Goal: Task Accomplishment & Management: Manage account settings

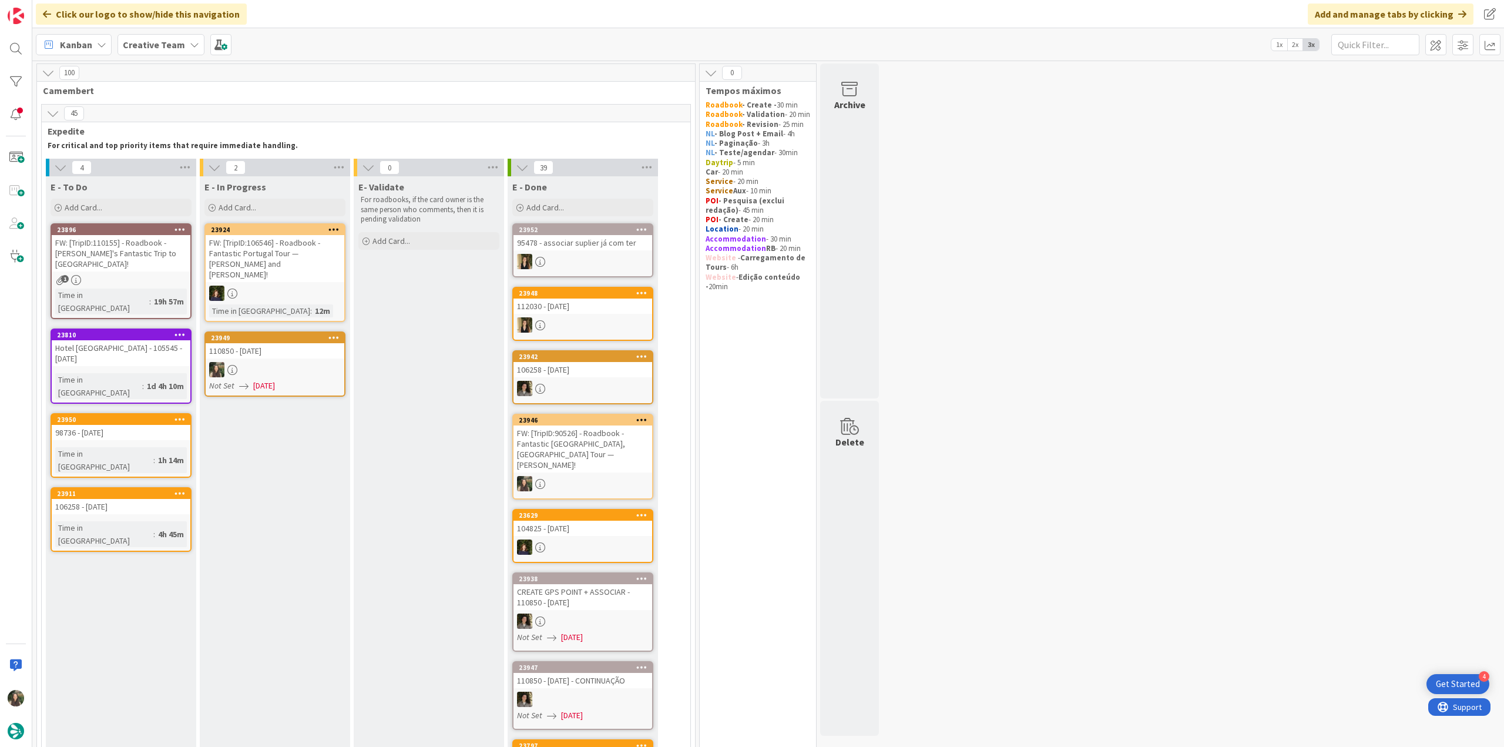
click at [274, 362] on div at bounding box center [275, 369] width 139 height 15
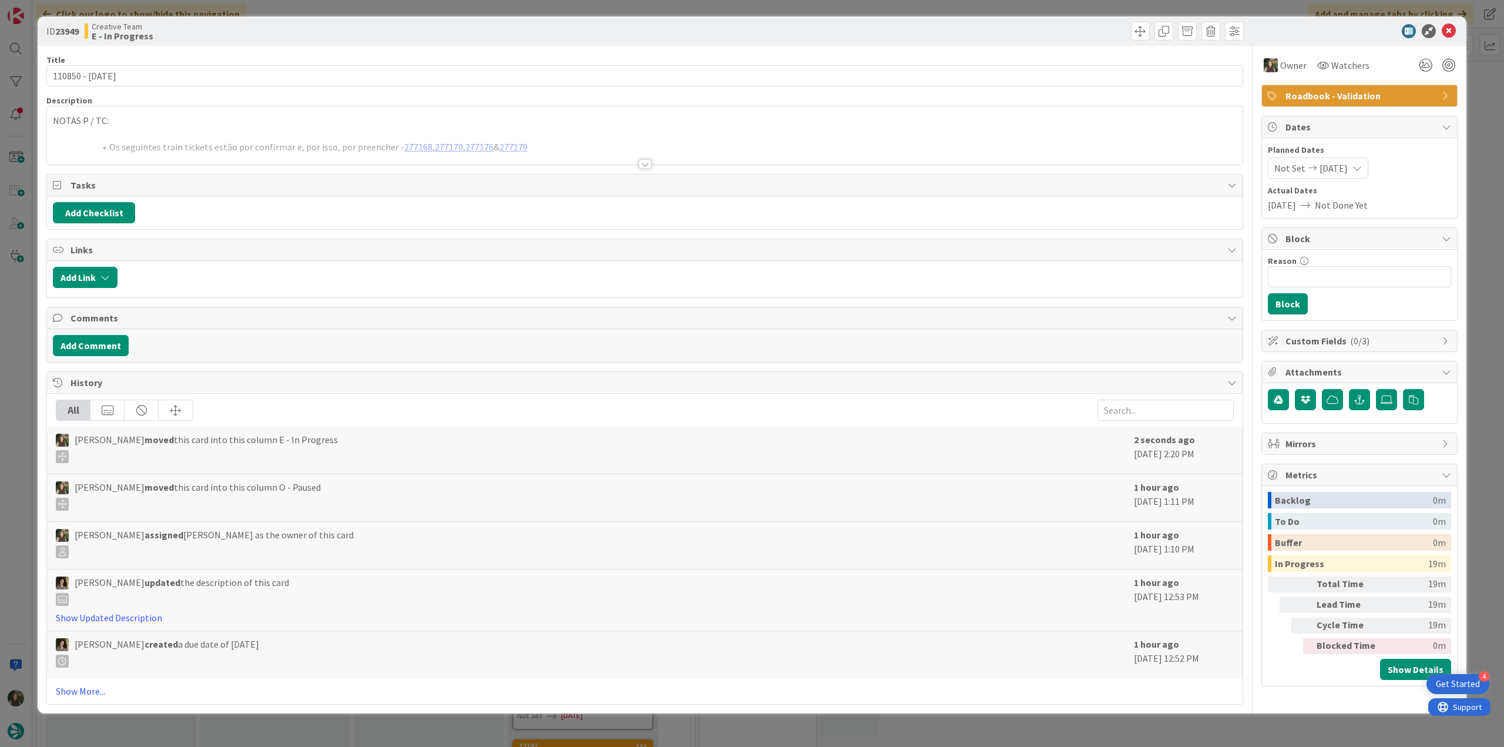
click at [159, 140] on div at bounding box center [645, 150] width 1196 height 30
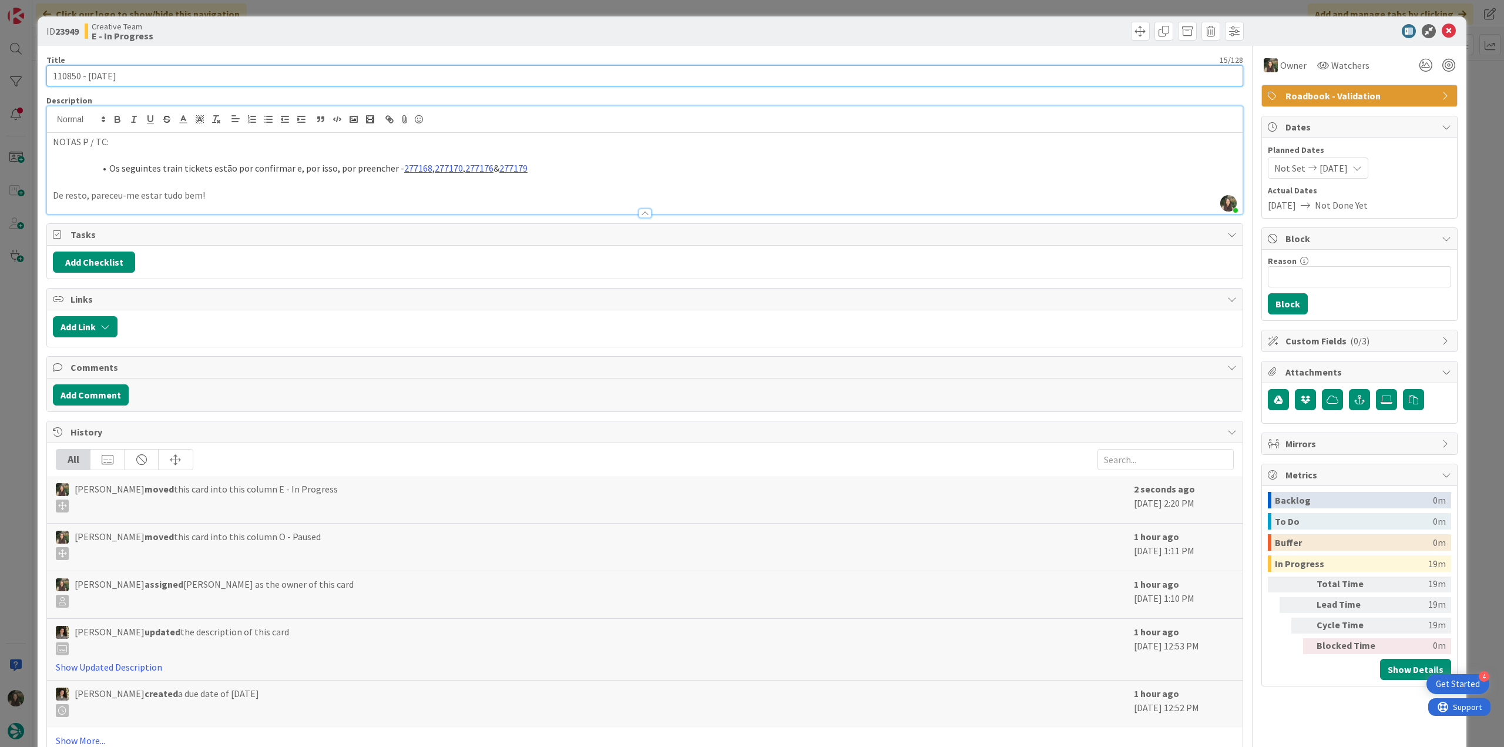
click at [68, 78] on input "110850 - [DATE]" at bounding box center [644, 75] width 1197 height 21
click at [11, 317] on div "ID 23949 Creative Team E - In Progress Title 15 / 128 110850 - 23 oct Descripti…" at bounding box center [752, 373] width 1504 height 747
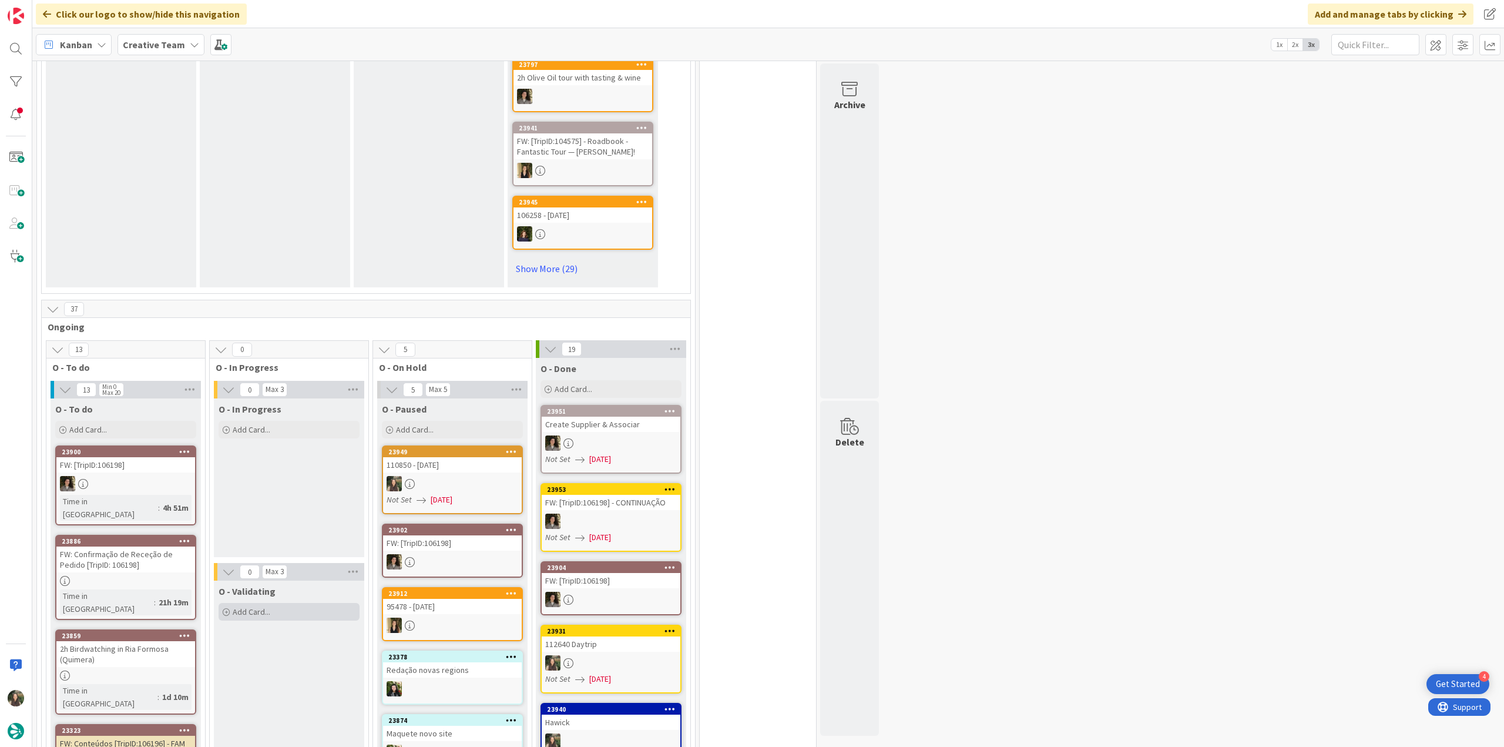
scroll to position [756, 0]
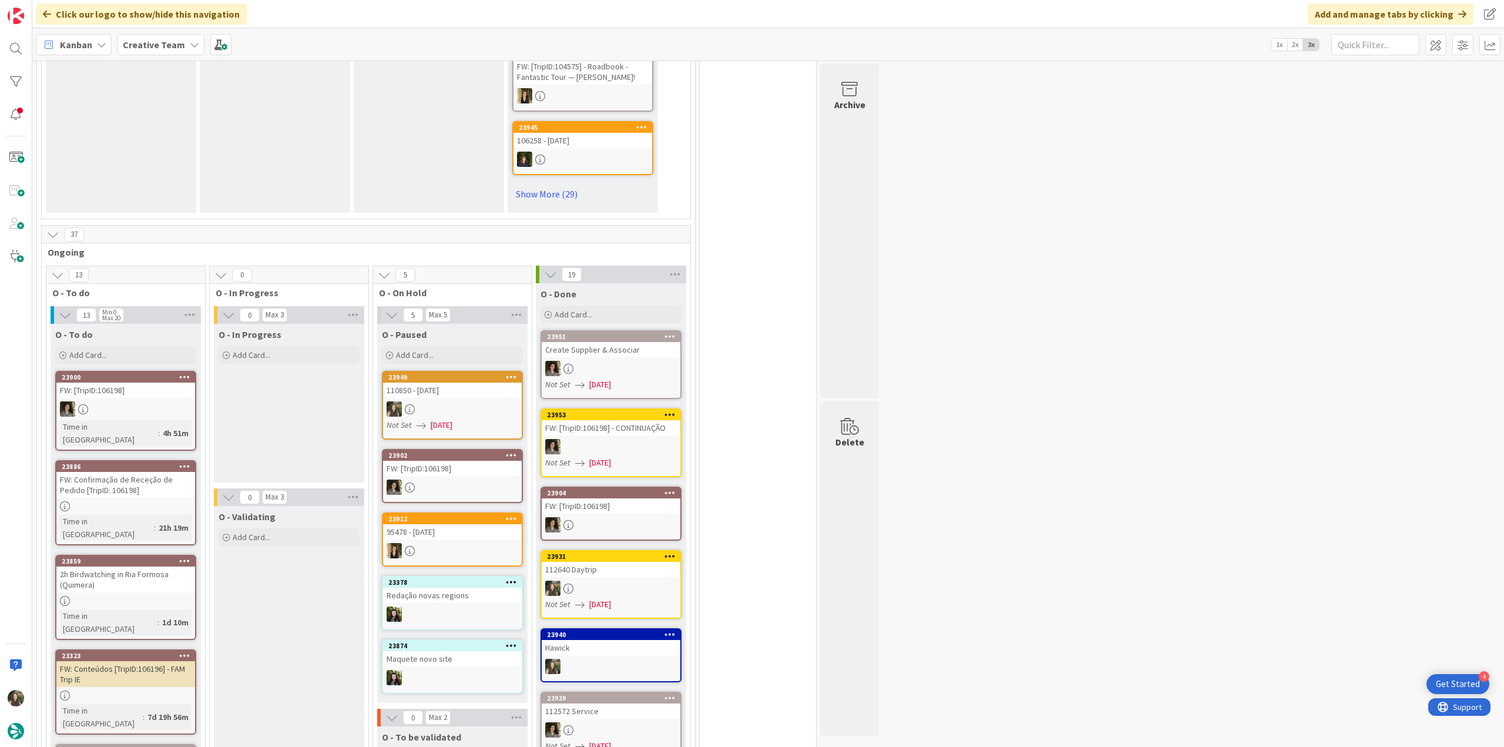
click at [176, 501] on div at bounding box center [125, 506] width 139 height 10
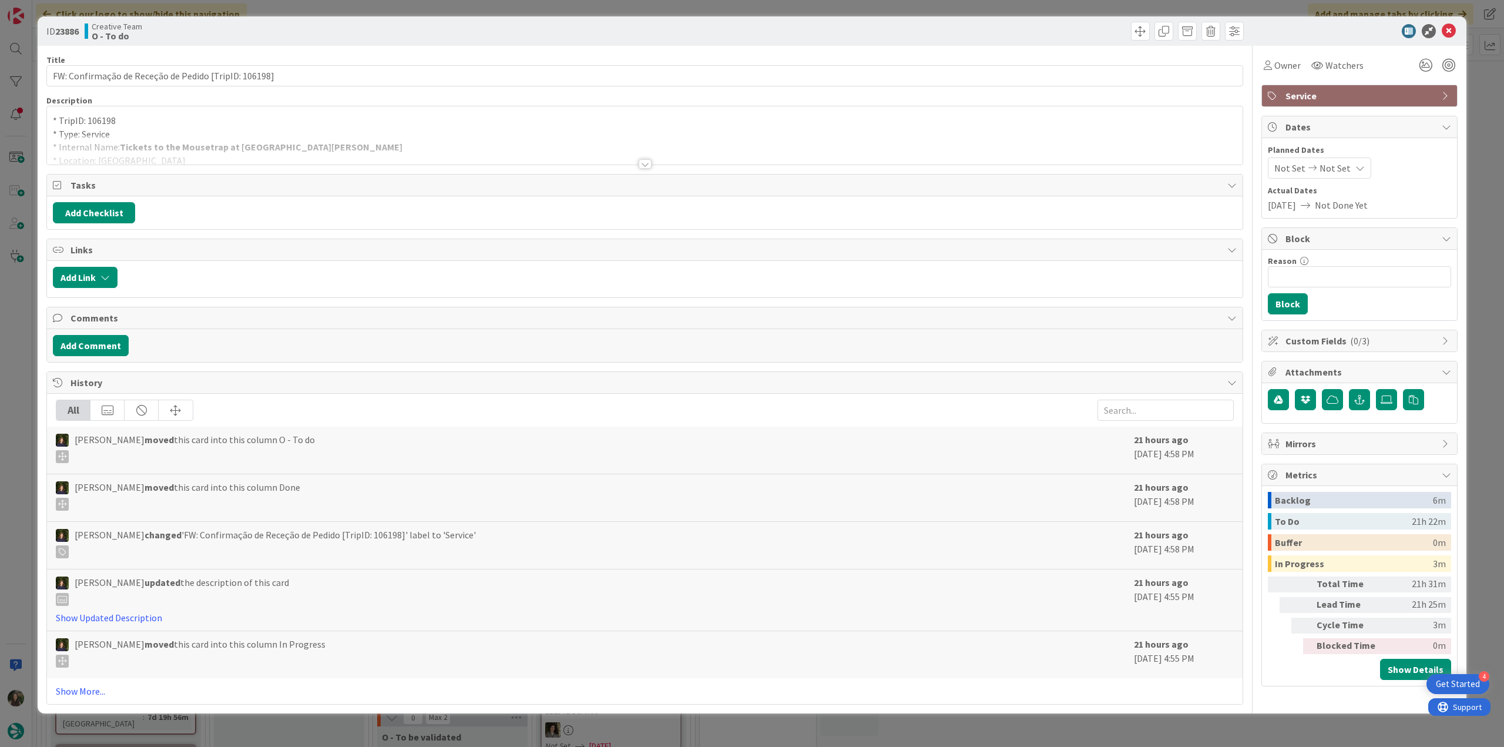
click at [374, 152] on div at bounding box center [645, 150] width 1196 height 30
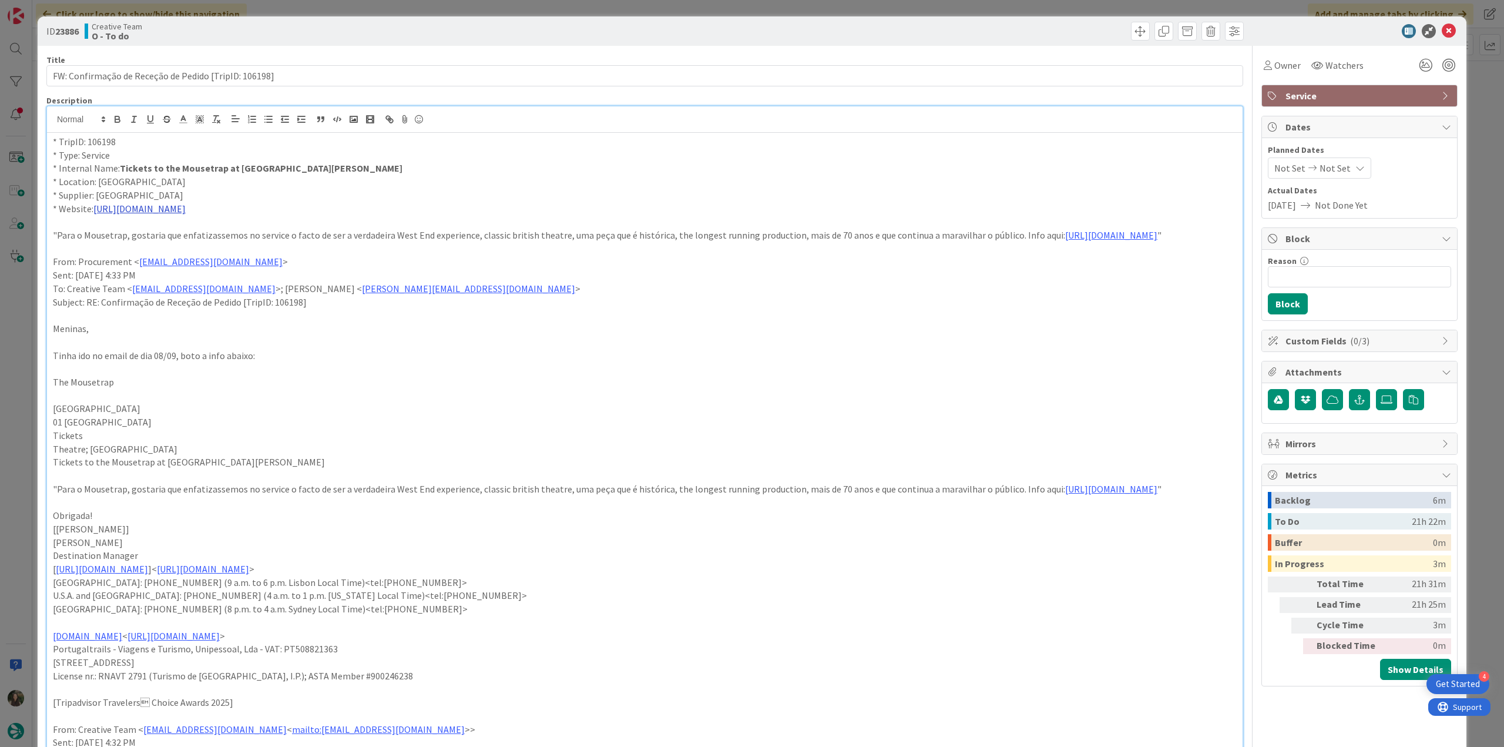
click at [186, 214] on link "https://www.londontheatre.co.uk/show/333-mousetrap-tickets?utm_source=google&ut…" at bounding box center [139, 209] width 92 height 12
click at [582, 259] on link "https://www.londontheatre.co.uk/show/333-mousetrap-tickets?utm_source=google&ut…" at bounding box center [609, 257] width 81 height 15
click at [12, 444] on div "ID 23886 Creative Team O - To do Title 53 / 128 FW: Confirmação de Receção de P…" at bounding box center [752, 373] width 1504 height 747
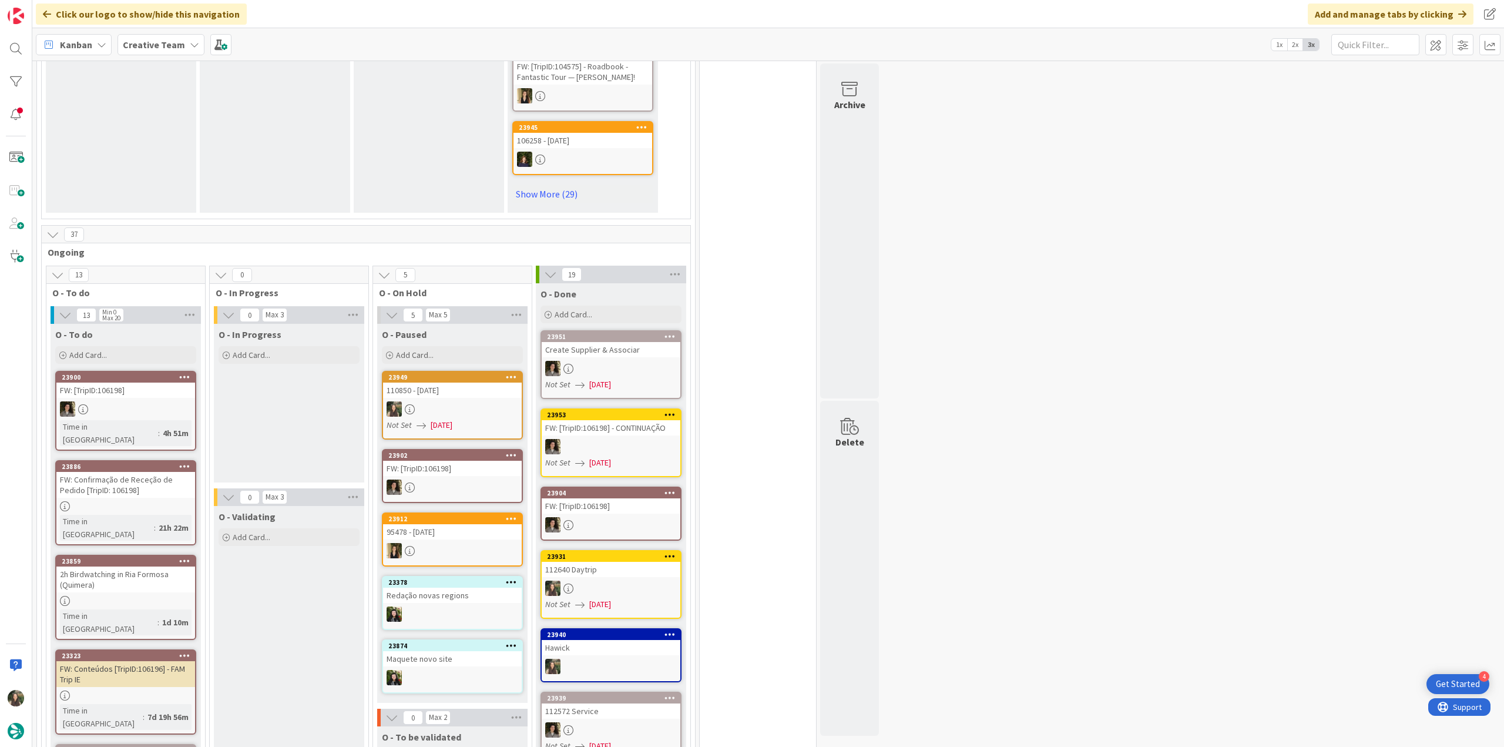
click at [138, 472] on div "FW: Confirmação de Receção de Pedido [TripID: 106198]" at bounding box center [125, 485] width 139 height 26
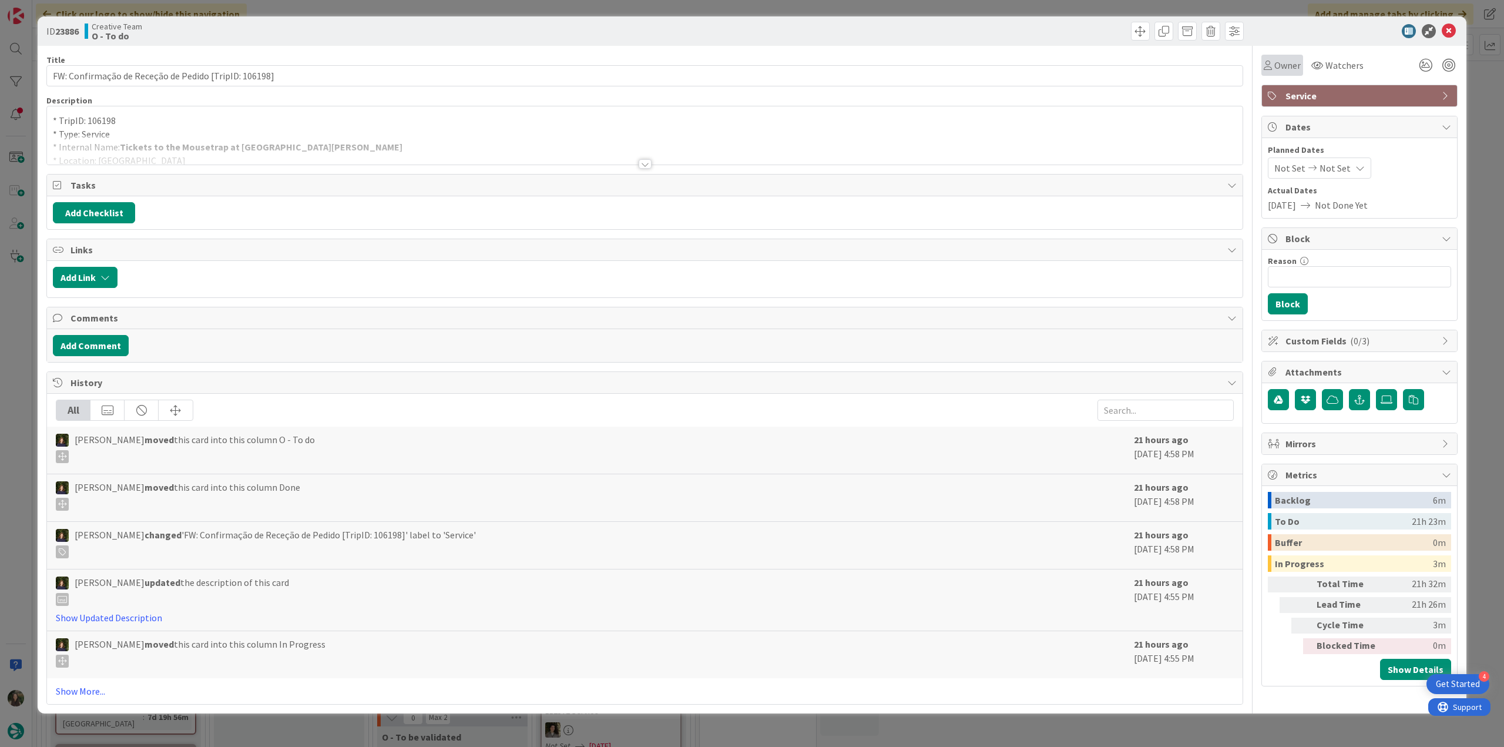
click at [1295, 73] on div "Owner" at bounding box center [1283, 65] width 42 height 21
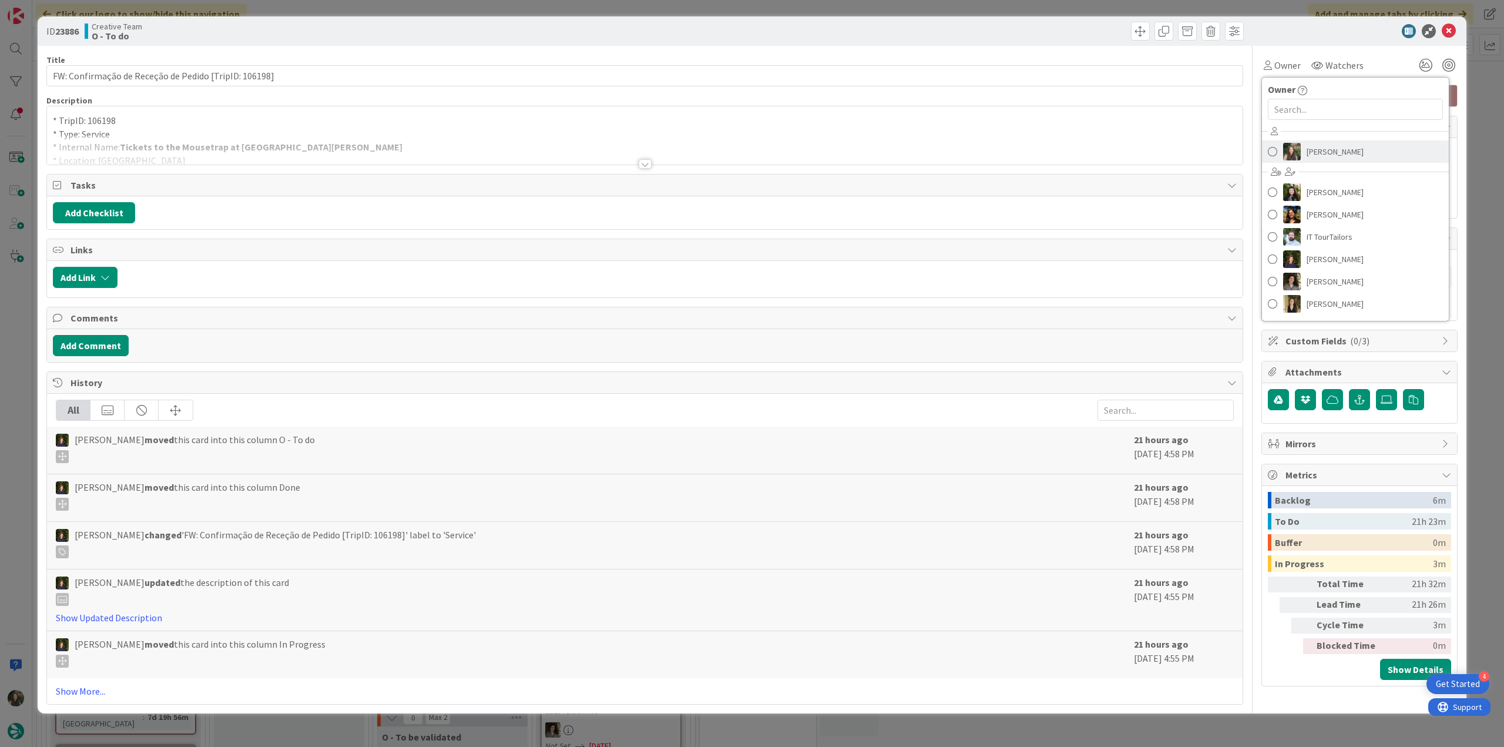
click at [1315, 148] on span "[PERSON_NAME]" at bounding box center [1335, 152] width 57 height 18
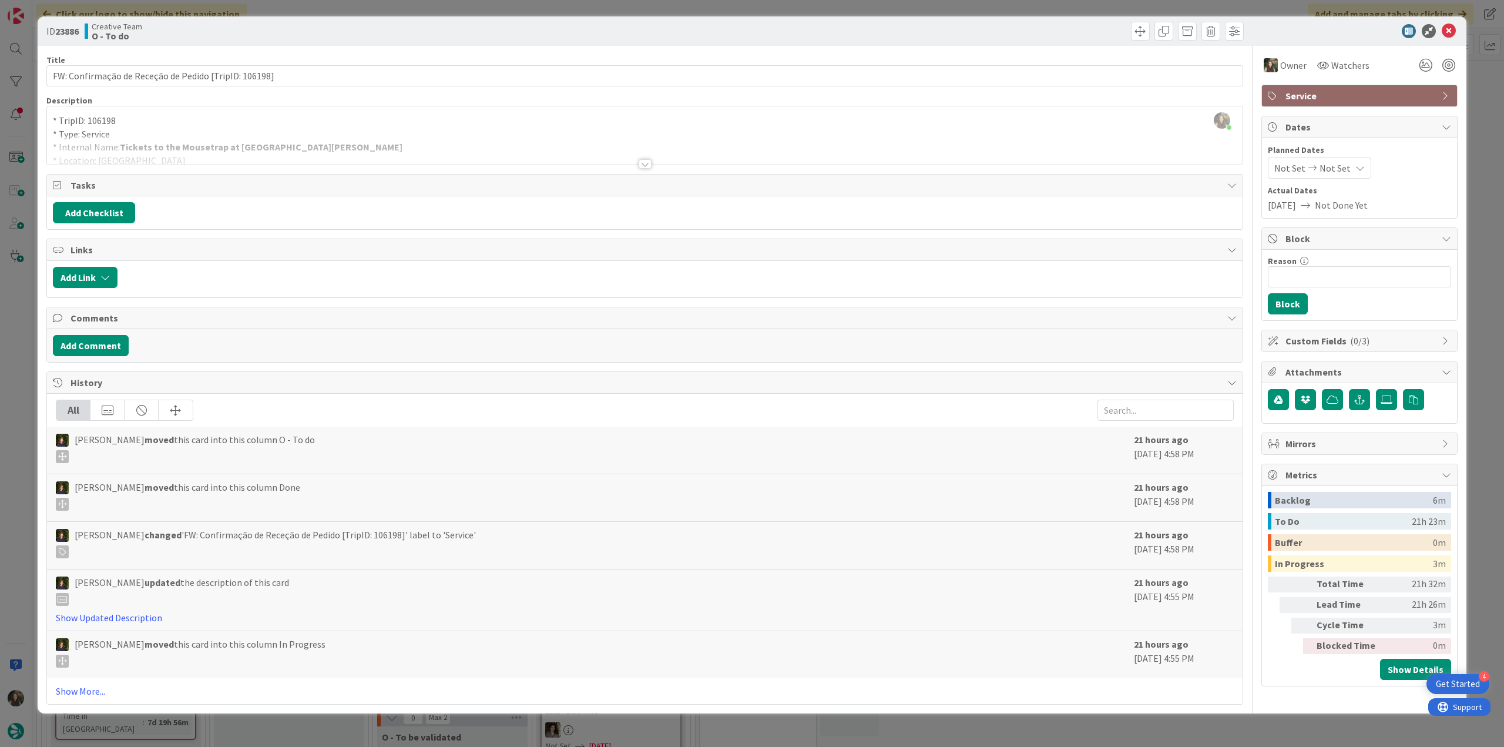
click at [1476, 89] on div "ID 23886 Creative Team O - To do Title 53 / 128 FW: Confirmação de Receção de P…" at bounding box center [752, 373] width 1504 height 747
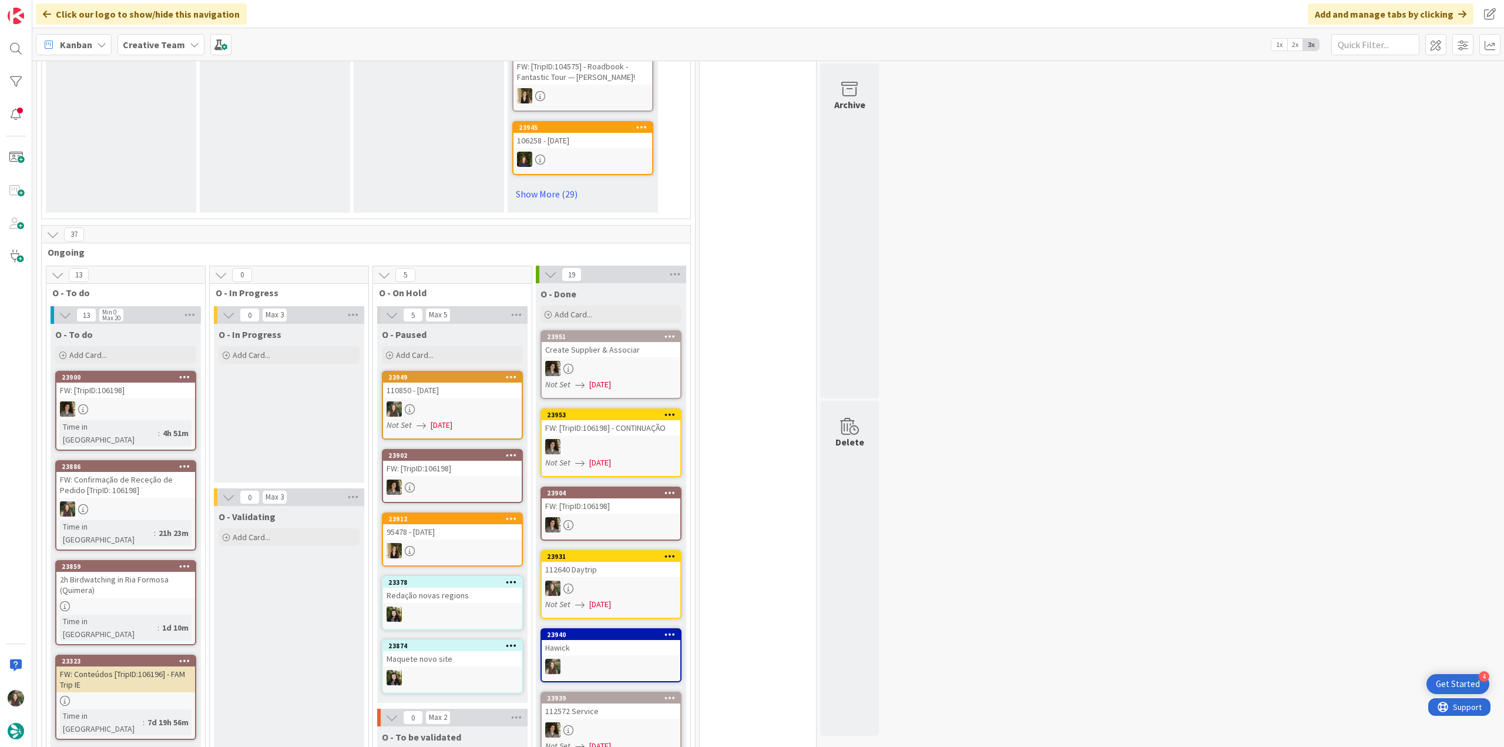
click at [146, 472] on div "FW: Confirmação de Receção de Pedido [TripID: 106198]" at bounding box center [125, 485] width 139 height 26
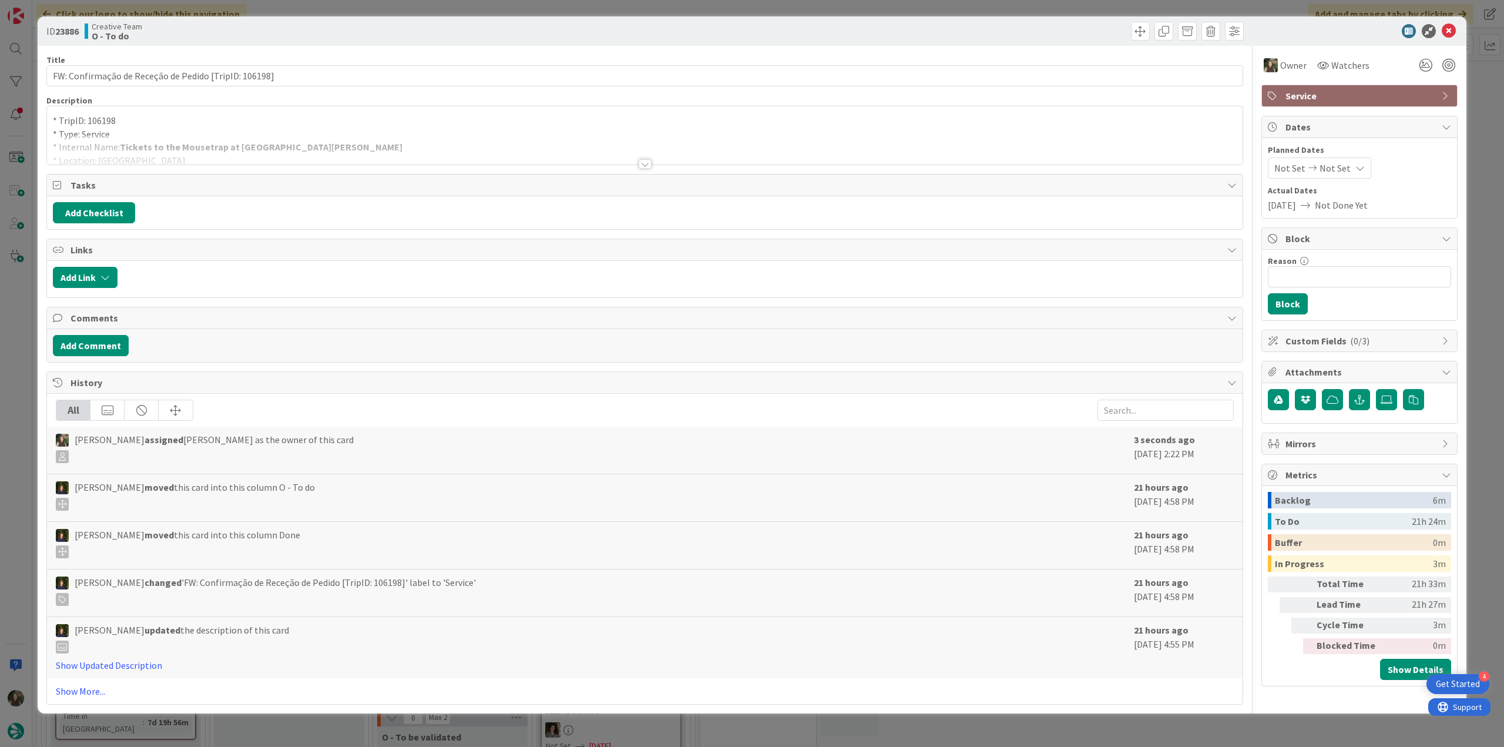
click at [424, 152] on div at bounding box center [645, 150] width 1196 height 30
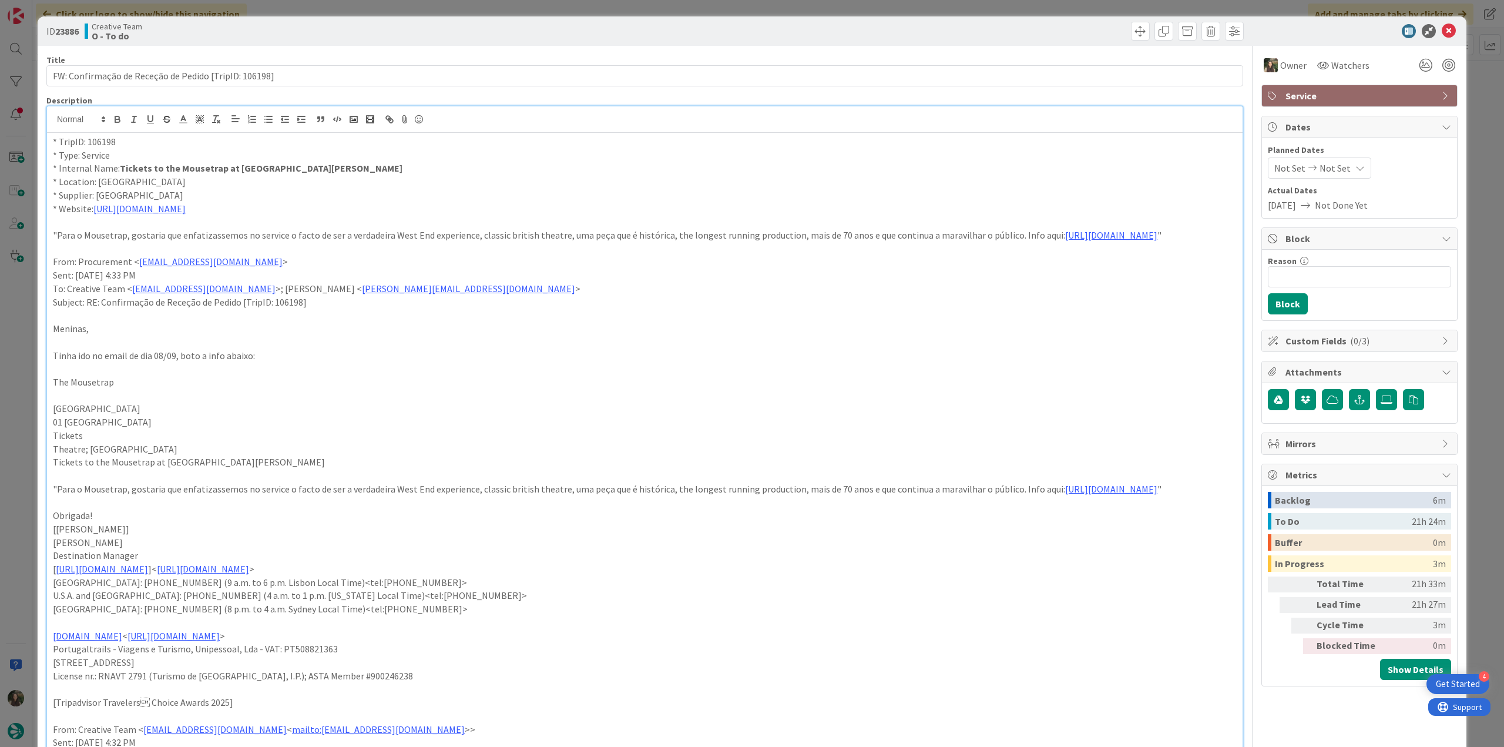
click at [21, 370] on div "ID 23886 Creative Team O - To do Title 53 / 128 FW: Confirmação de Receção de P…" at bounding box center [752, 373] width 1504 height 747
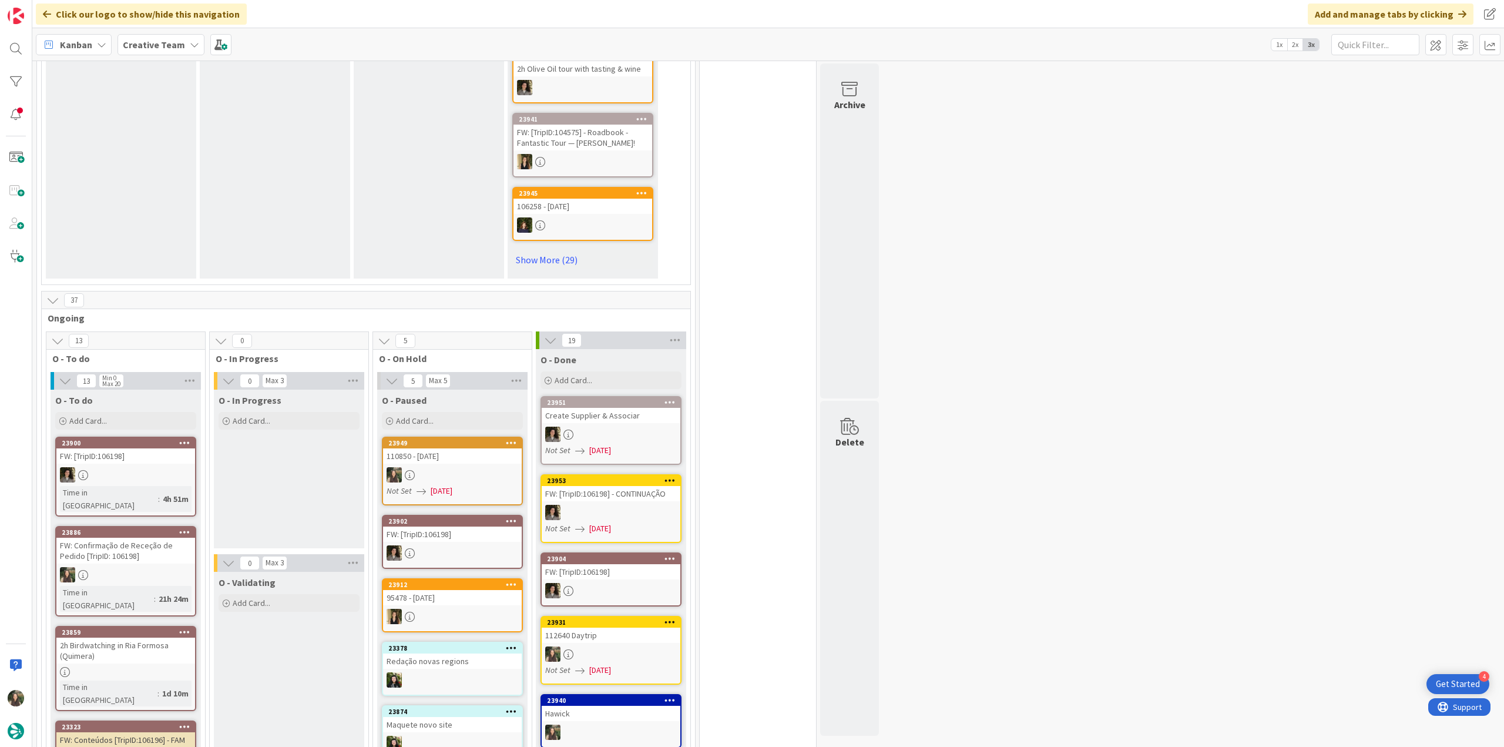
scroll to position [881, 0]
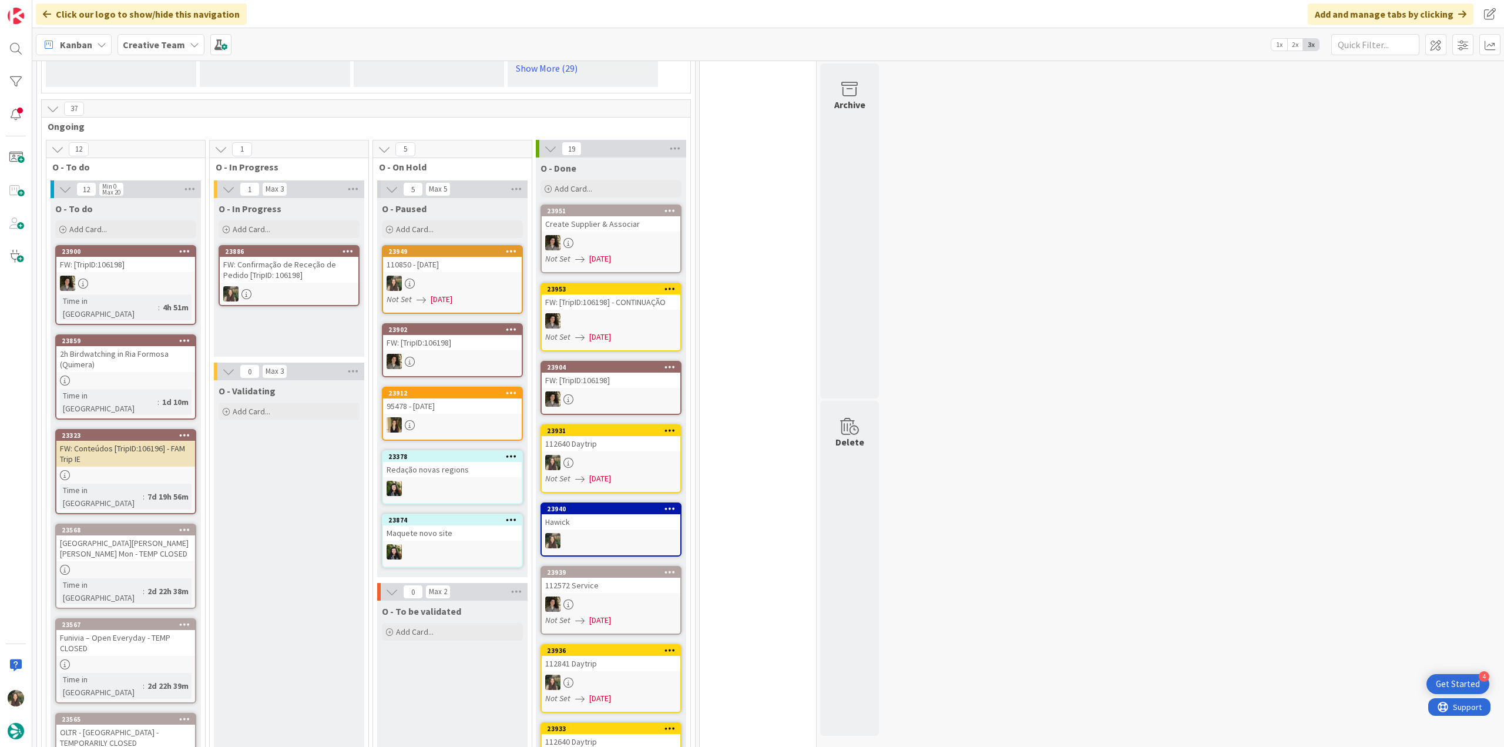
click at [296, 286] on div at bounding box center [289, 293] width 139 height 15
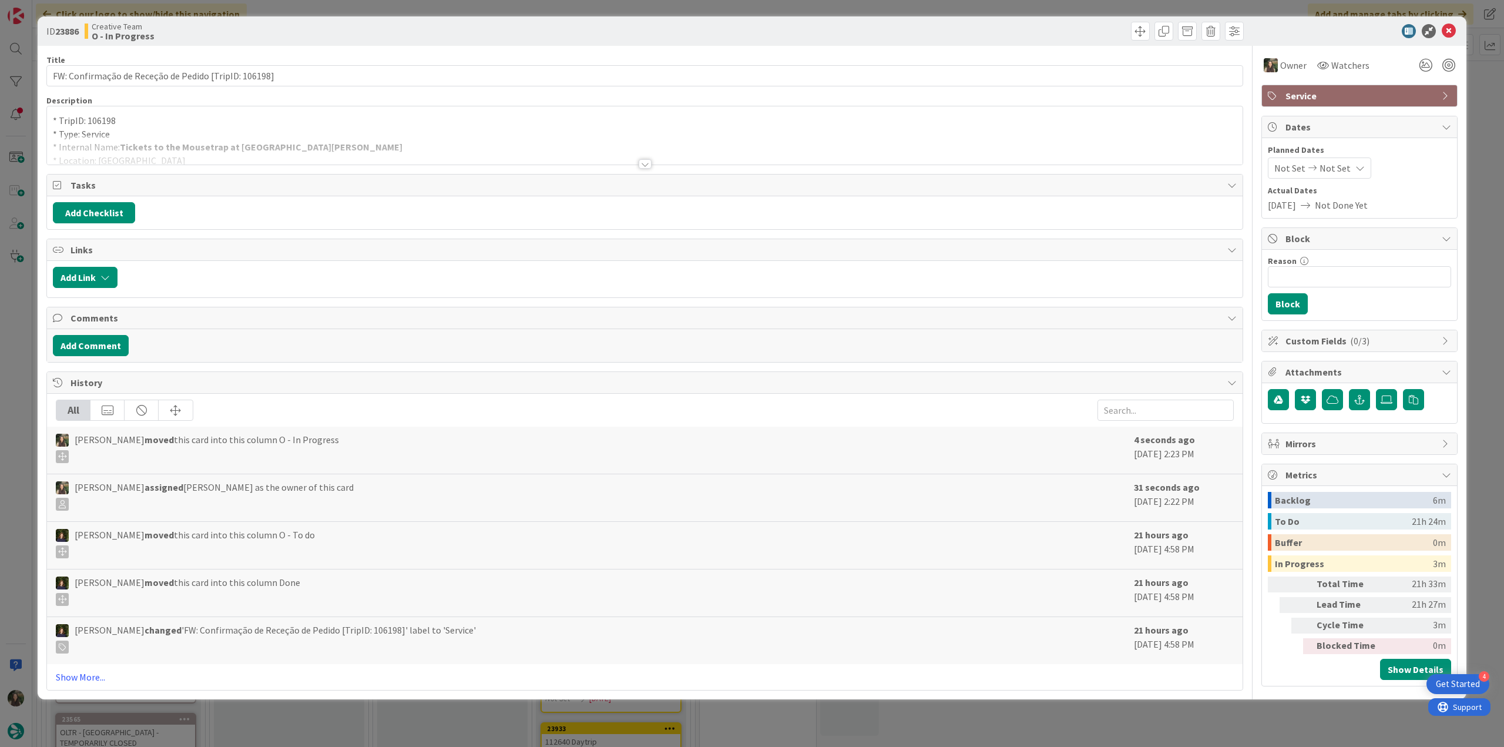
click at [367, 149] on div at bounding box center [645, 150] width 1196 height 30
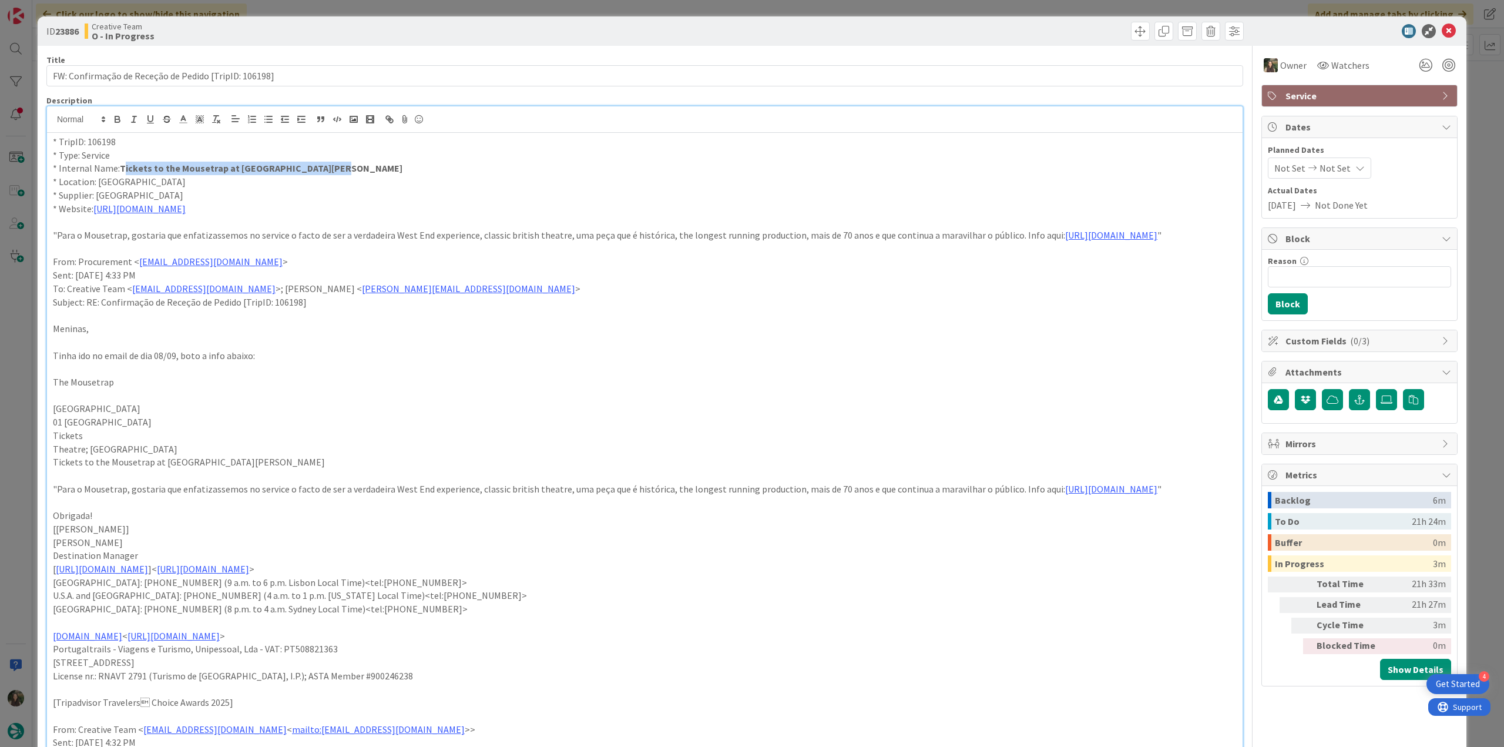
drag, startPoint x: 324, startPoint y: 172, endPoint x: 119, endPoint y: 165, distance: 204.6
click at [119, 165] on p "* Internal Name: Tickets to the Mousetrap at St. Martin's Theatre" at bounding box center [645, 169] width 1184 height 14
copy strong "Tickets to the Mousetrap at St. Martin's Theatre"
drag, startPoint x: 163, startPoint y: 194, endPoint x: 94, endPoint y: 197, distance: 69.4
click at [94, 197] on p "* Supplier: London Theatre" at bounding box center [645, 196] width 1184 height 14
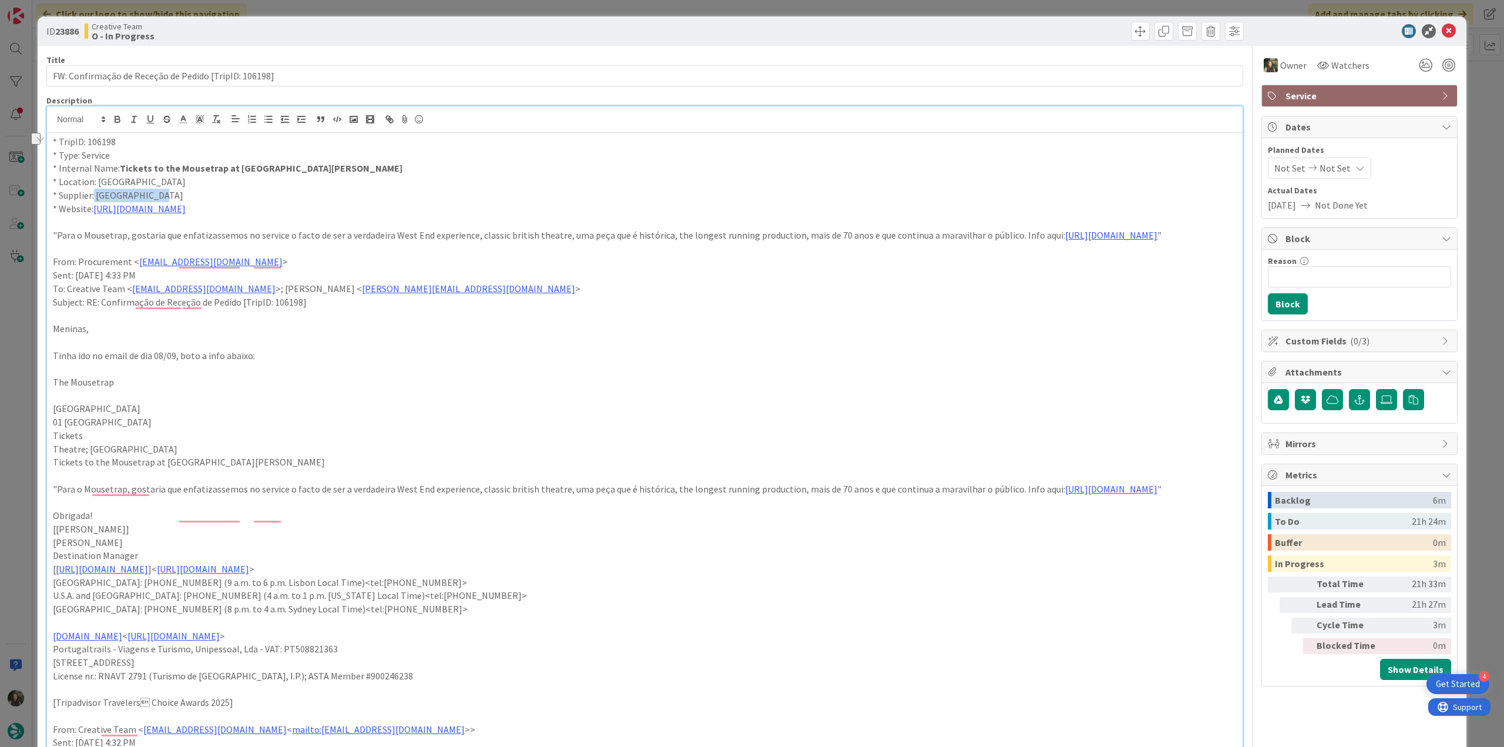
copy p "London Theatre"
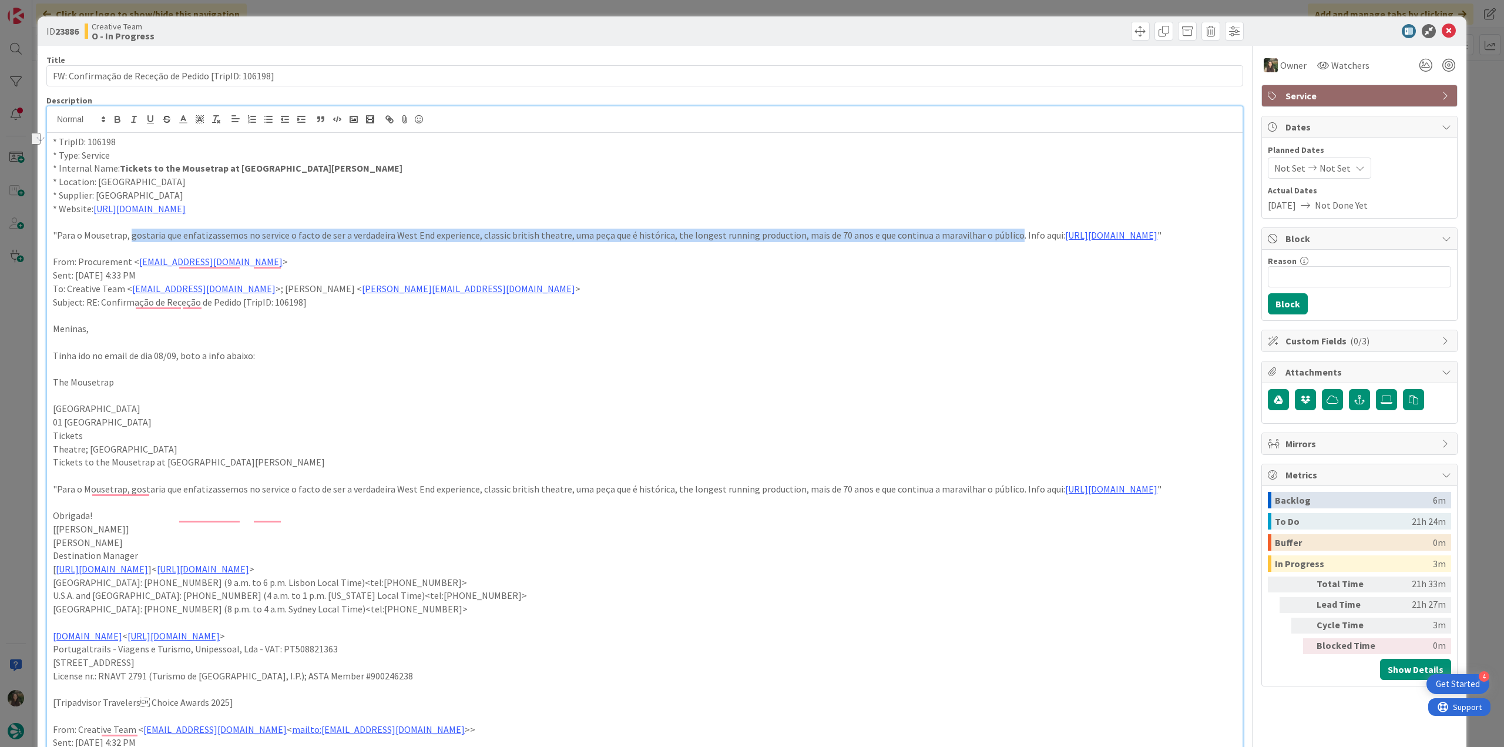
drag, startPoint x: 129, startPoint y: 263, endPoint x: 1000, endPoint y: 262, distance: 871.5
click at [1000, 242] on p ""Para o Mousetrap, gostaria que enfatizassemos no service o facto de ser a verd…" at bounding box center [645, 236] width 1184 height 14
copy p "gostaria que enfatizassemos no service o facto de ser a verdadeira West End exp…"
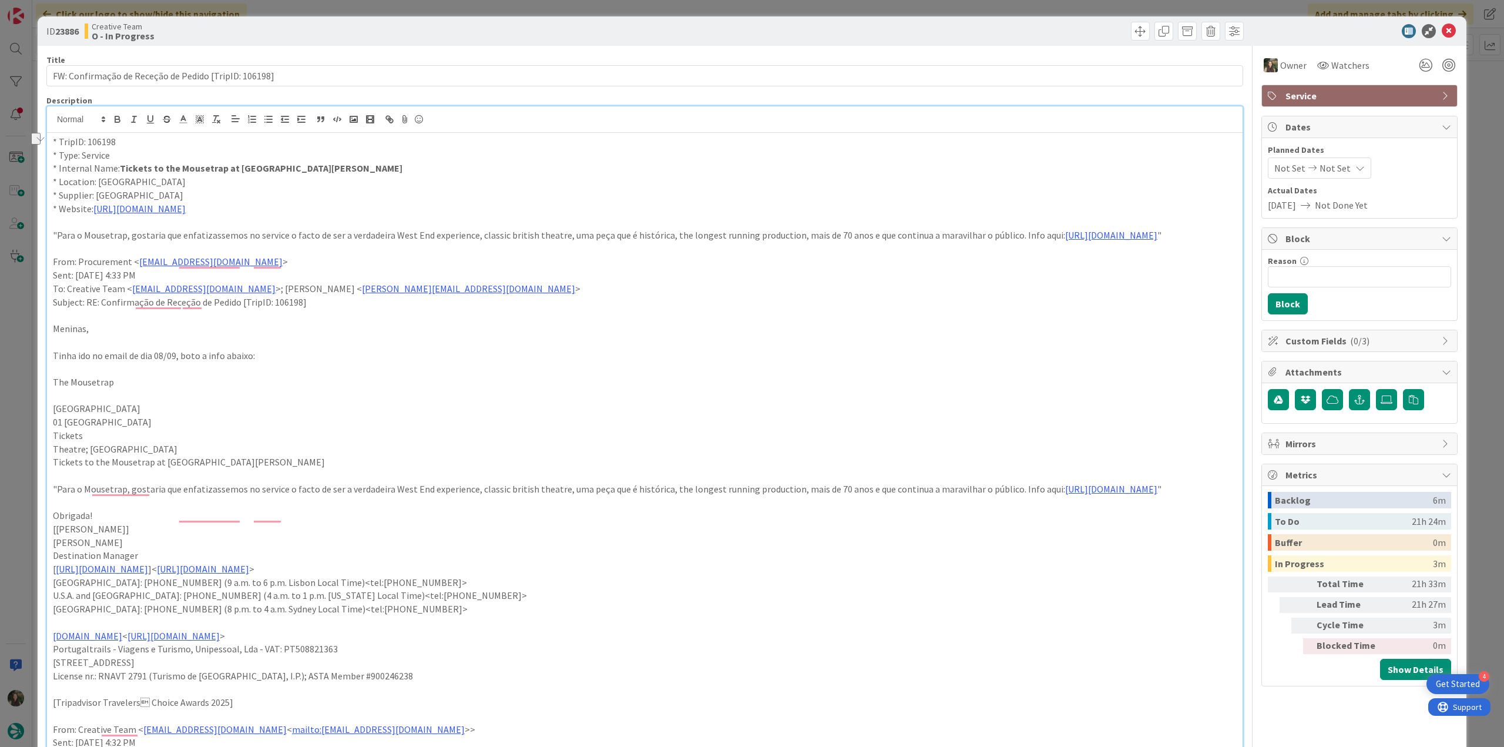
click at [18, 398] on div "ID 23886 Creative Team O - In Progress Title 53 / 128 FW: Confirmação de Receçã…" at bounding box center [752, 373] width 1504 height 747
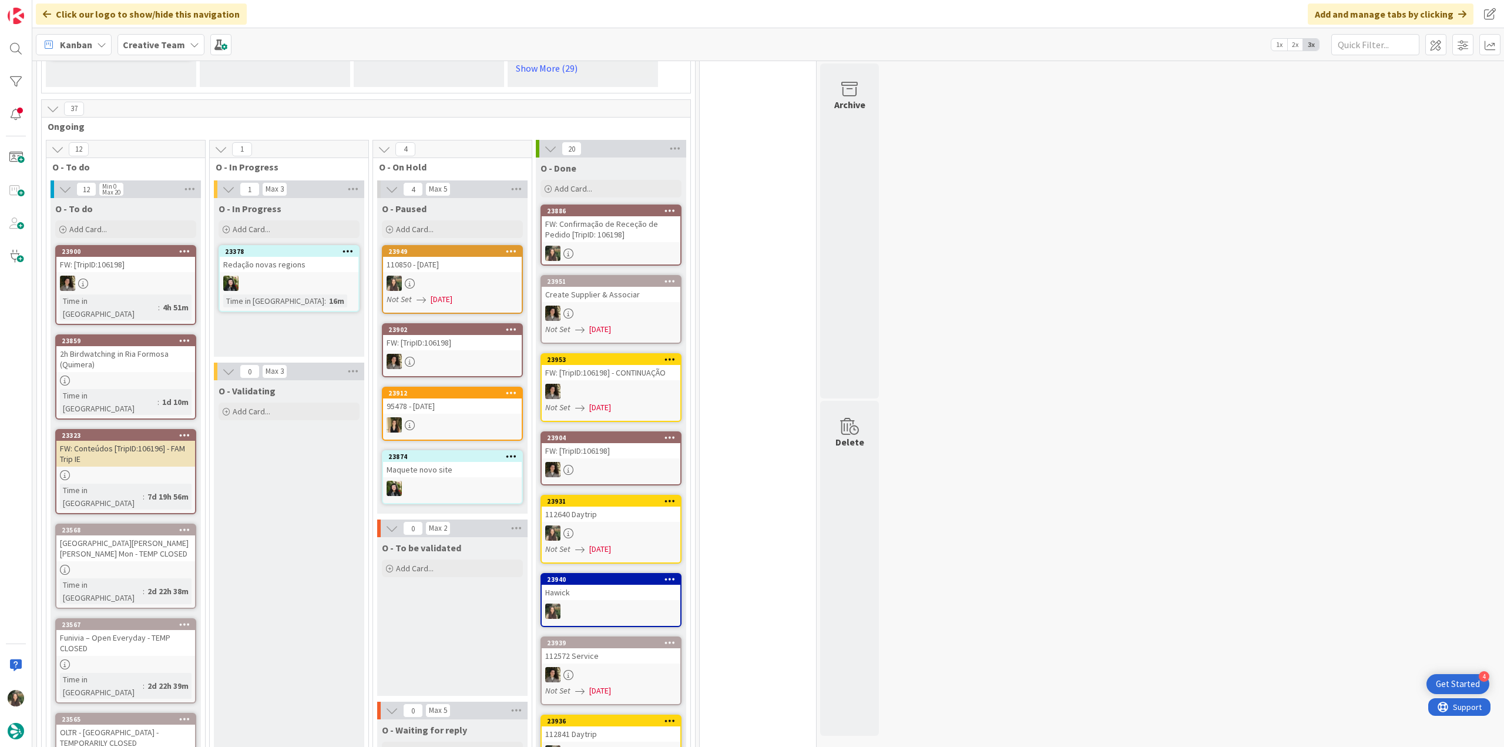
click at [633, 246] on div at bounding box center [611, 253] width 139 height 15
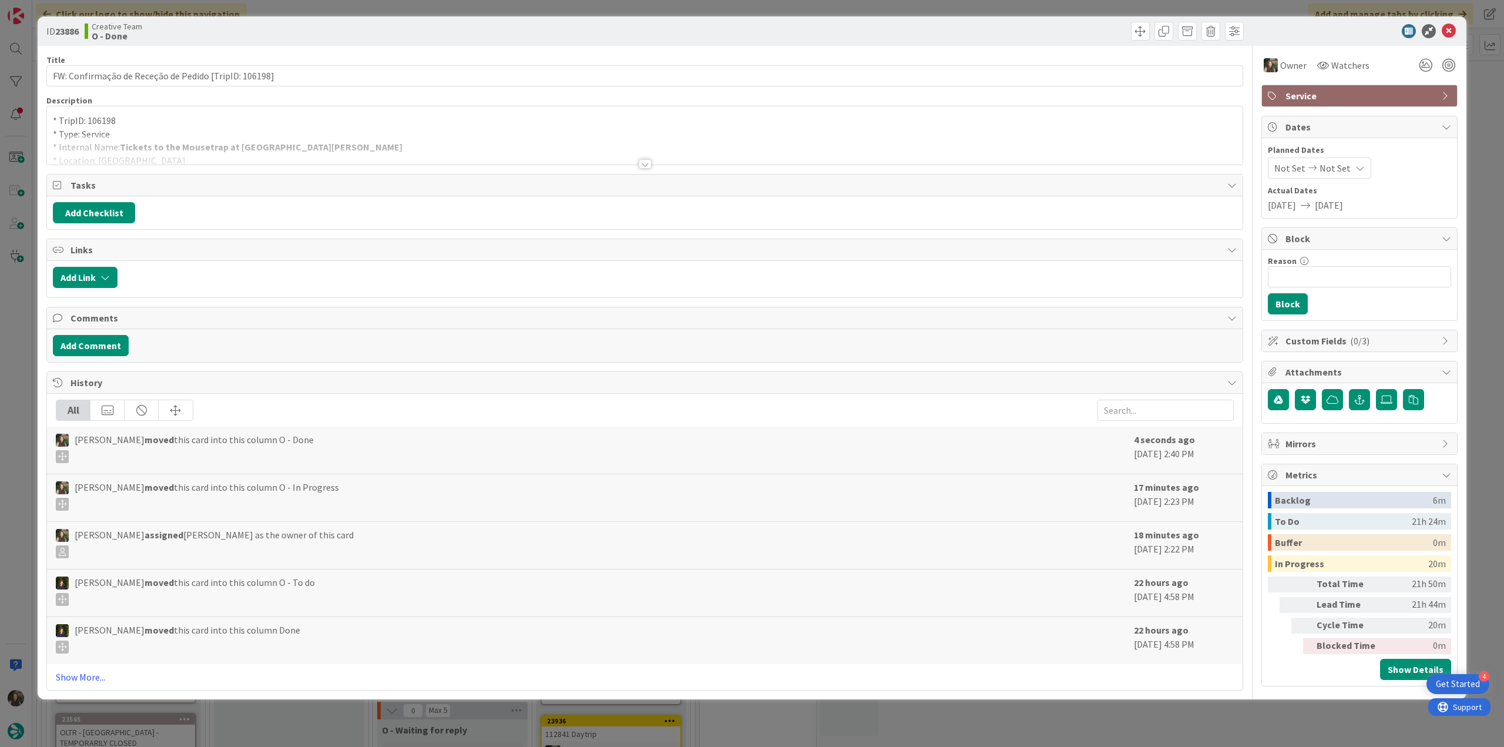
click at [20, 346] on div "ID 23886 Creative Team O - Done Title 53 / 128 FW: Confirmação de Receção de Pe…" at bounding box center [752, 373] width 1504 height 747
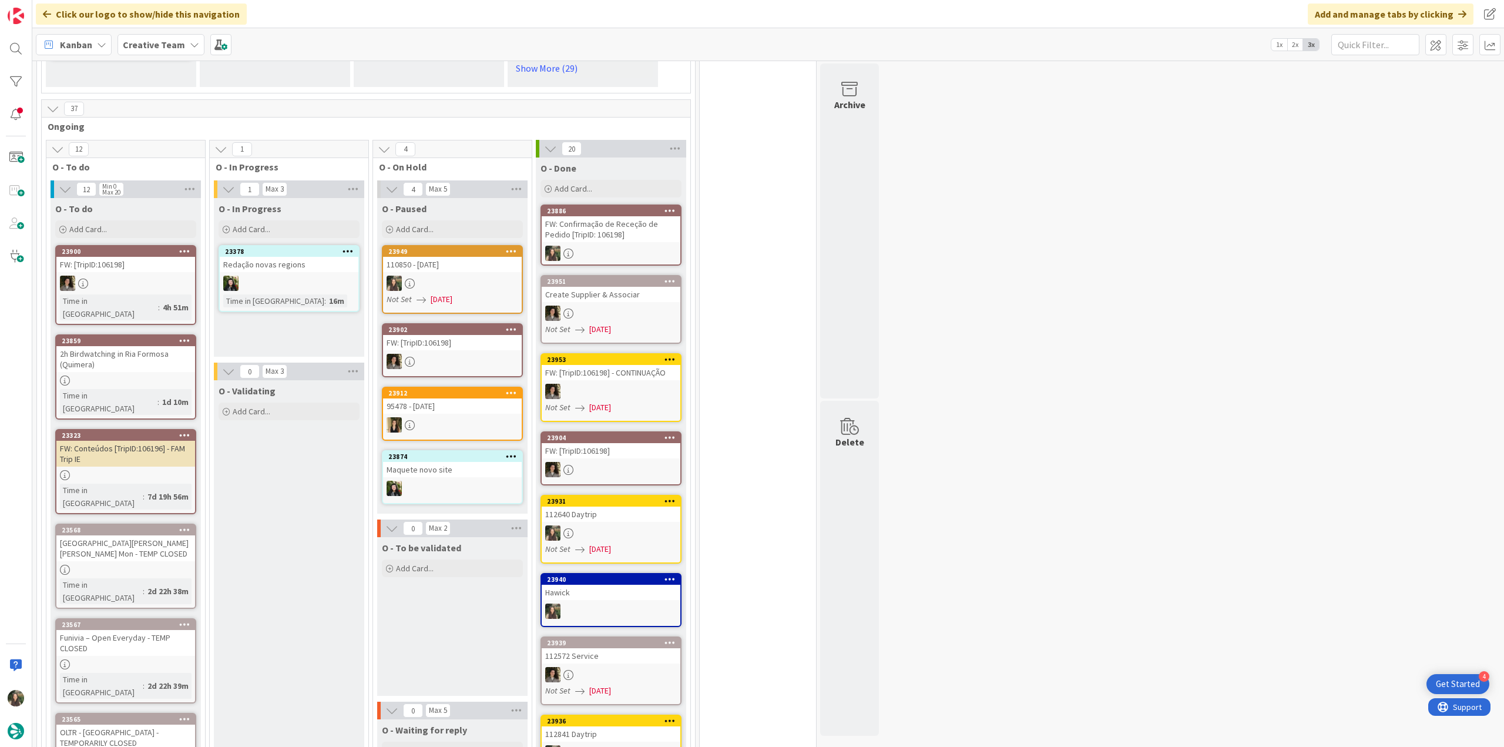
click at [144, 350] on link "23859 2h Birdwatching in Ria Formosa (Quimera) Time in Column : 1d 10m" at bounding box center [125, 376] width 141 height 85
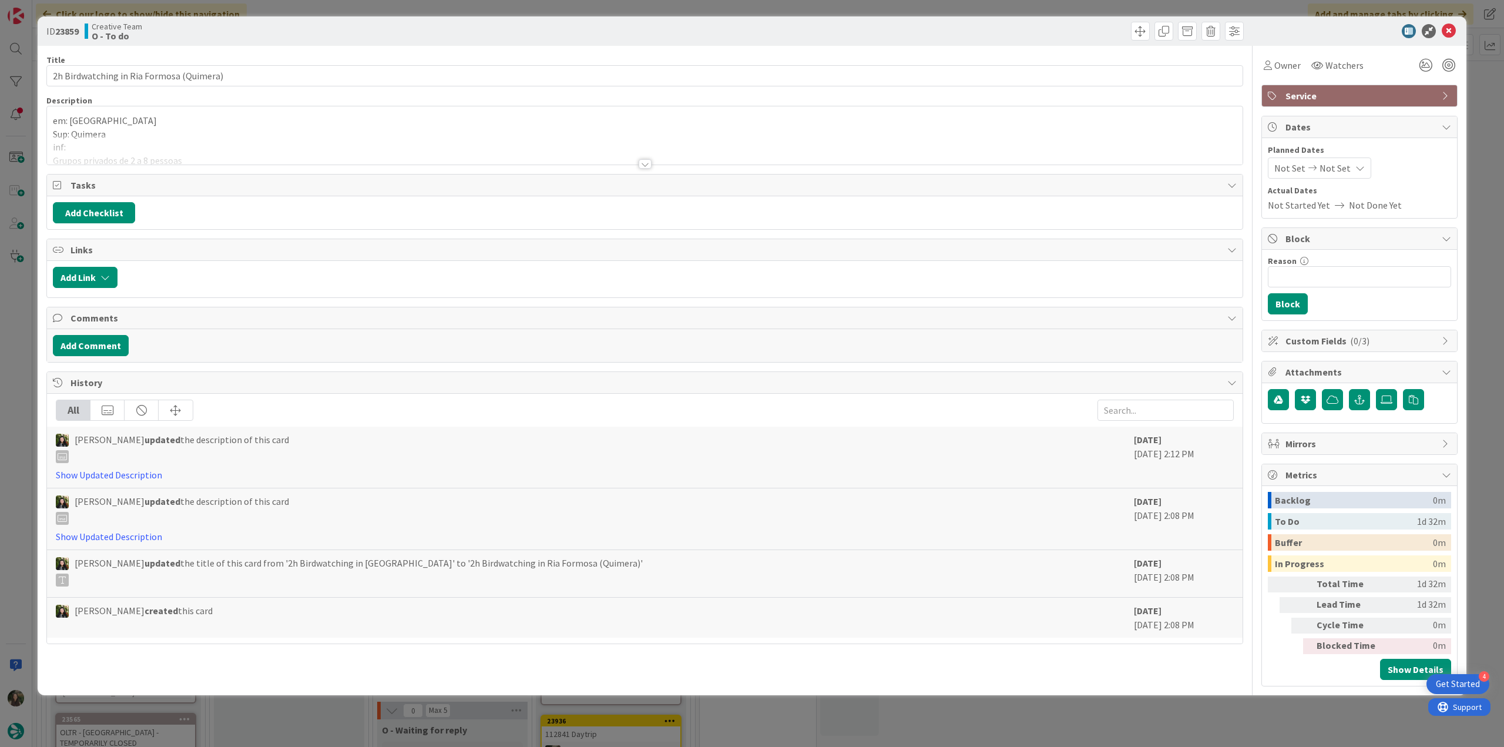
click at [343, 149] on div at bounding box center [645, 150] width 1196 height 30
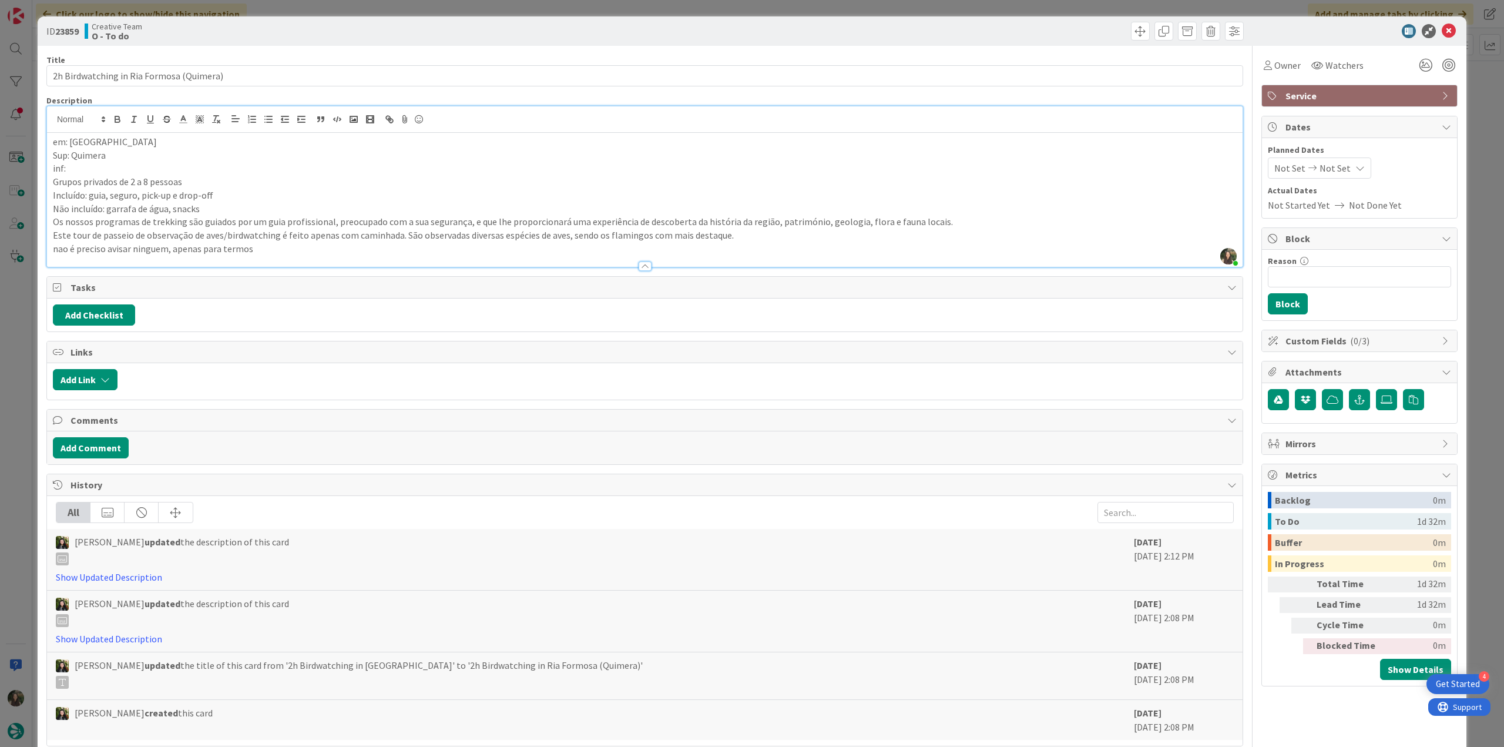
click at [25, 322] on div "ID 23859 Creative Team O - To do Title 40 / 128 2h Birdwatching in Ria Formosa …" at bounding box center [752, 373] width 1504 height 747
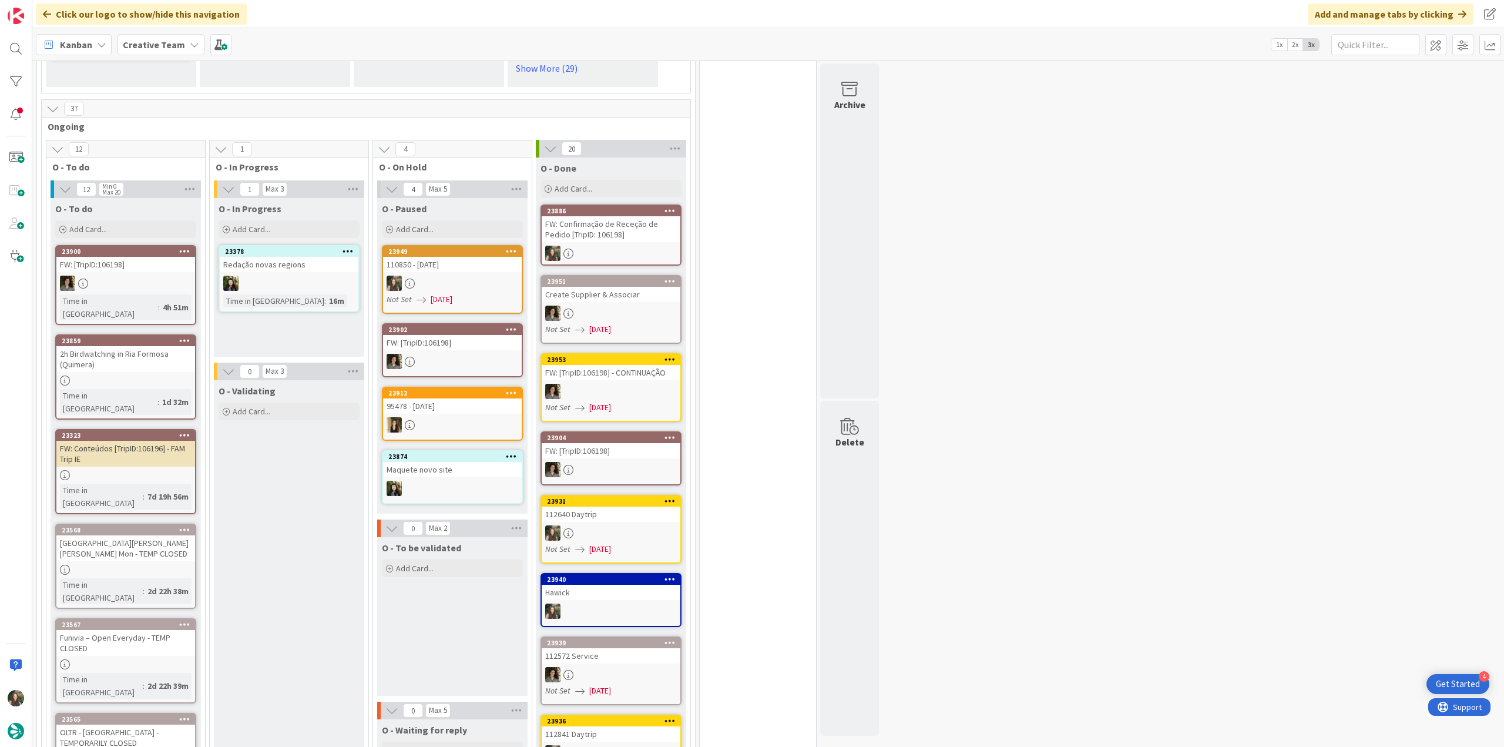
click at [154, 346] on div "2h Birdwatching in Ria Formosa (Quimera)" at bounding box center [125, 359] width 139 height 26
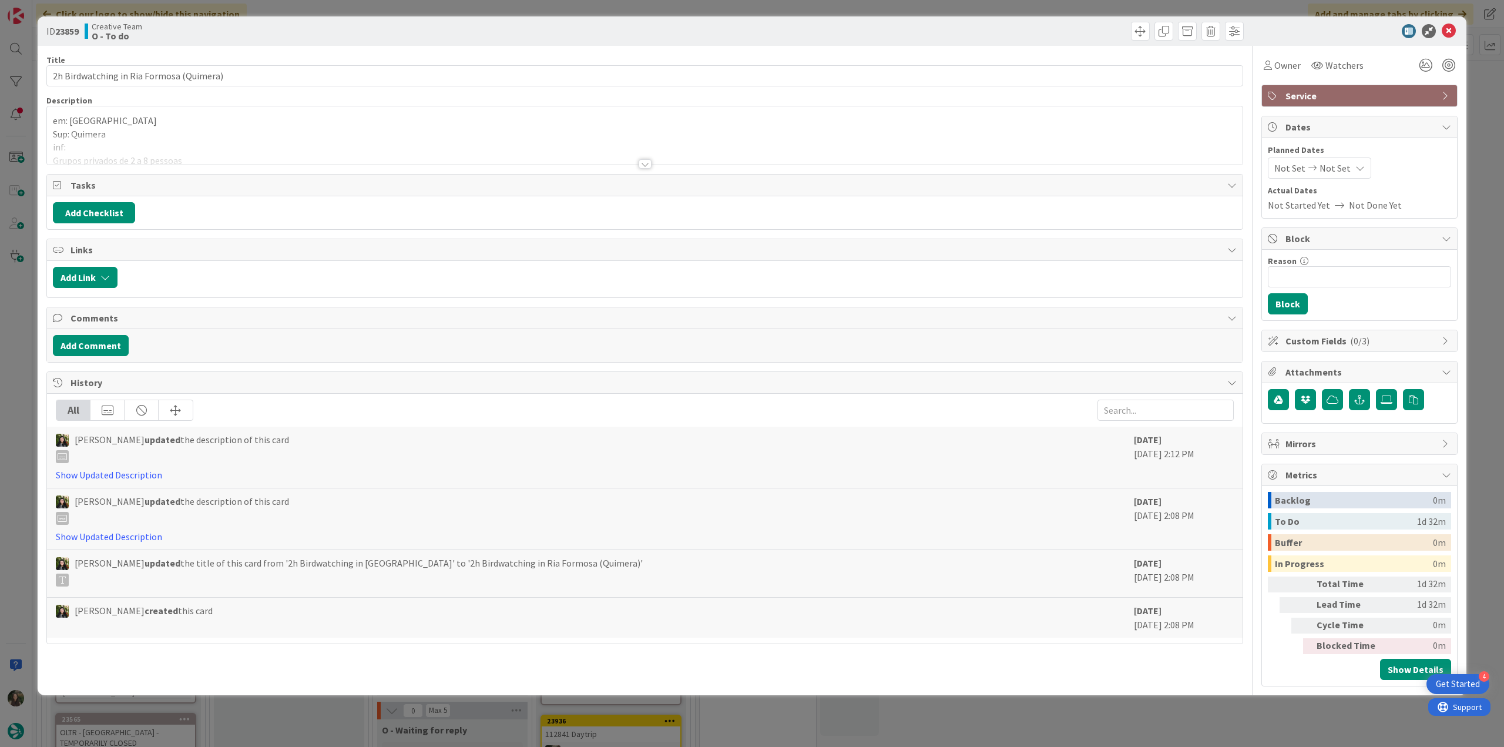
click at [242, 142] on div at bounding box center [645, 150] width 1196 height 30
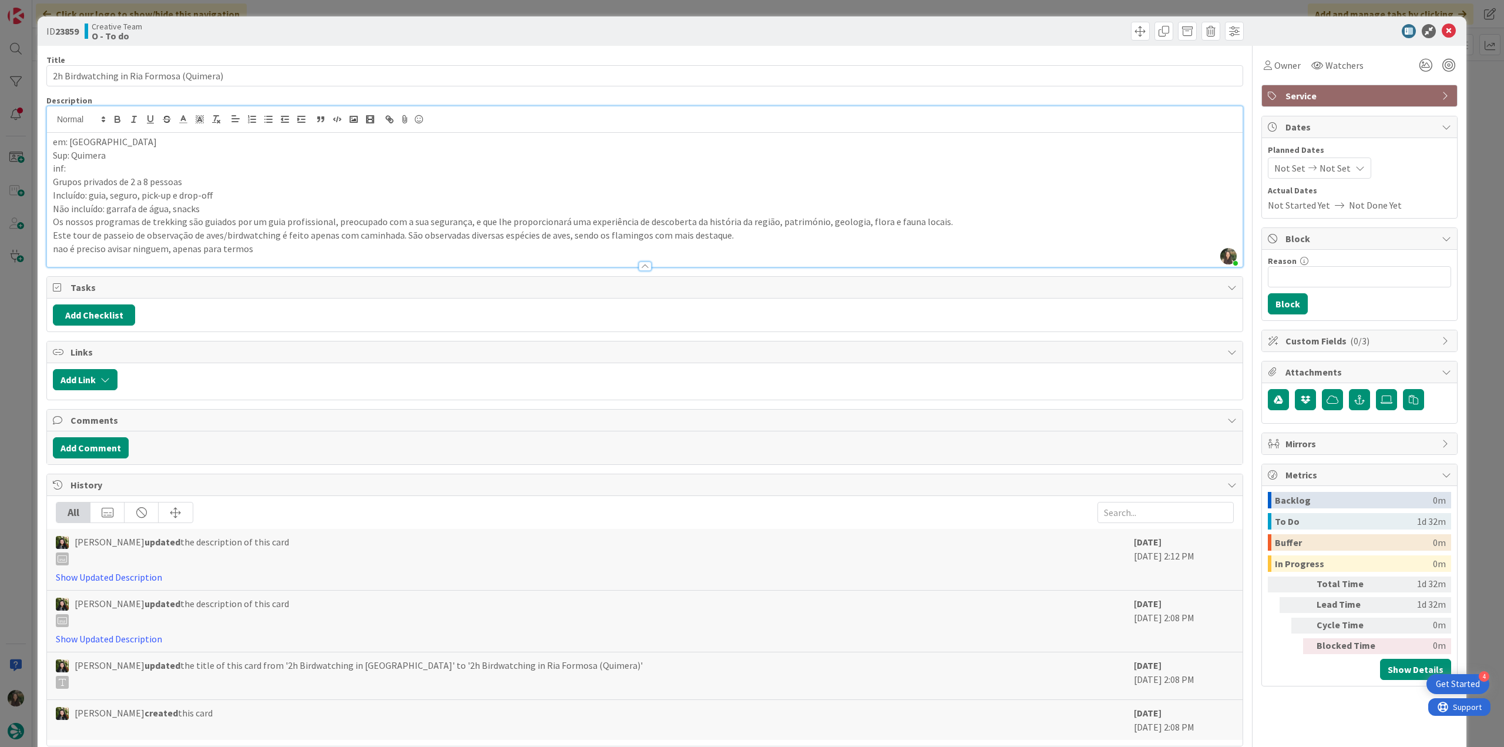
click at [16, 338] on div "ID 23859 Creative Team O - To do Title 40 / 128 2h Birdwatching in Ria Formosa …" at bounding box center [752, 373] width 1504 height 747
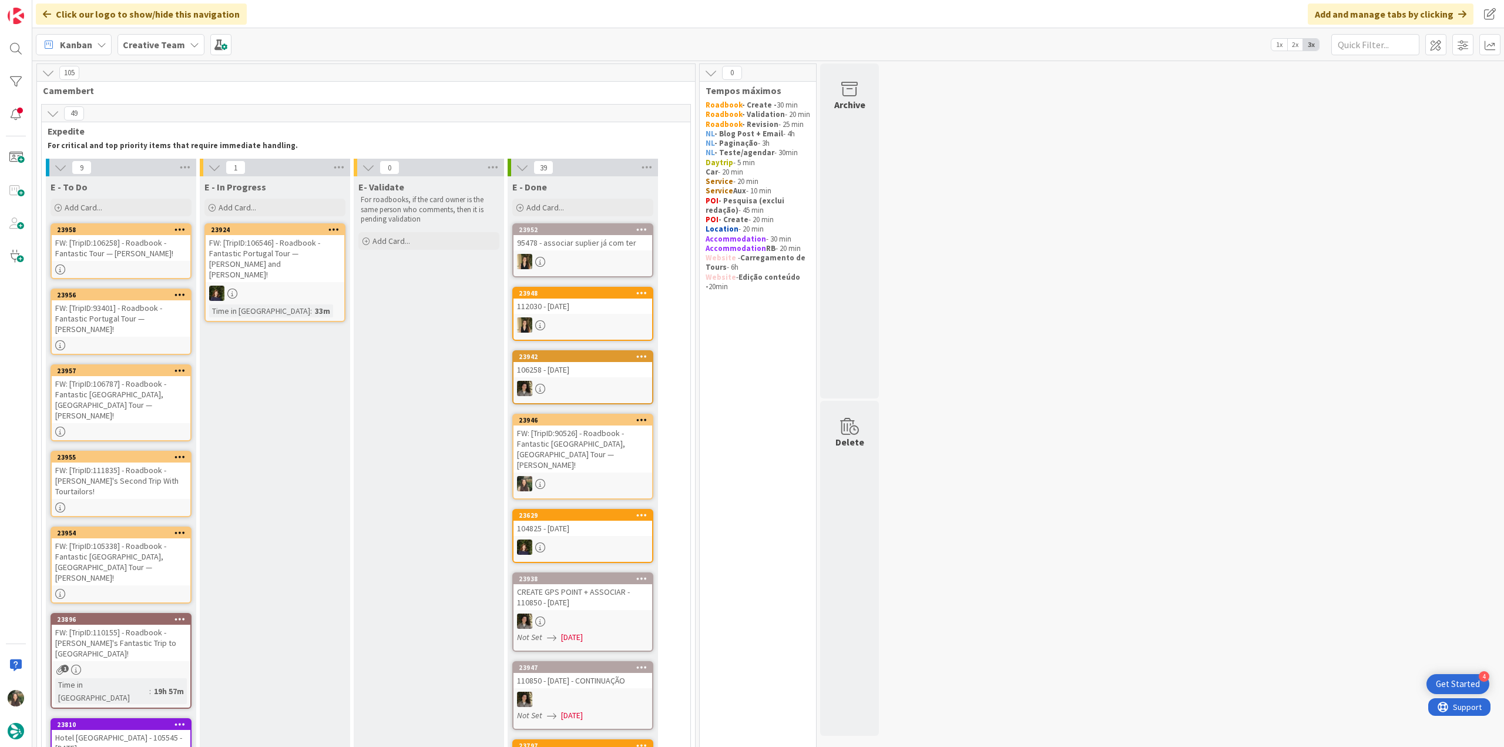
click at [182, 253] on div "FW: [TripID:106258] - Roadbook - Fantastic Tour — [PERSON_NAME]!" at bounding box center [121, 248] width 139 height 26
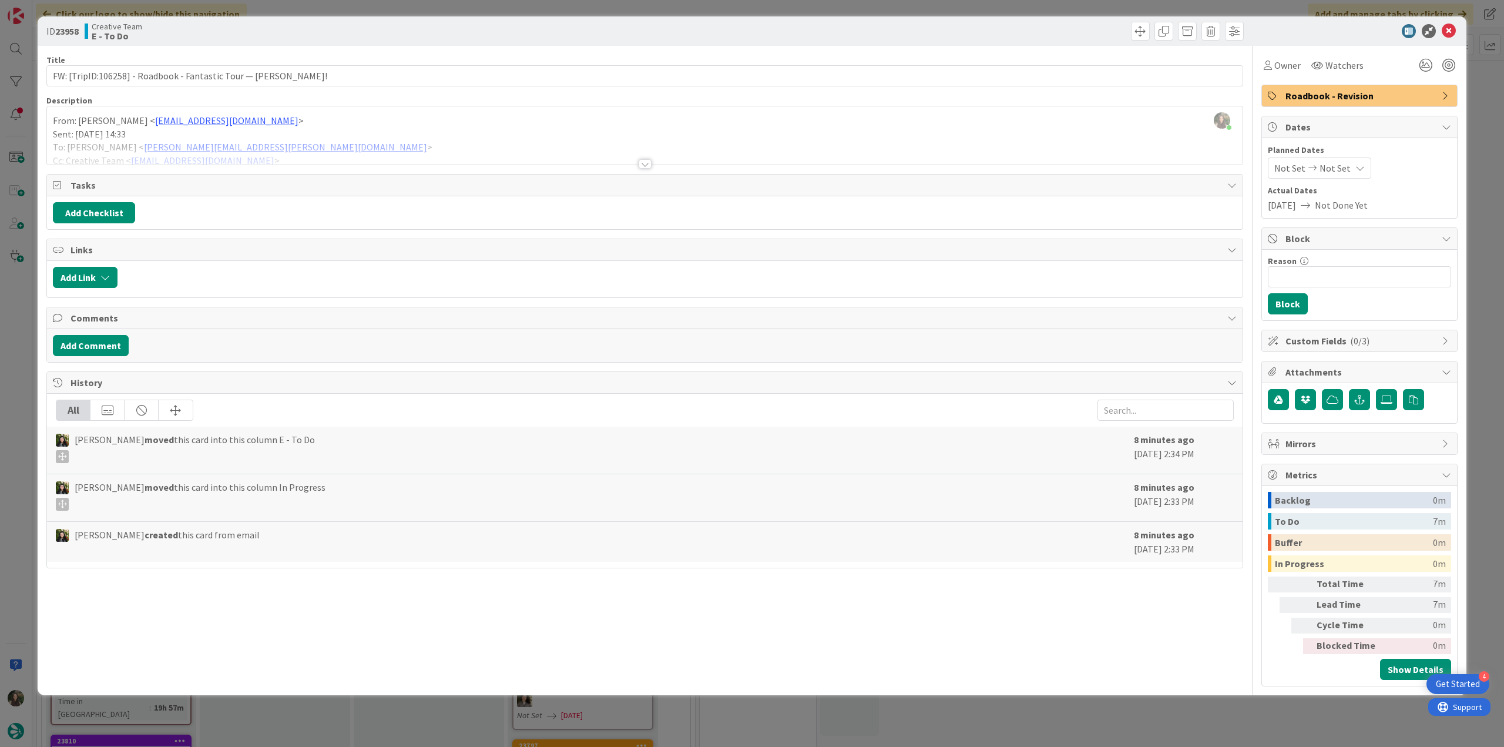
click at [12, 308] on div "ID 23958 Creative Team E - To Do Title 64 / 128 FW: [TripID:106258] - Roadbook …" at bounding box center [752, 373] width 1504 height 747
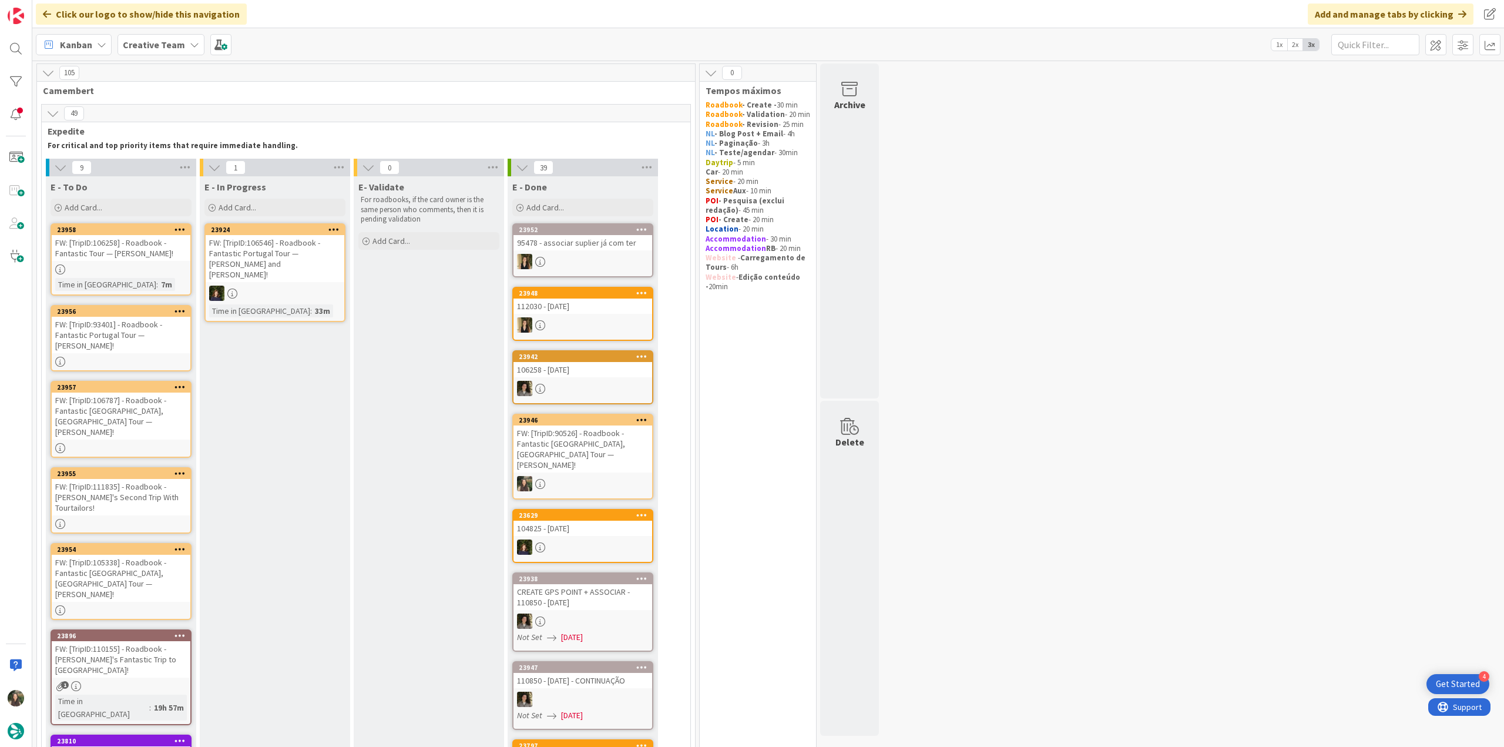
click at [158, 248] on div "FW: [TripID:106258] - Roadbook - Fantastic Tour — [PERSON_NAME]!" at bounding box center [121, 248] width 139 height 26
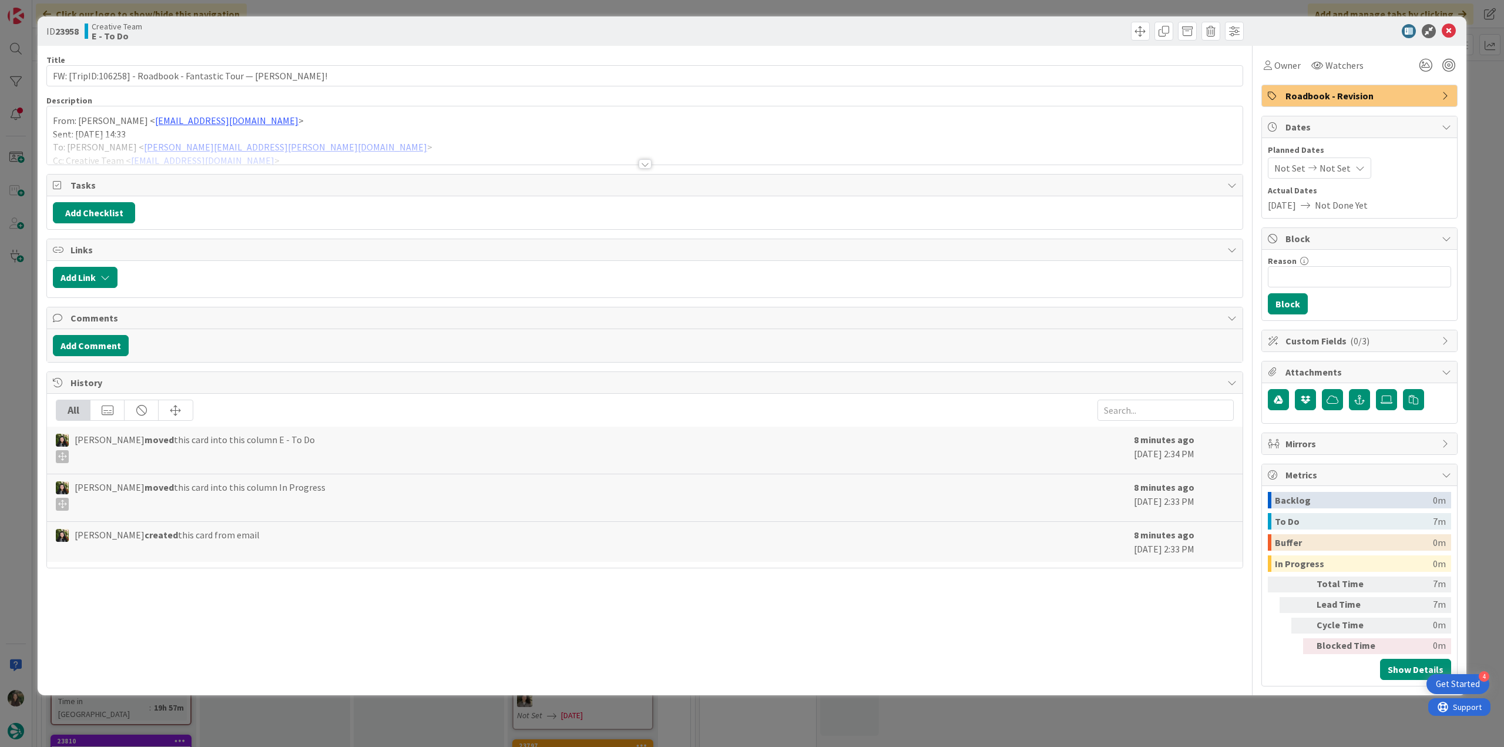
click at [345, 139] on div at bounding box center [645, 150] width 1196 height 30
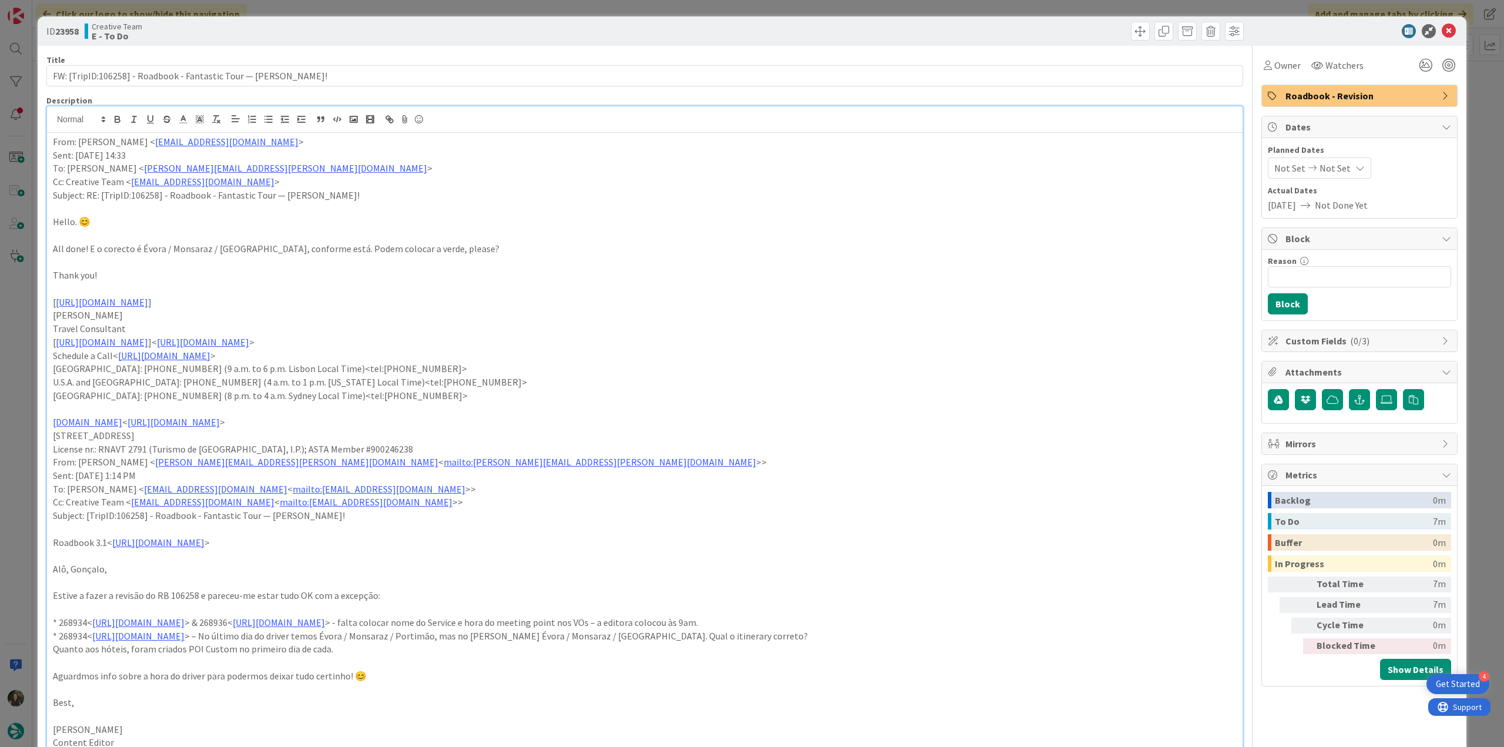
click at [19, 394] on div "ID 23958 Creative Team E - To Do Title 64 / 128 FW: [TripID:106258] - Roadbook …" at bounding box center [752, 373] width 1504 height 747
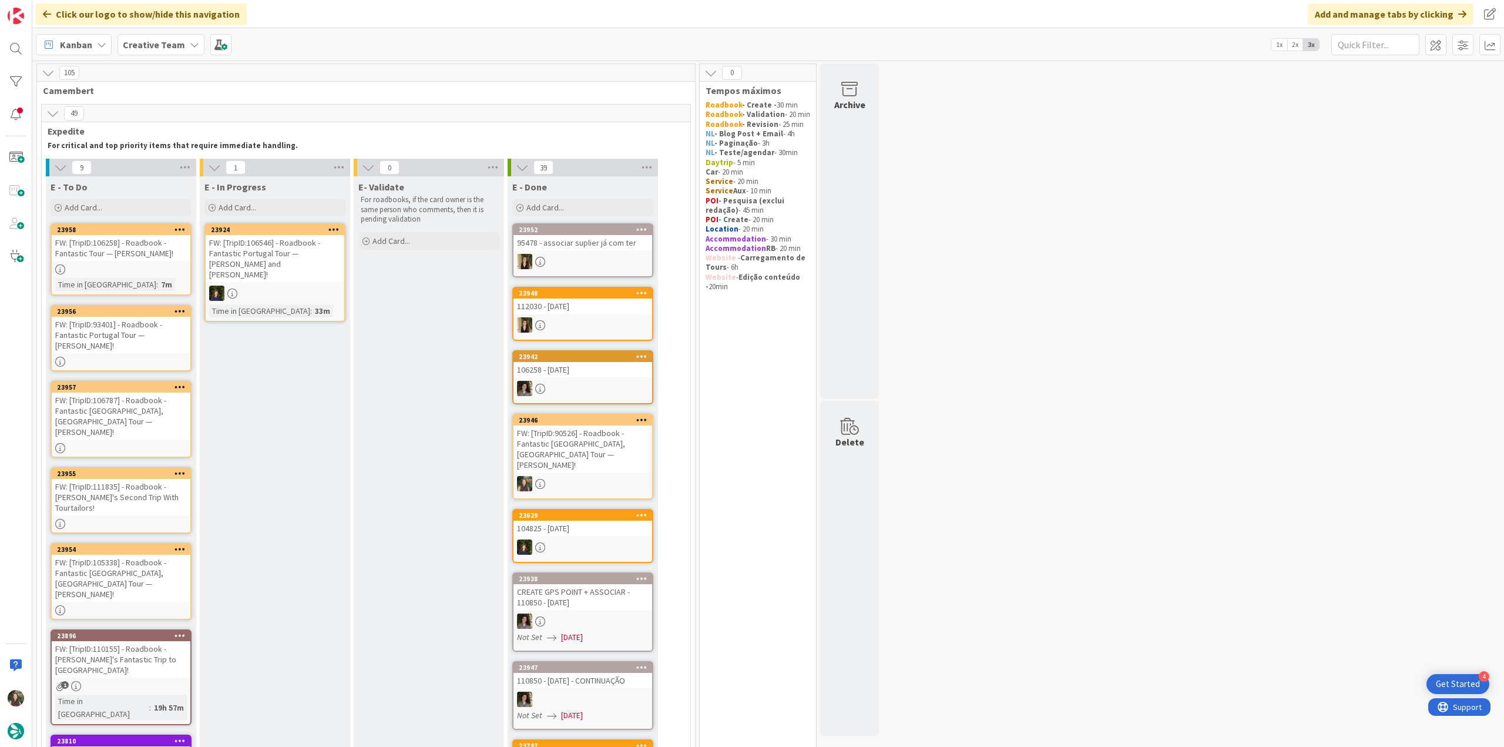
click at [156, 351] on div "FW: [TripID:93401] - Roadbook - Fantastic Portugal Tour — Robert Palmer!" at bounding box center [121, 335] width 139 height 36
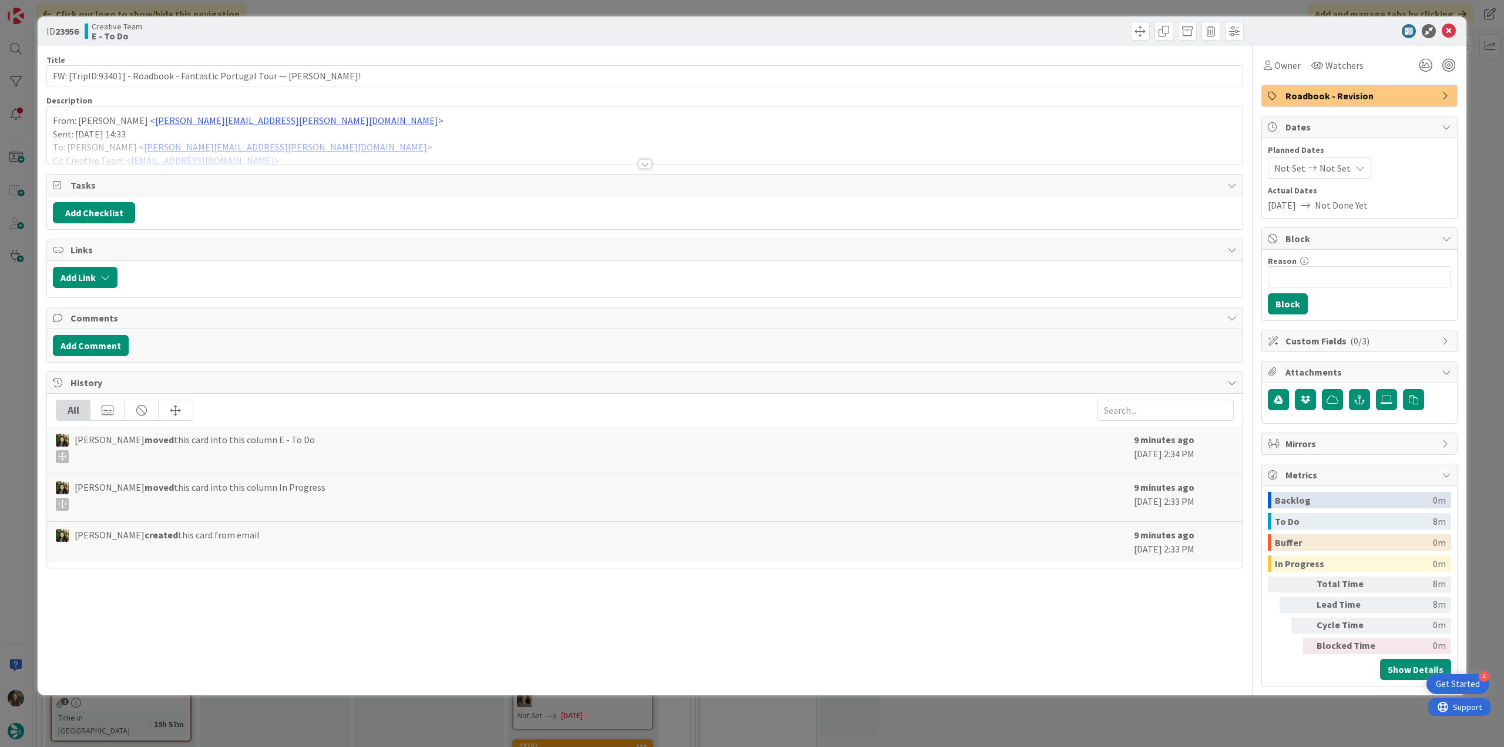
click at [386, 135] on div at bounding box center [645, 150] width 1196 height 30
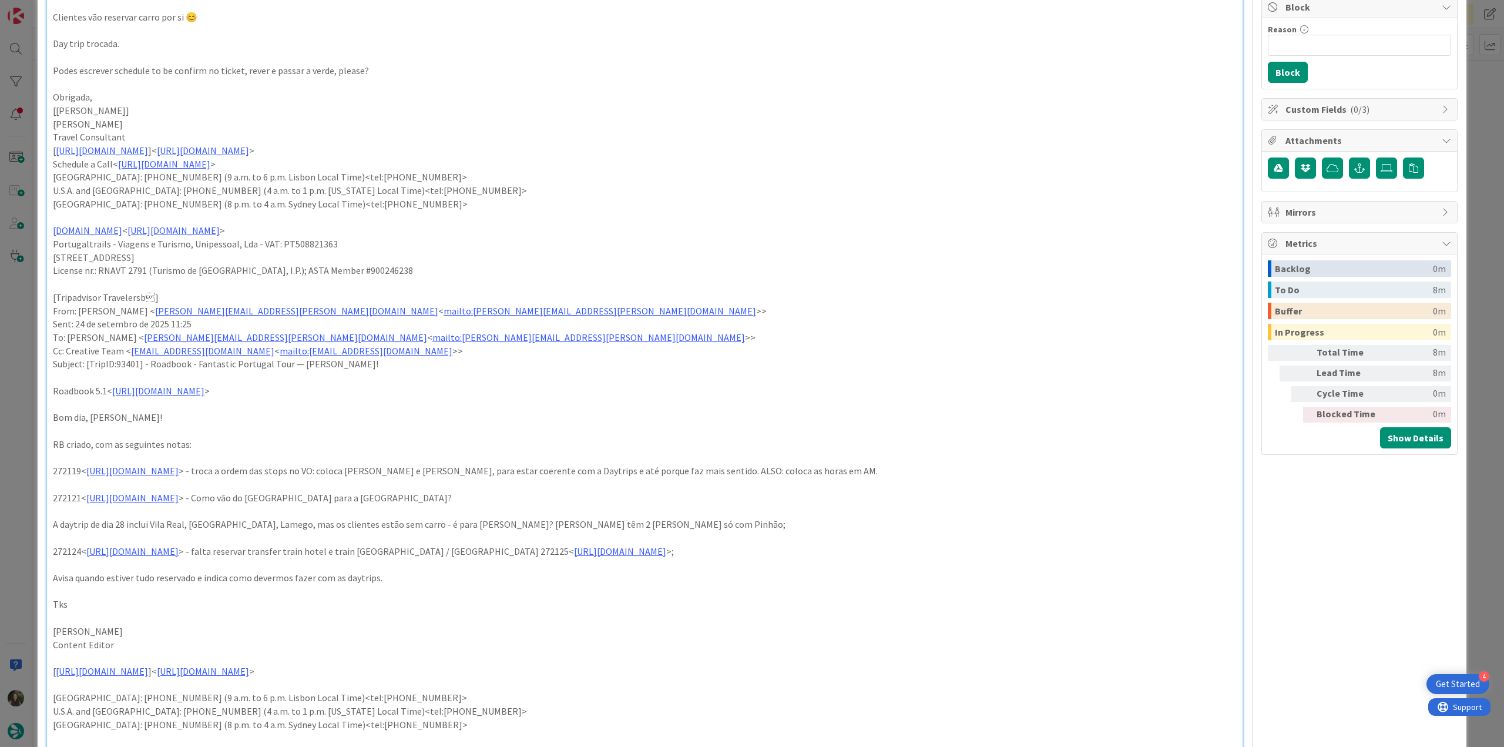
scroll to position [235, 0]
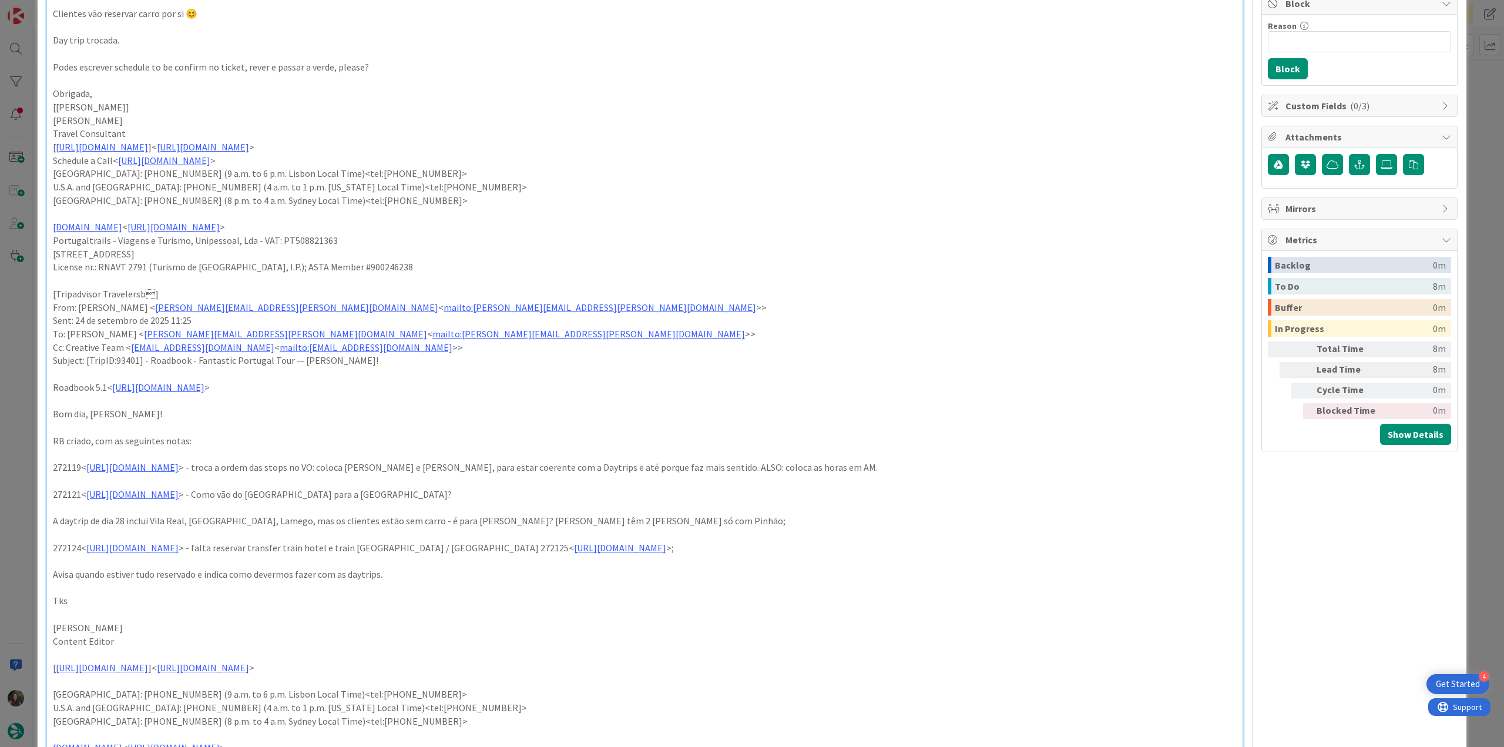
click at [27, 318] on div "ID 23956 Creative Team E - To Do Title 72 / 128 FW: [TripID:93401] - Roadbook -…" at bounding box center [752, 373] width 1504 height 747
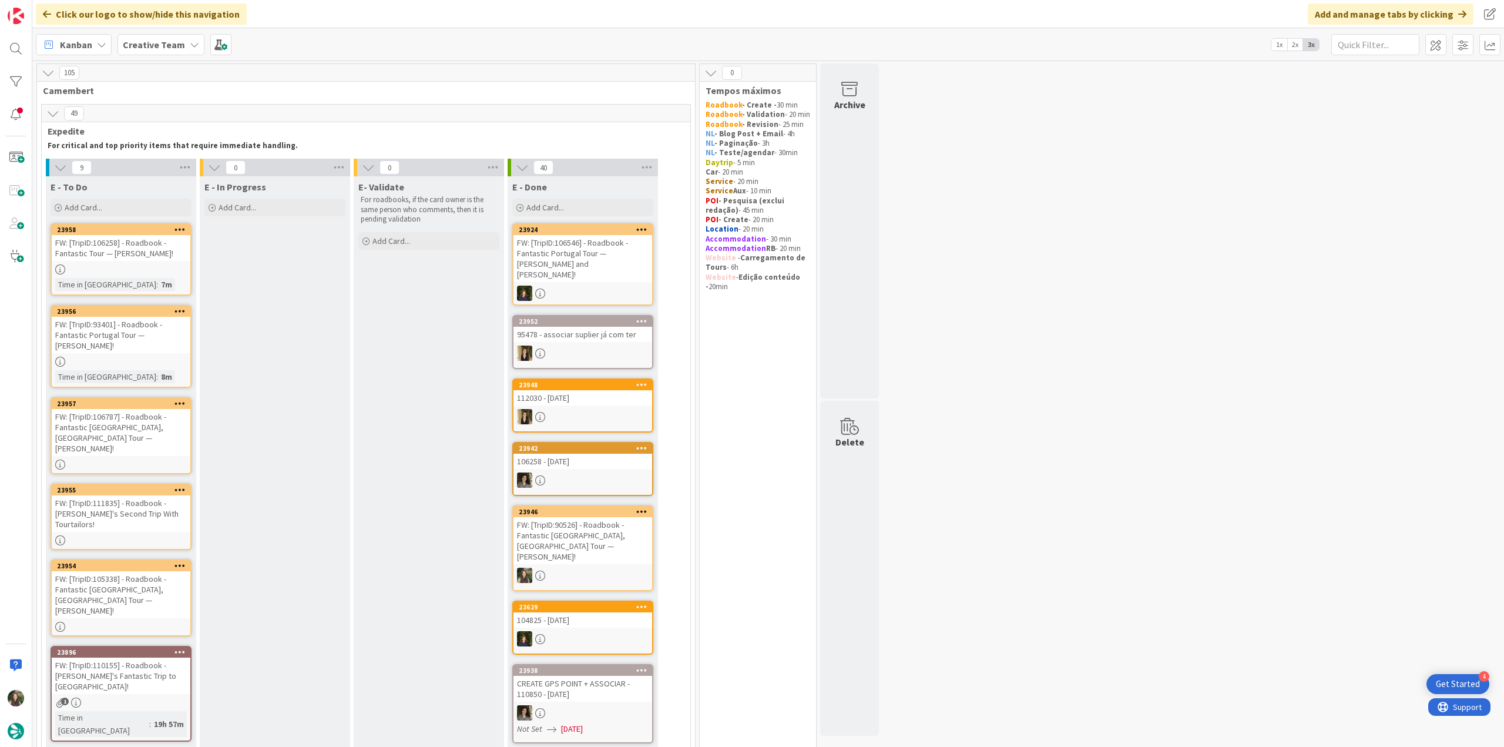
click at [177, 443] on div "FW: [TripID:106787] - Roadbook - Fantastic [GEOGRAPHIC_DATA], [GEOGRAPHIC_DATA]…" at bounding box center [121, 432] width 139 height 47
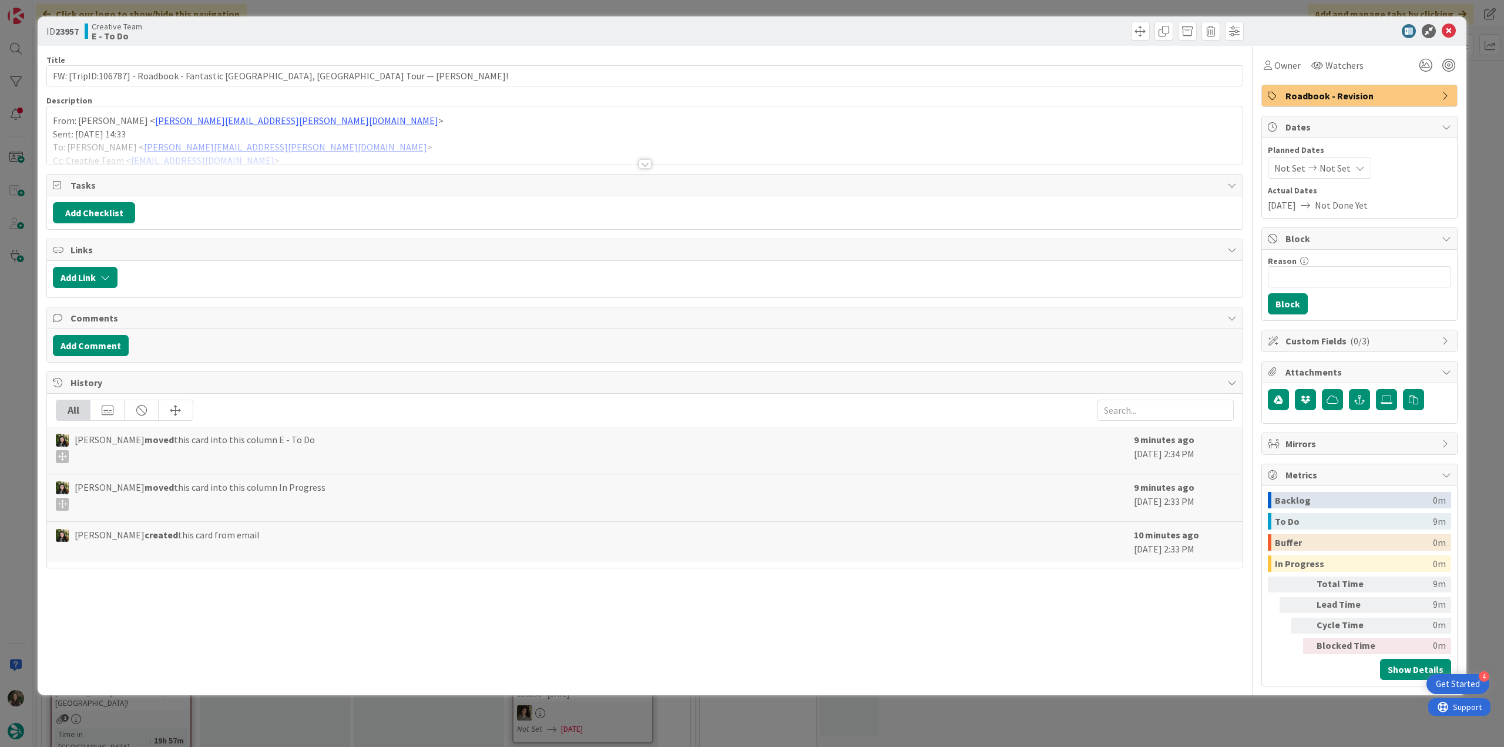
click at [308, 134] on p "Sent: Thursday, September 25, 2025 14:33" at bounding box center [645, 135] width 1184 height 14
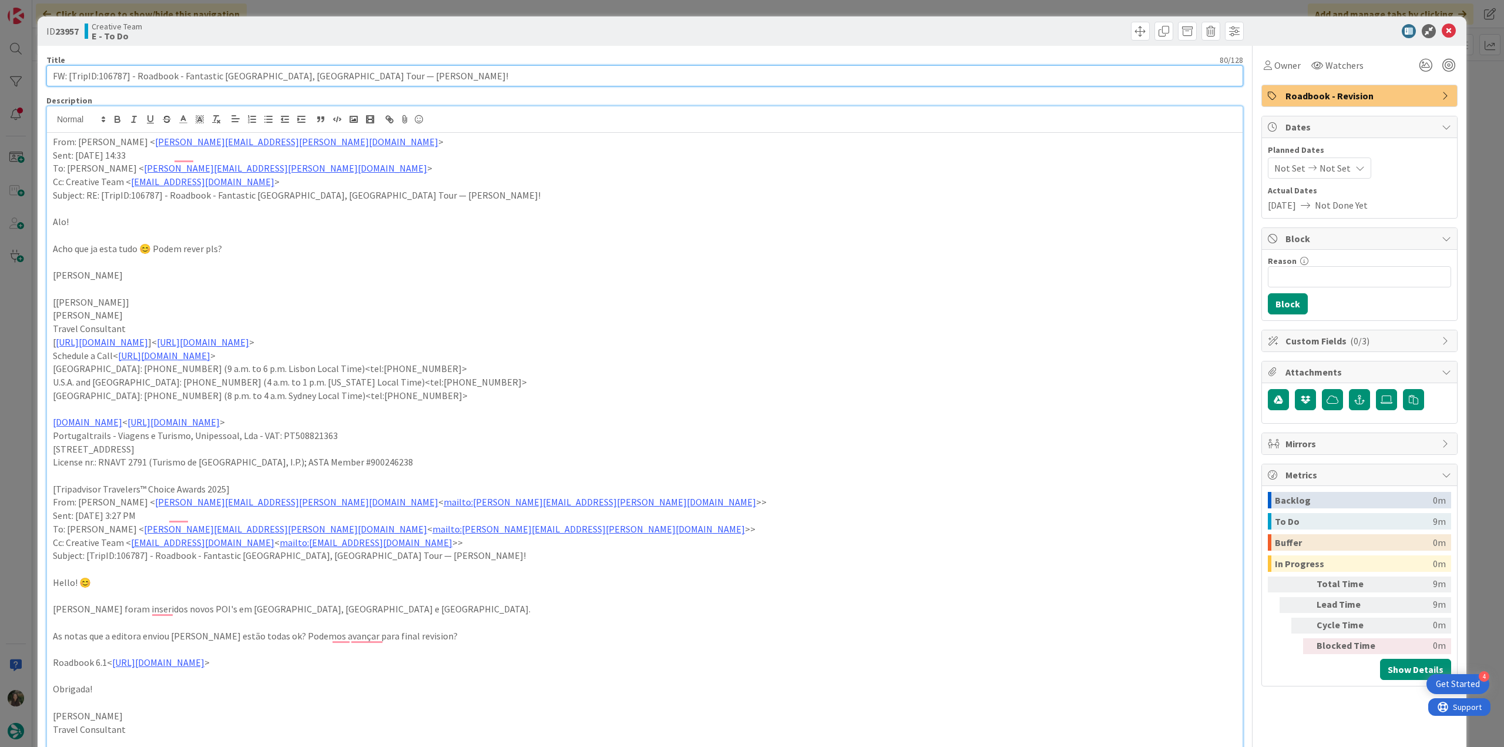
click at [117, 76] on input "FW: [TripID:106787] - Roadbook - Fantastic [GEOGRAPHIC_DATA], [GEOGRAPHIC_DATA]…" at bounding box center [644, 75] width 1197 height 21
click at [1275, 71] on span "Owner" at bounding box center [1288, 65] width 26 height 14
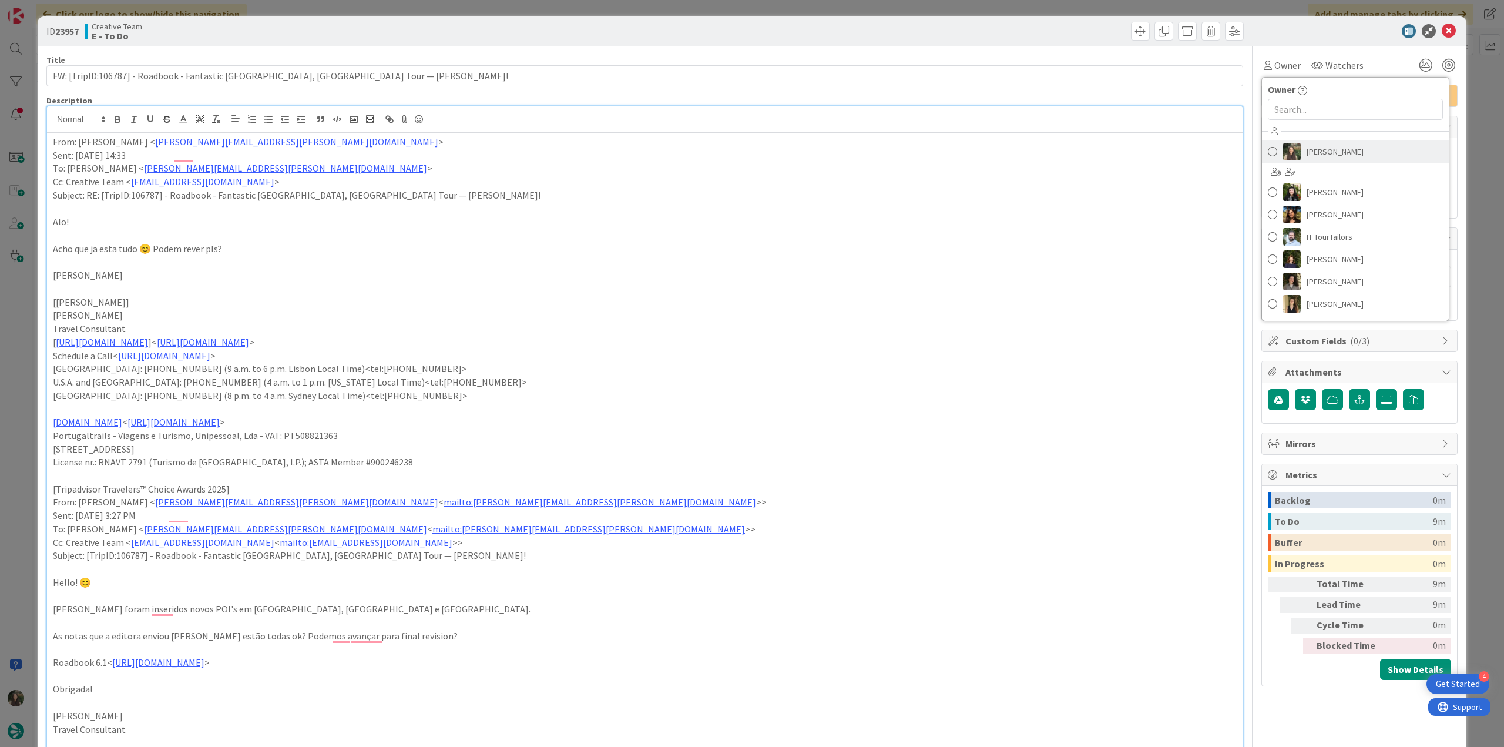
click at [1295, 143] on link "[PERSON_NAME]" at bounding box center [1355, 151] width 187 height 22
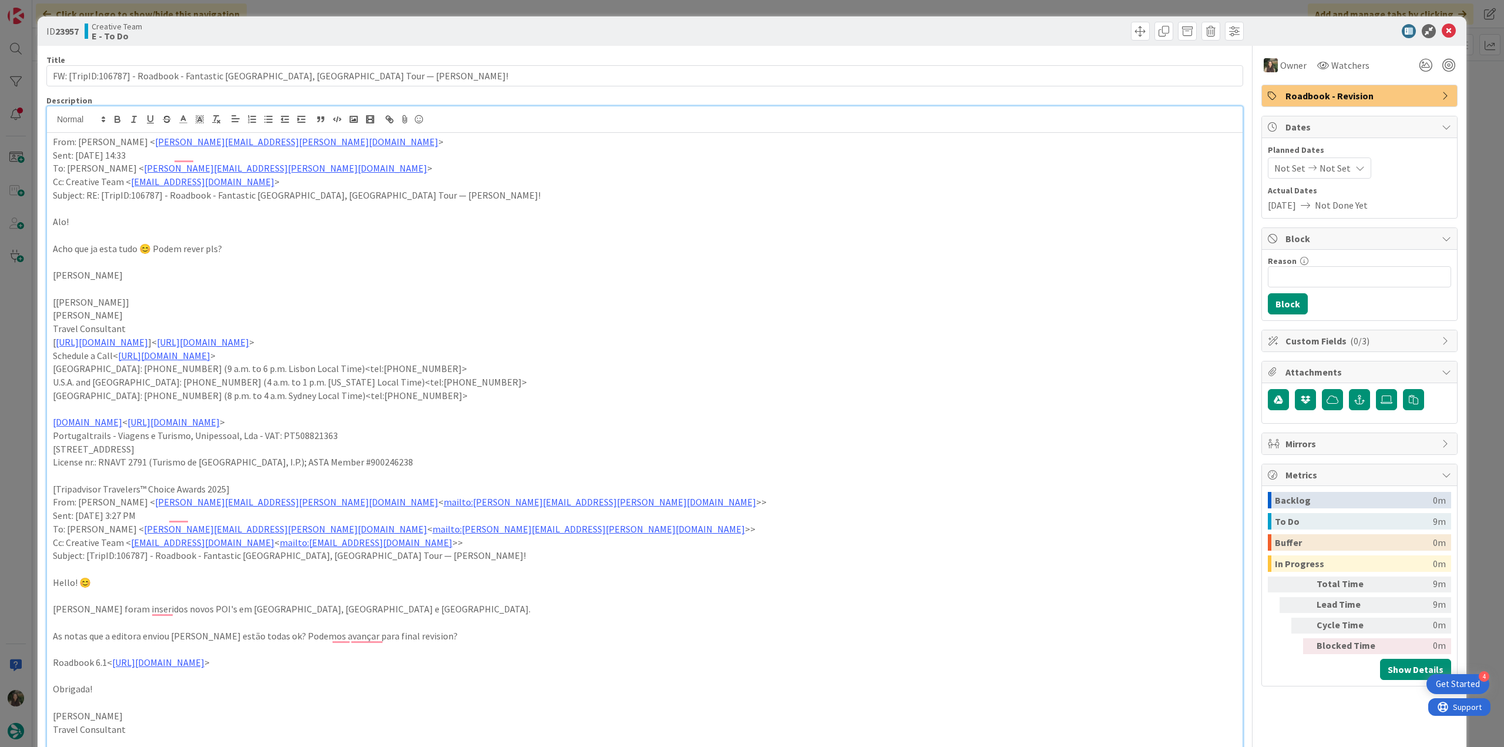
click at [1468, 81] on div "ID 23957 Creative Team E - To Do Title 80 / 128 FW: [TripID:106787] - Roadbook …" at bounding box center [752, 373] width 1504 height 747
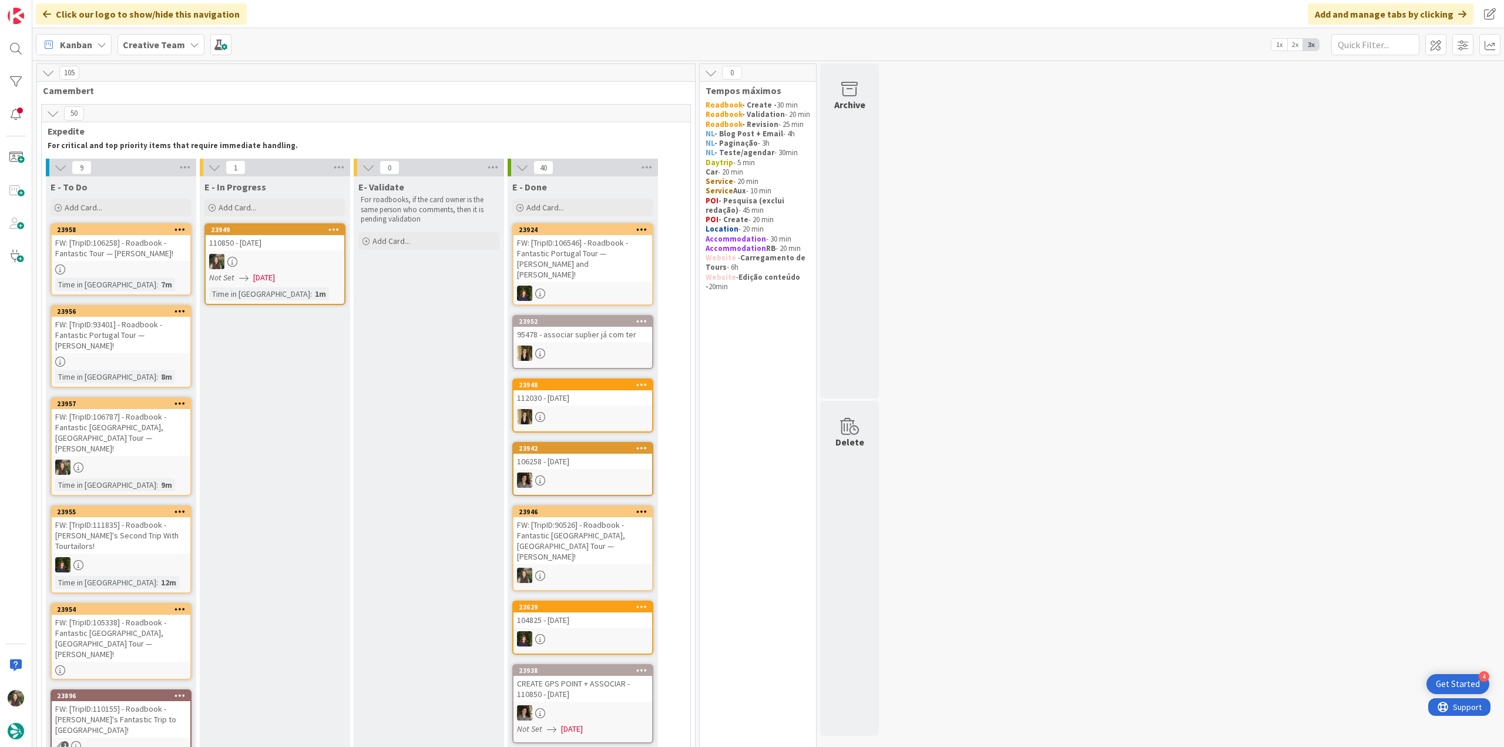
click at [292, 262] on div at bounding box center [275, 261] width 139 height 15
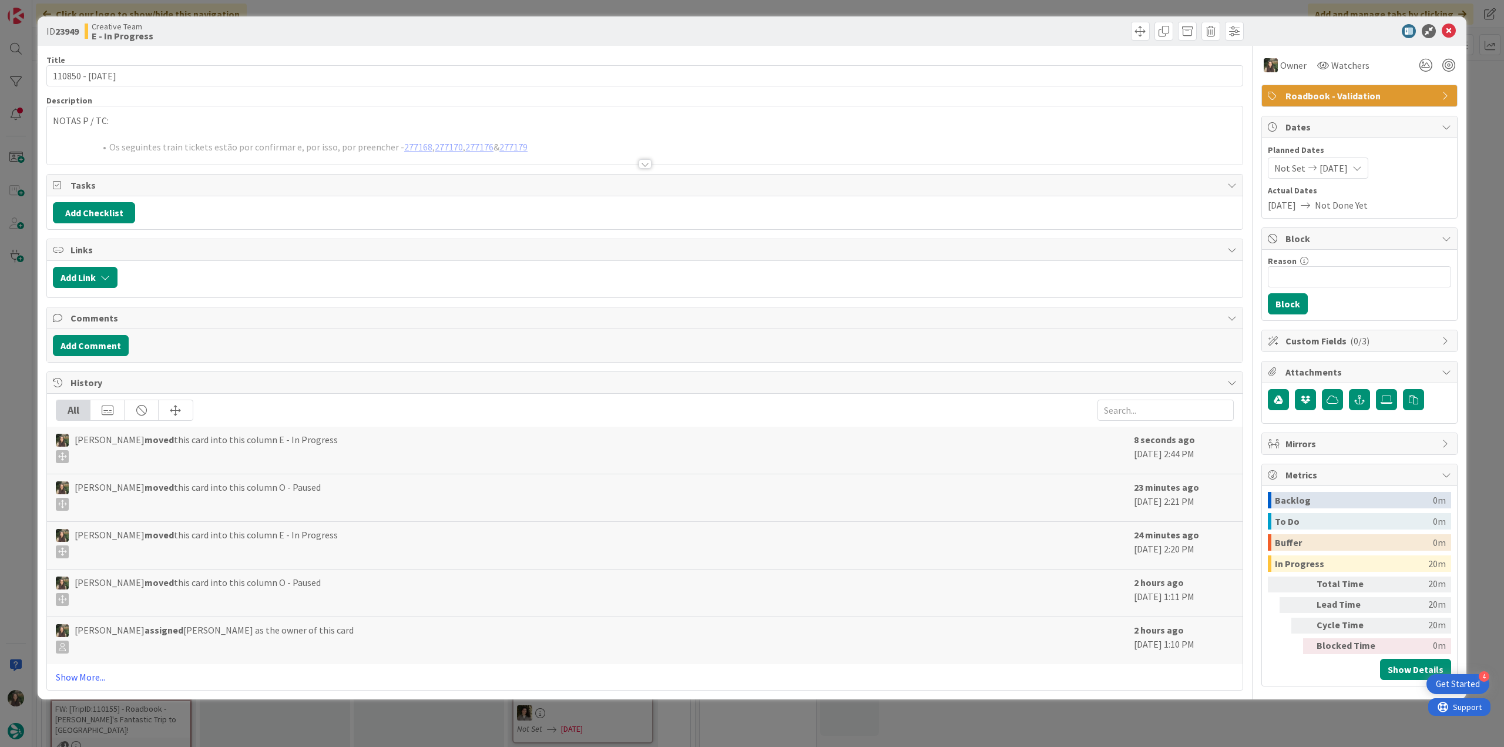
click at [16, 338] on div "ID 23949 Creative Team E - In Progress Title 15 / 128 110850 - 23 oct Descripti…" at bounding box center [752, 373] width 1504 height 747
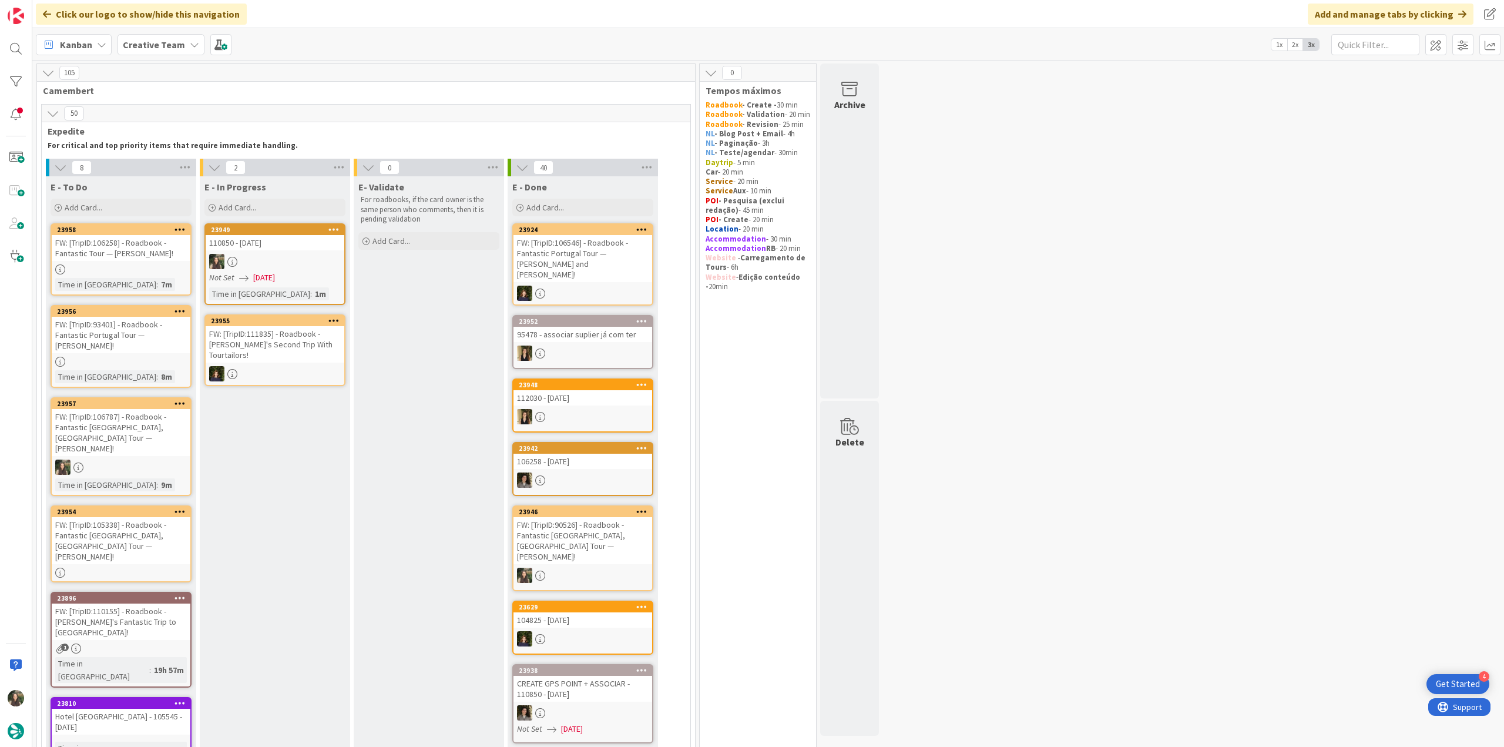
click at [284, 241] on div "110850 - 23 oct" at bounding box center [275, 242] width 139 height 15
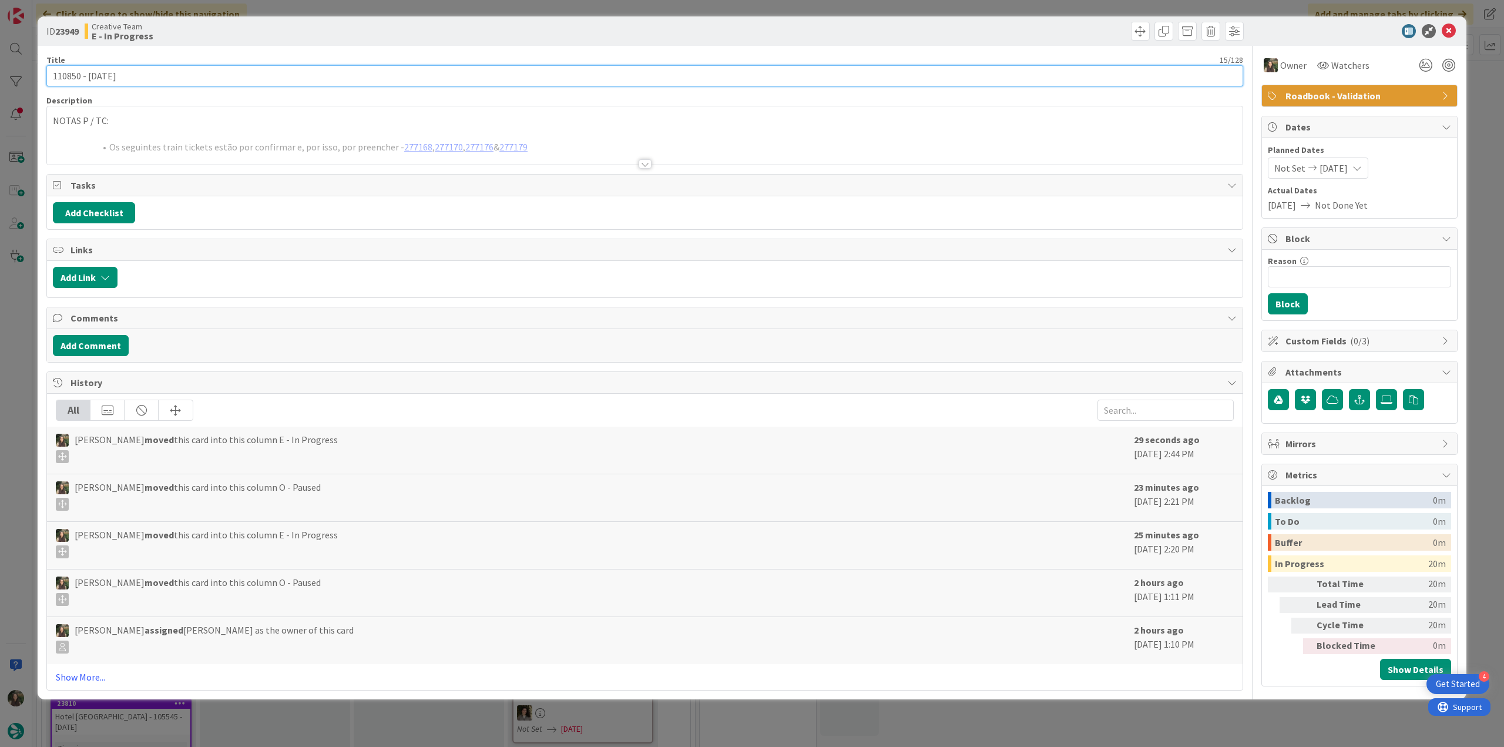
click at [69, 75] on input "110850 - 23 oct" at bounding box center [644, 75] width 1197 height 21
click at [163, 126] on div "Inês Gonçalves just joined NOTAS P / TC: Os seguintes train tickets estão por c…" at bounding box center [645, 135] width 1196 height 58
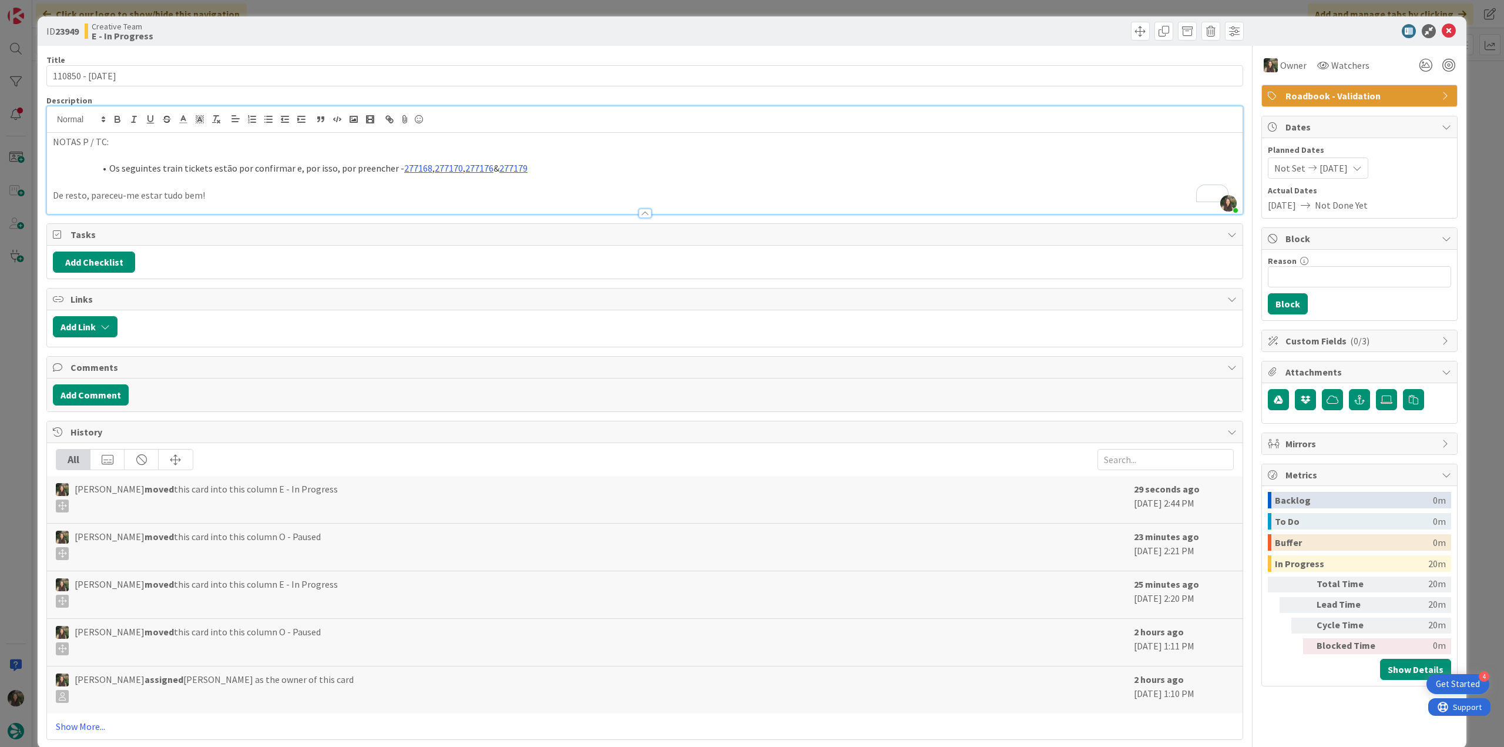
click at [13, 334] on div "ID 23949 Creative Team E - In Progress Title 15 / 128 110850 - 23 oct Descripti…" at bounding box center [752, 373] width 1504 height 747
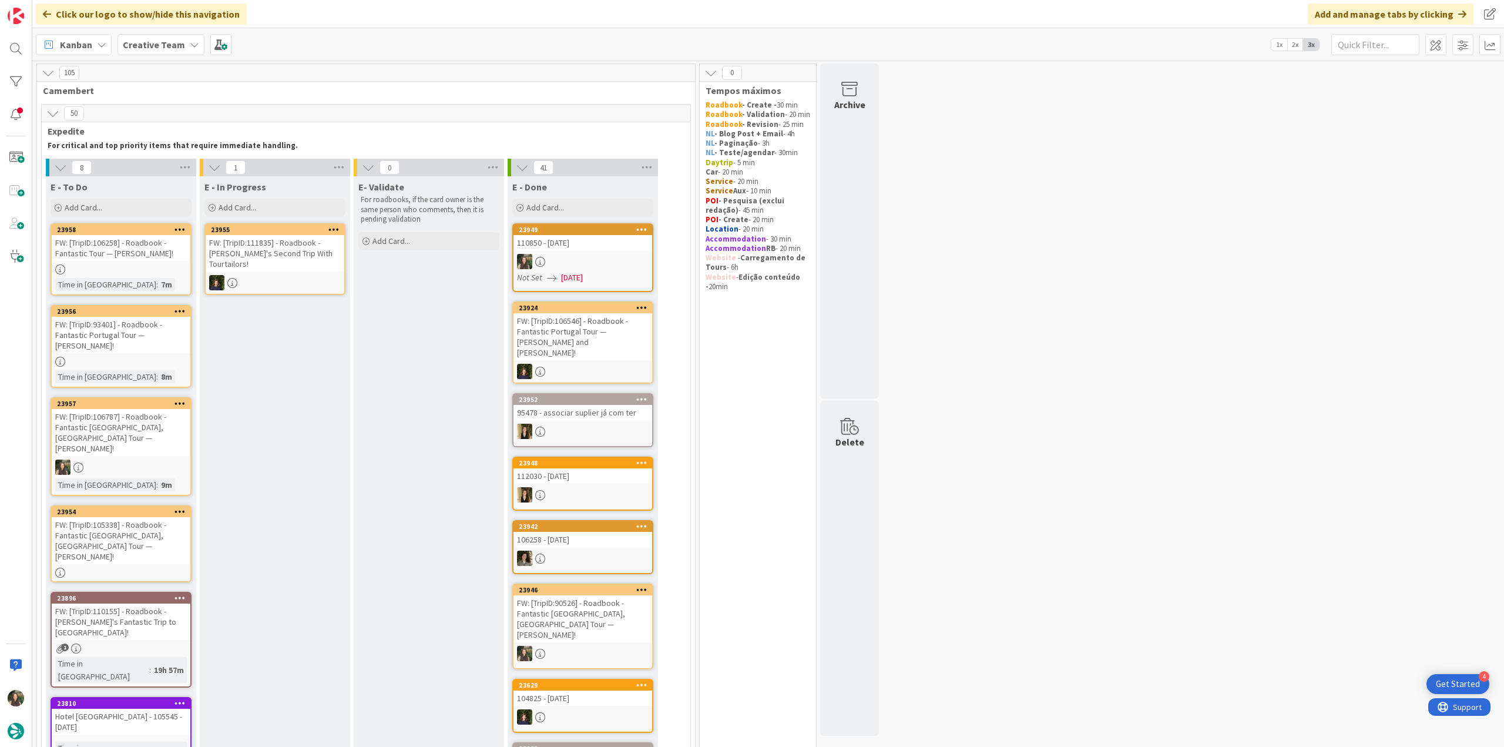
click at [596, 260] on div at bounding box center [583, 261] width 139 height 15
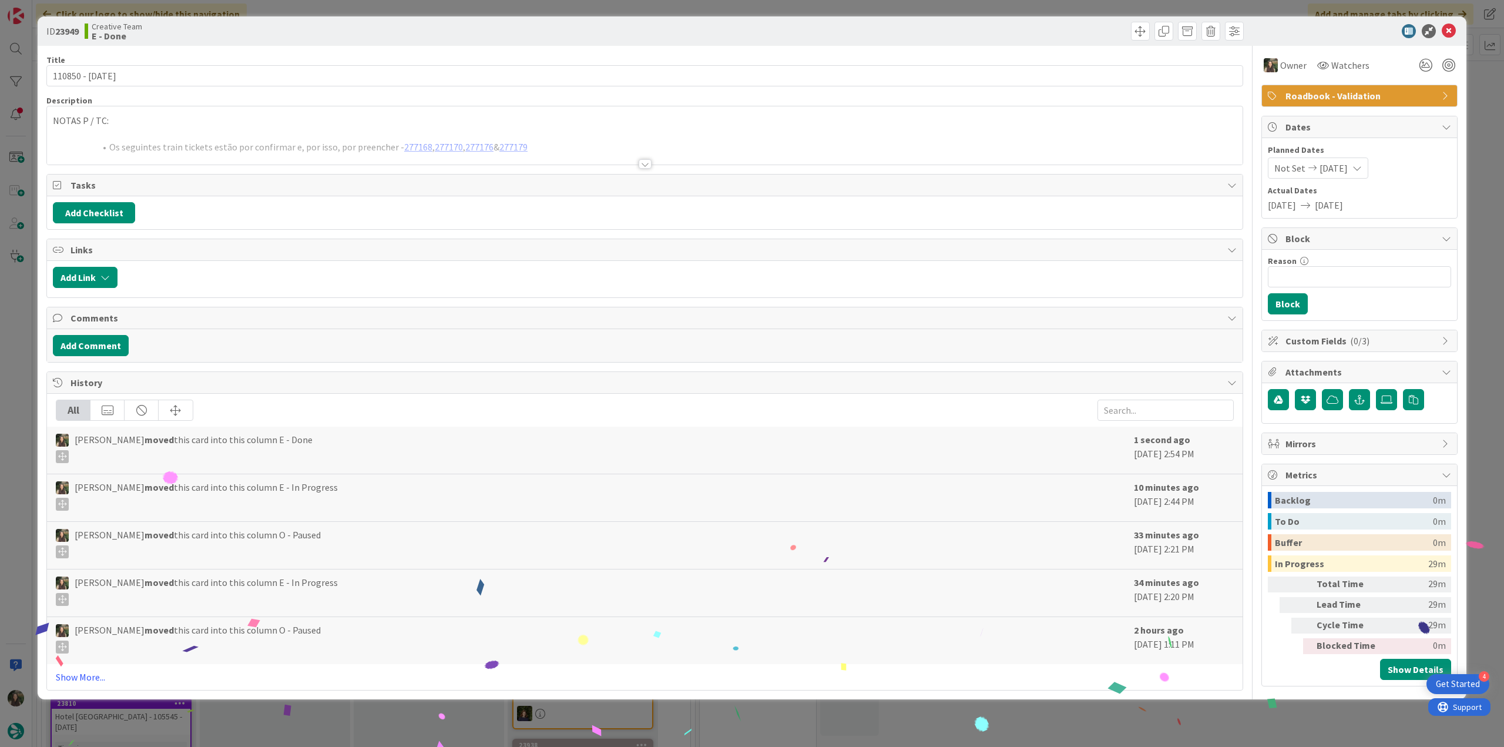
click at [1014, 710] on div "ID 23949 Creative Team E - Done Title 15 / 128 110850 - 23 oct Description NOTA…" at bounding box center [752, 373] width 1504 height 747
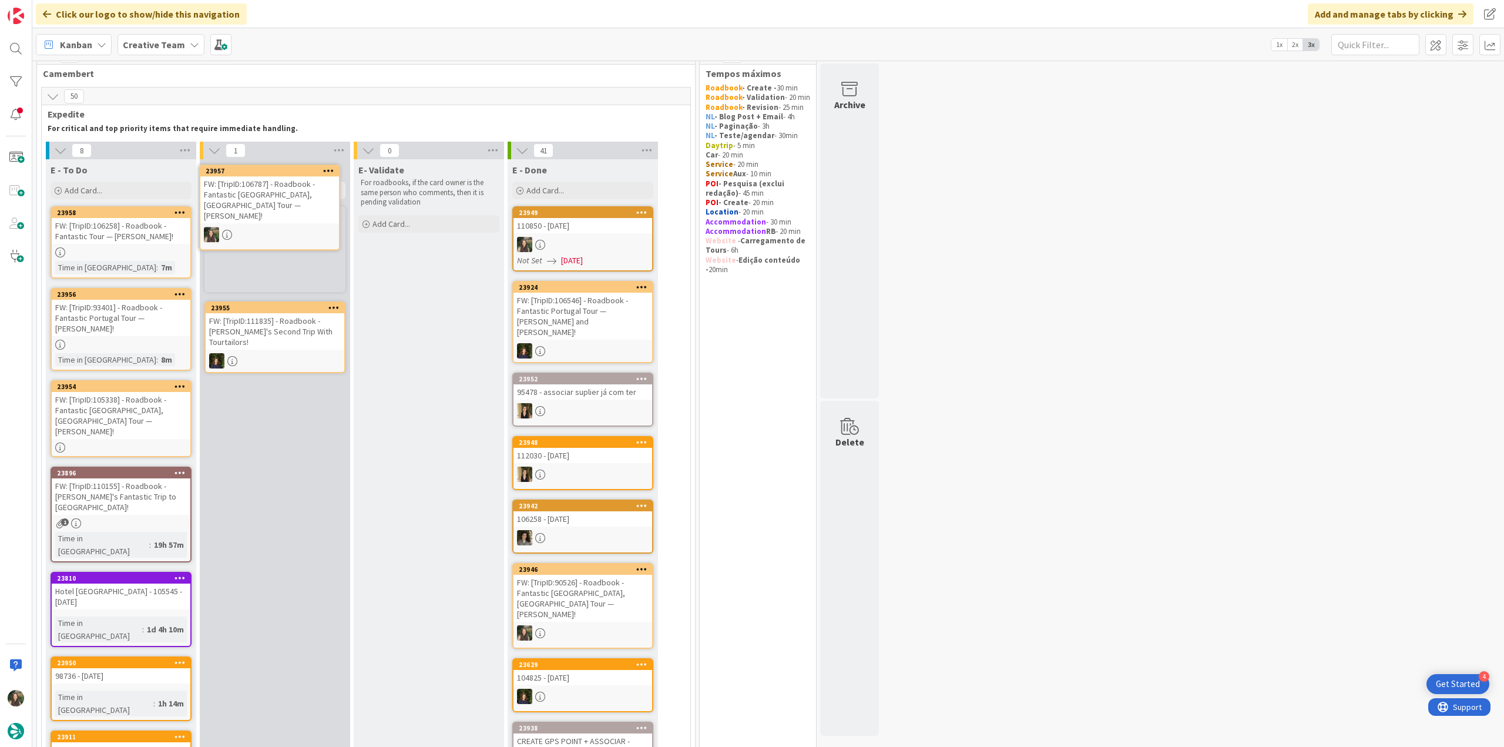
scroll to position [16, 0]
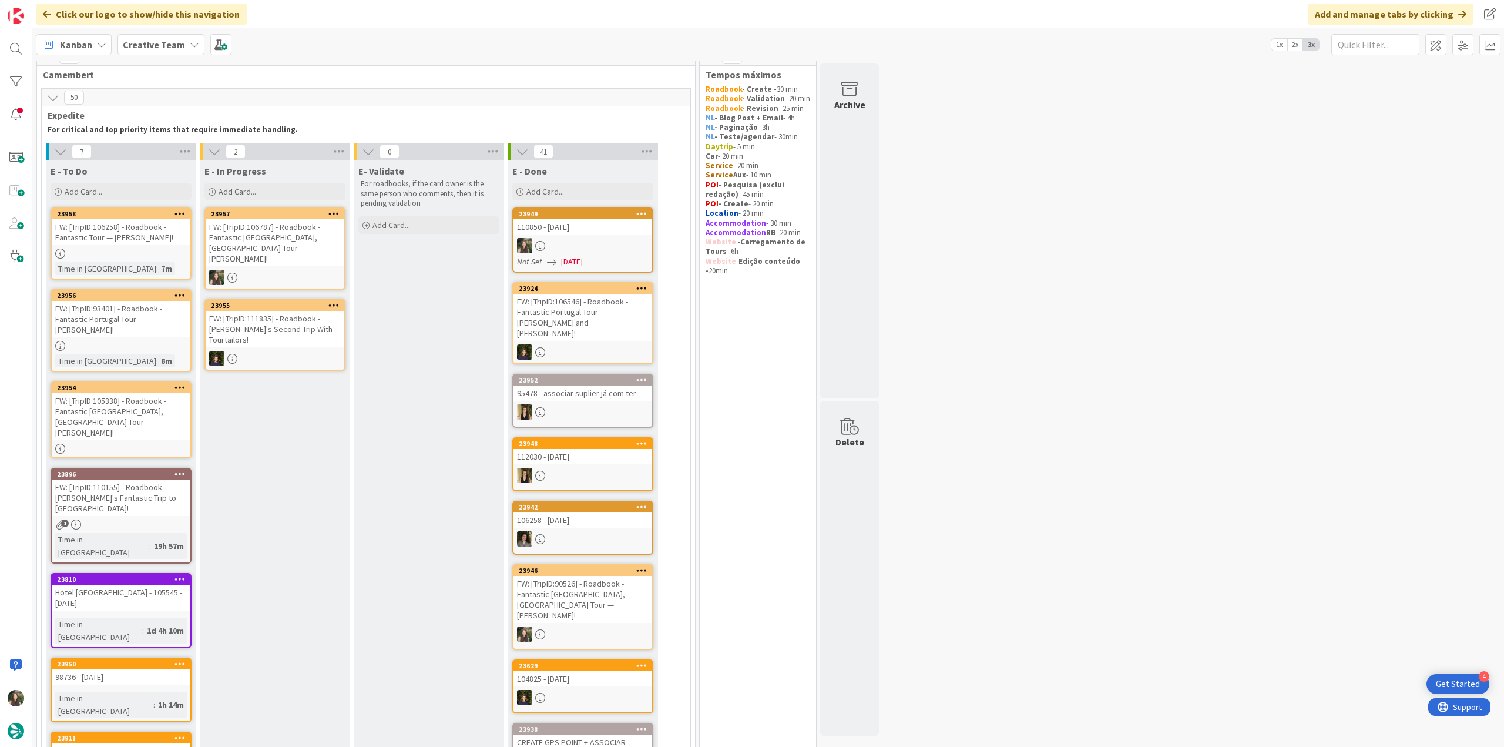
click at [314, 270] on div at bounding box center [275, 277] width 139 height 15
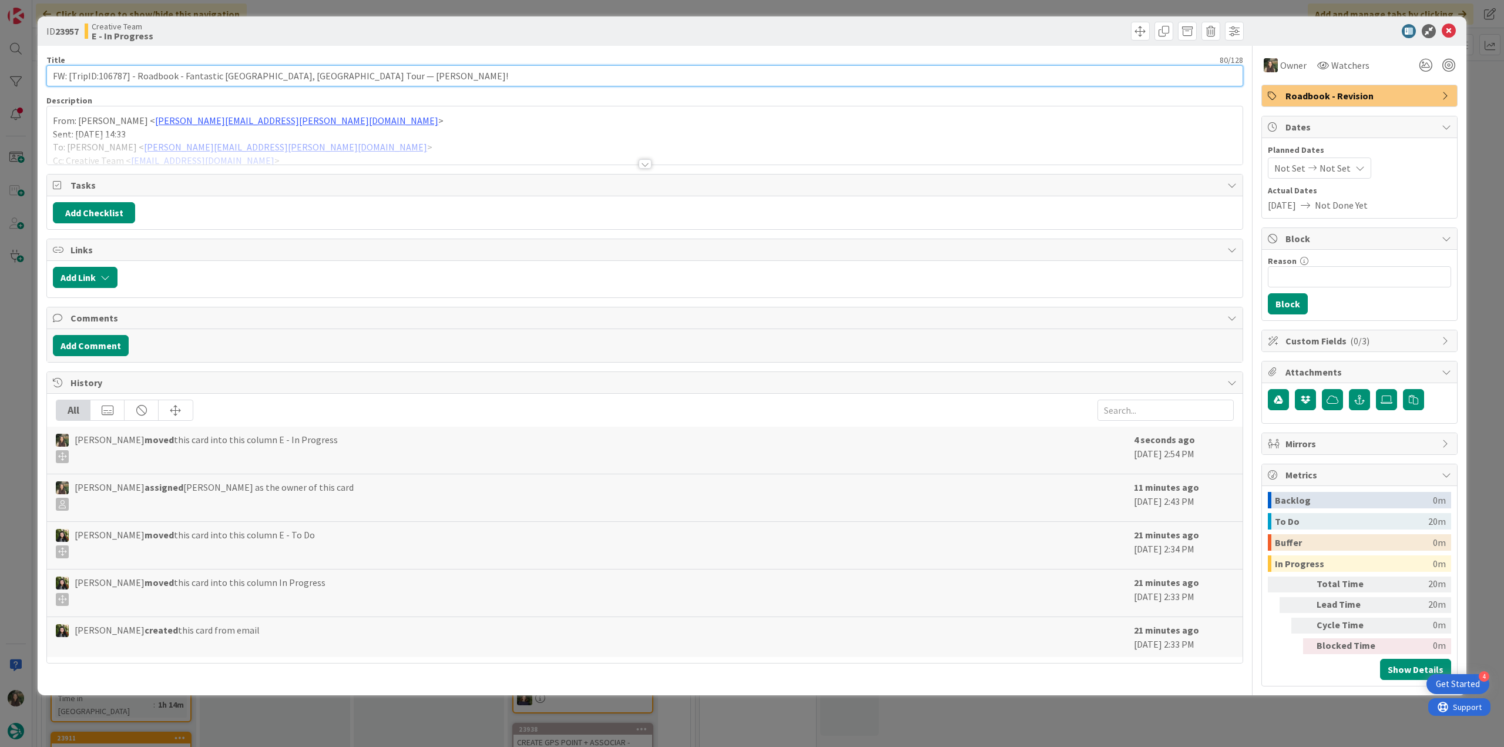
click at [122, 75] on input "FW: [TripID:106787] - Roadbook - Fantastic [GEOGRAPHIC_DATA], [GEOGRAPHIC_DATA]…" at bounding box center [644, 75] width 1197 height 21
click at [321, 154] on div at bounding box center [645, 150] width 1196 height 30
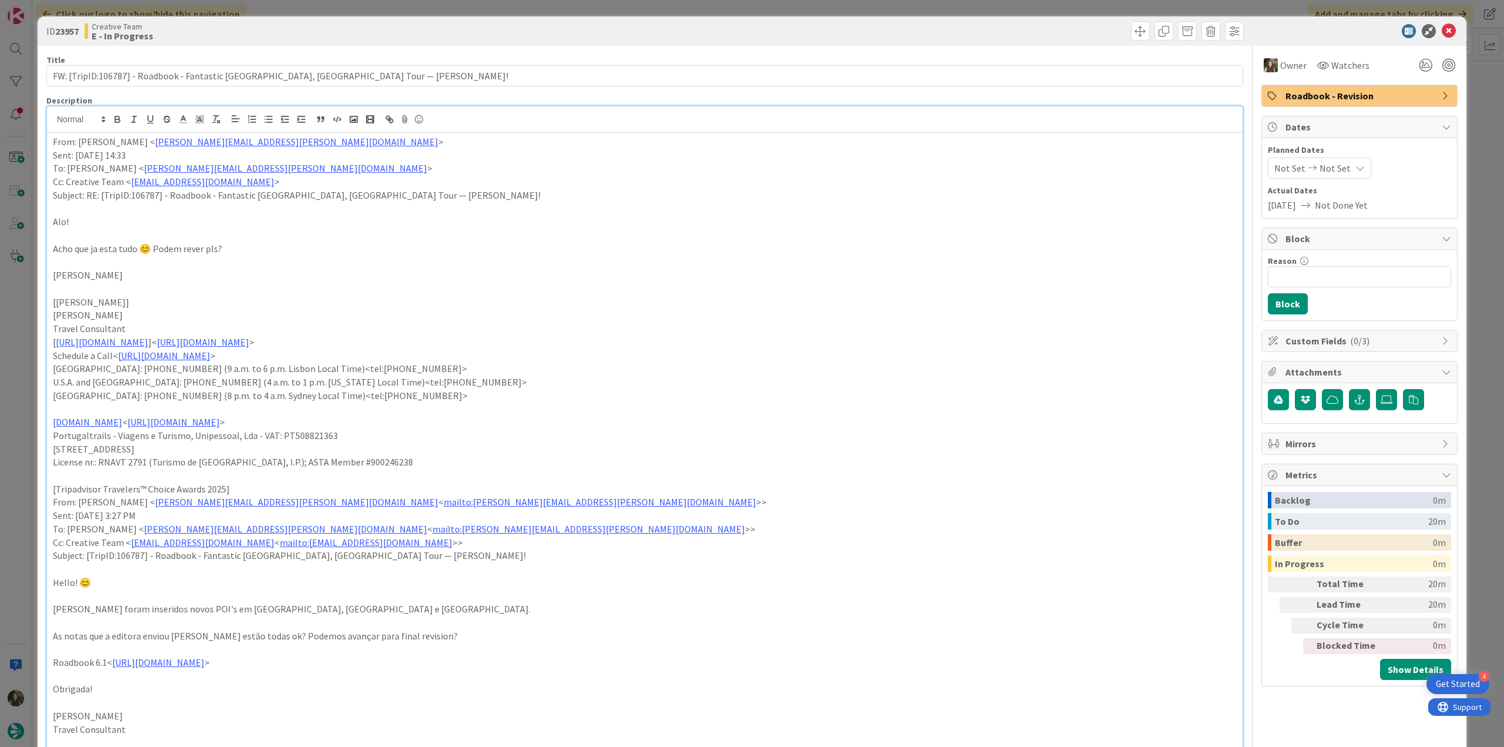
click at [26, 386] on div "ID 23957 Creative Team E - In Progress Title 80 / 128 FW: [TripID:106787] - Roa…" at bounding box center [752, 373] width 1504 height 747
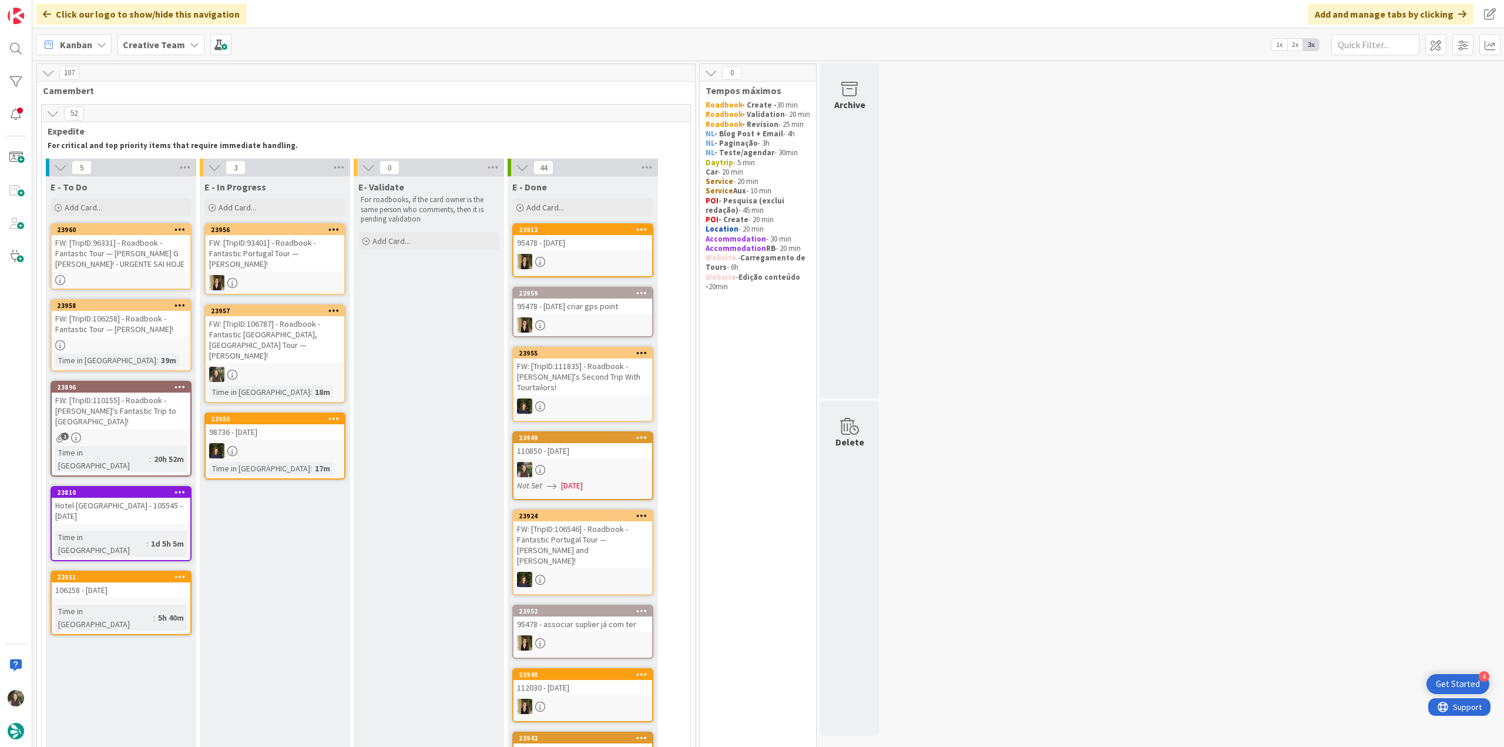
click at [138, 256] on div "FW: [TripID:96331] - Roadbook - Fantastic Tour — [PERSON_NAME] G [PERSON_NAME]!…" at bounding box center [121, 253] width 139 height 36
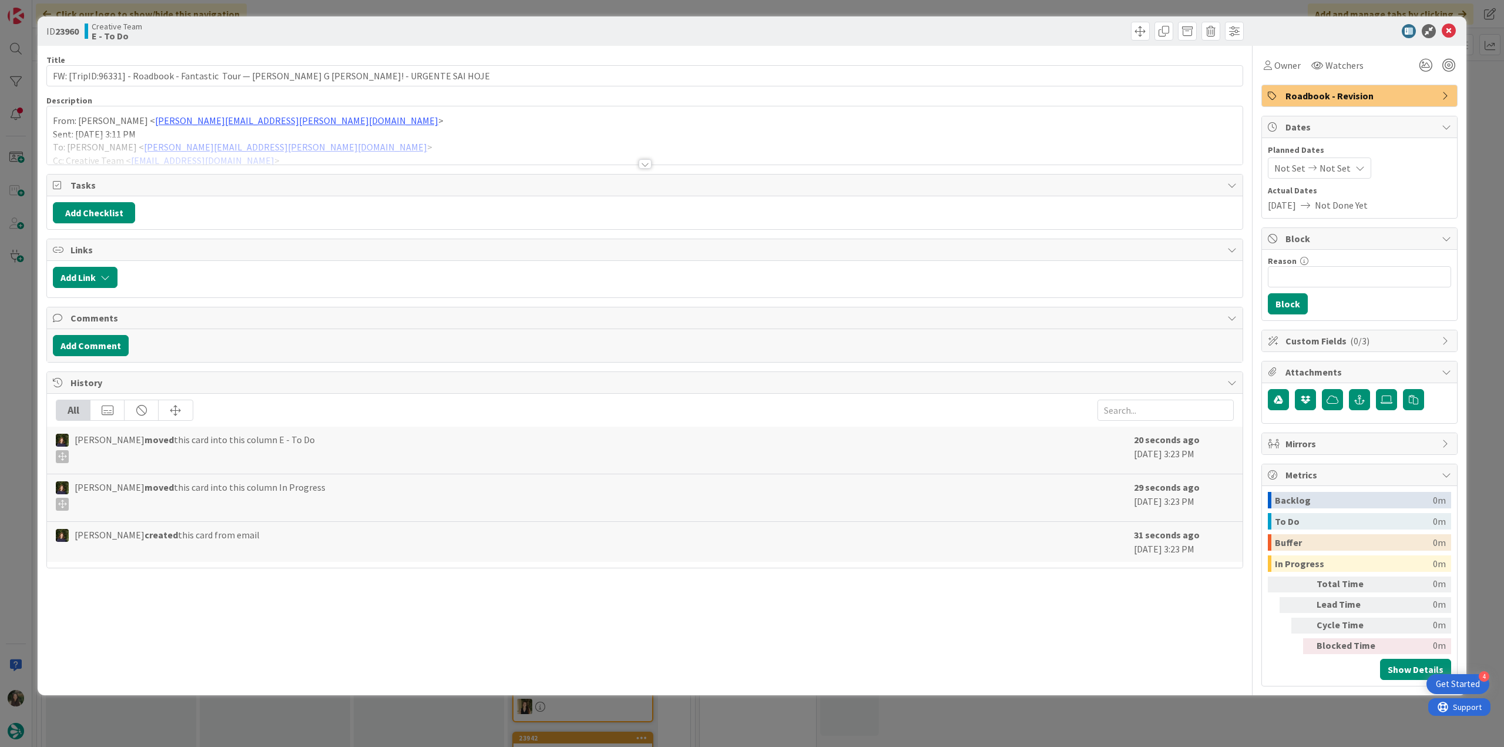
click at [303, 148] on div at bounding box center [645, 150] width 1196 height 30
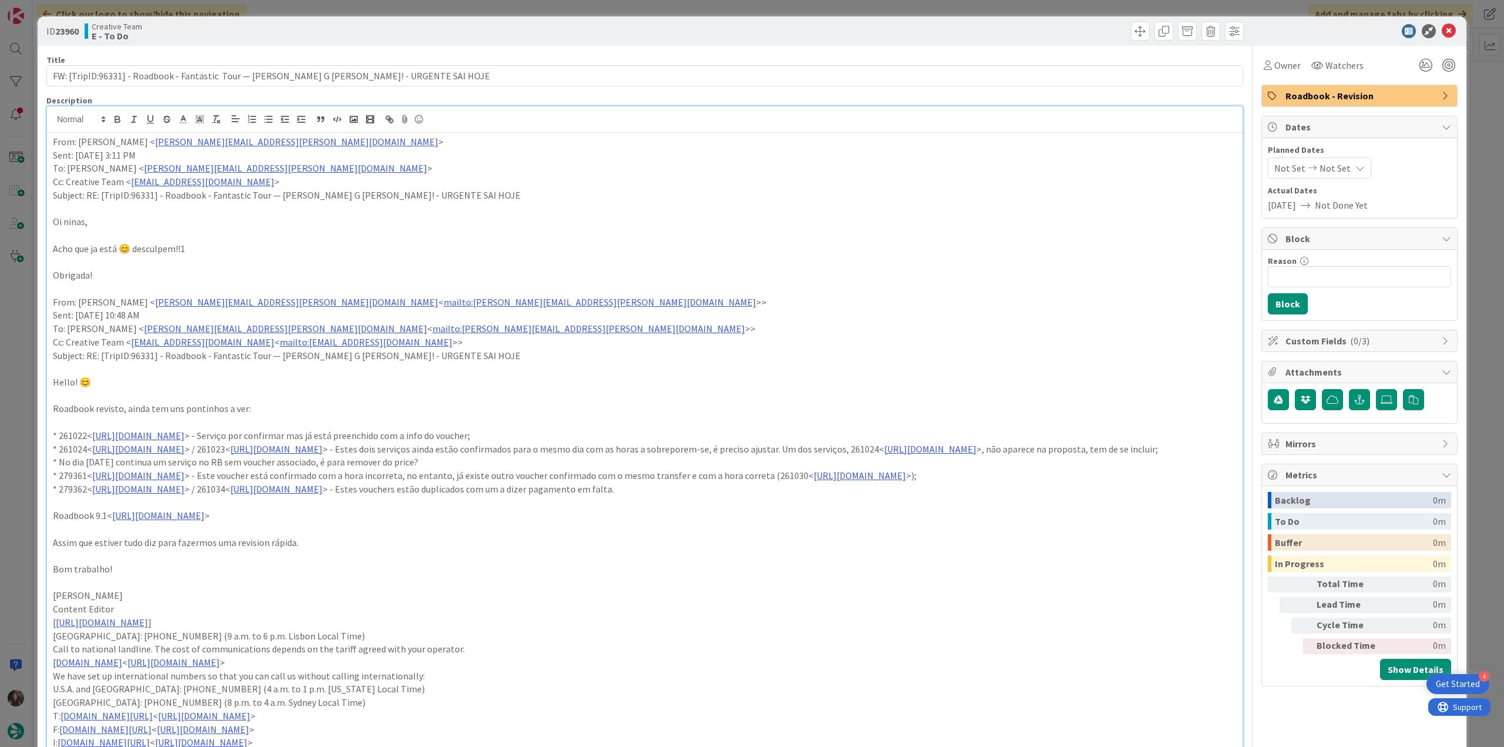
click at [18, 301] on div "ID 23960 Creative Team E - To Do Title 83 / 128 FW: [TripID:96331] - Roadbook -…" at bounding box center [752, 373] width 1504 height 747
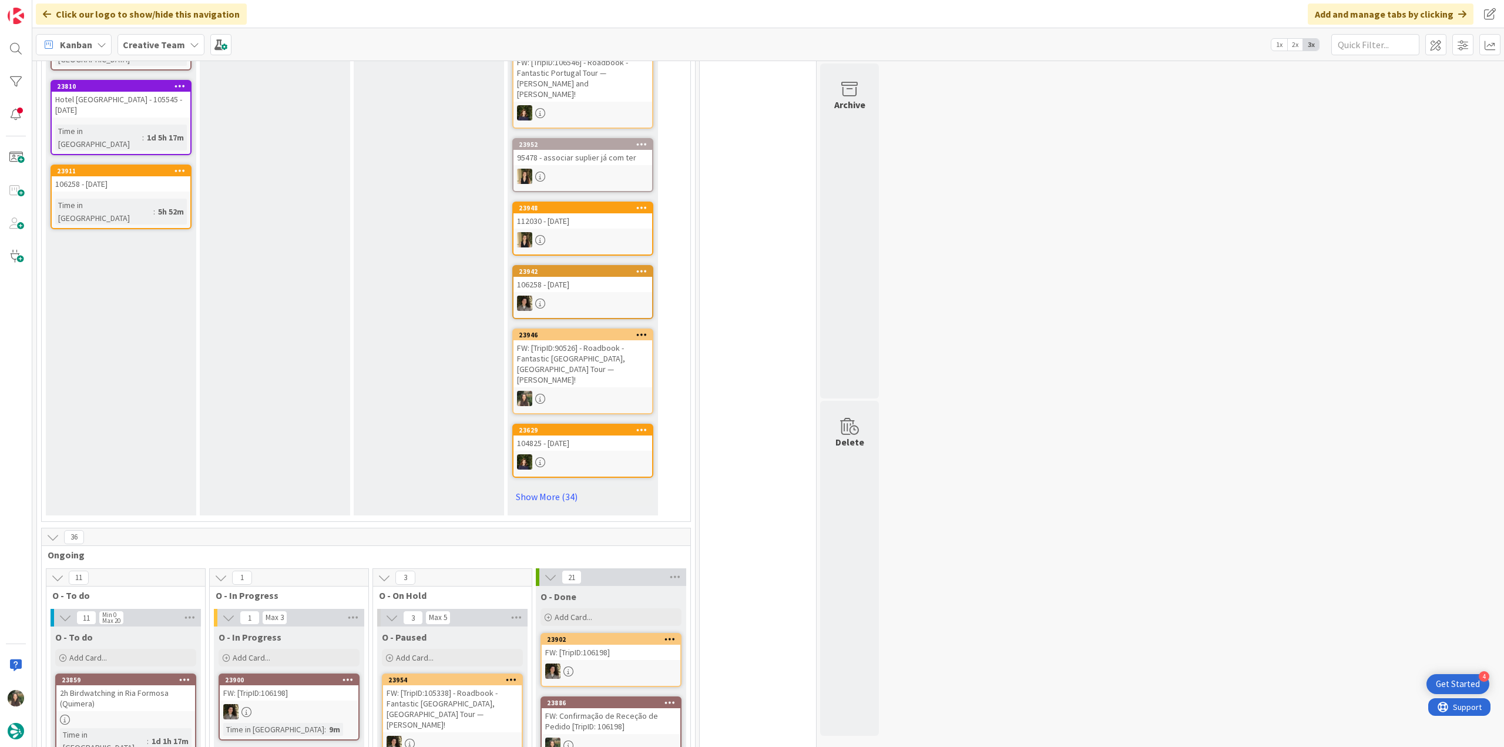
scroll to position [118, 0]
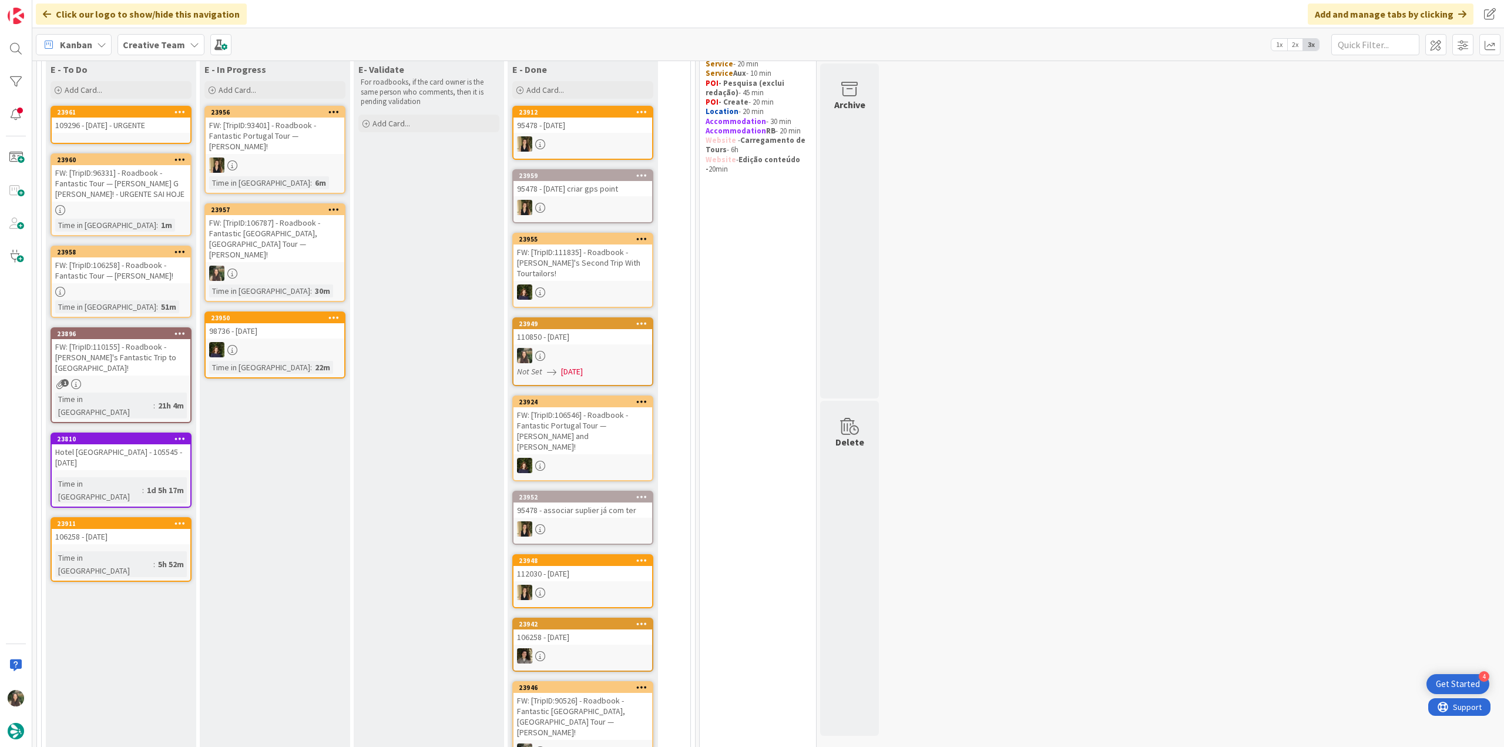
click at [167, 138] on link "23961 109296 - 1 oct - URGENTE" at bounding box center [121, 125] width 141 height 38
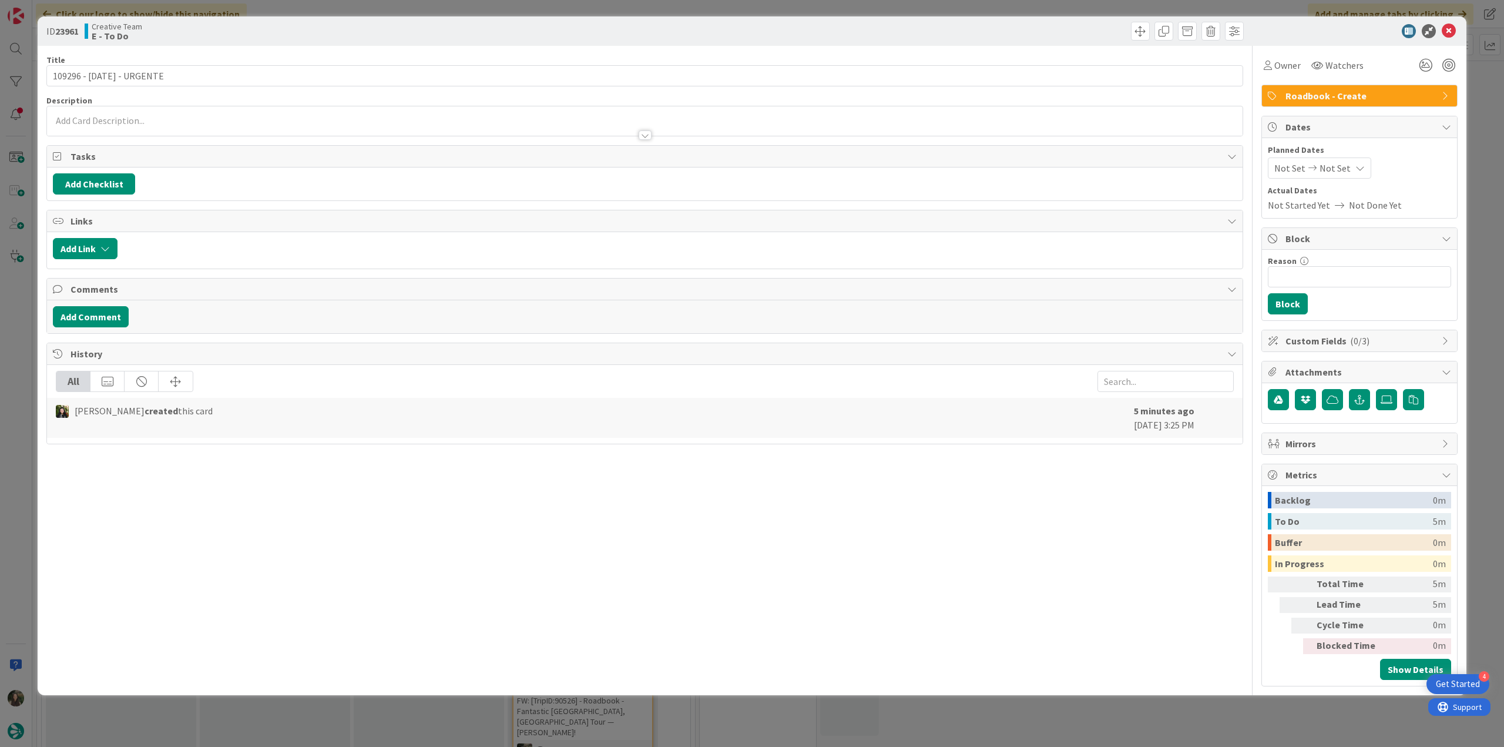
click at [19, 331] on div "ID 23961 Creative Team E - To Do Title 24 / 128 109296 - 1 oct - URGENTE Descri…" at bounding box center [752, 373] width 1504 height 747
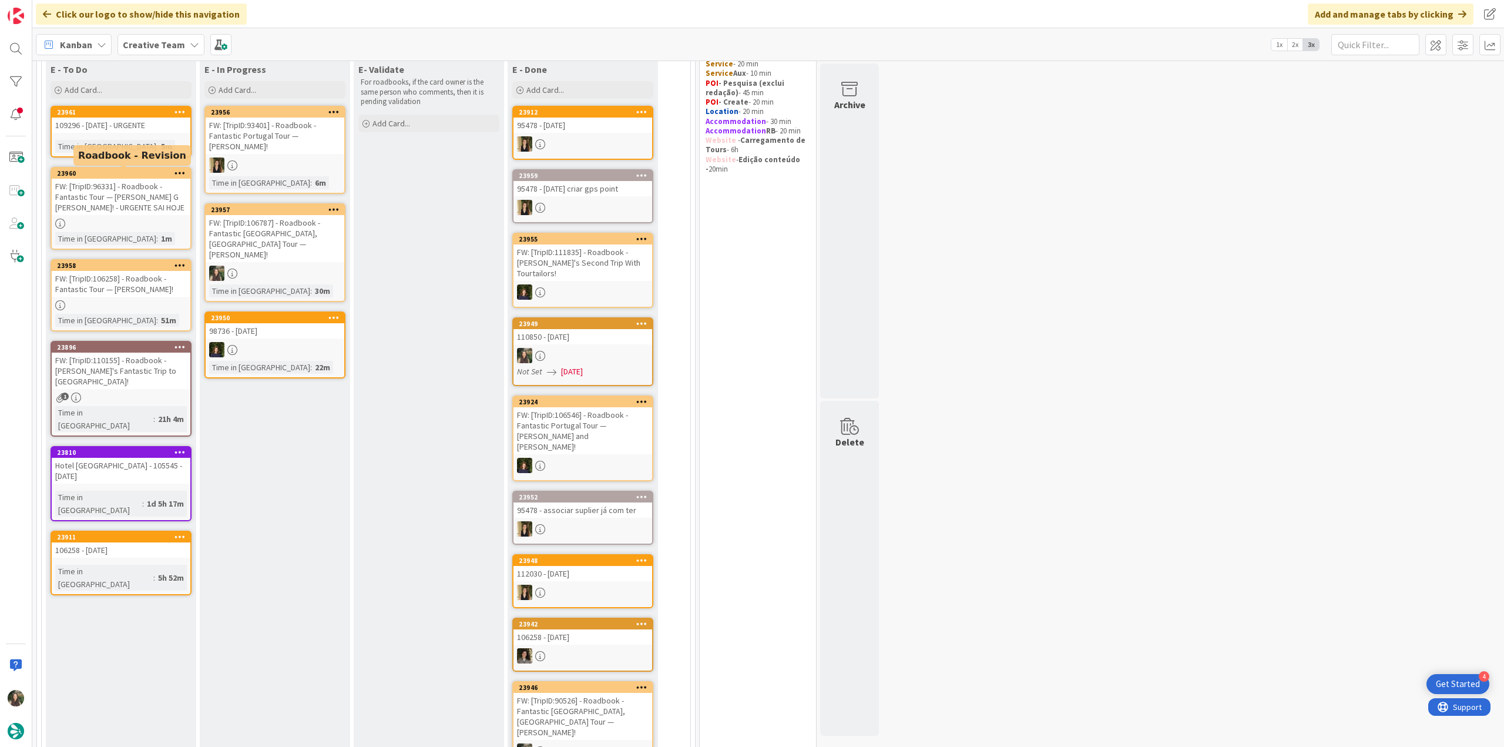
click at [145, 134] on link "23961 109296 - 1 oct - URGENTE Time in Column : 5m" at bounding box center [121, 132] width 141 height 52
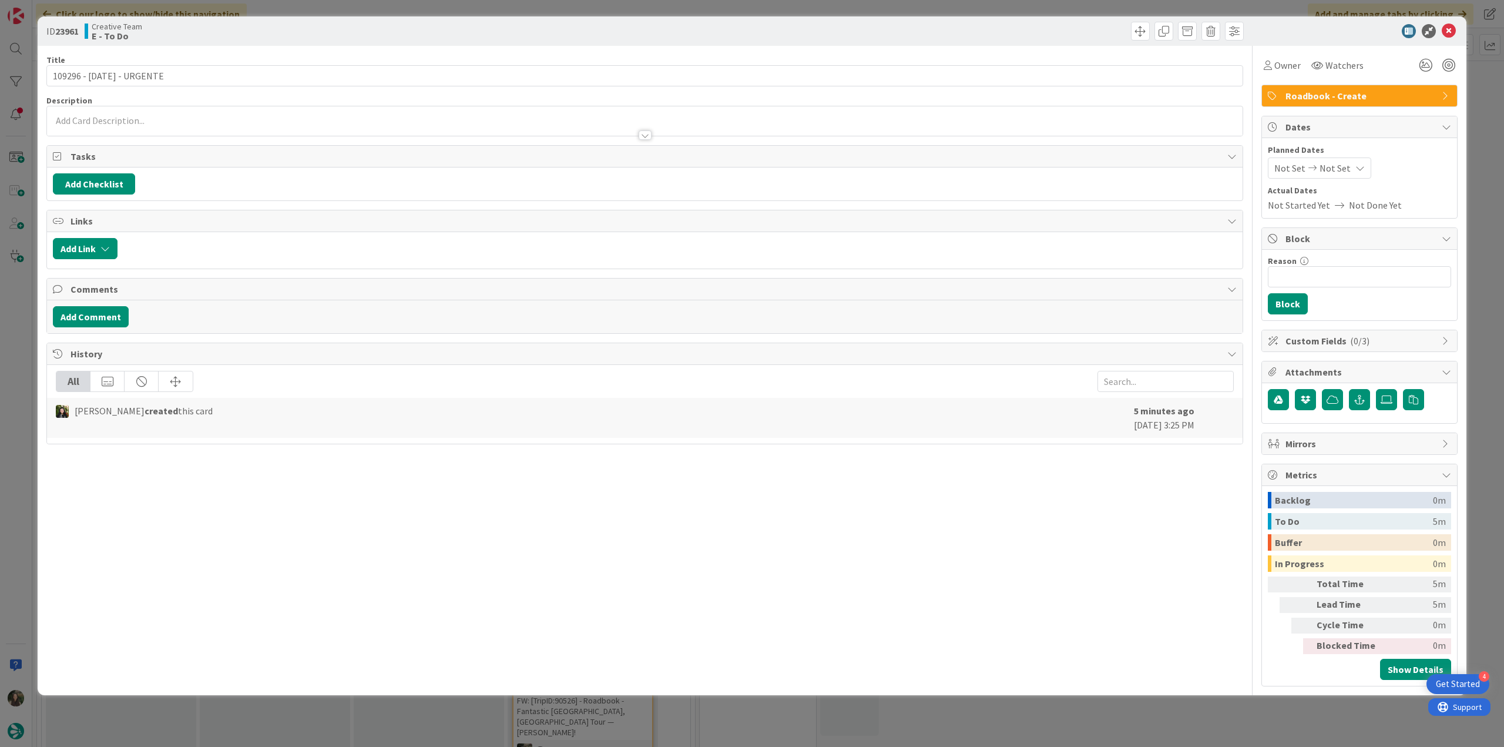
click at [21, 281] on div "ID 23961 Creative Team E - To Do Title 24 / 128 109296 - 1 oct - URGENTE Descri…" at bounding box center [752, 373] width 1504 height 747
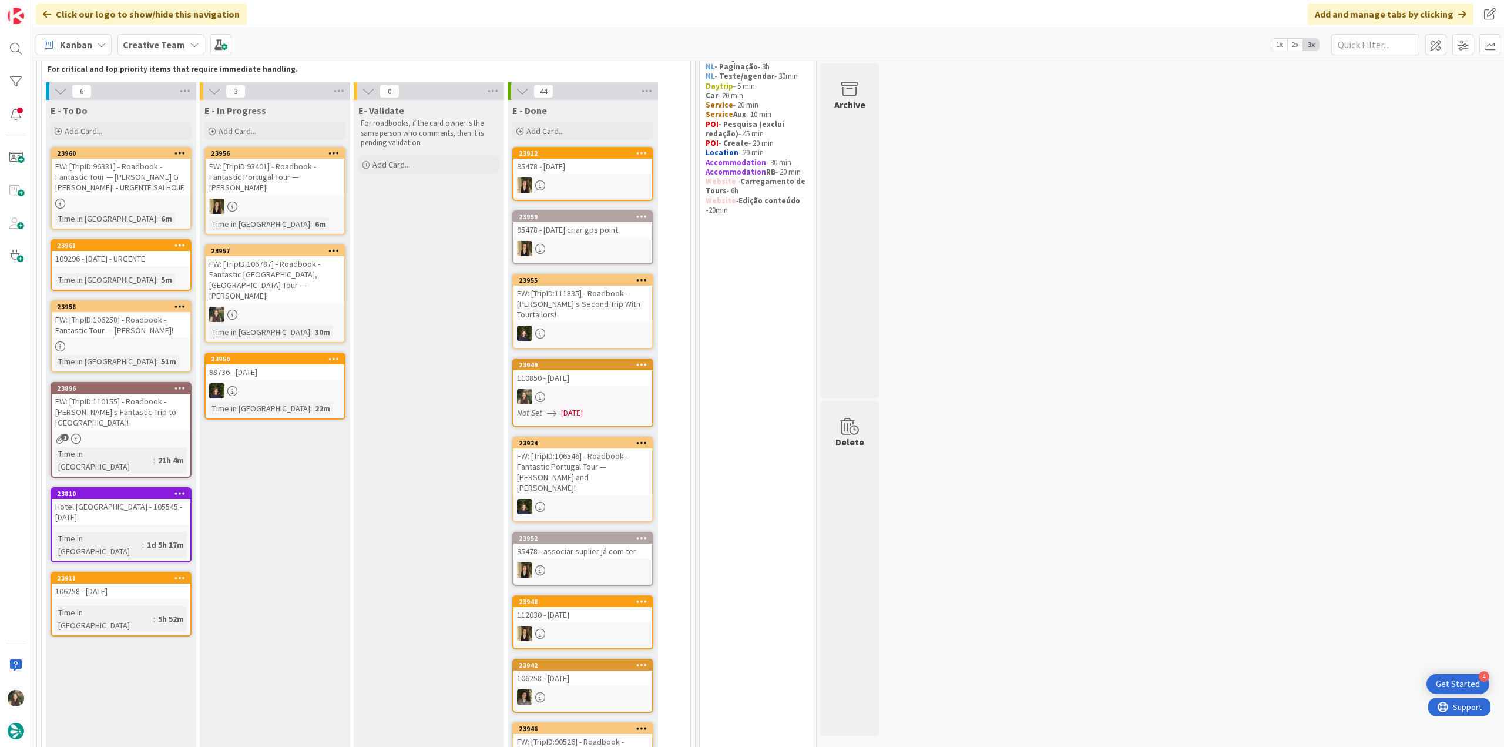
scroll to position [65, 0]
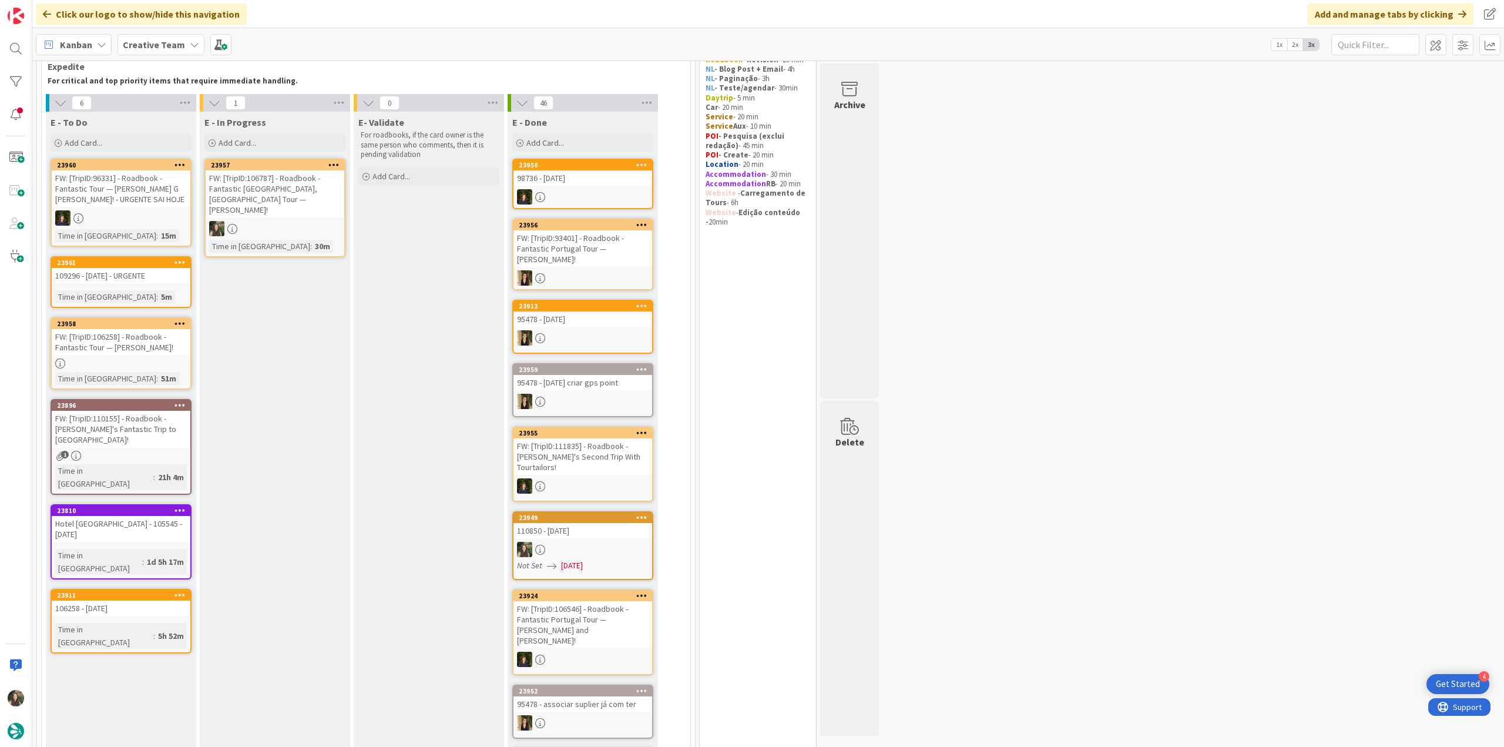
click at [296, 209] on link "23957 FW: [TripID:106787] - Roadbook - Fantastic Portugal, Spain Tour — Marsha …" at bounding box center [275, 208] width 141 height 99
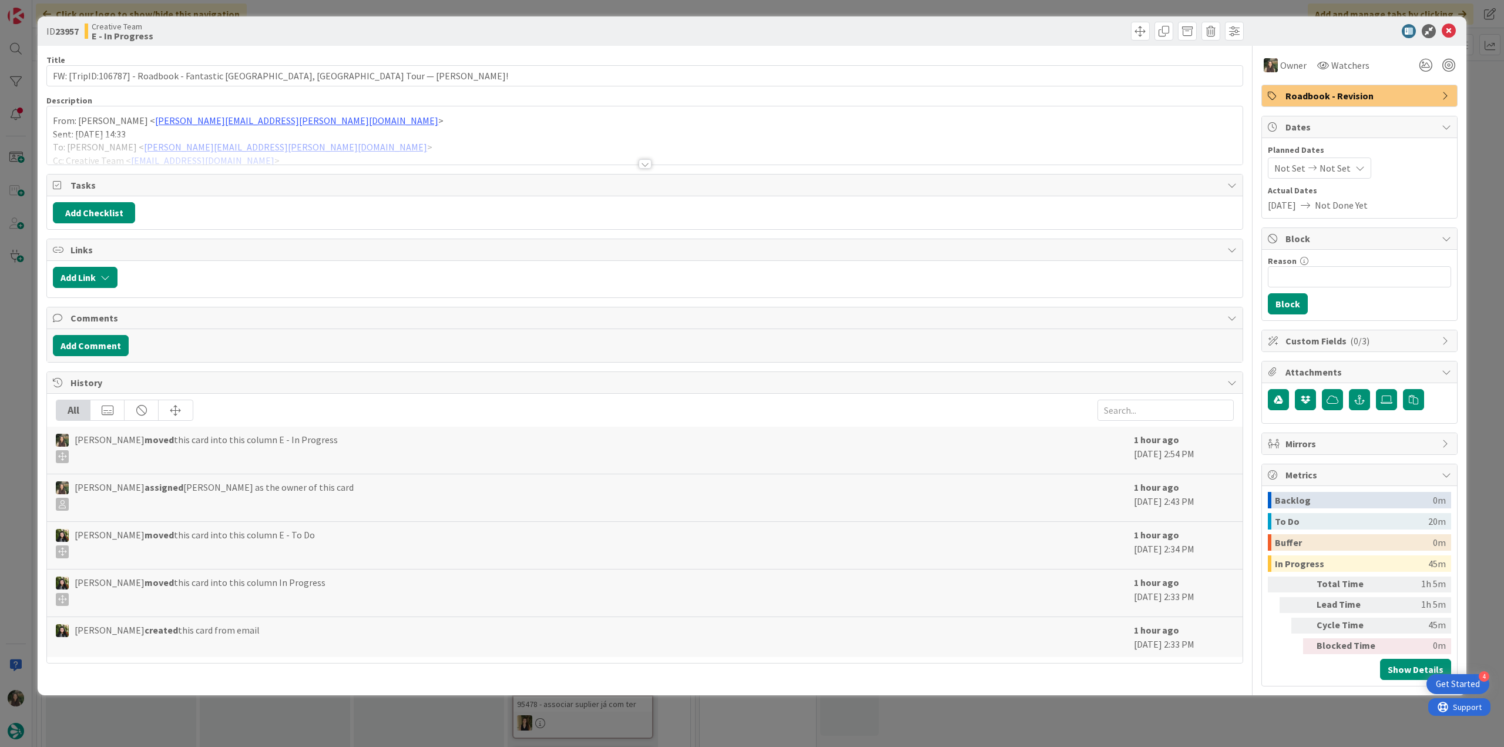
click at [1254, 727] on div "ID 23957 Creative Team E - In Progress Title 80 / 128 FW: [TripID:106787] - Roa…" at bounding box center [752, 373] width 1504 height 747
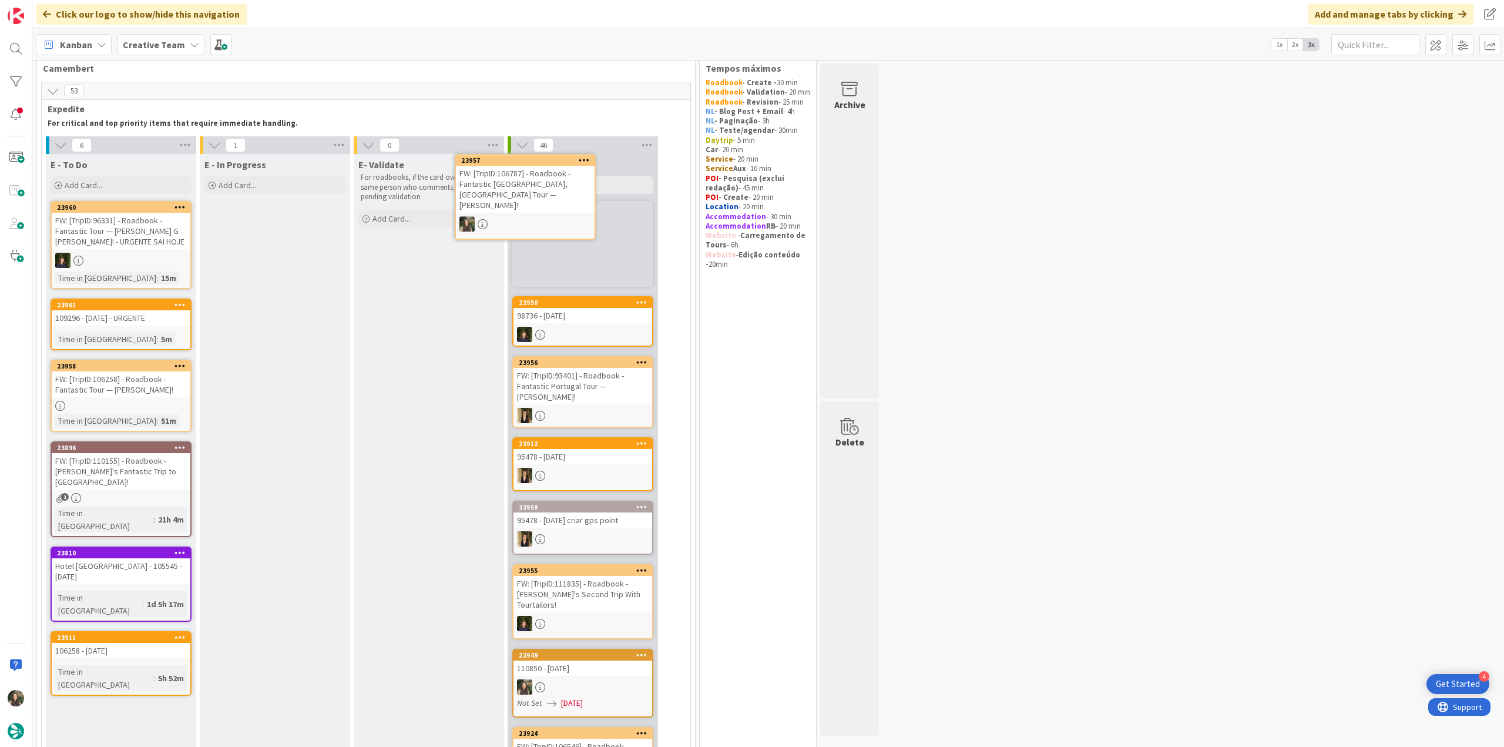
scroll to position [18, 0]
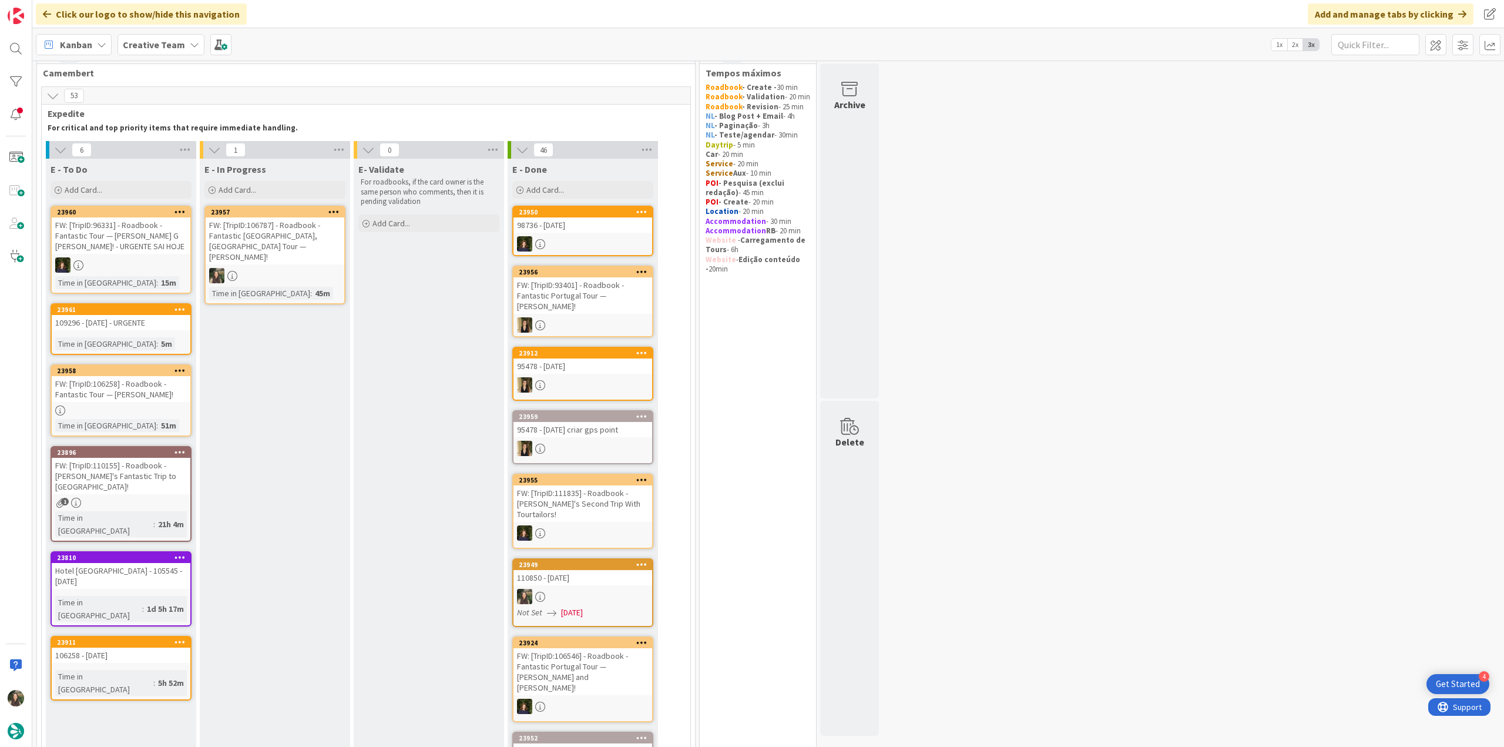
click at [322, 245] on div "FW: [TripID:106787] - Roadbook - Fantastic [GEOGRAPHIC_DATA], [GEOGRAPHIC_DATA]…" at bounding box center [275, 240] width 139 height 47
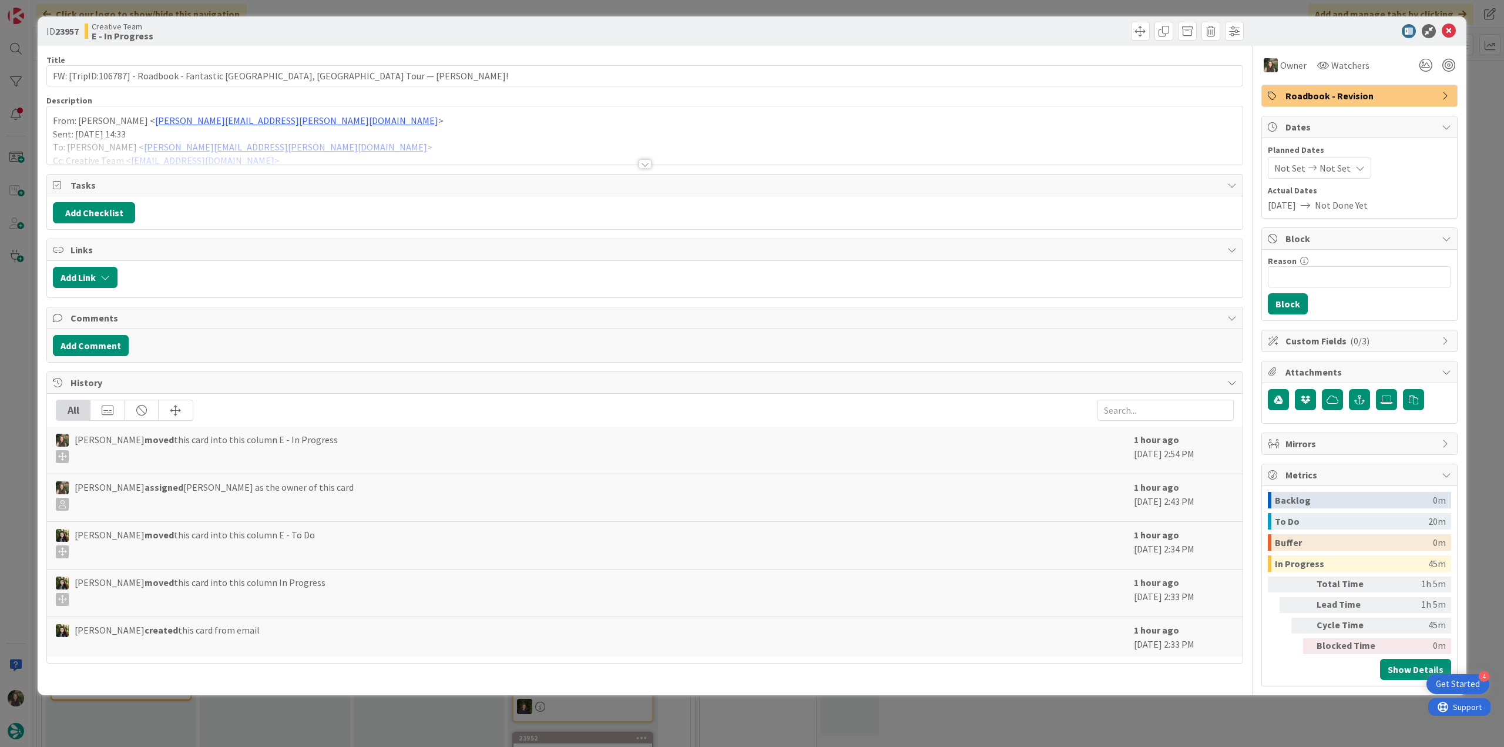
click at [1134, 723] on div "ID 23957 Creative Team E - In Progress Title 80 / 128 FW: [TripID:106787] - Roa…" at bounding box center [752, 373] width 1504 height 747
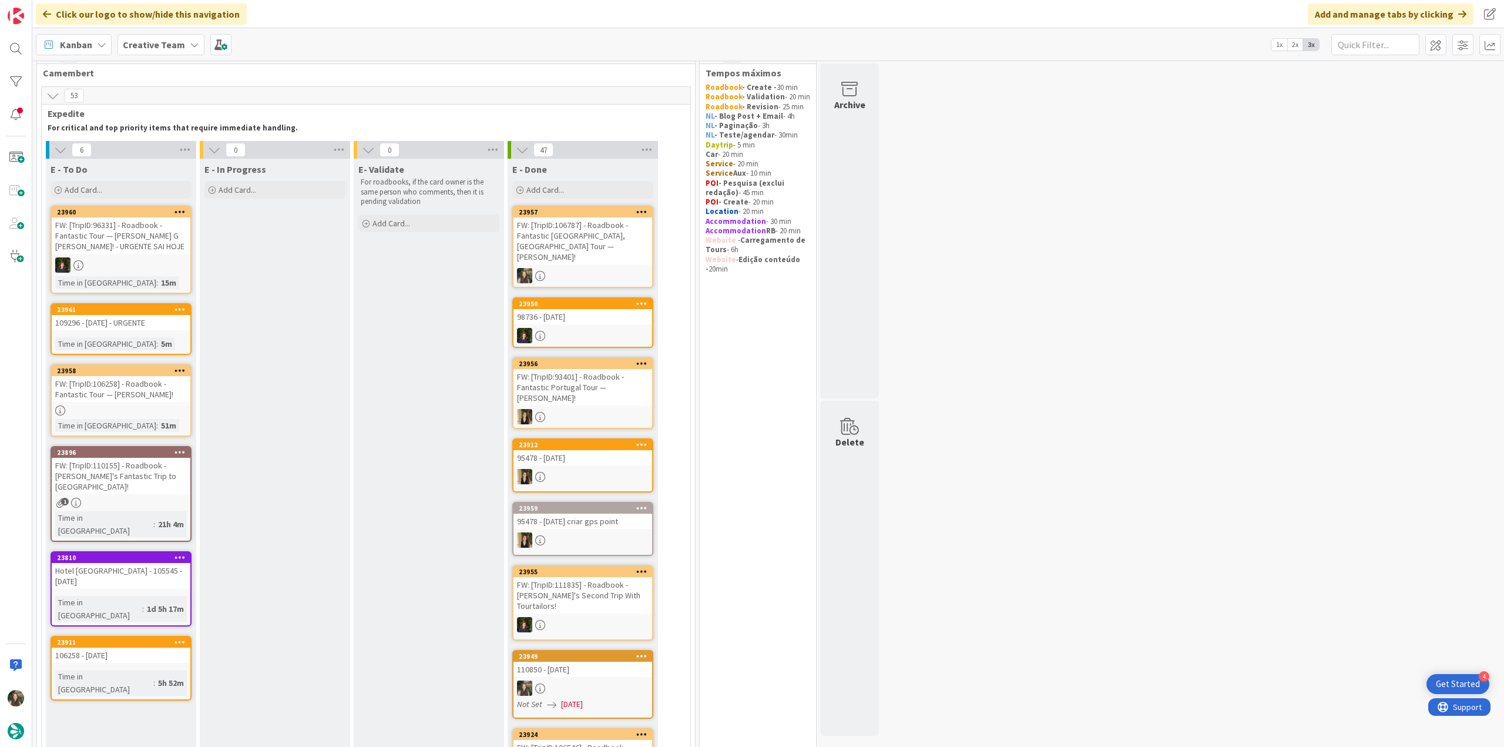
click at [604, 237] on div "FW: [TripID:106787] - Roadbook - Fantastic [GEOGRAPHIC_DATA], [GEOGRAPHIC_DATA]…" at bounding box center [583, 240] width 139 height 47
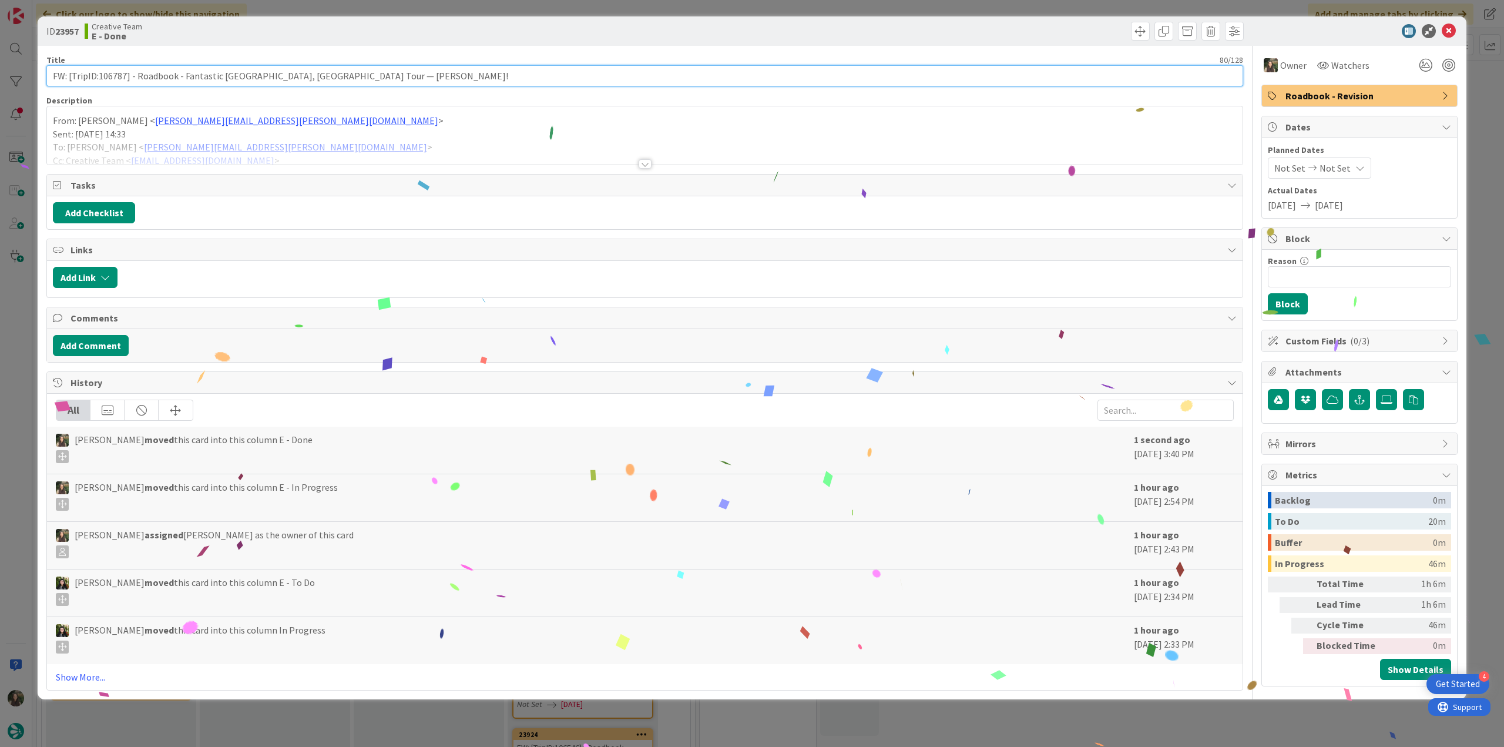
drag, startPoint x: 402, startPoint y: 72, endPoint x: 22, endPoint y: 105, distance: 381.1
click at [24, 100] on div "ID 23957 Creative Team E - Done Title 80 / 128 FW: [TripID:106787] - Roadbook -…" at bounding box center [752, 373] width 1504 height 747
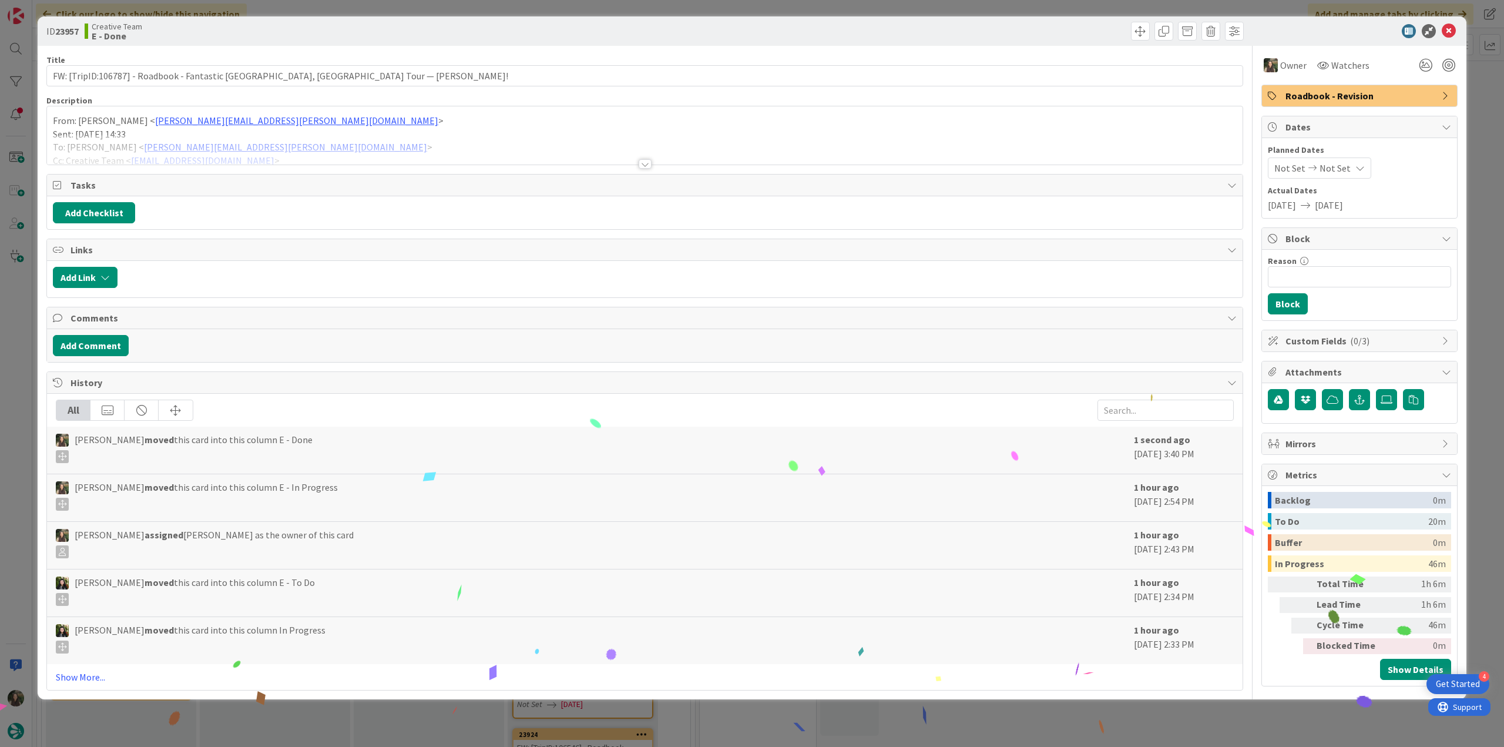
click at [9, 327] on div "ID 23957 Creative Team E - Done Title 80 / 128 FW: [TripID:106787] - Roadbook -…" at bounding box center [752, 373] width 1504 height 747
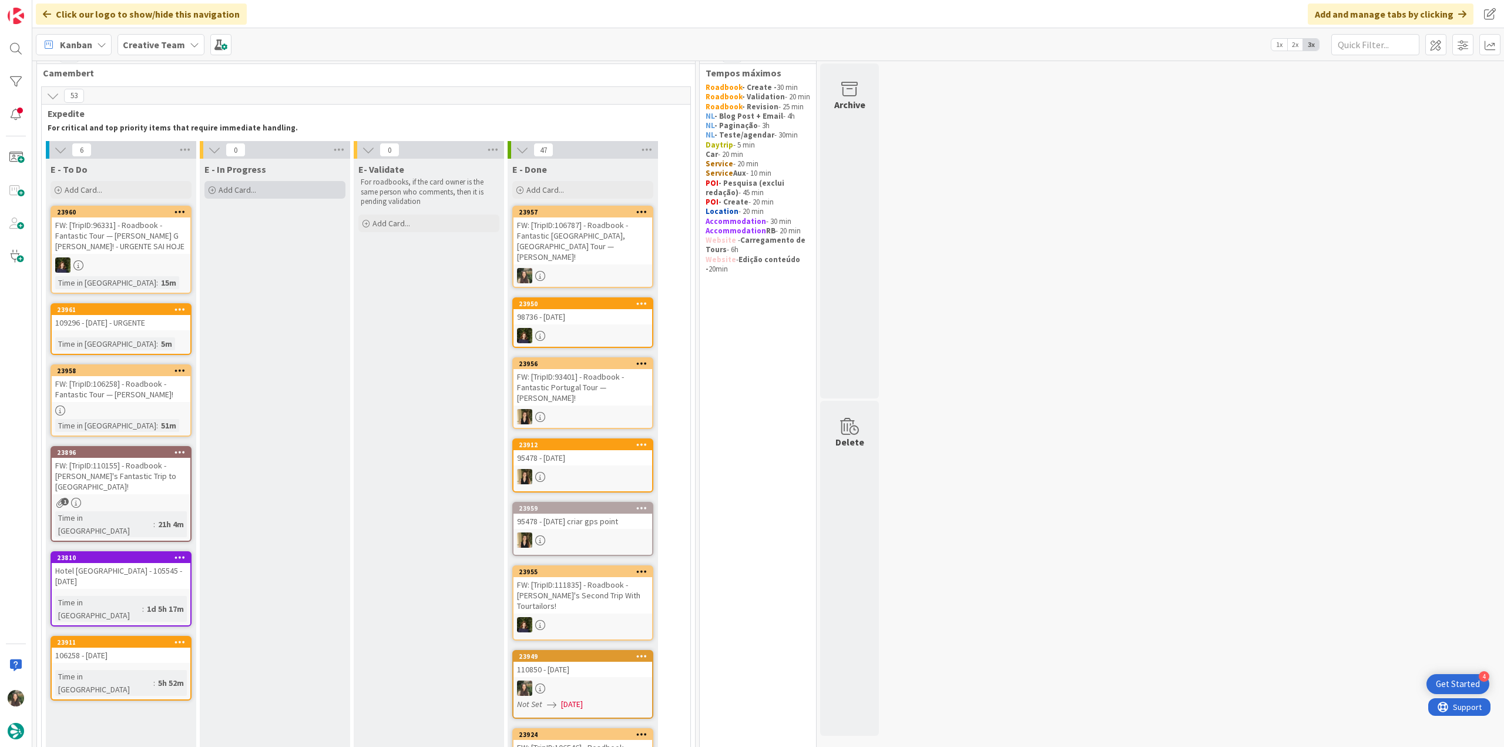
click at [290, 190] on div "Add Card..." at bounding box center [275, 190] width 141 height 18
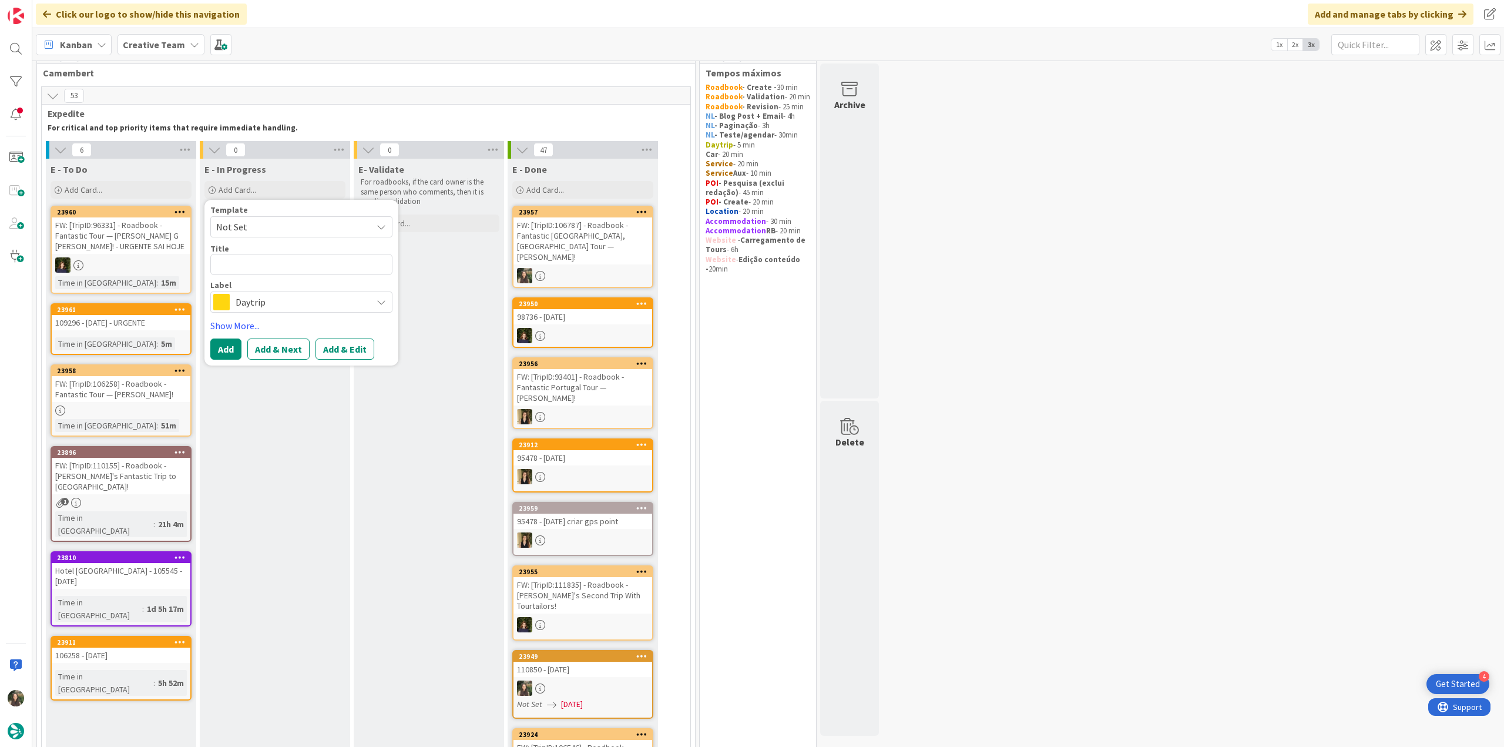
type textarea "x"
type textarea "FW: [TripID:106787] - Roadbook - Fantastic [GEOGRAPHIC_DATA], [GEOGRAPHIC_DATA]…"
click at [275, 316] on span "Daytrip" at bounding box center [301, 316] width 130 height 16
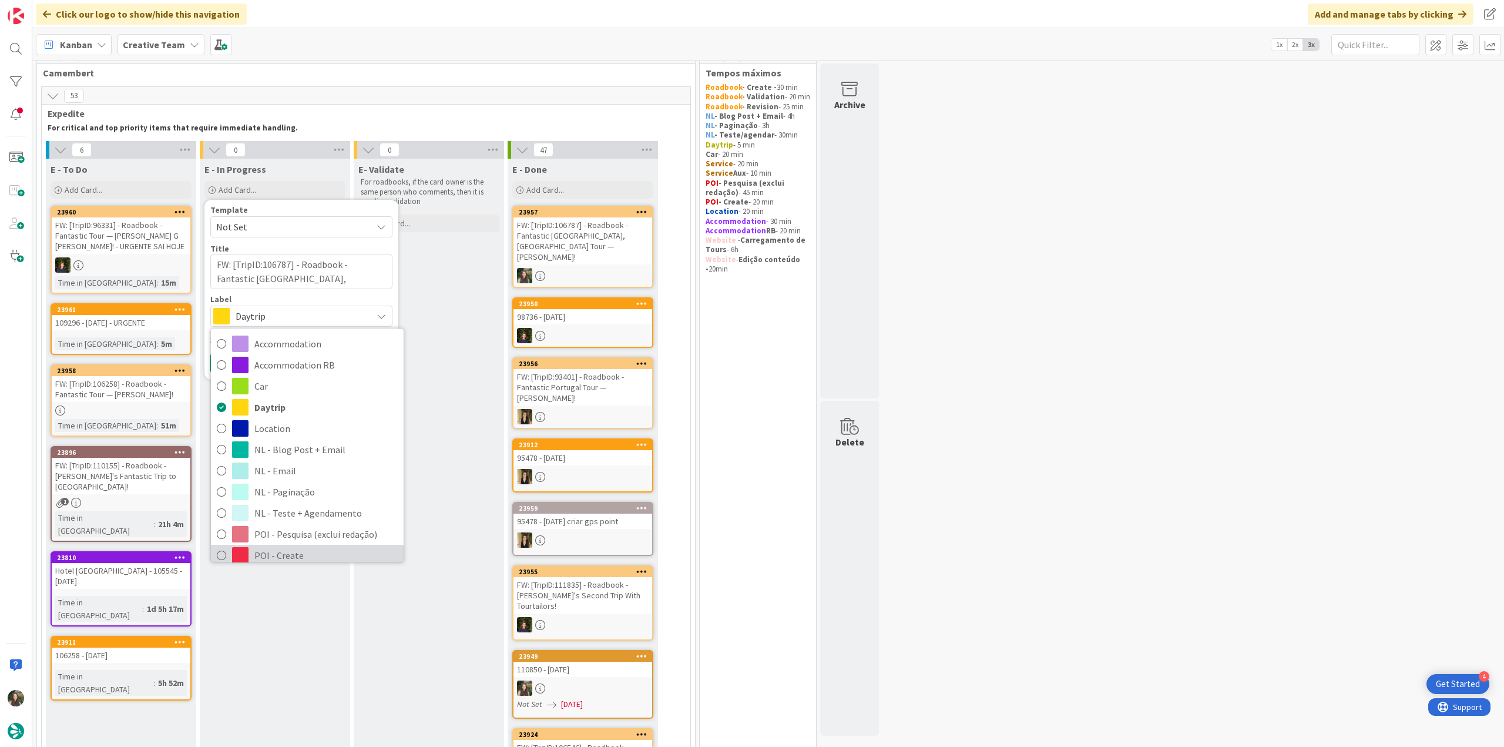
drag, startPoint x: 293, startPoint y: 552, endPoint x: 294, endPoint y: 527, distance: 24.7
click at [293, 552] on span "POI - Create" at bounding box center [325, 556] width 143 height 18
type textarea "x"
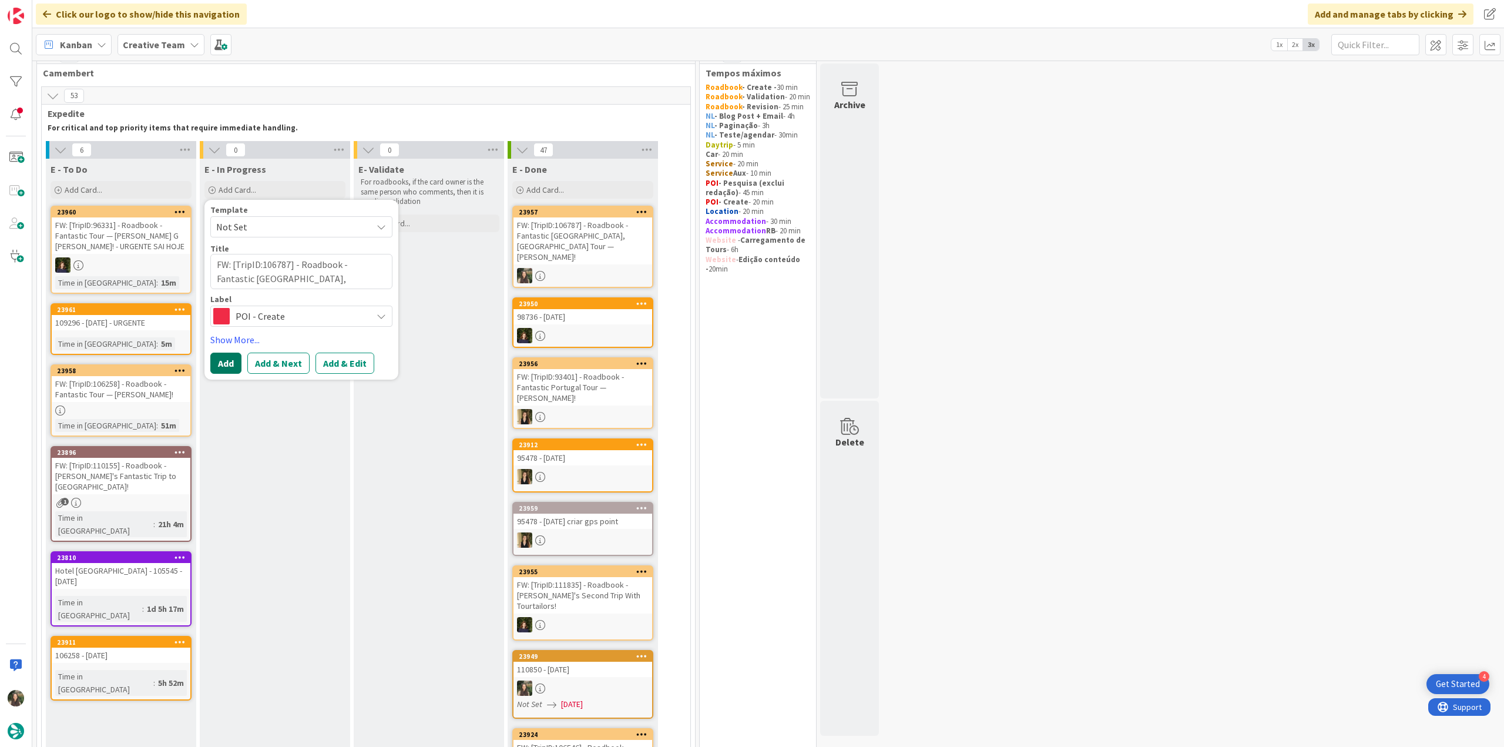
click at [231, 366] on button "Add" at bounding box center [225, 363] width 31 height 21
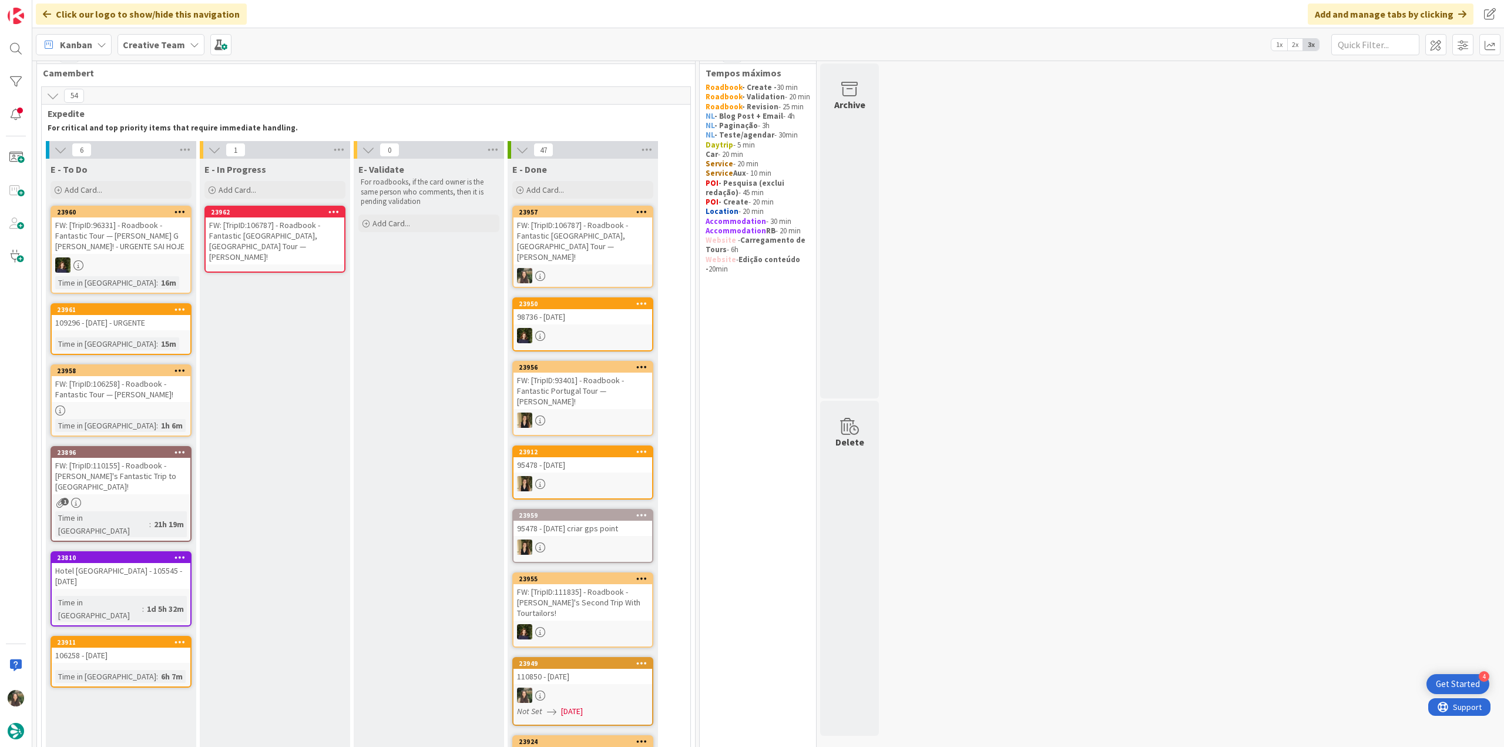
click at [279, 246] on div "FW: [TripID:106787] - Roadbook - Fantastic [GEOGRAPHIC_DATA], [GEOGRAPHIC_DATA]…" at bounding box center [275, 240] width 139 height 47
click at [321, 235] on div "FW: [TripID:106787] - Roadbook - Fantastic [GEOGRAPHIC_DATA], [GEOGRAPHIC_DATA]…" at bounding box center [275, 240] width 139 height 47
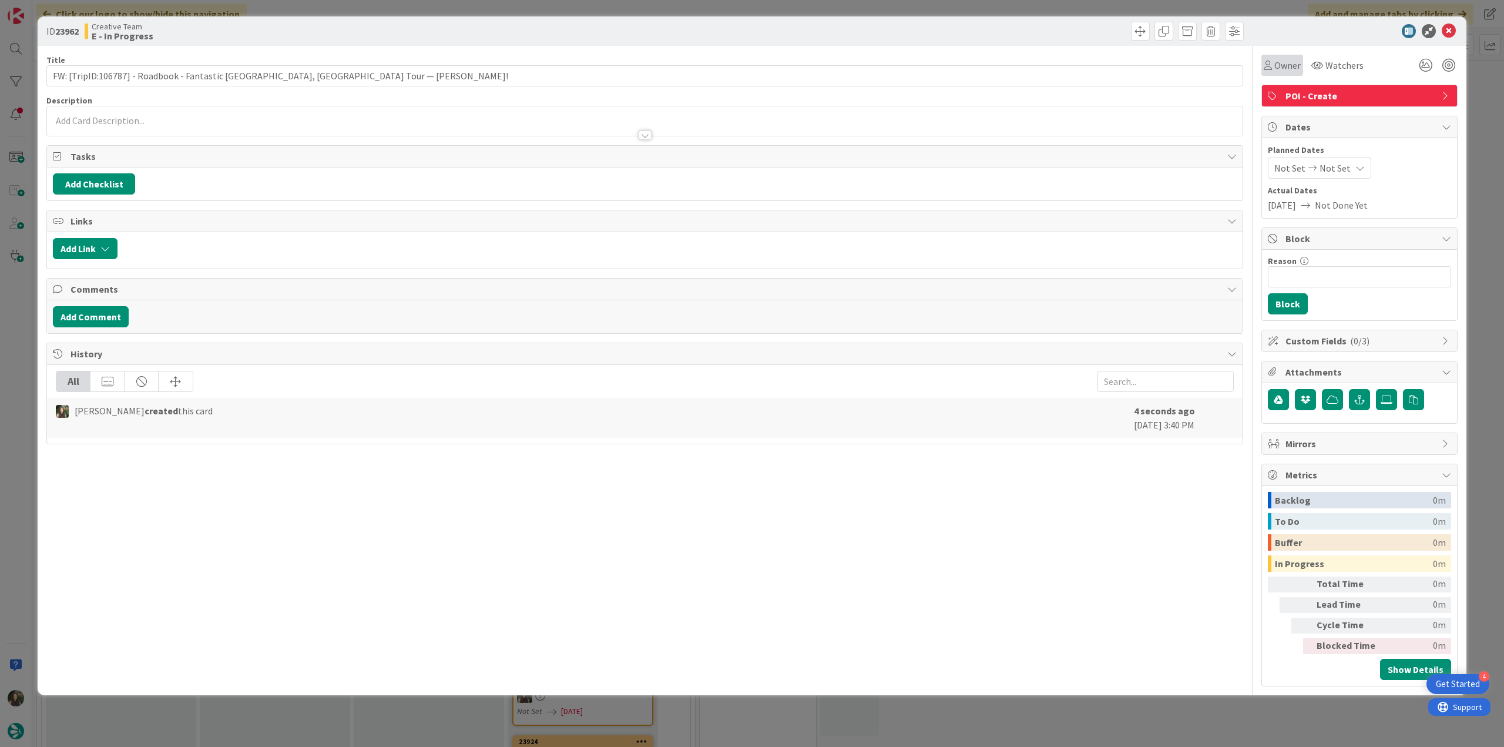
click at [1287, 65] on span "Owner" at bounding box center [1288, 65] width 26 height 14
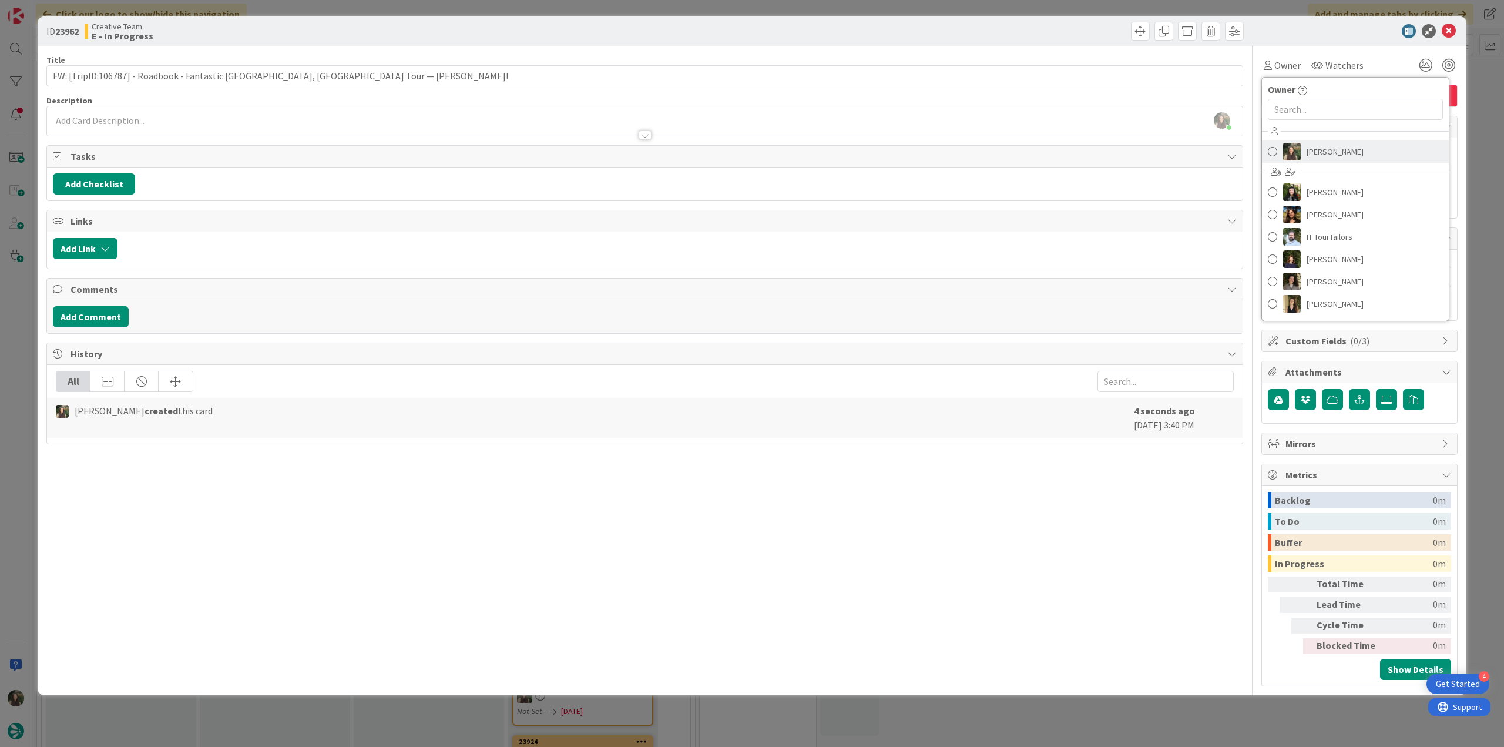
click at [1326, 149] on span "[PERSON_NAME]" at bounding box center [1335, 152] width 57 height 18
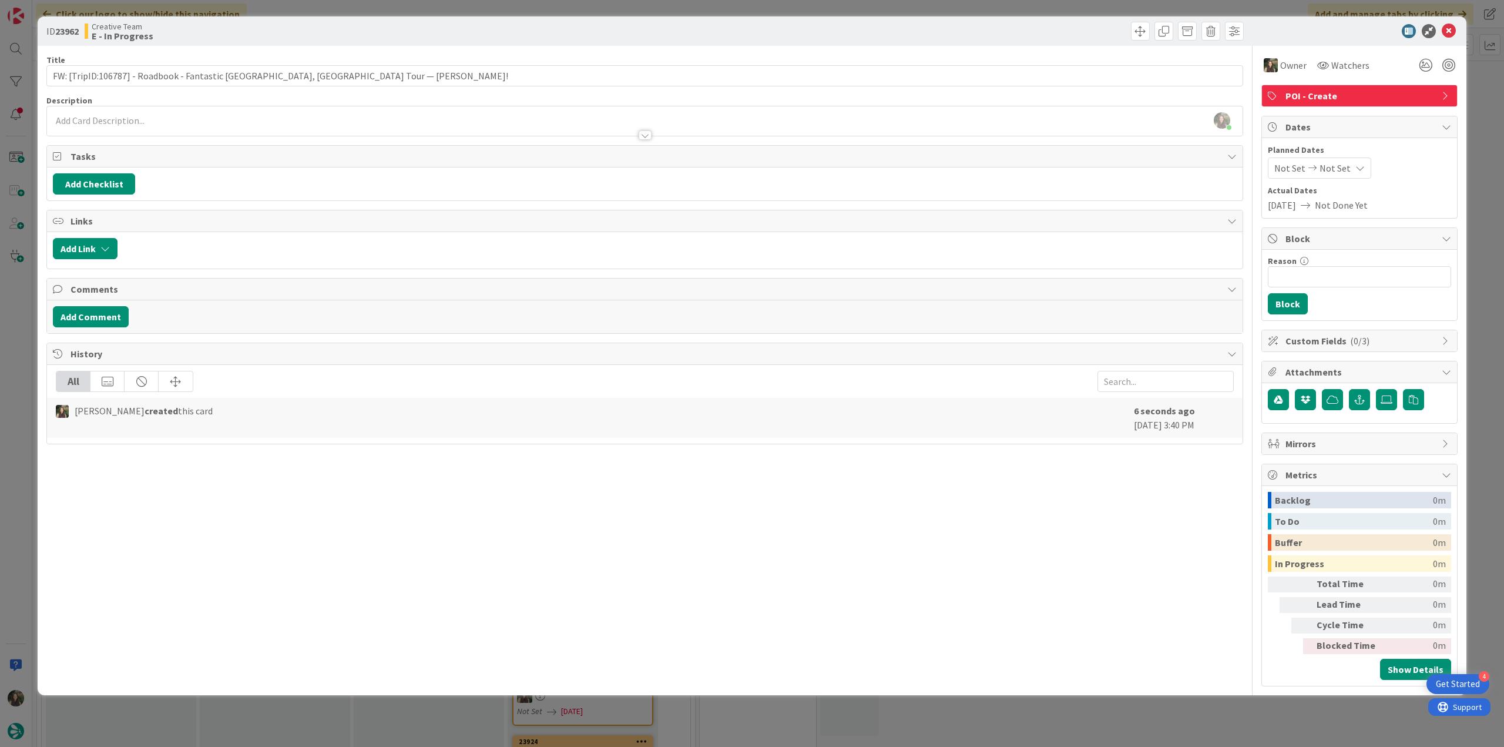
click at [1480, 102] on div "ID 23962 Creative Team E - In Progress Title 80 / 128 FW: [TripID:106787] - Roa…" at bounding box center [752, 373] width 1504 height 747
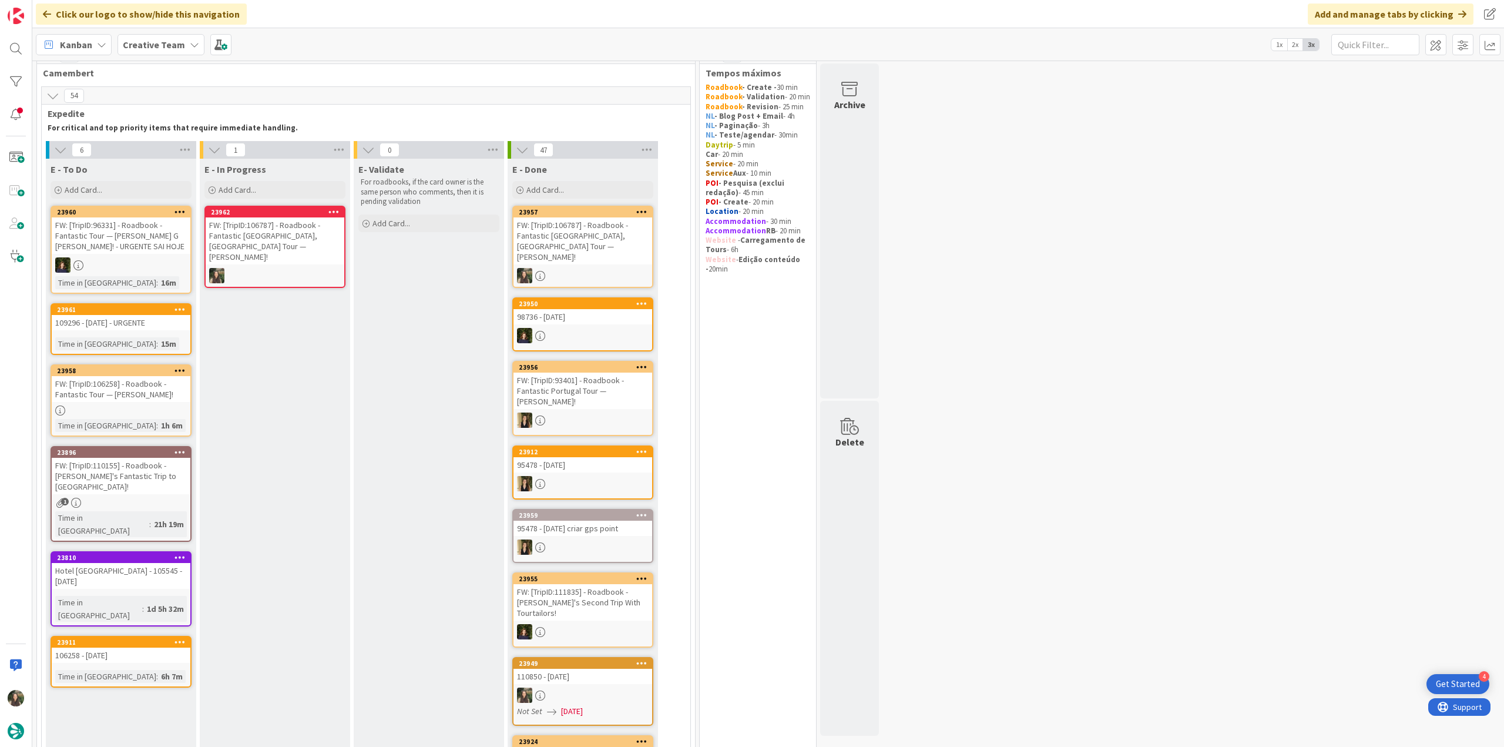
click at [317, 237] on div "FW: [TripID:106787] - Roadbook - Fantastic [GEOGRAPHIC_DATA], [GEOGRAPHIC_DATA]…" at bounding box center [275, 240] width 139 height 47
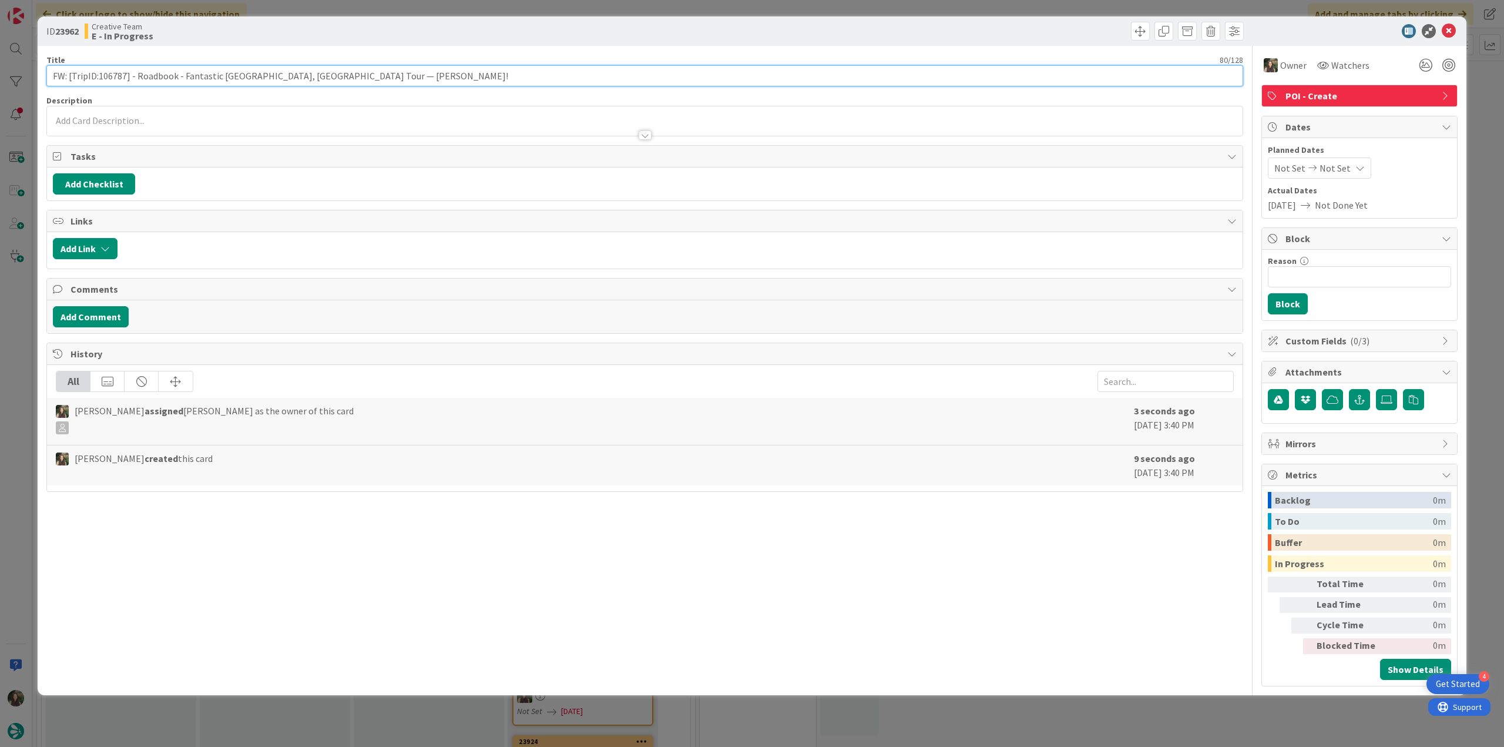
click at [388, 81] on input "FW: [TripID:106787] - Roadbook - Fantastic [GEOGRAPHIC_DATA], [GEOGRAPHIC_DATA]…" at bounding box center [644, 75] width 1197 height 21
type input "FW: [TripID:106787] - Roadbook - Fantastic [GEOGRAPHIC_DATA], [GEOGRAPHIC_DATA]…"
click at [14, 313] on div "ID 23962 Creative Team E - In Progress Title 94 / 128 FW: [TripID:106787] - Roa…" at bounding box center [752, 373] width 1504 height 747
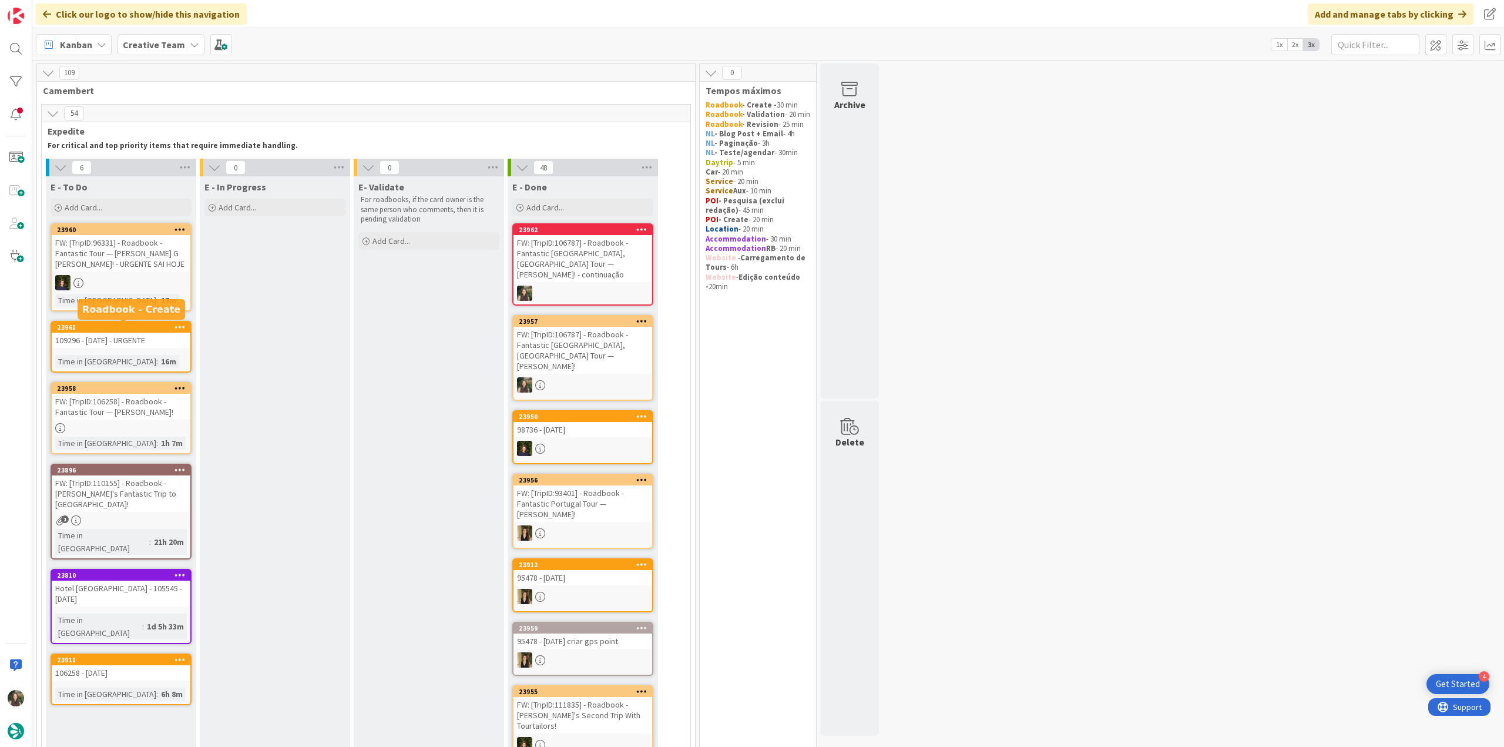
click at [162, 342] on div "109296 - [DATE] - URGENTE" at bounding box center [121, 340] width 139 height 15
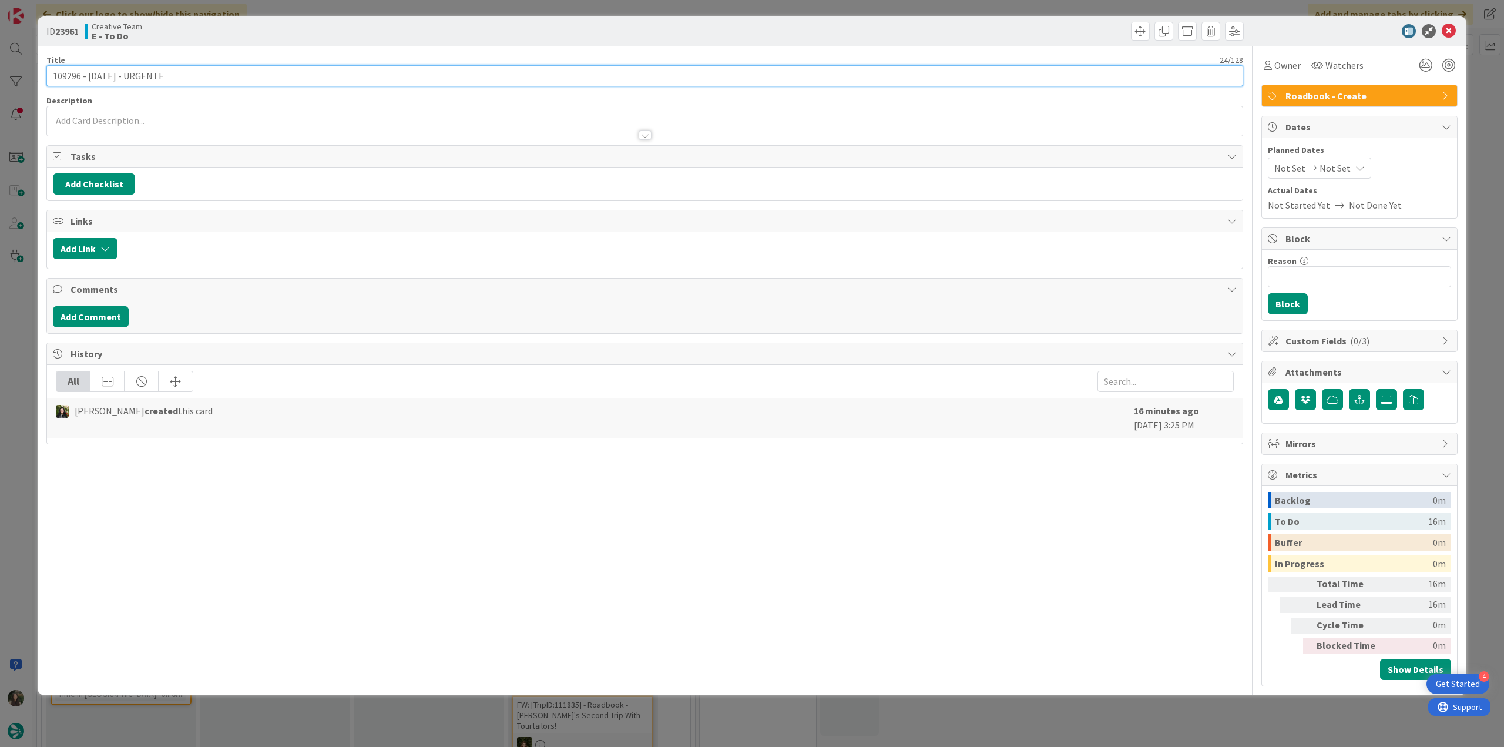
click at [69, 76] on input "109296 - [DATE] - URGENTE" at bounding box center [644, 75] width 1197 height 21
click at [1290, 73] on div "Owner" at bounding box center [1283, 65] width 42 height 21
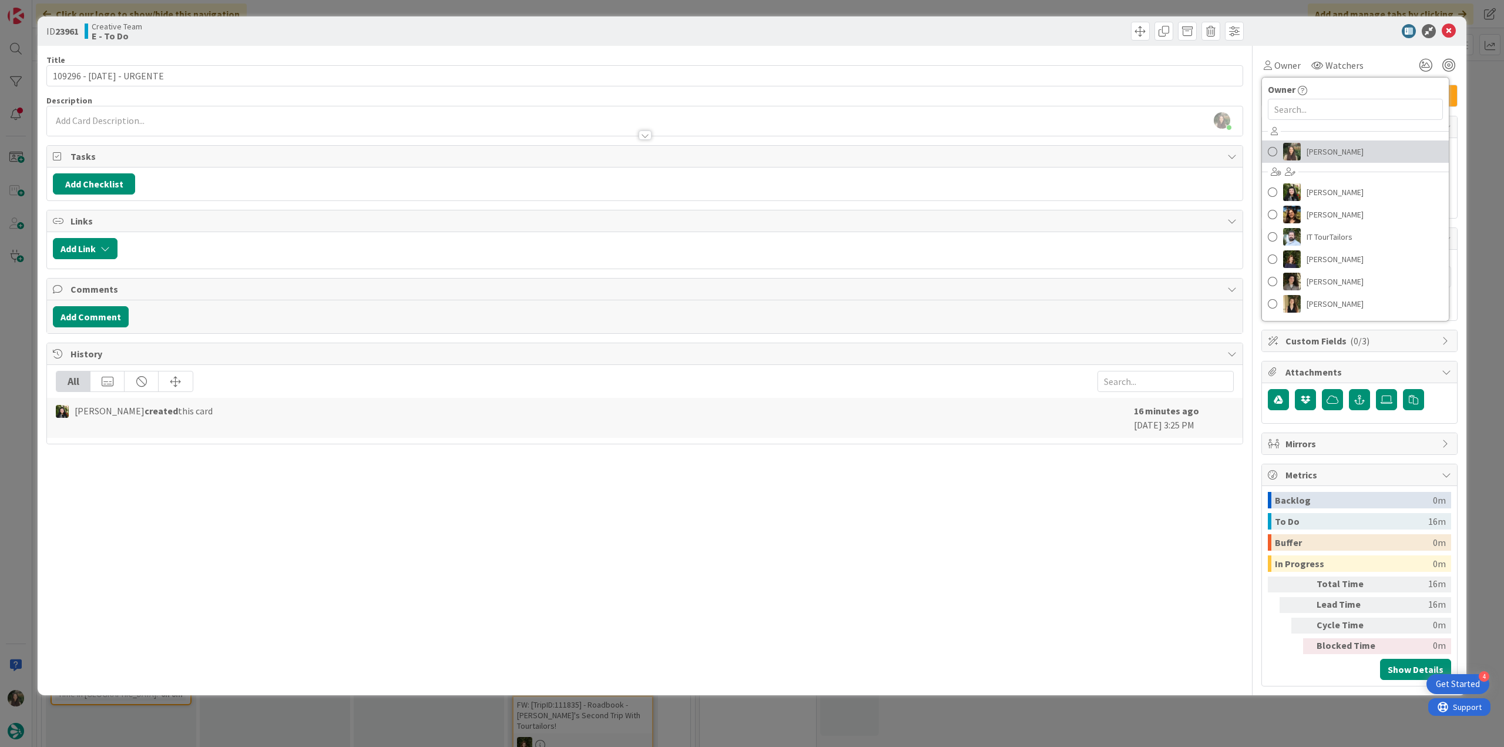
drag, startPoint x: 1331, startPoint y: 148, endPoint x: 1344, endPoint y: 150, distance: 13.1
click at [1331, 148] on span "[PERSON_NAME]" at bounding box center [1335, 152] width 57 height 18
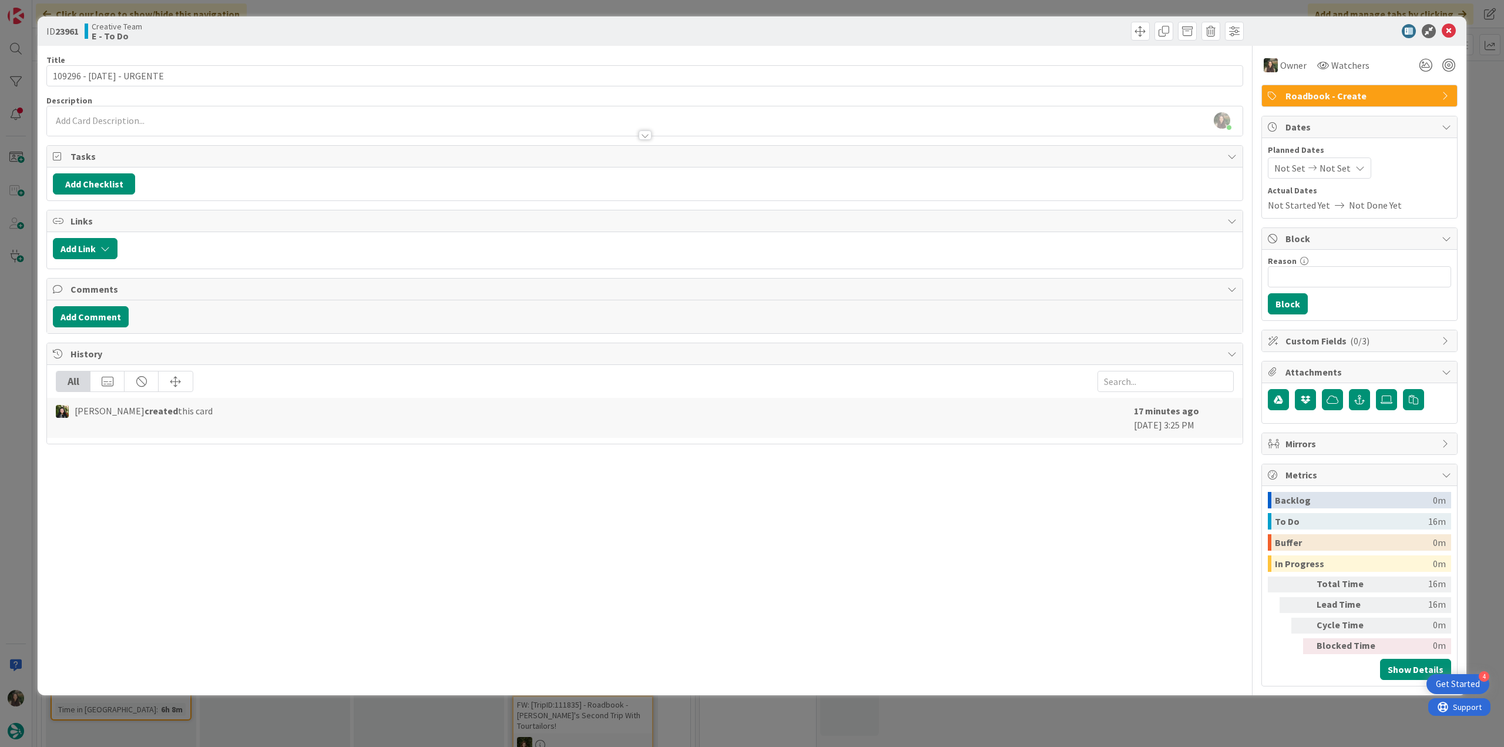
click at [1486, 106] on div "ID 23961 Creative Team E - To Do Title 24 / 128 109296 - 1 oct - URGENTE Descri…" at bounding box center [752, 373] width 1504 height 747
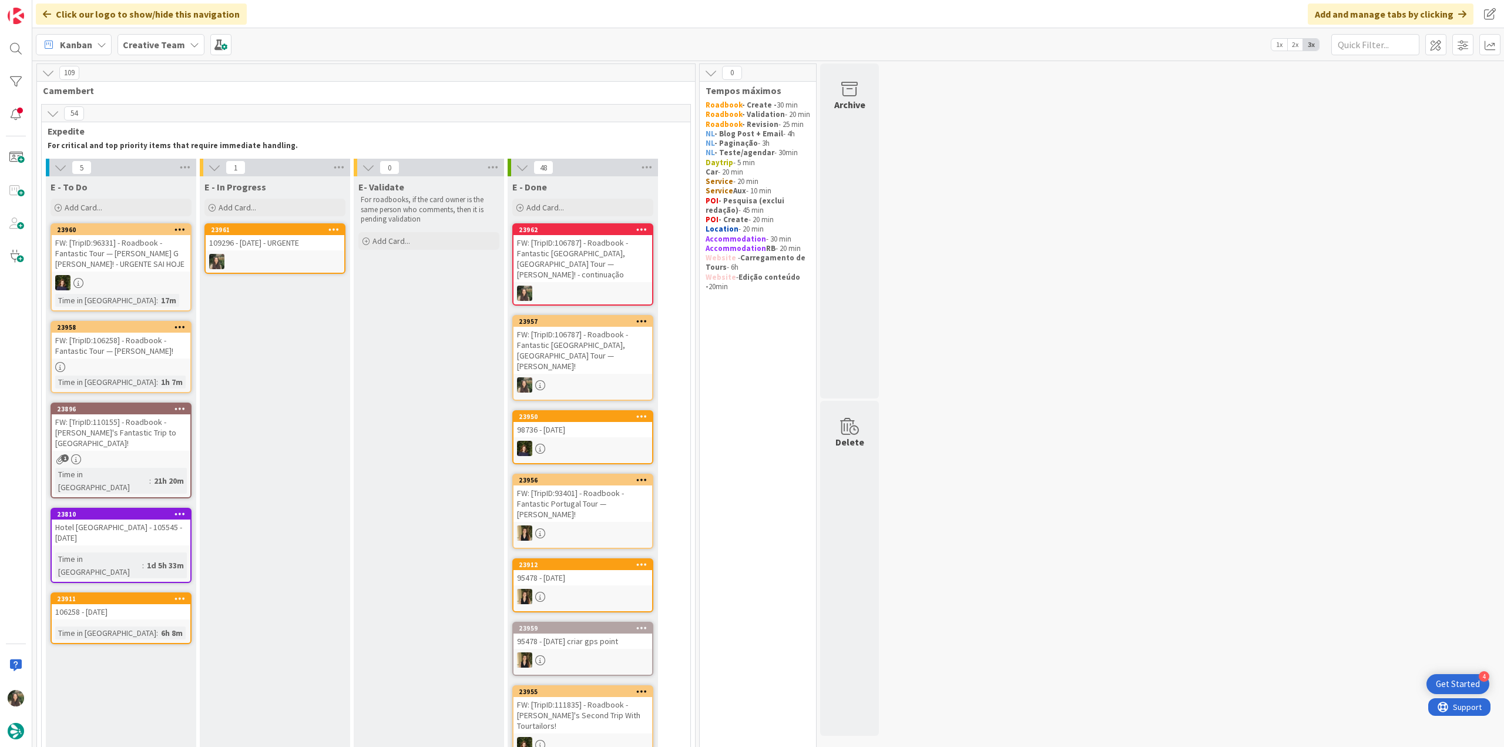
click at [278, 244] on div "109296 - [DATE] - URGENTE" at bounding box center [275, 242] width 139 height 15
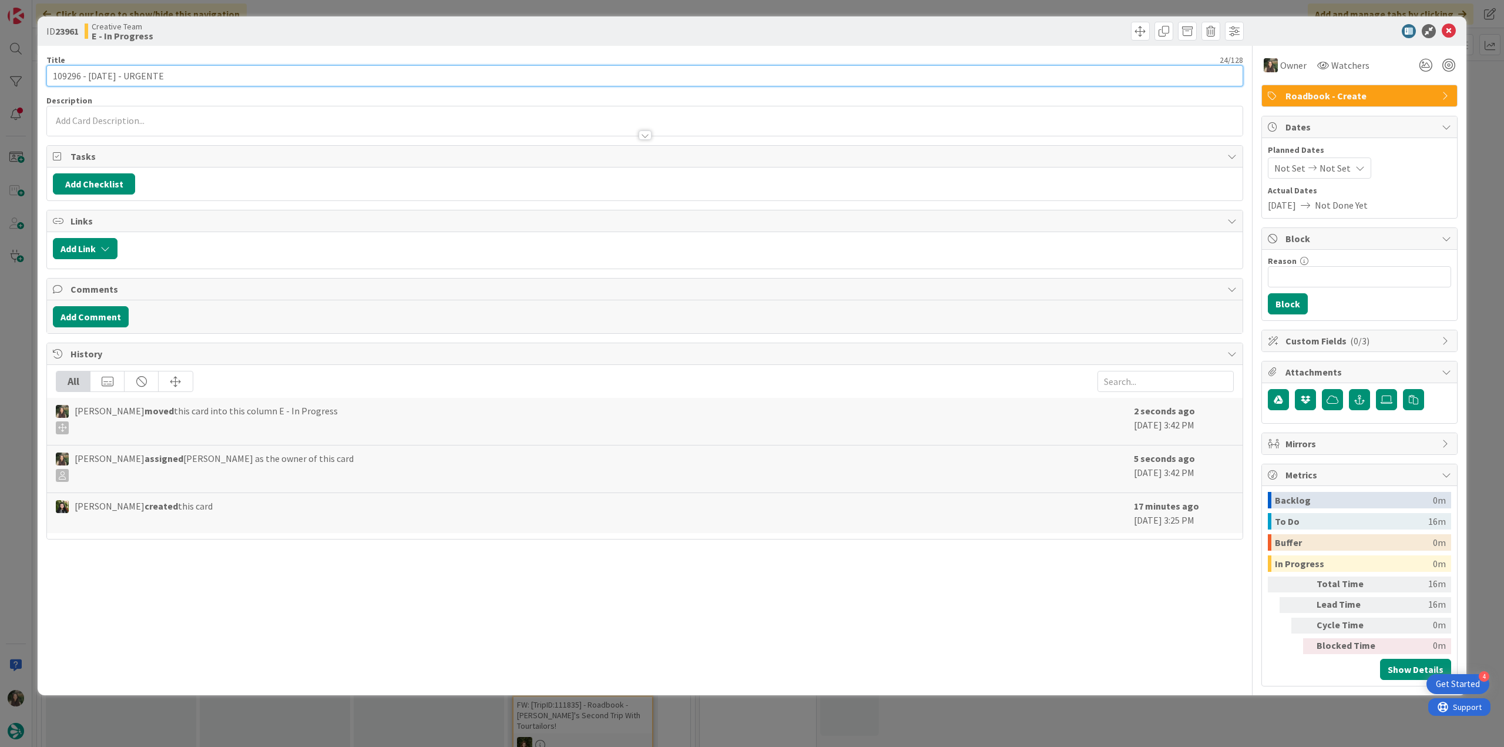
click at [69, 78] on input "109296 - [DATE] - URGENTE" at bounding box center [644, 75] width 1197 height 21
click at [22, 313] on div "ID 23961 Creative Team E - In Progress Title 24 / 128 109296 - 1 oct - URGENTE …" at bounding box center [752, 373] width 1504 height 747
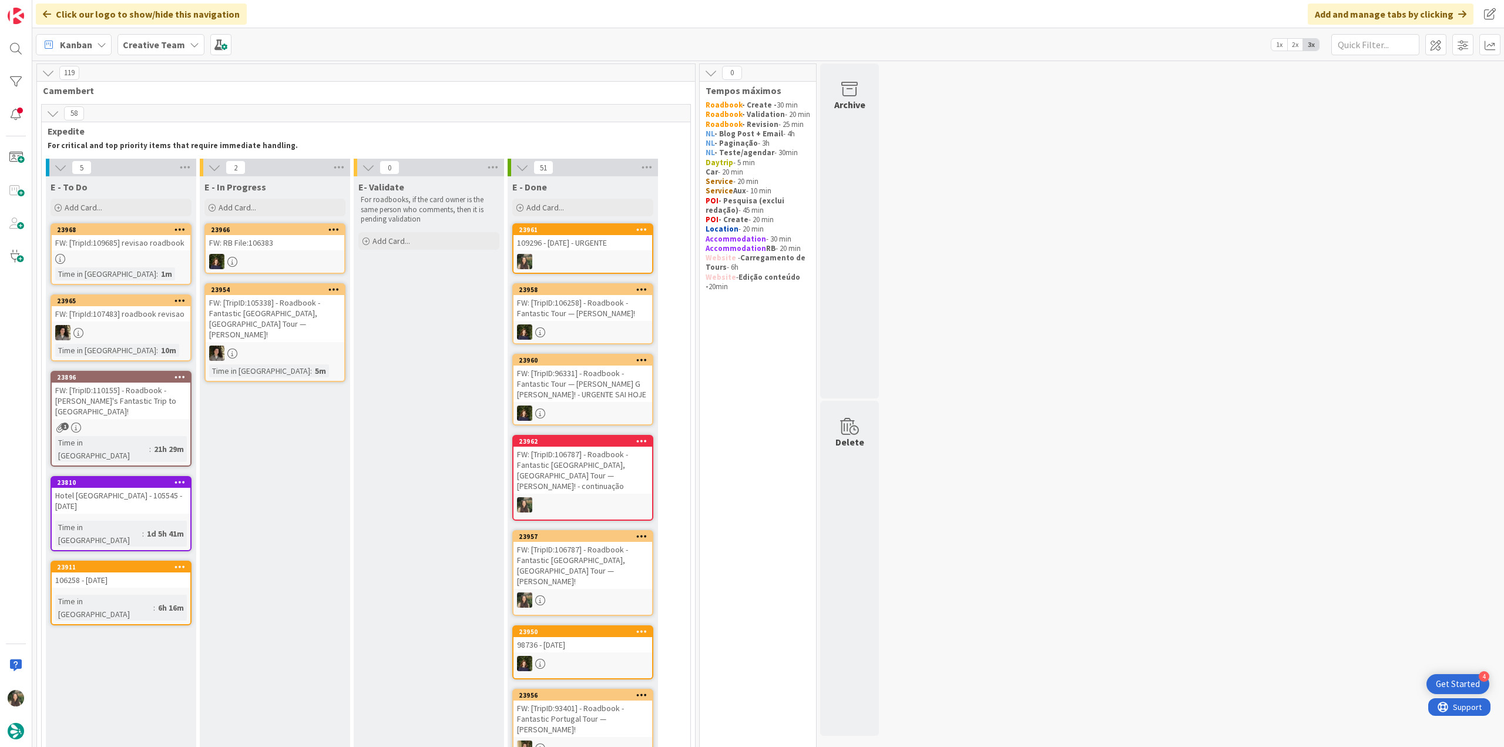
click at [592, 250] on div "109296 - [DATE] - URGENTE" at bounding box center [583, 242] width 139 height 15
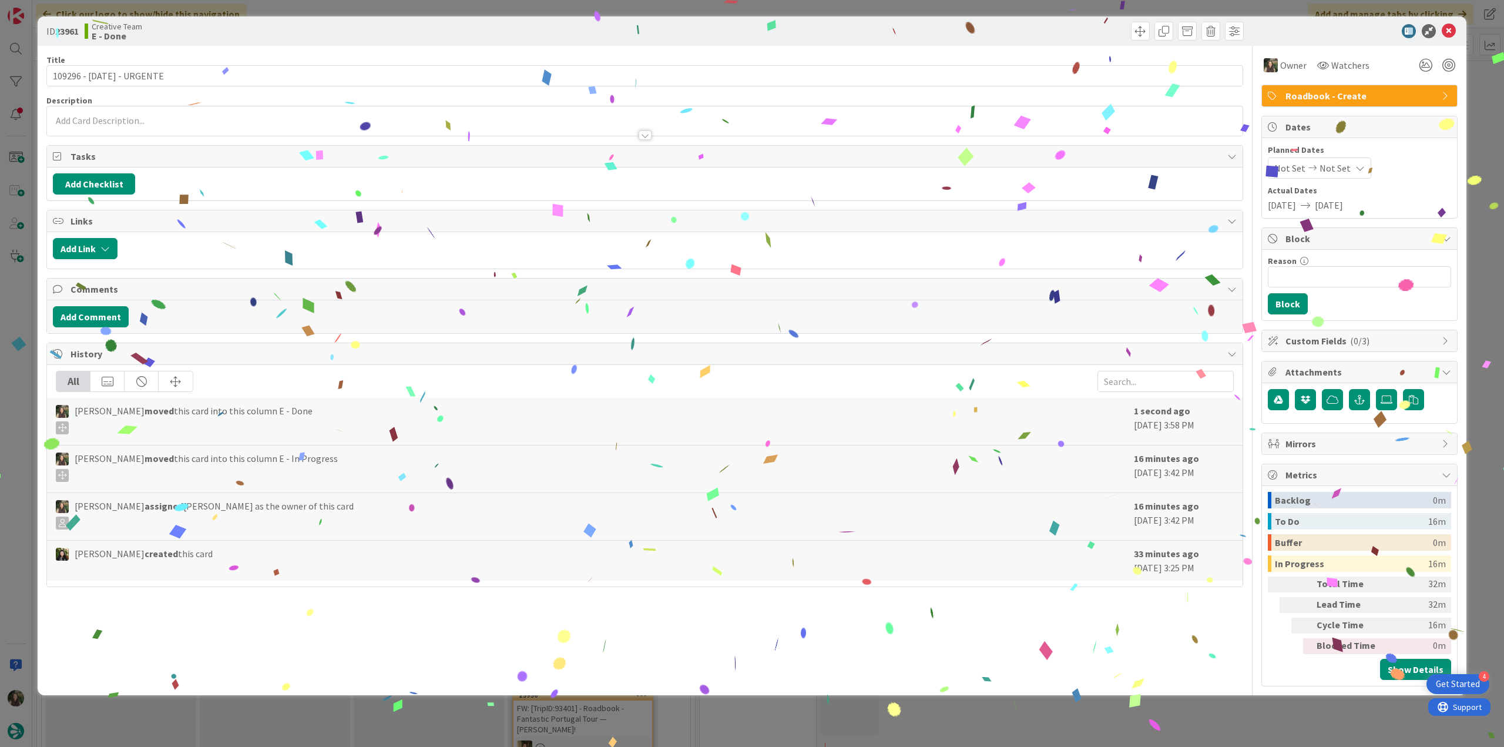
click at [1202, 726] on div "ID 23961 Creative Team E - Done Title 24 / 128 109296 - 1 oct - URGENTE Descrip…" at bounding box center [752, 373] width 1504 height 747
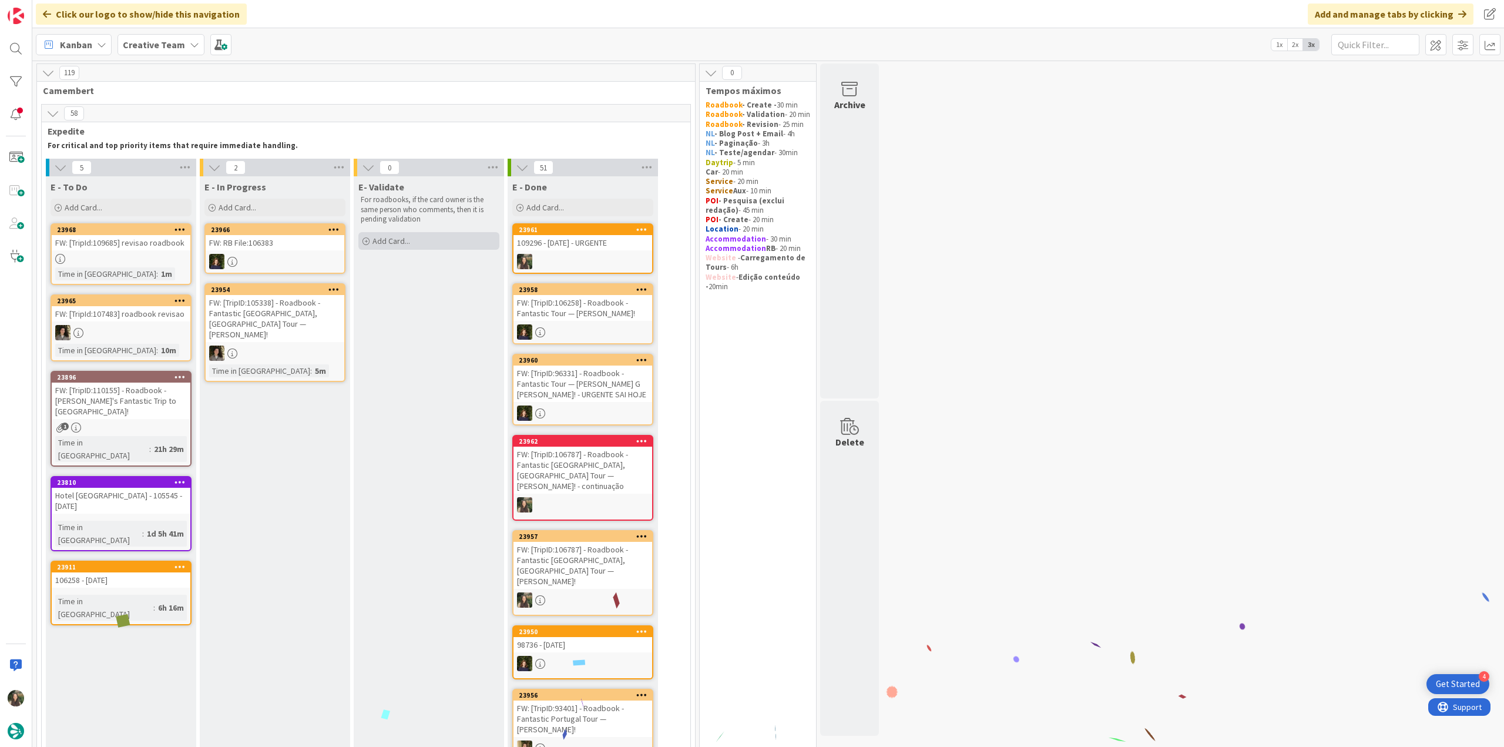
click at [437, 242] on div "Add Card..." at bounding box center [428, 241] width 141 height 18
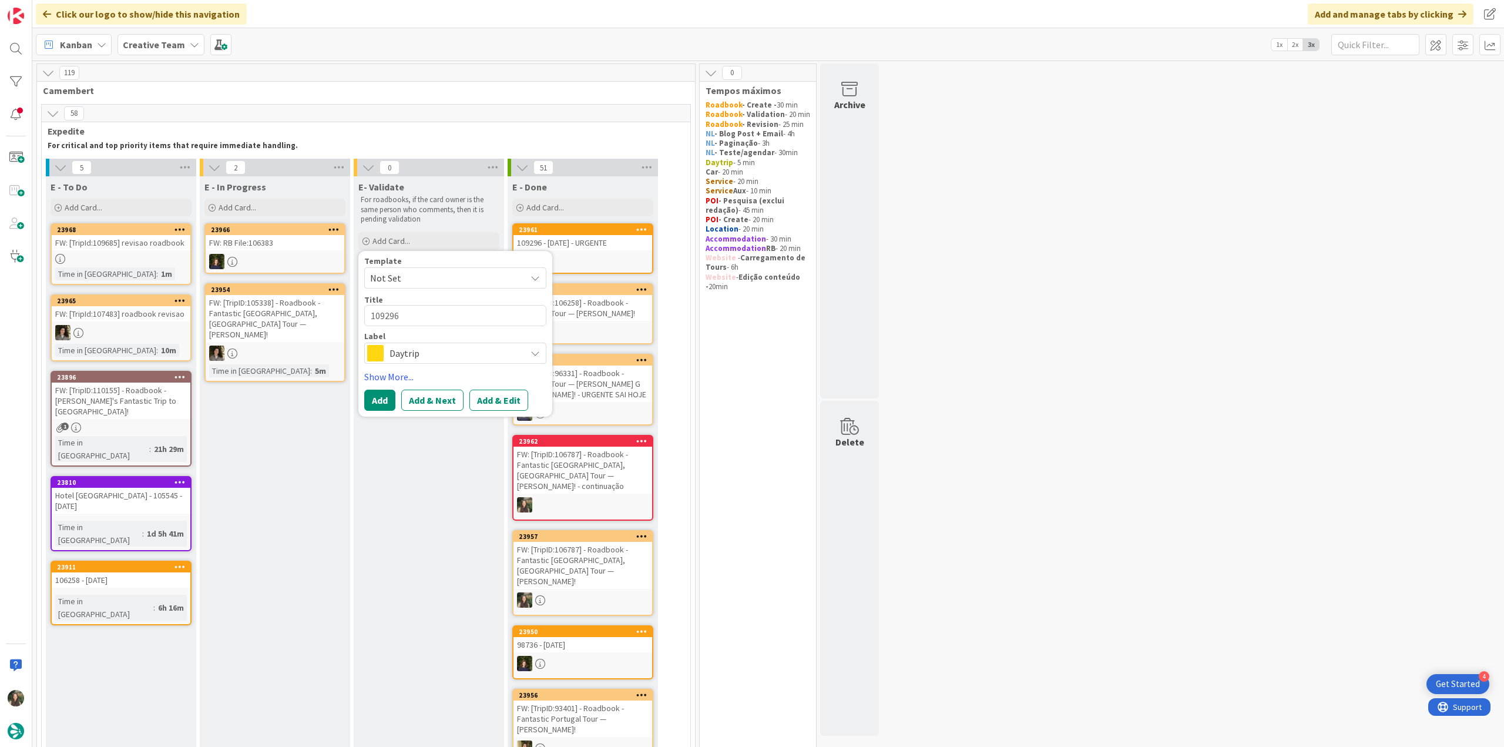
type textarea "x"
type textarea "109296"
type textarea "x"
type textarea "109296 -"
type textarea "x"
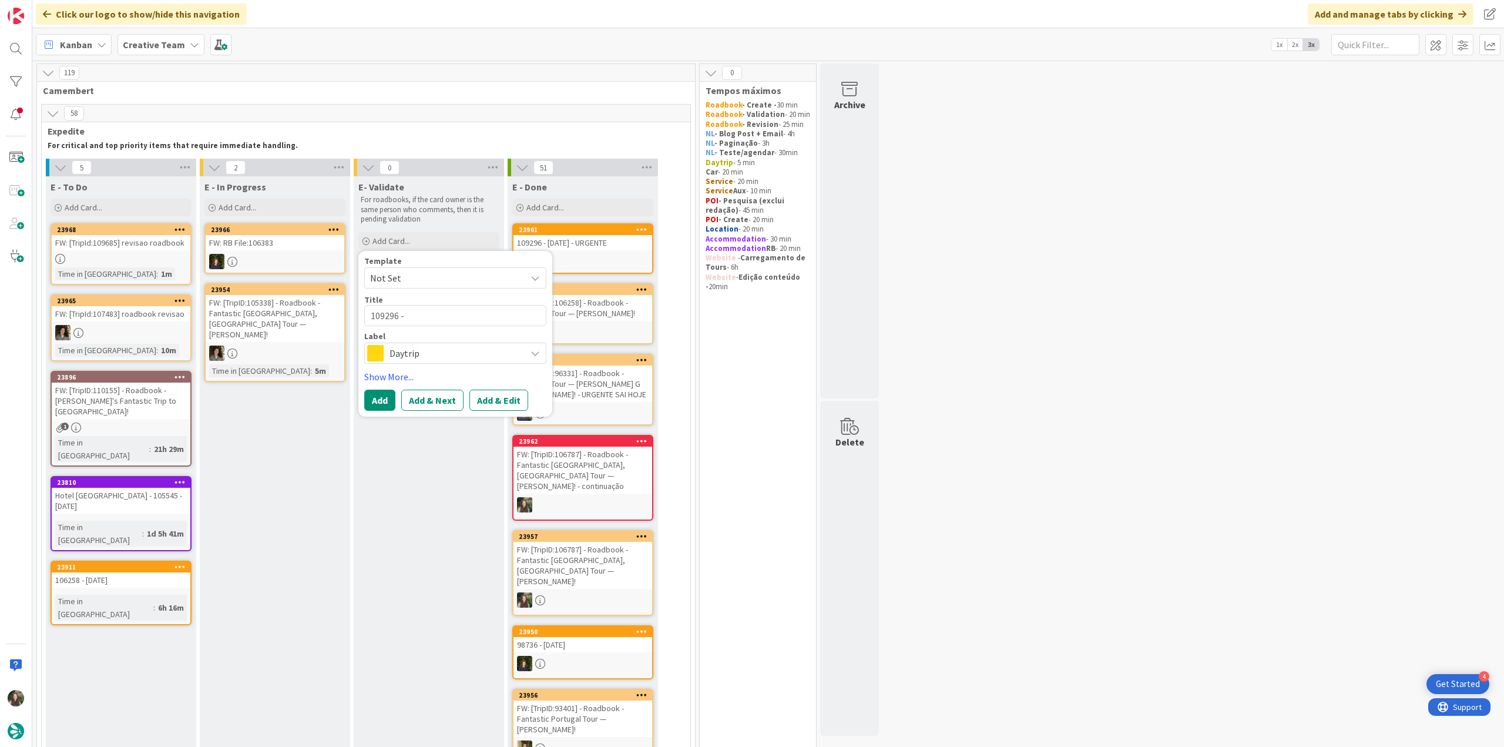
type textarea "109296 -"
type textarea "x"
type textarea "109296 - V"
type textarea "x"
type textarea "109296 - Va"
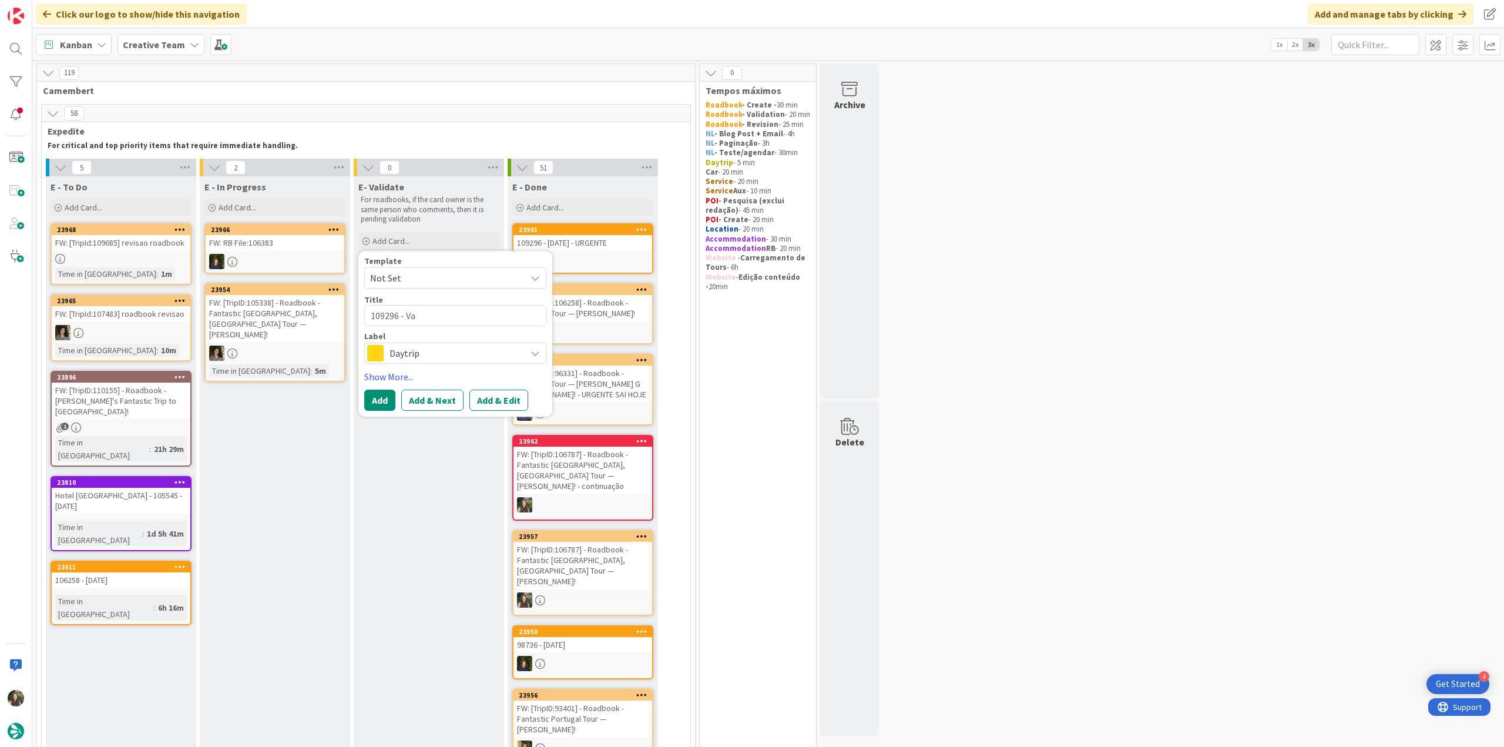
type textarea "x"
type textarea "109296 - Val"
type textarea "x"
type textarea "109296 - Vali"
type textarea "x"
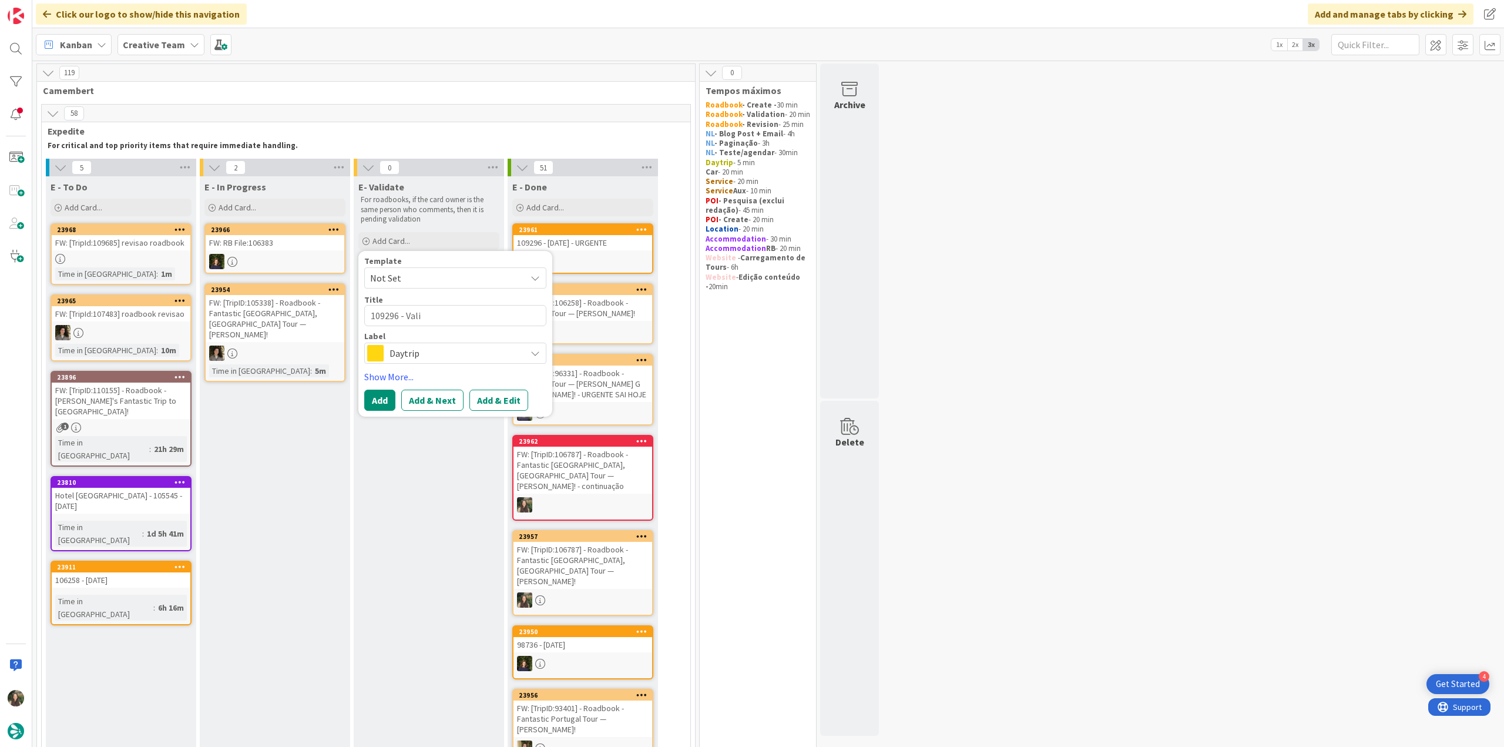
type textarea "109296 - Valid"
type textarea "x"
type textarea "109296 - Valida"
type textarea "x"
type textarea "109296 - Validat"
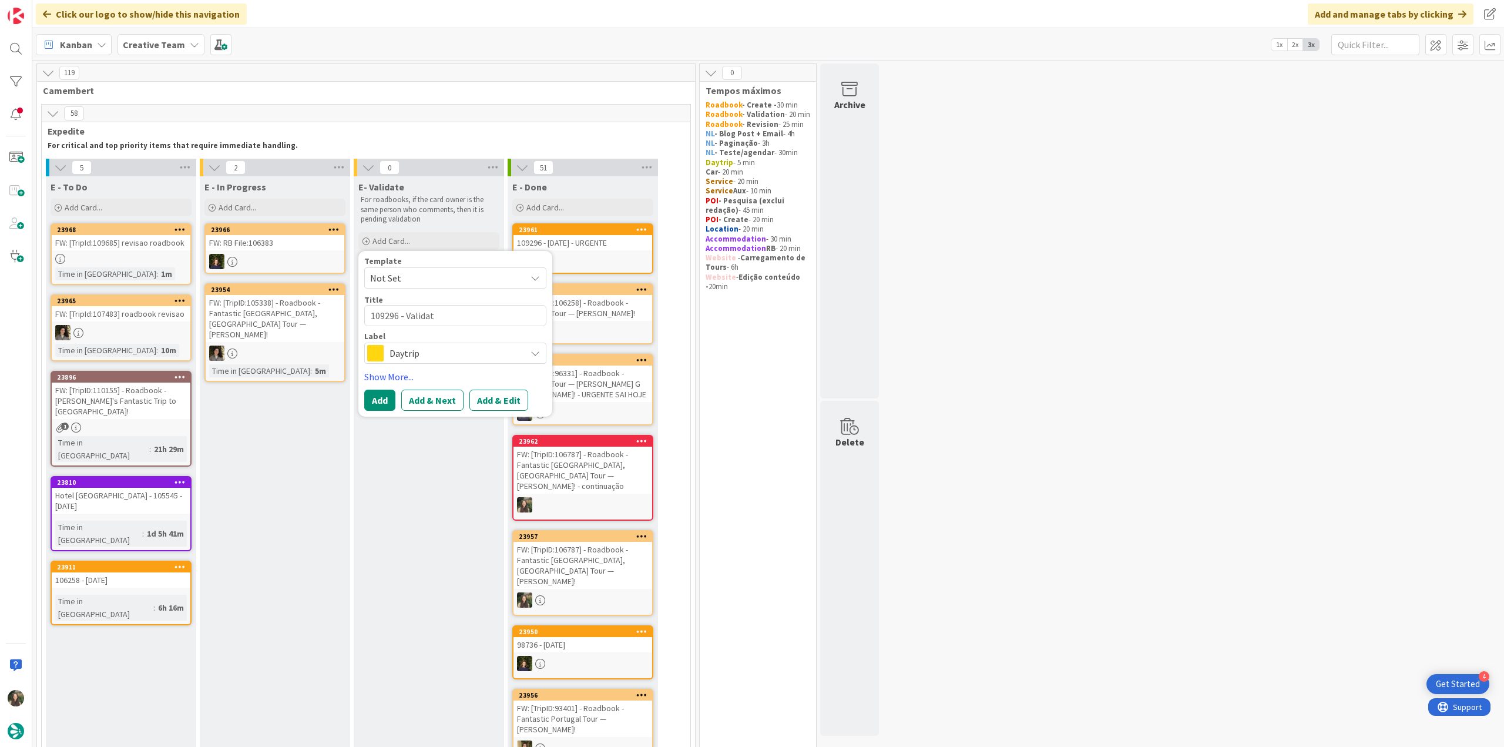
type textarea "x"
type textarea "109296 - Validati"
type textarea "x"
type textarea "109296 - Validatio"
type textarea "x"
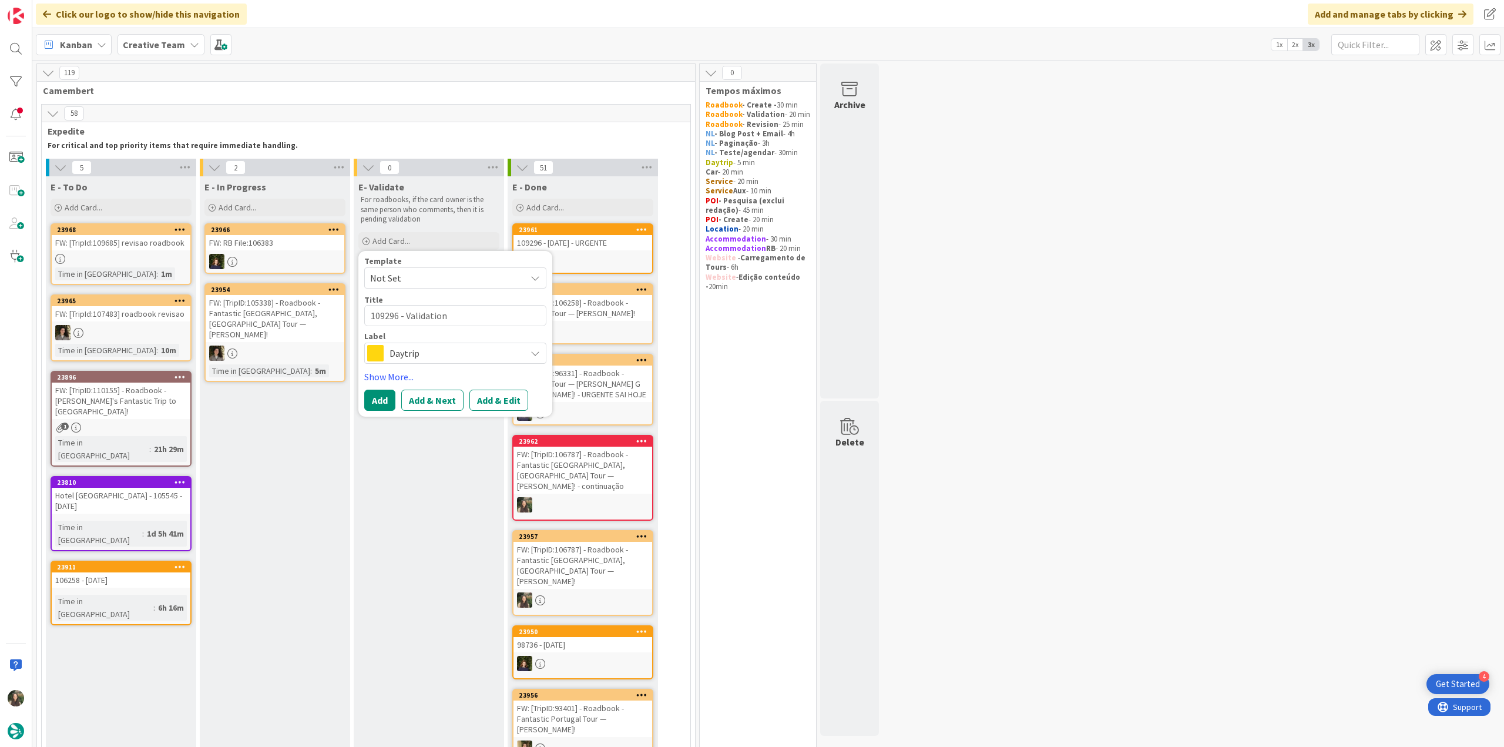
type textarea "109296 - Validation"
click at [534, 356] on icon at bounding box center [535, 352] width 9 height 9
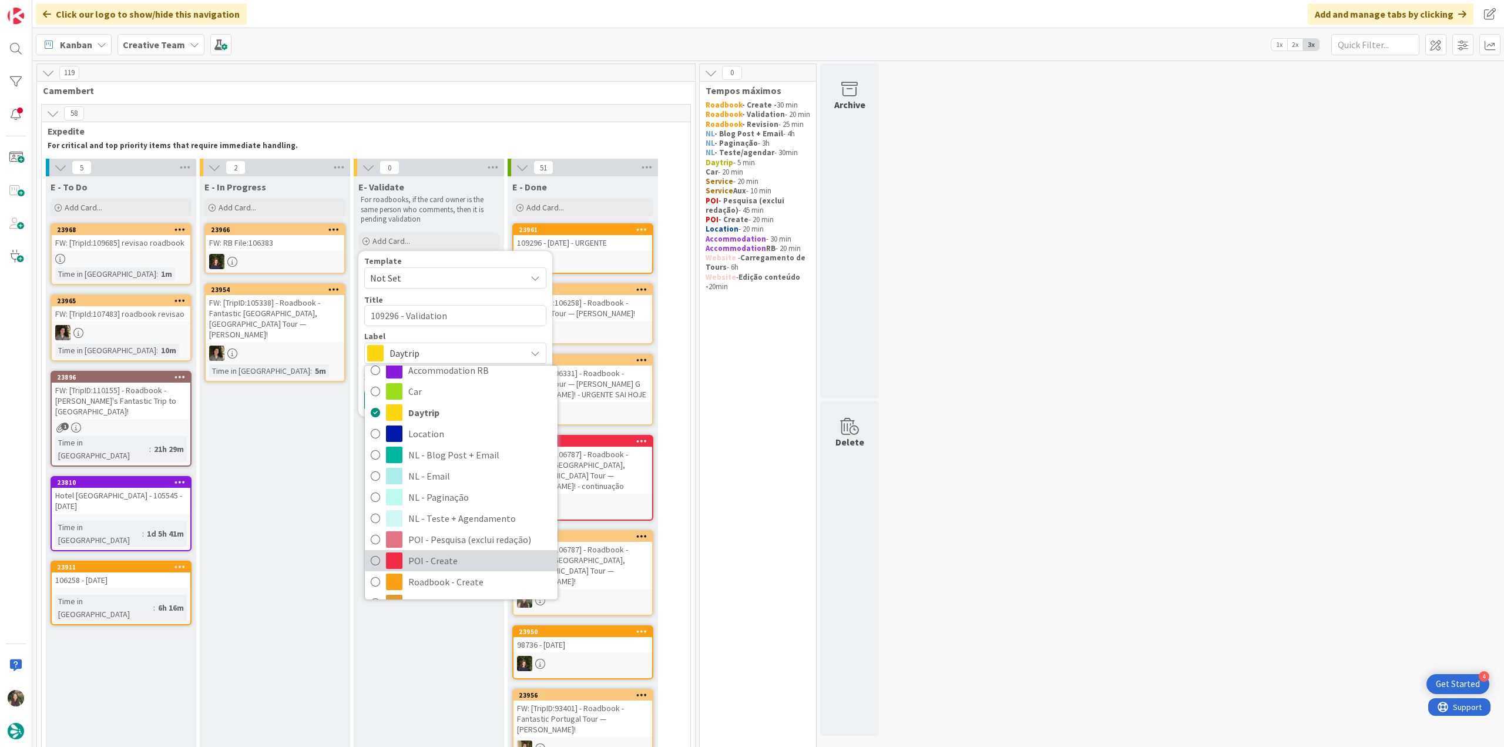
scroll to position [59, 0]
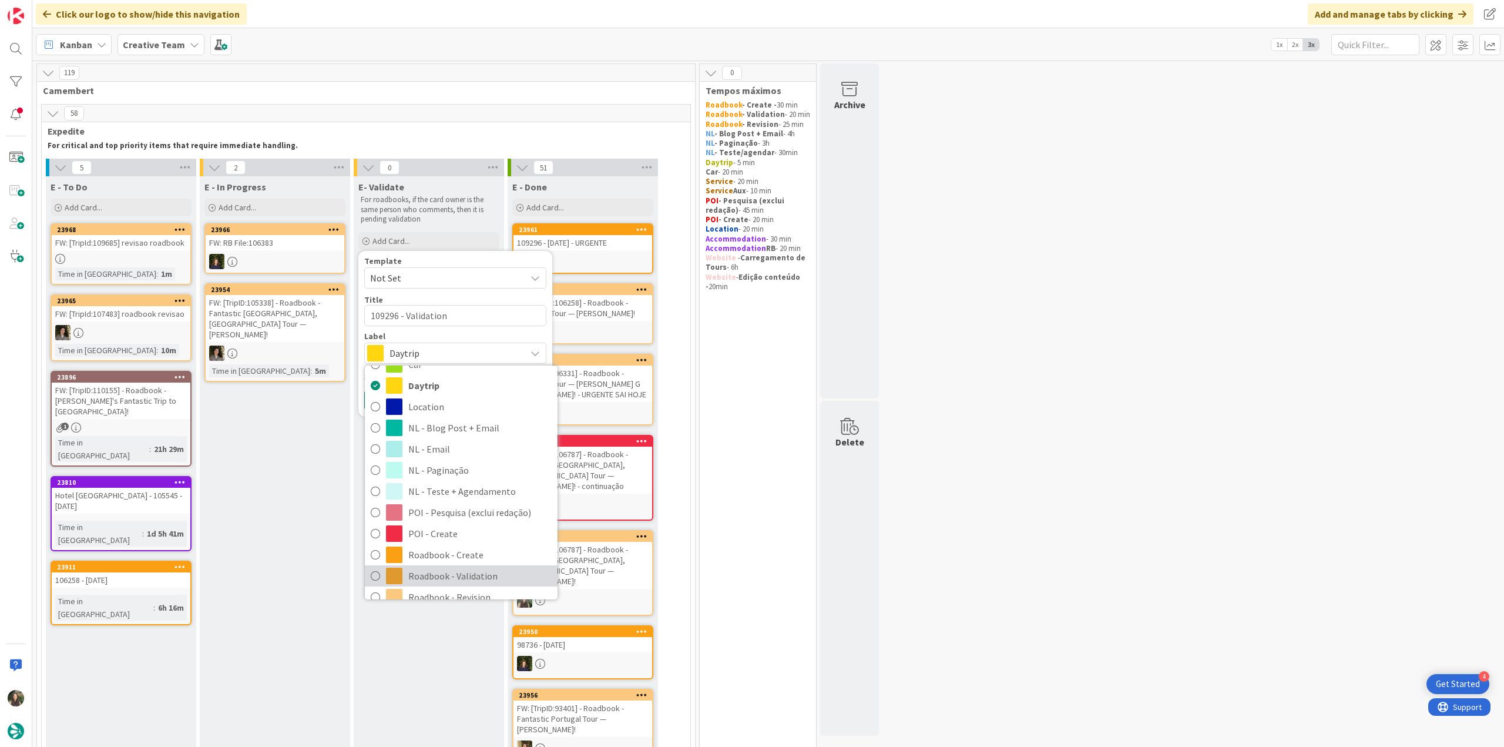
click at [499, 574] on span "Roadbook - Validation" at bounding box center [479, 576] width 143 height 18
type textarea "x"
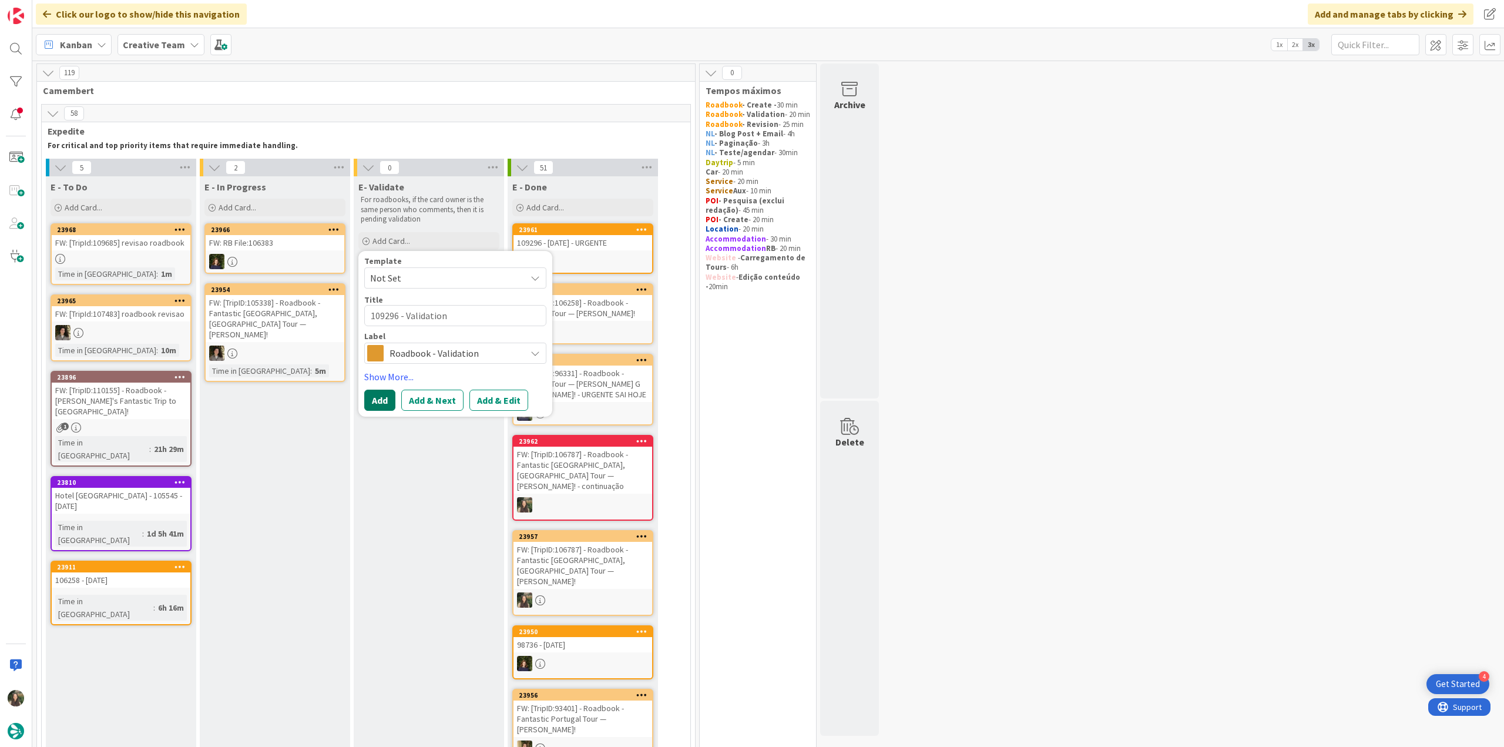
click at [382, 400] on button "Add" at bounding box center [379, 400] width 31 height 21
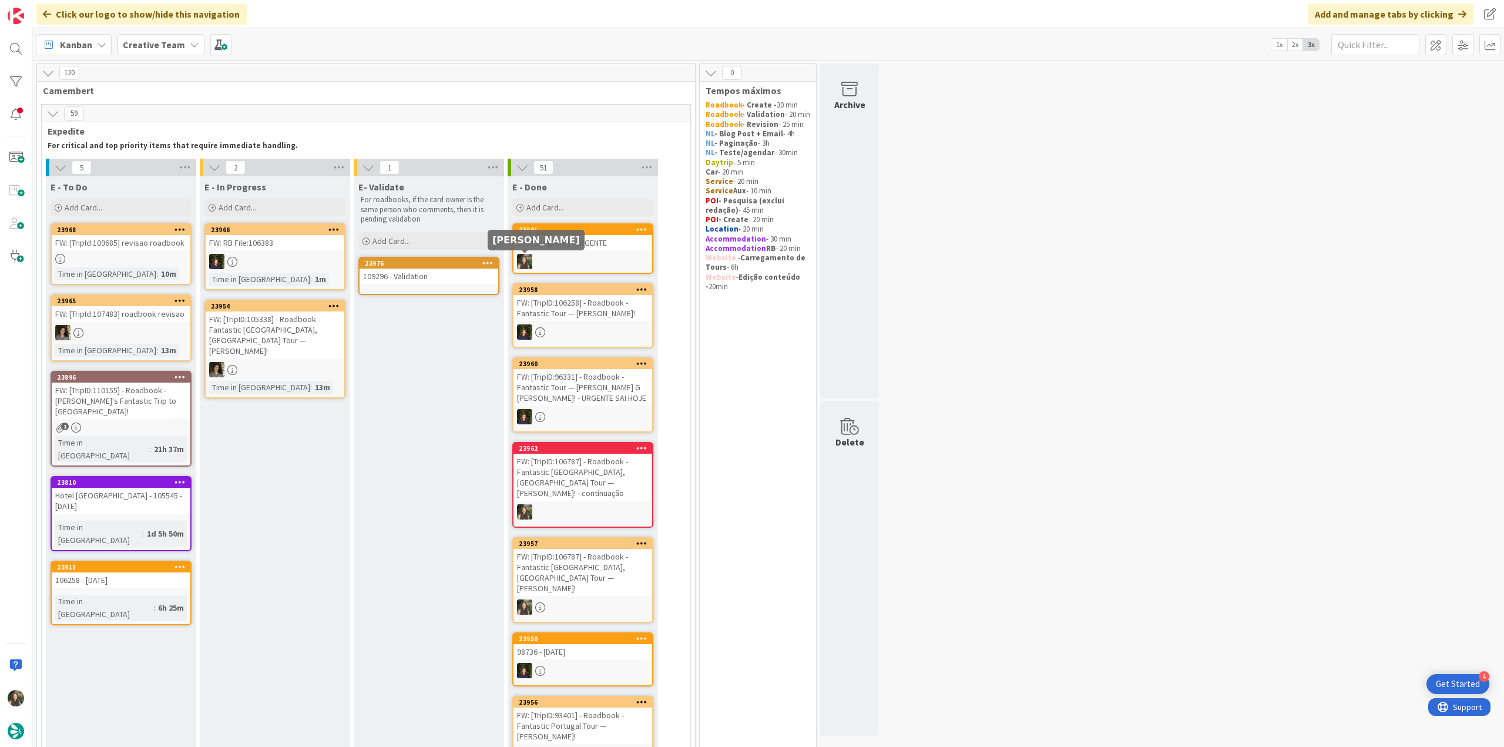
click at [578, 250] on div "109296 - [DATE] - URGENTE" at bounding box center [583, 242] width 139 height 15
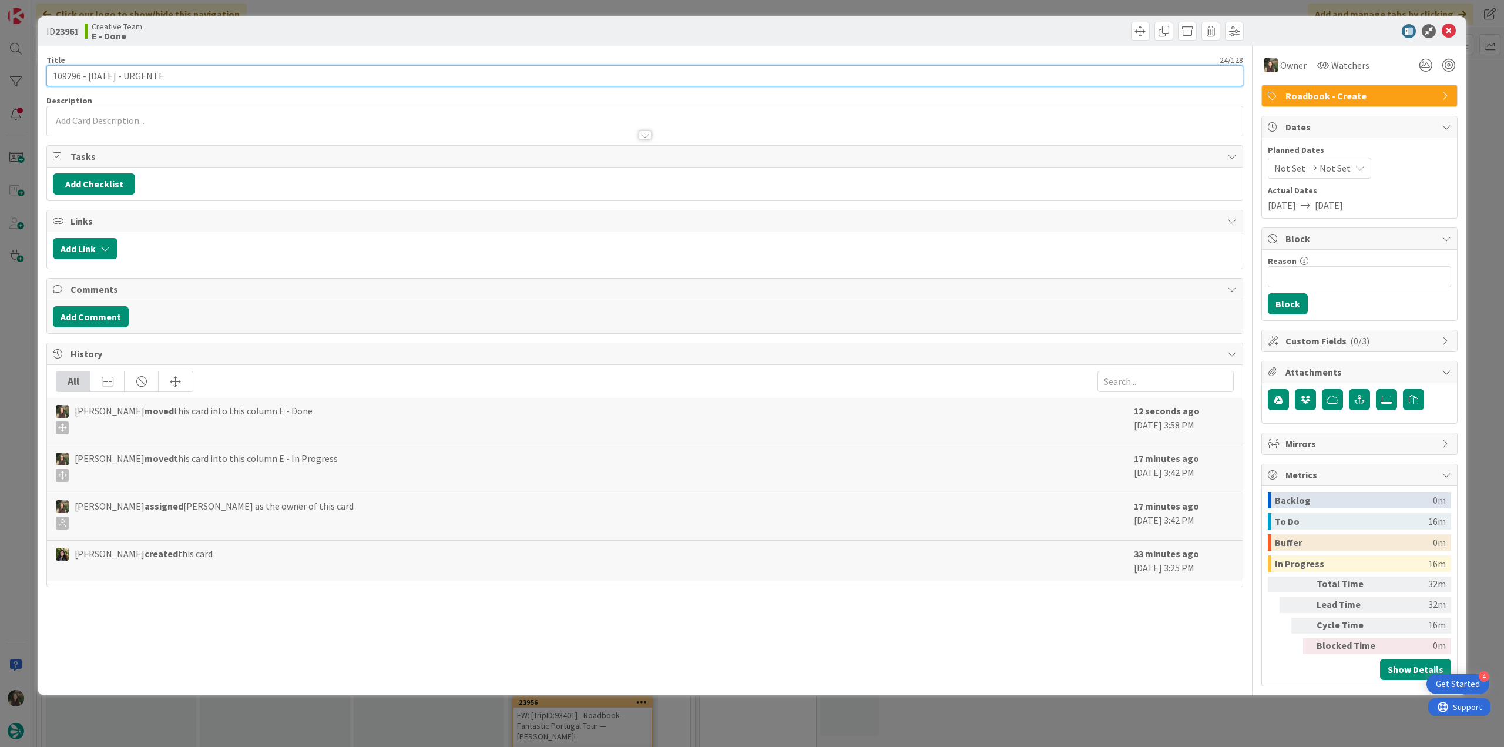
drag, startPoint x: 177, startPoint y: 75, endPoint x: 87, endPoint y: 76, distance: 90.5
click at [87, 76] on input "109296 - [DATE] - URGENTE" at bounding box center [644, 75] width 1197 height 21
click at [15, 338] on div "ID 23961 Creative Team E - Done Title 24 / 128 109296 - 1 oct - URGENTE Descrip…" at bounding box center [752, 373] width 1504 height 747
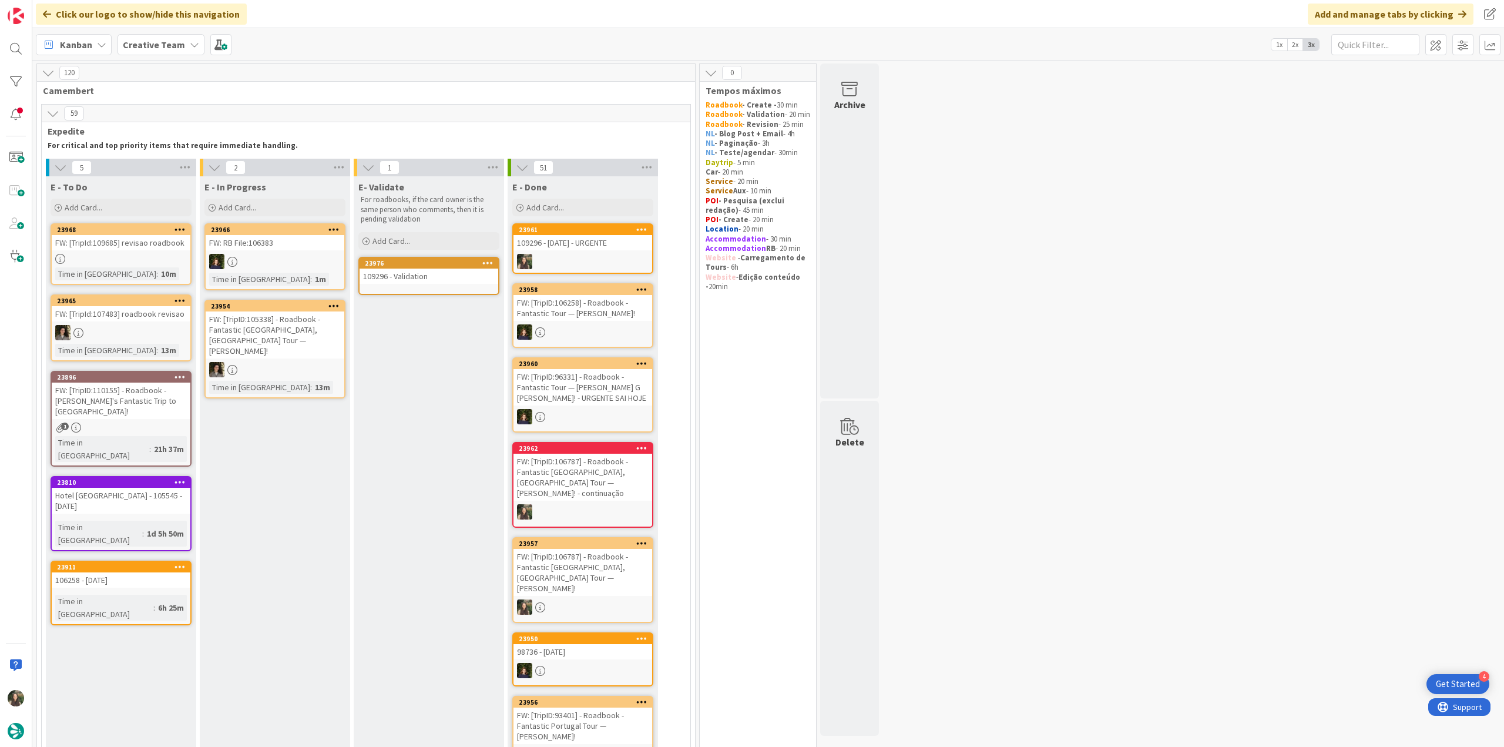
click at [450, 284] on link "23976 109296 - Validation" at bounding box center [428, 276] width 141 height 38
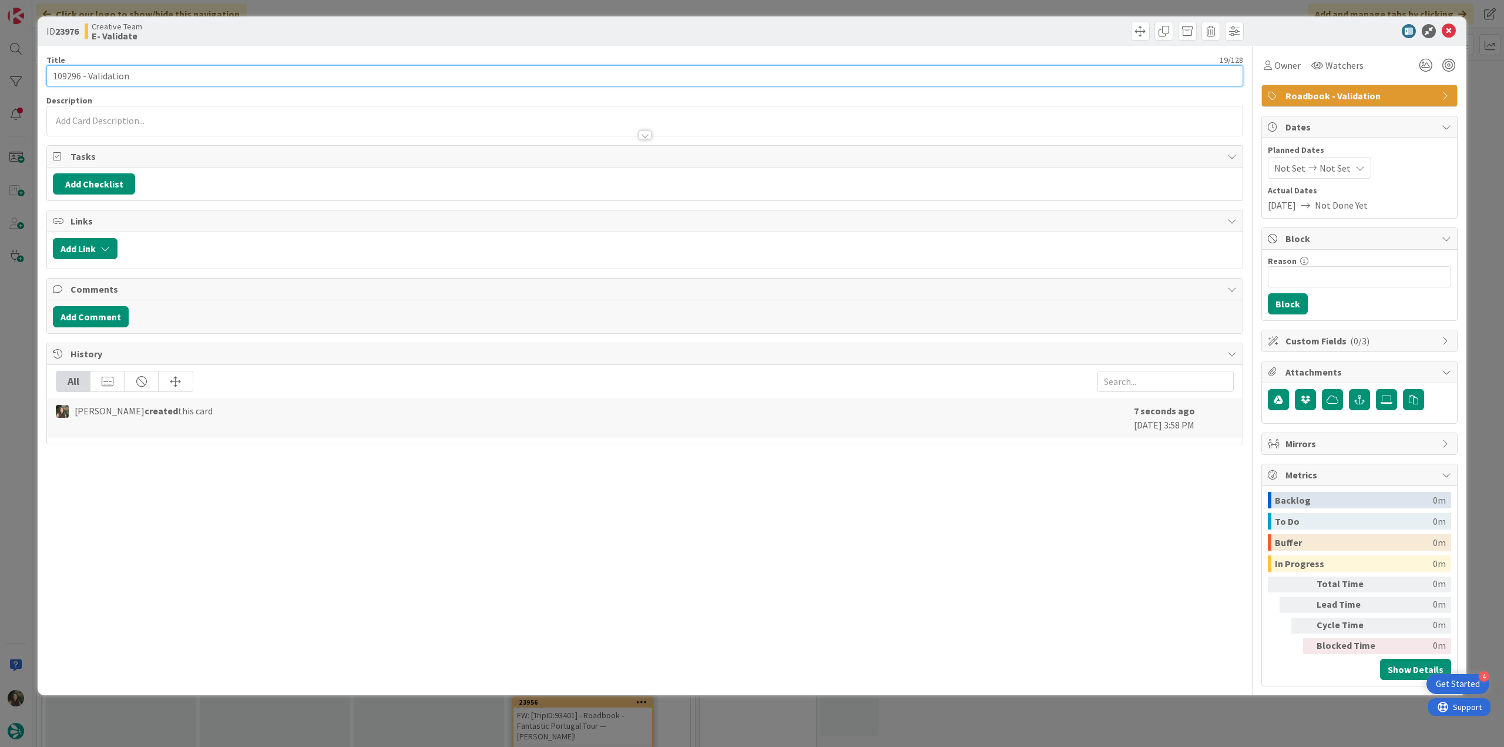
click at [223, 77] on input "109296 - Validation" at bounding box center [644, 75] width 1197 height 21
paste input "1 oct - URGENTE"
type input "109296 - Validation - [DATE] - URGENTE"
click at [324, 120] on div "Inês Gonçalves just joined" at bounding box center [645, 120] width 1196 height 29
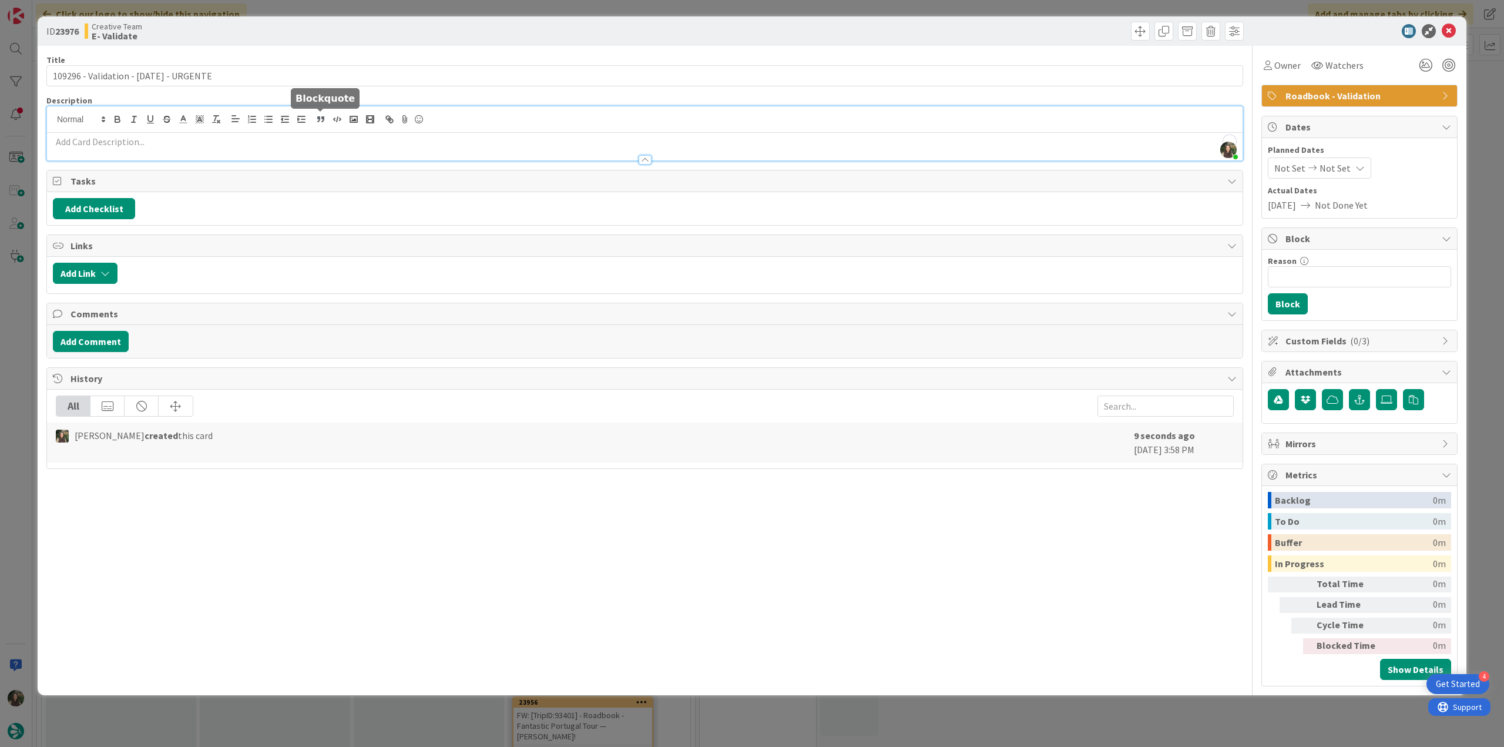
paste div "To enrich screen reader interactions, please activate Accessibility in Grammarl…"
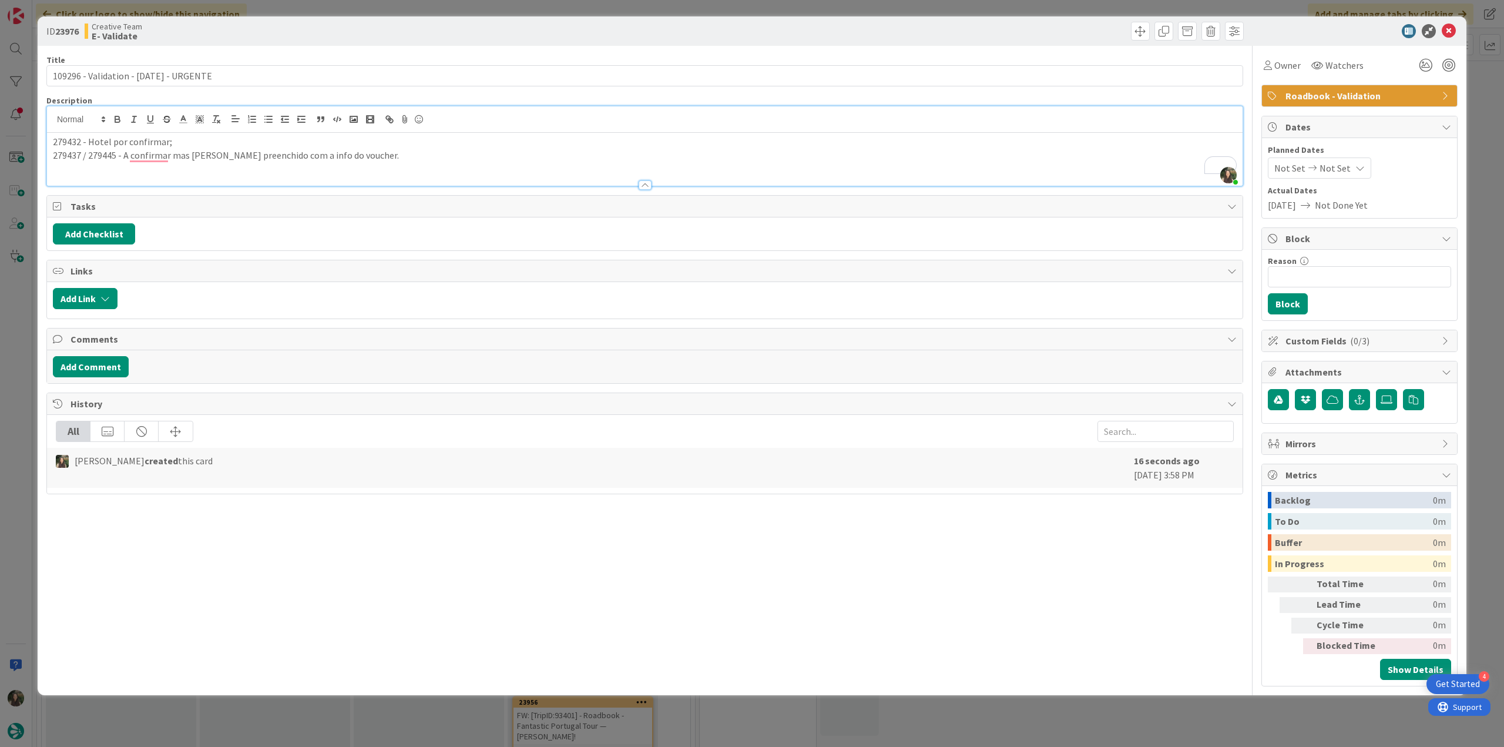
click at [53, 142] on p "279432 - Hotel por confirmar;" at bounding box center [645, 142] width 1184 height 14
click at [190, 142] on p "To enrich screen reader interactions, please activate Accessibility in Grammarl…" at bounding box center [645, 142] width 1184 height 14
click at [22, 347] on div "ID 23976 Creative Team E- Validate Title 37 / 128 109296 - Validation - 1 oct -…" at bounding box center [752, 373] width 1504 height 747
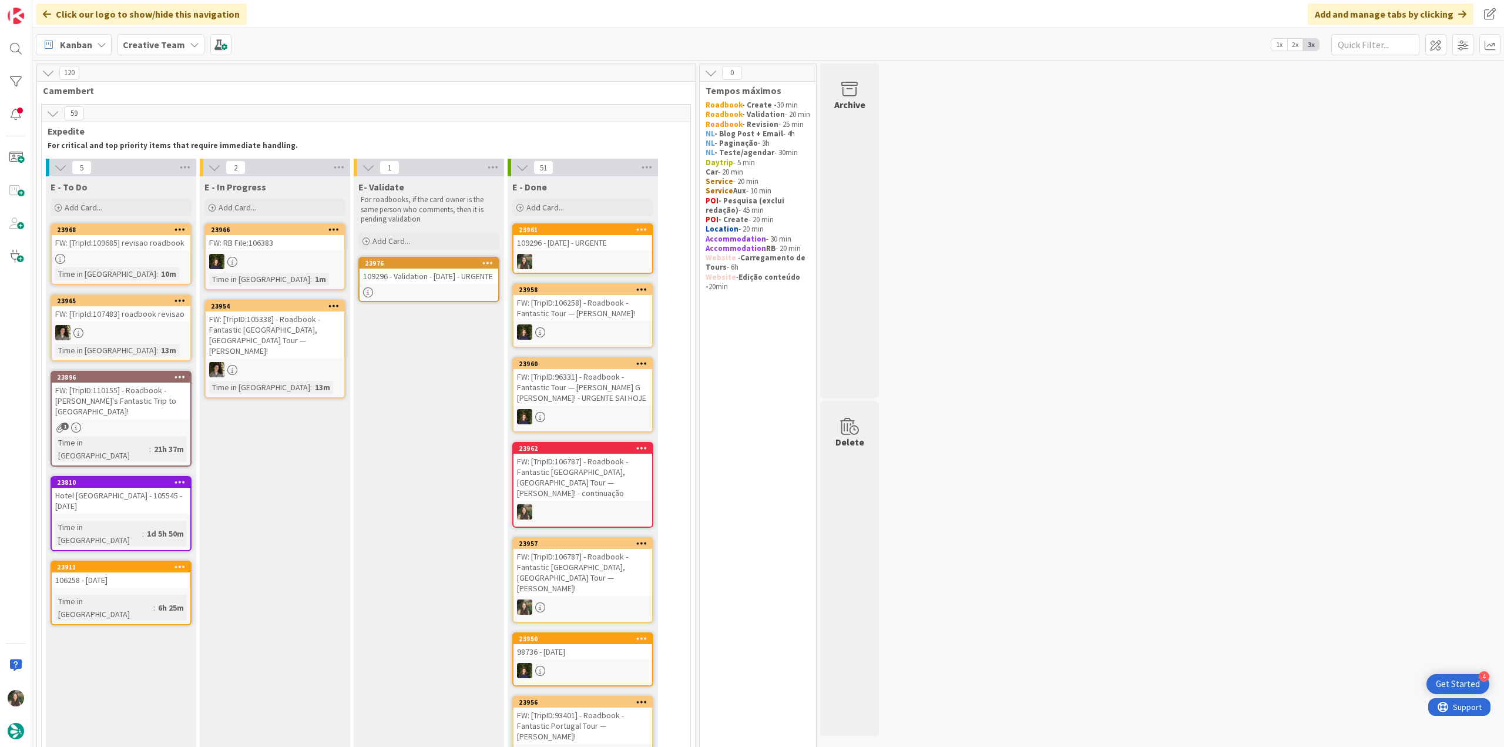
click at [620, 247] on div "109296 - [DATE] - URGENTE" at bounding box center [583, 242] width 139 height 15
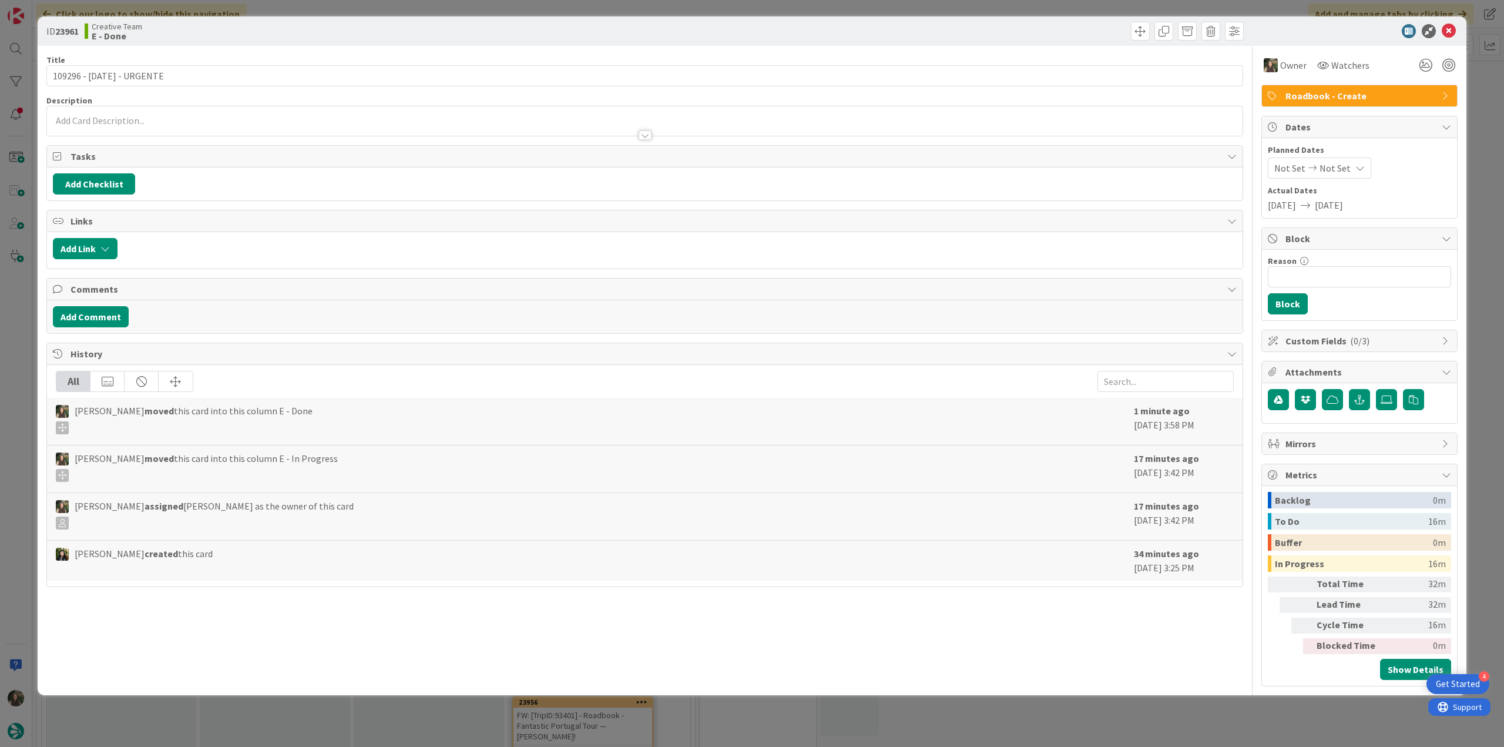
click at [1246, 711] on div "ID 23961 Creative Team E - Done Title 24 / 128 109296 - 1 oct - URGENTE Descrip…" at bounding box center [752, 373] width 1504 height 747
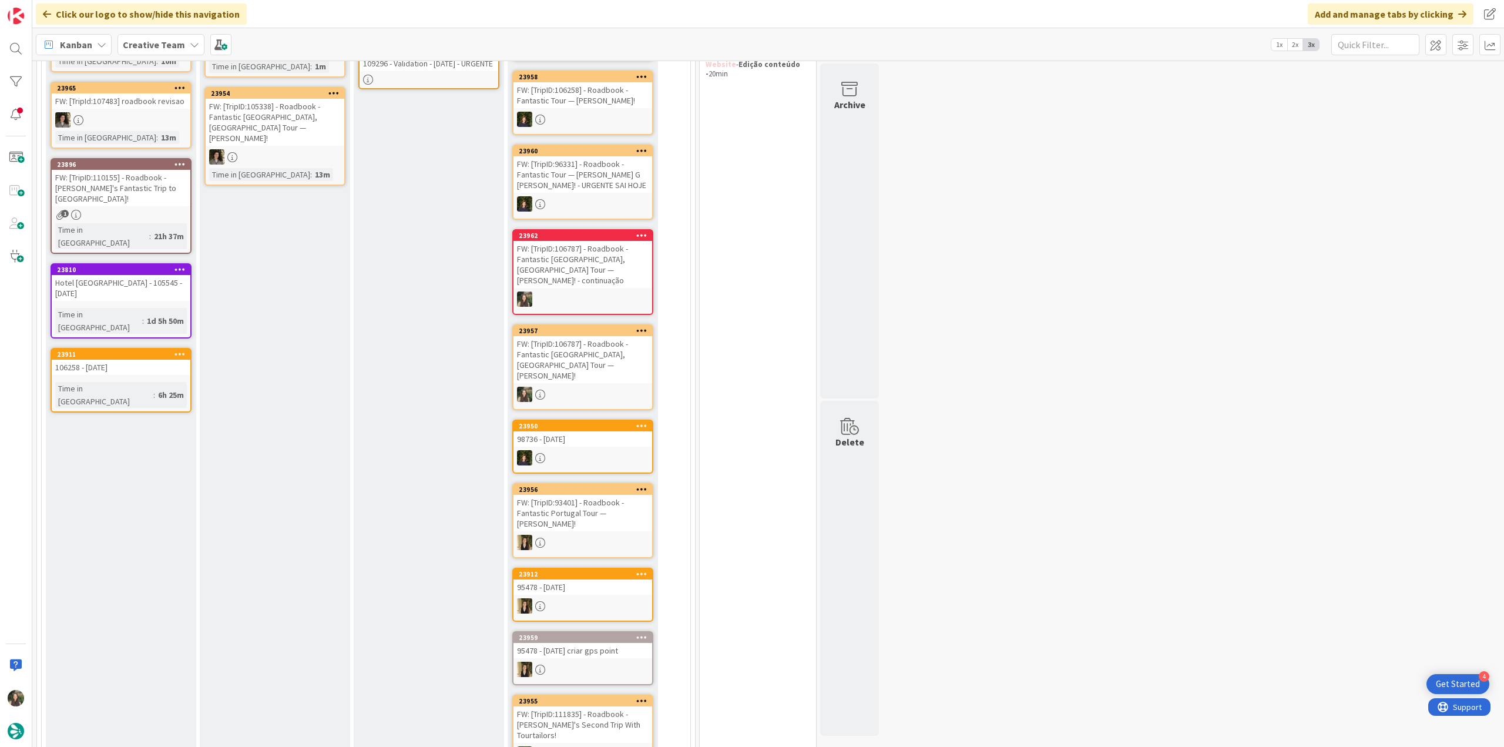
scroll to position [59, 0]
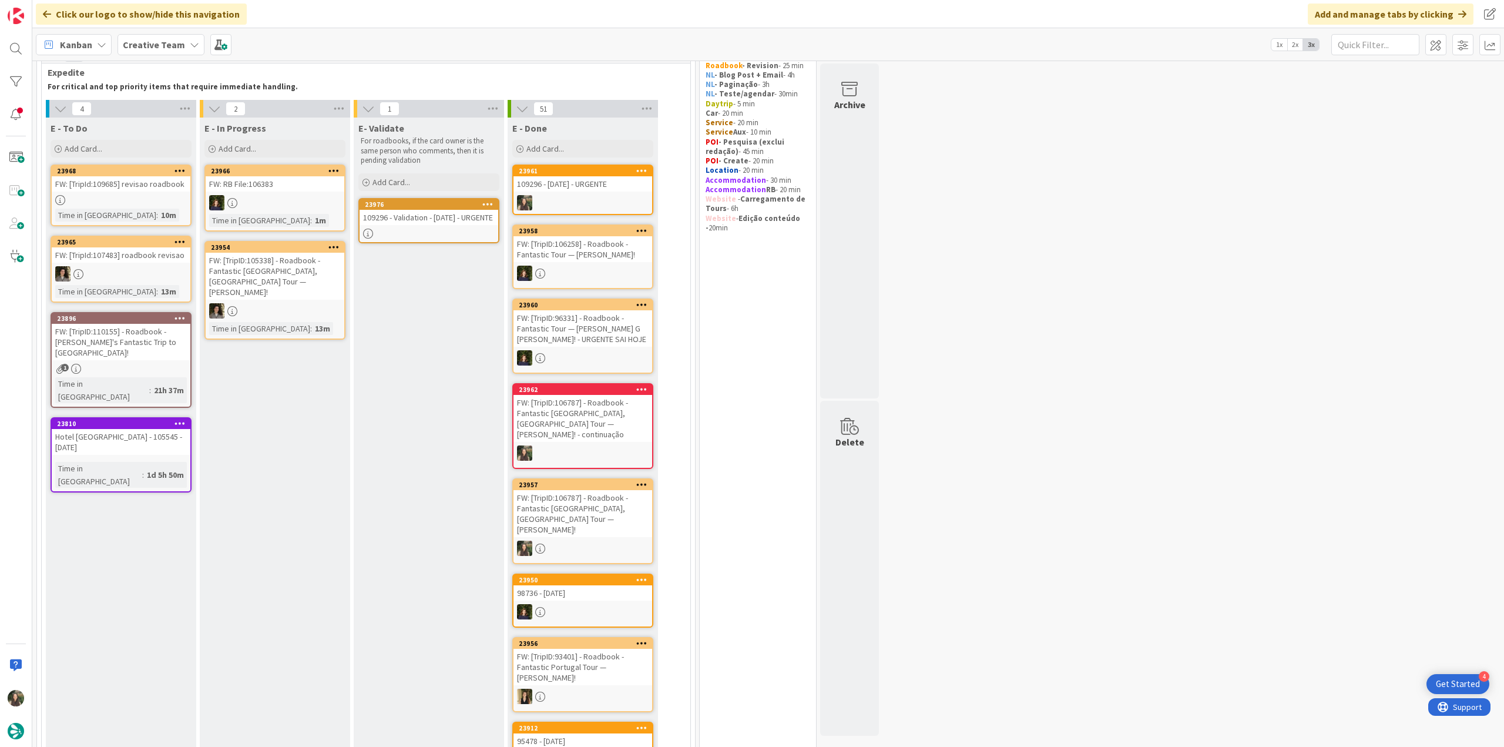
click at [599, 346] on div "FW: [TripID:96331] - Roadbook - Fantastic Tour — [PERSON_NAME] G [PERSON_NAME]!…" at bounding box center [583, 328] width 139 height 36
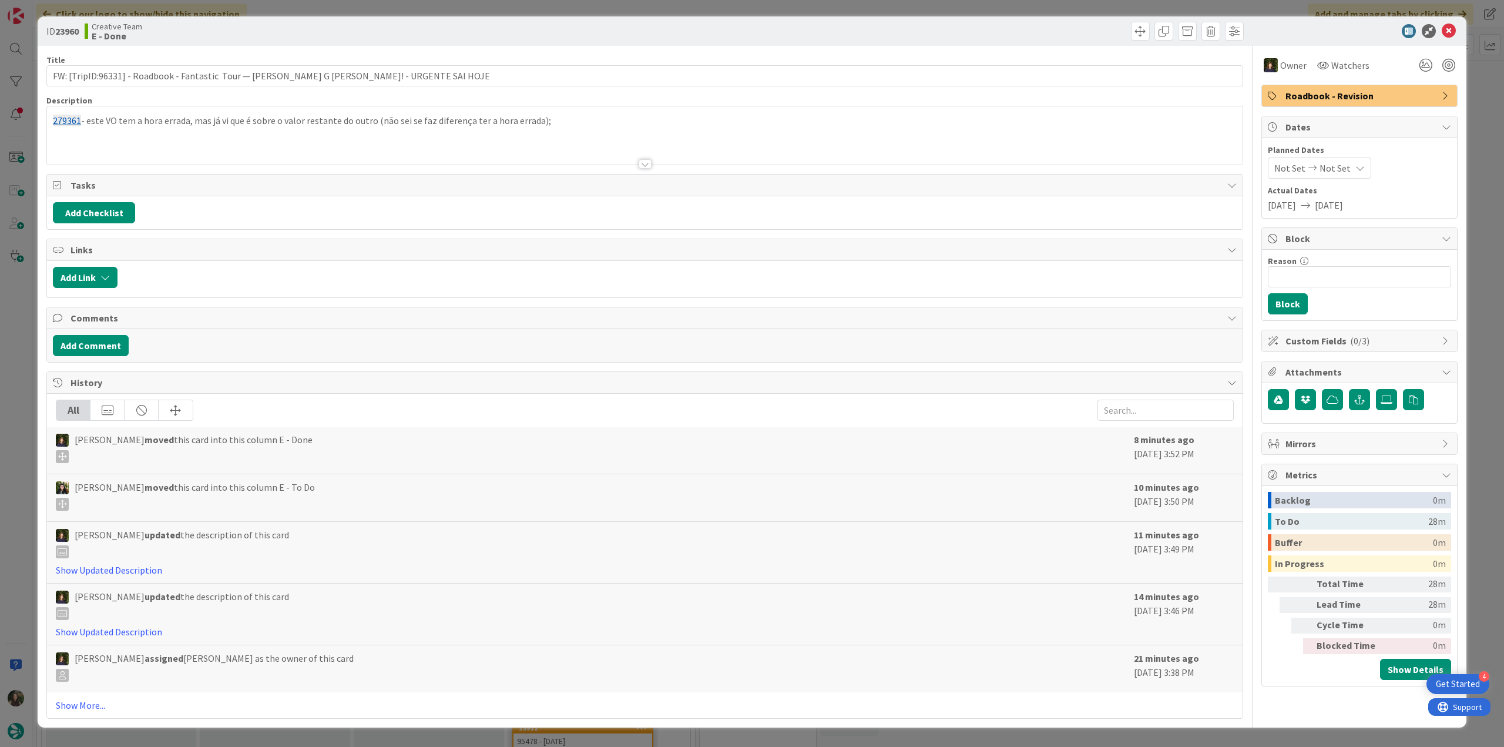
click at [11, 366] on div "ID 23960 Creative Team E - Done Title 83 / 128 FW: [TripID:96331] - Roadbook - …" at bounding box center [752, 373] width 1504 height 747
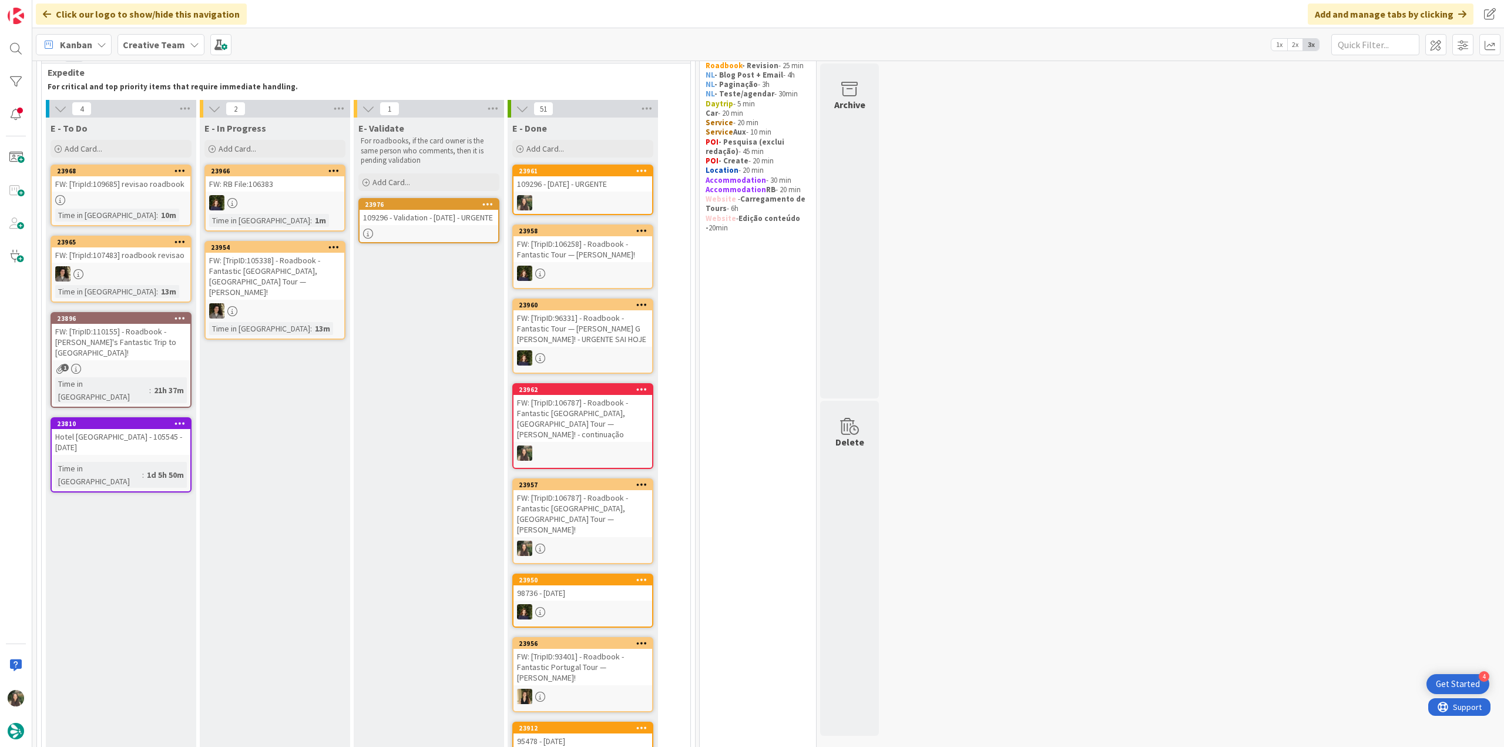
click at [633, 345] on div "FW: [TripID:96331] - Roadbook - Fantastic Tour — [PERSON_NAME] G [PERSON_NAME]!…" at bounding box center [583, 328] width 139 height 36
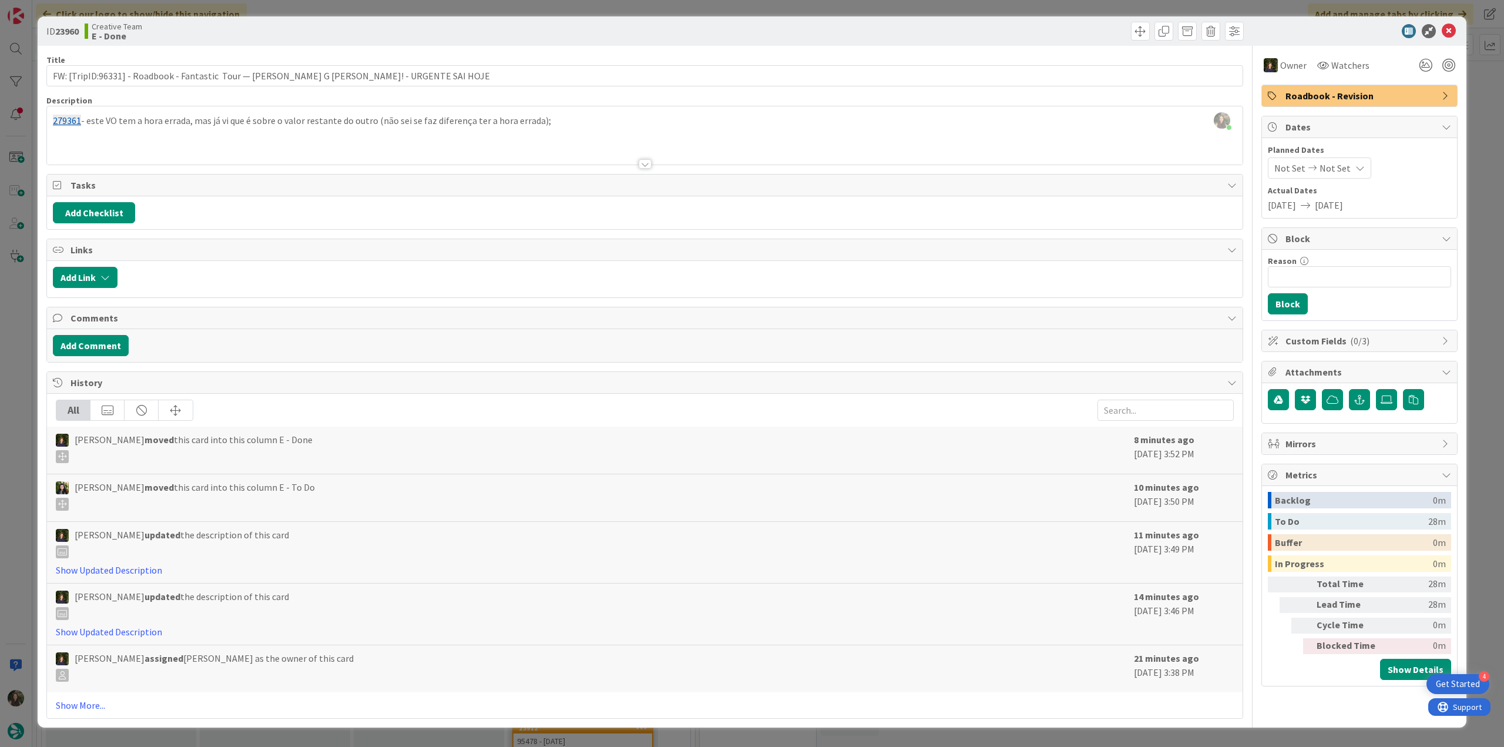
click at [19, 301] on div "ID 23960 Creative Team E - Done Title 83 / 128 FW: [TripID:96331] - Roadbook - …" at bounding box center [752, 373] width 1504 height 747
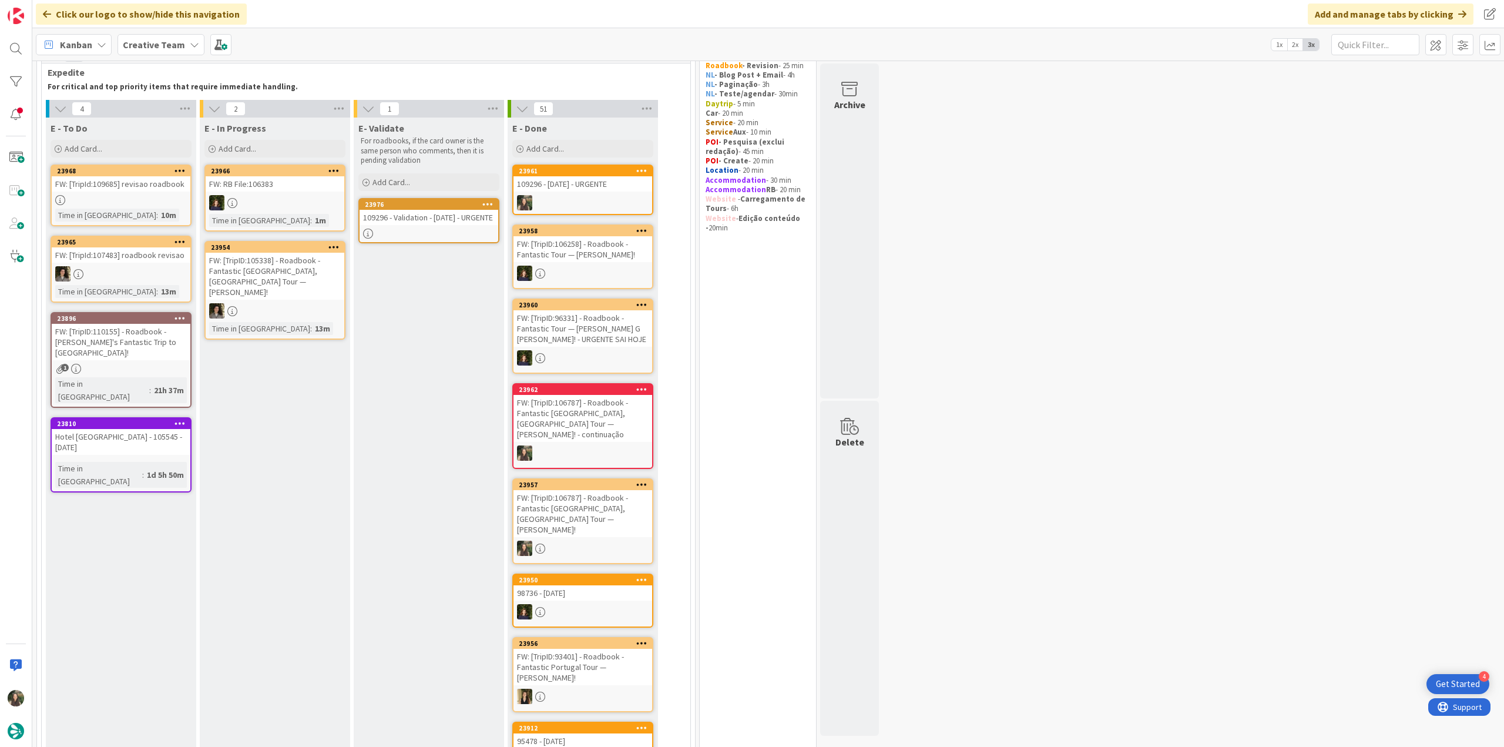
click at [155, 212] on div "Time in Column : 10m" at bounding box center [121, 215] width 132 height 13
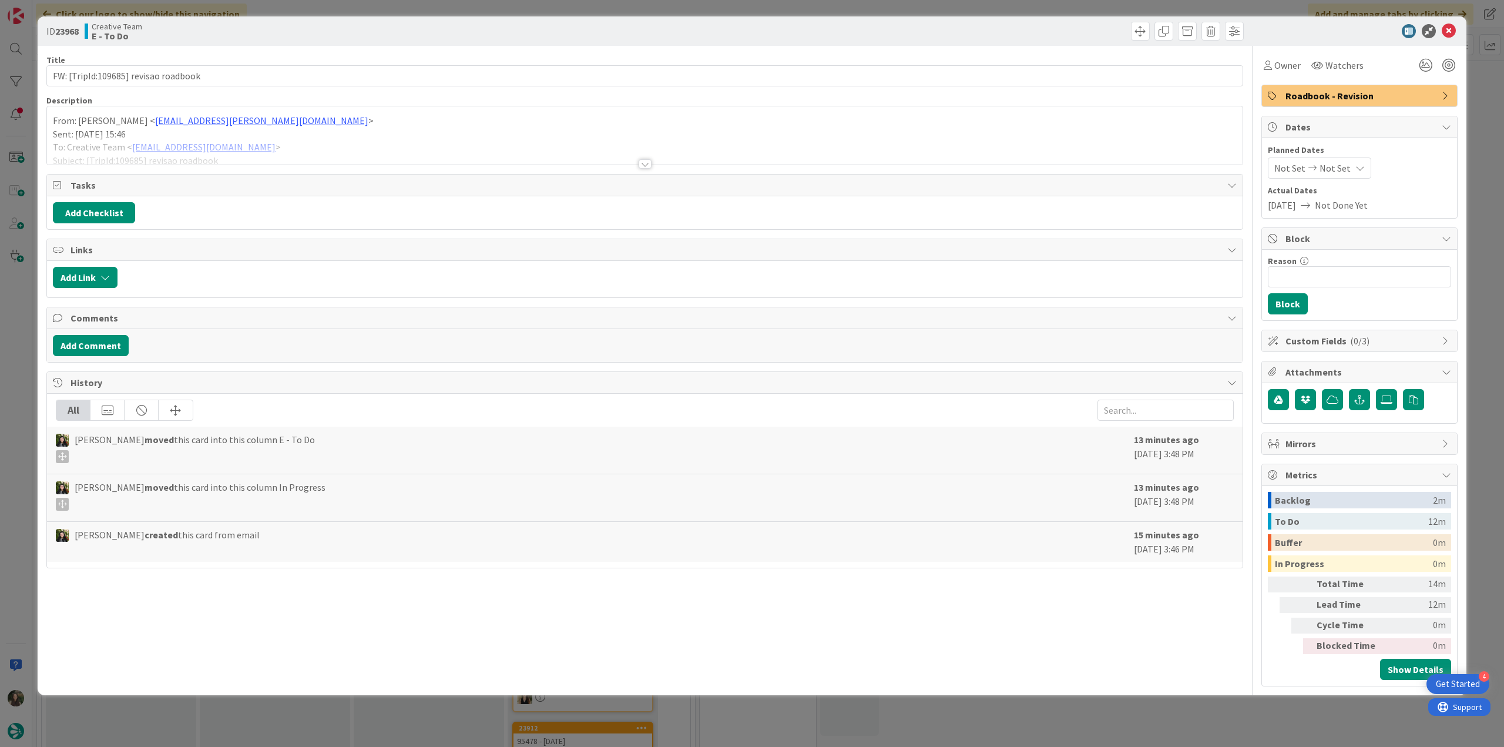
click at [317, 151] on div at bounding box center [645, 150] width 1196 height 30
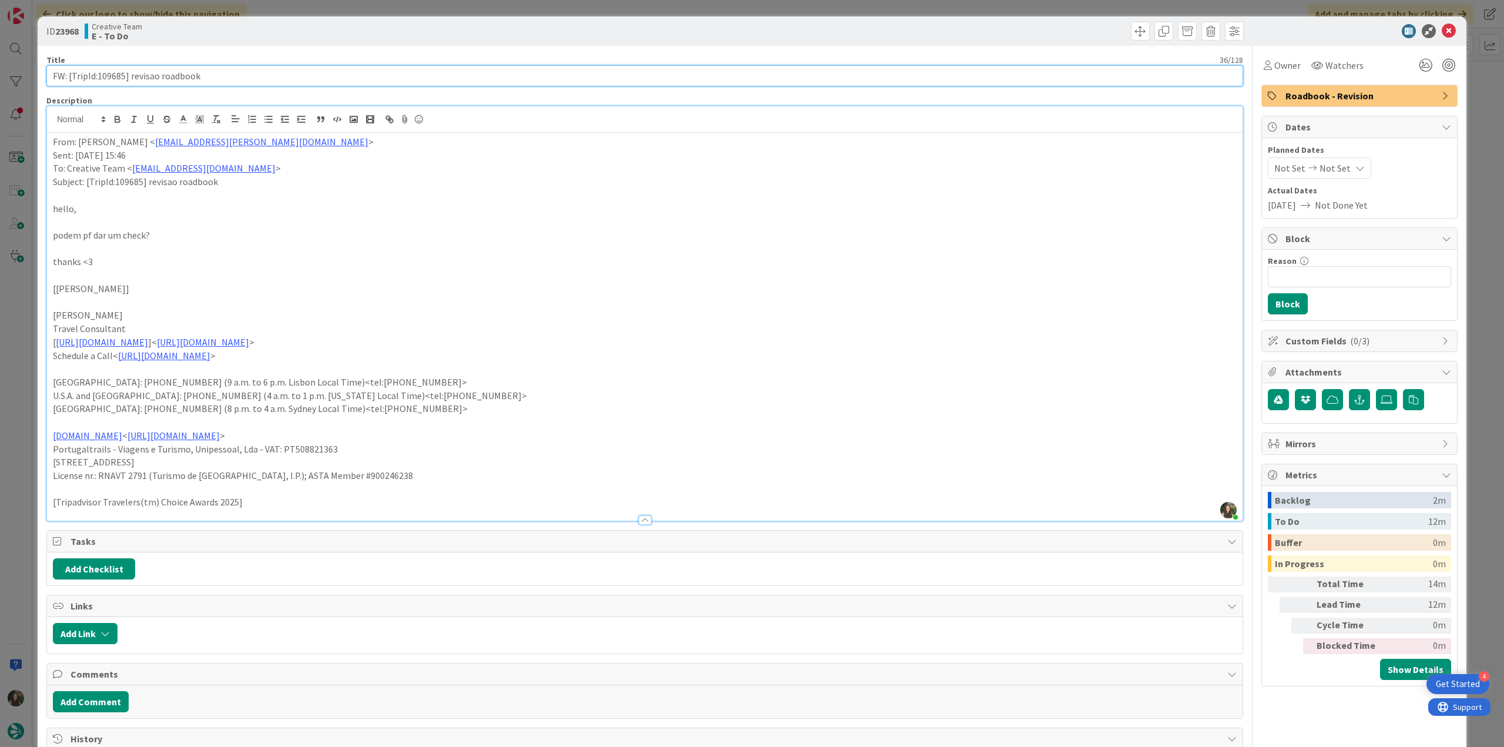
click at [115, 79] on input "FW: [TripId:109685] revisao roadbook" at bounding box center [644, 75] width 1197 height 21
click at [1283, 69] on span "Owner" at bounding box center [1288, 65] width 26 height 14
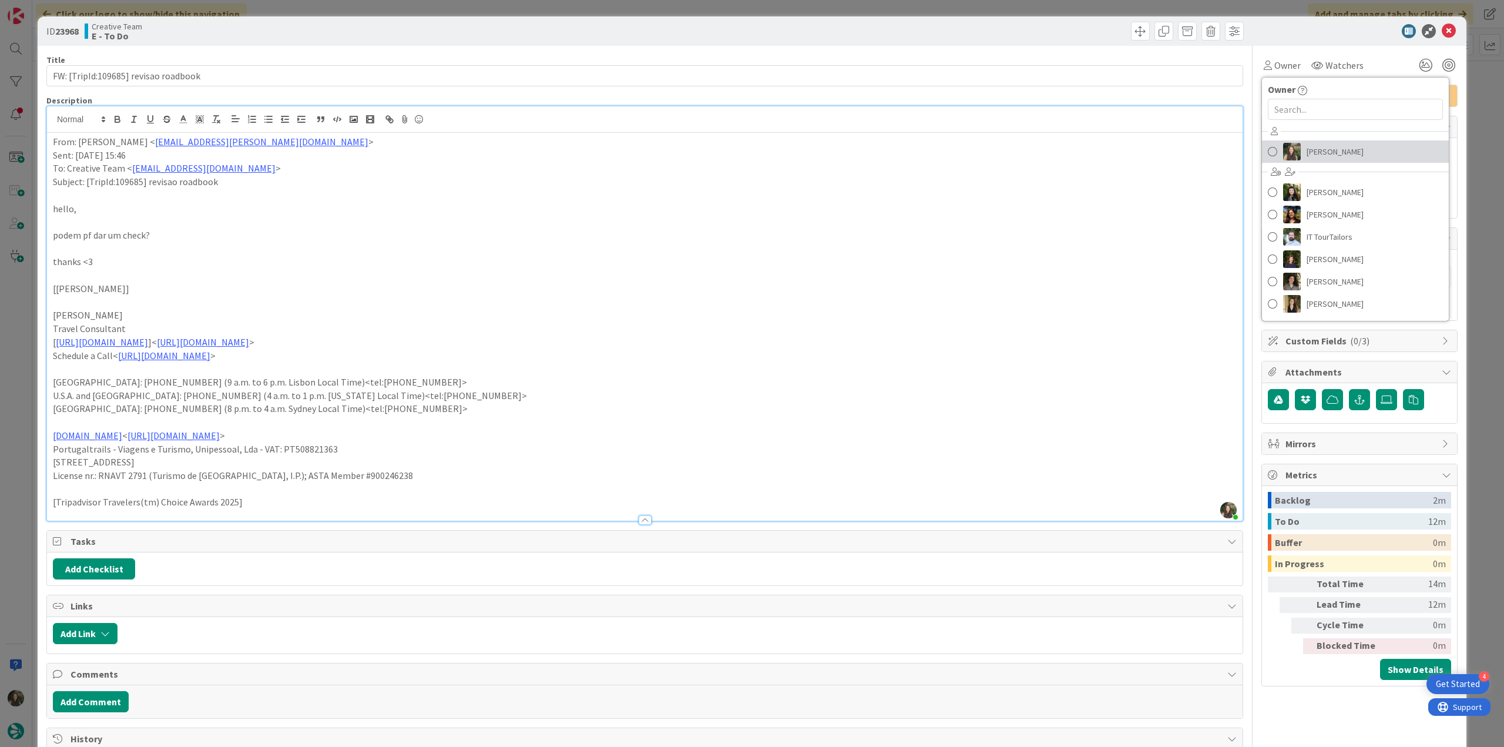
click at [1331, 146] on span "[PERSON_NAME]" at bounding box center [1335, 152] width 57 height 18
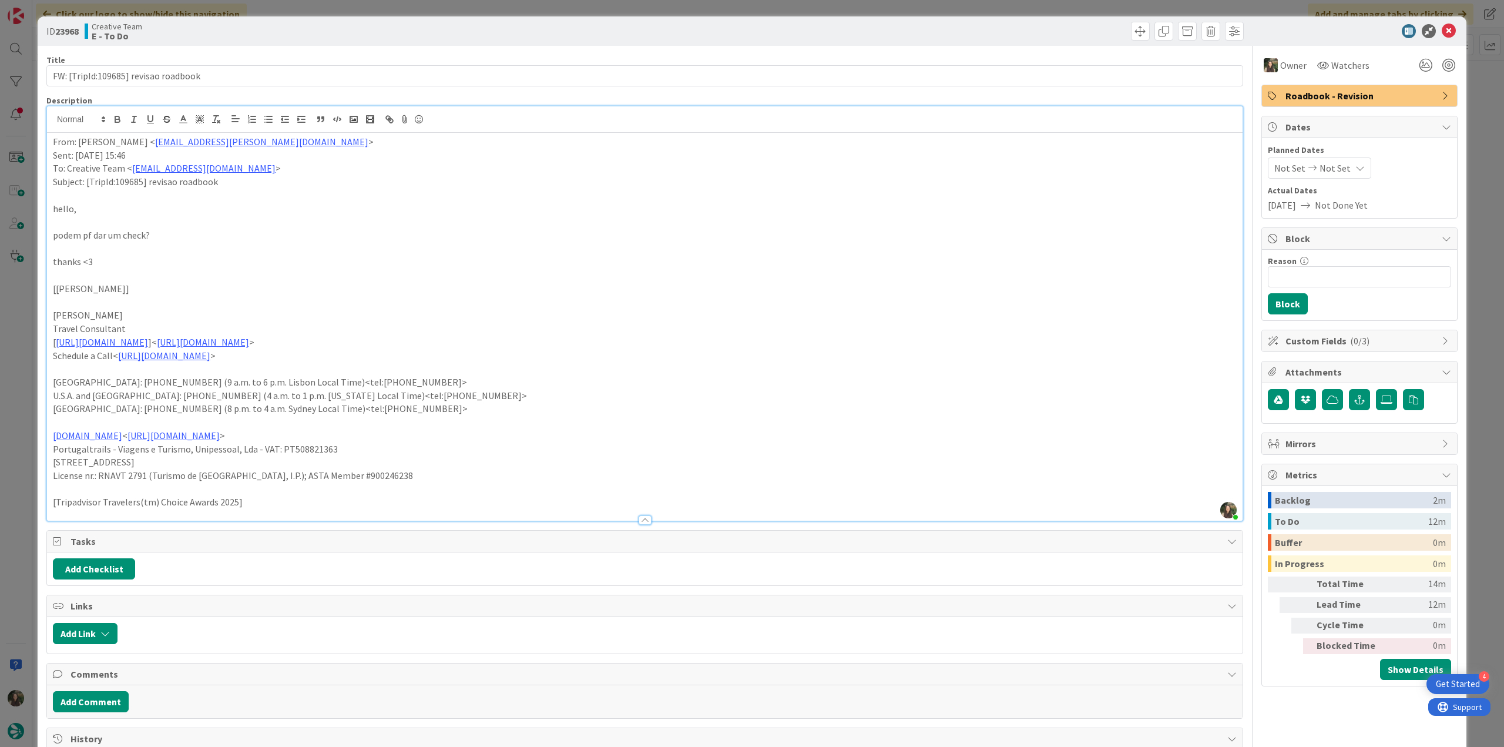
click at [1473, 94] on div "ID 23968 Creative Team E - To Do Title 36 / 128 FW: [TripId:109685] revisao roa…" at bounding box center [752, 373] width 1504 height 747
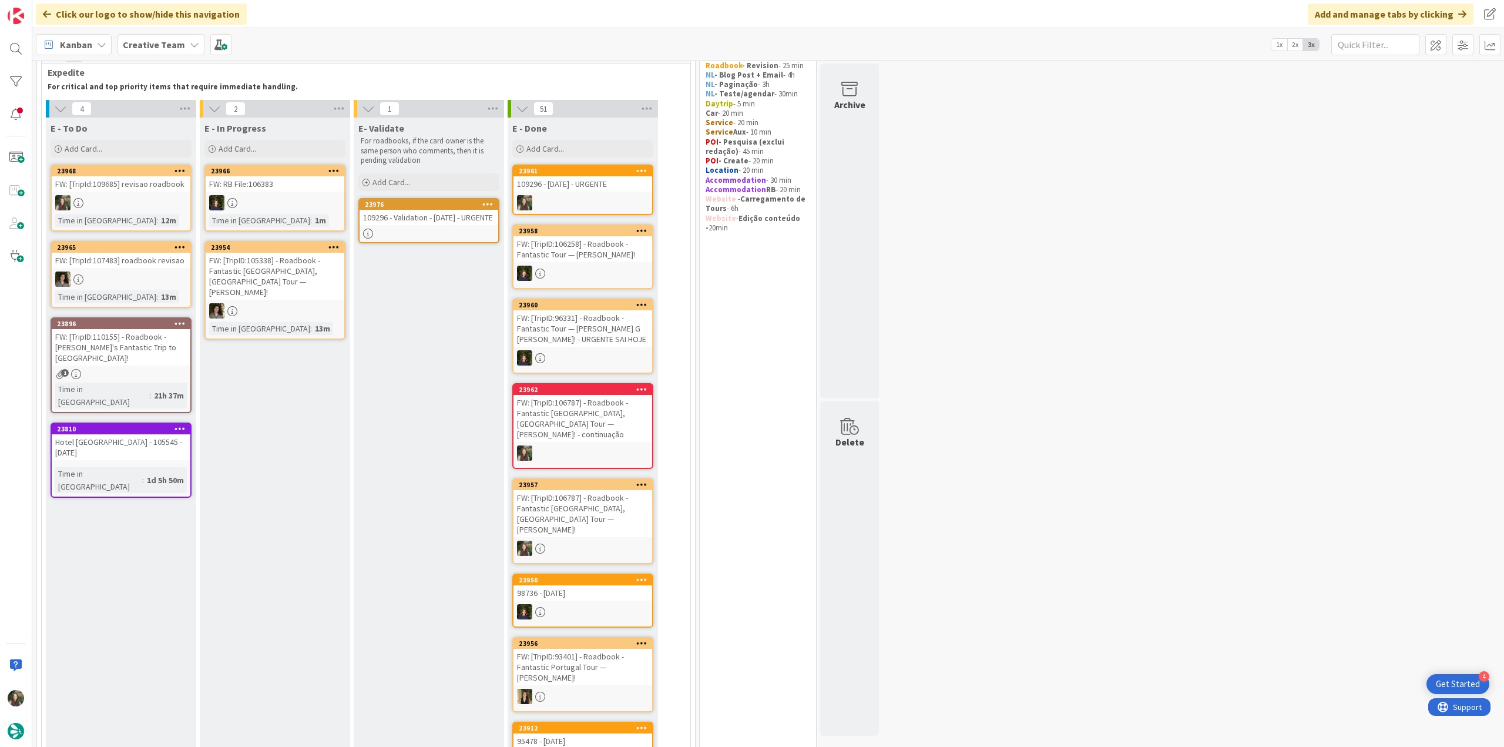
click at [158, 206] on div at bounding box center [121, 202] width 139 height 15
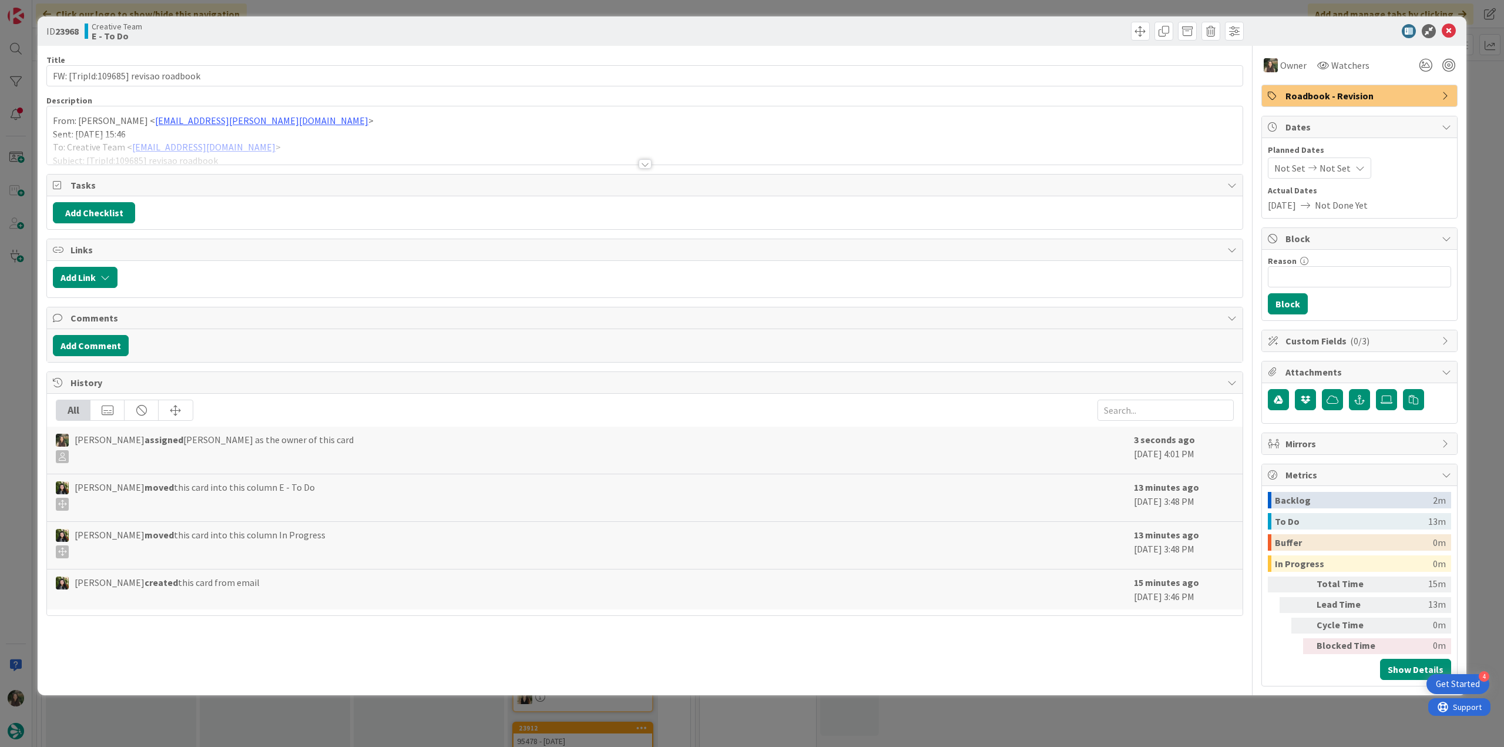
click at [29, 416] on div "ID 23968 Creative Team E - To Do Title 36 / 128 FW: [TripId:109685] revisao roa…" at bounding box center [752, 373] width 1504 height 747
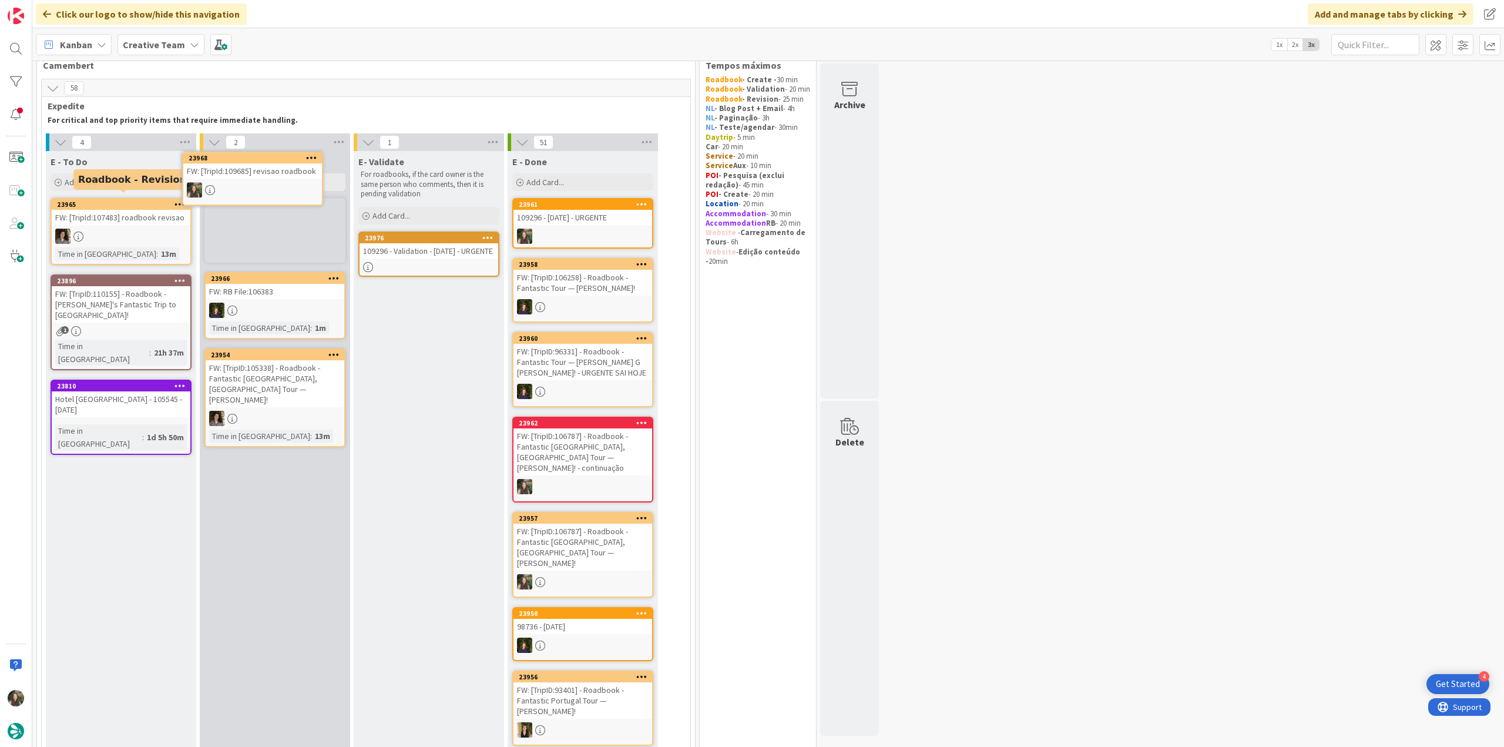
scroll to position [20, 0]
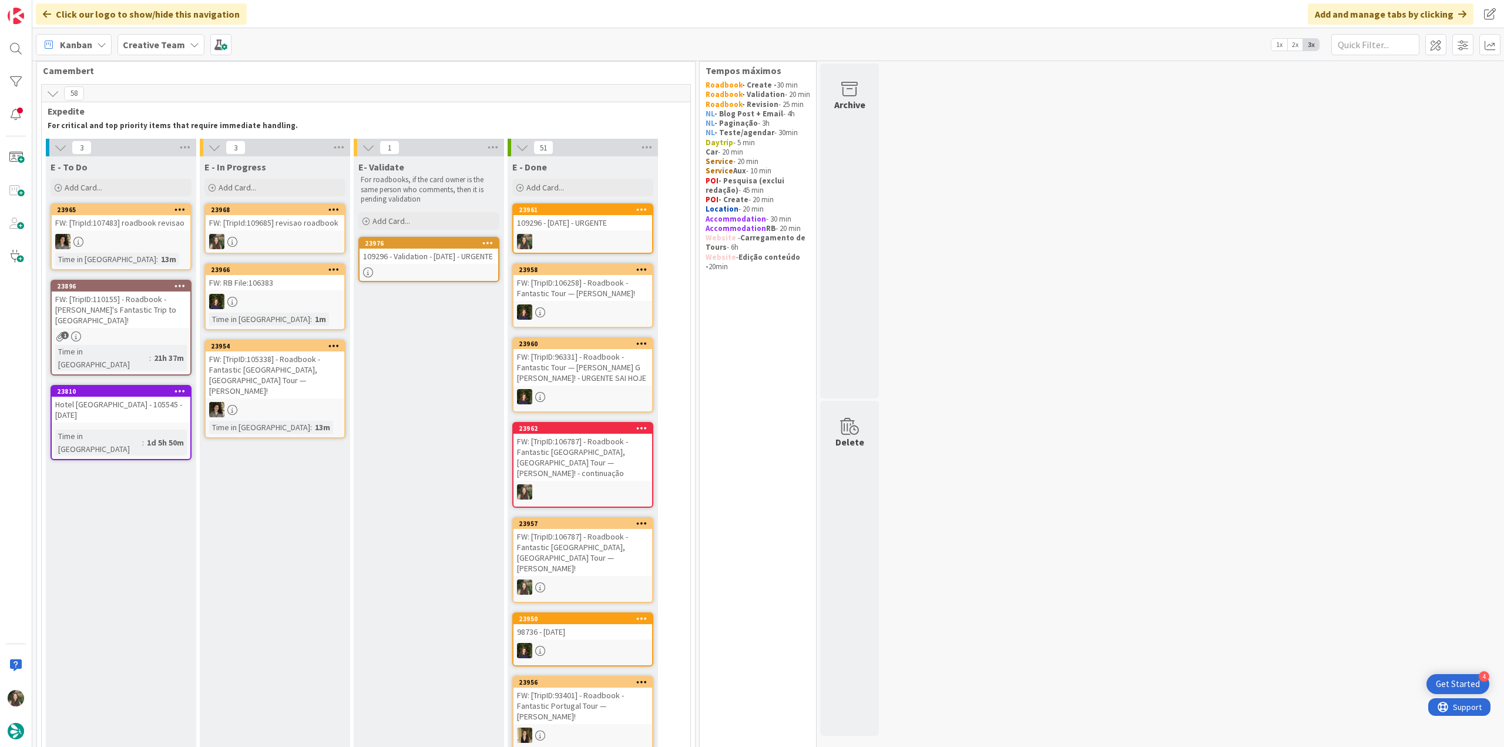
click at [272, 227] on div "FW: [TripId:109685] revisao roadbook" at bounding box center [275, 222] width 139 height 15
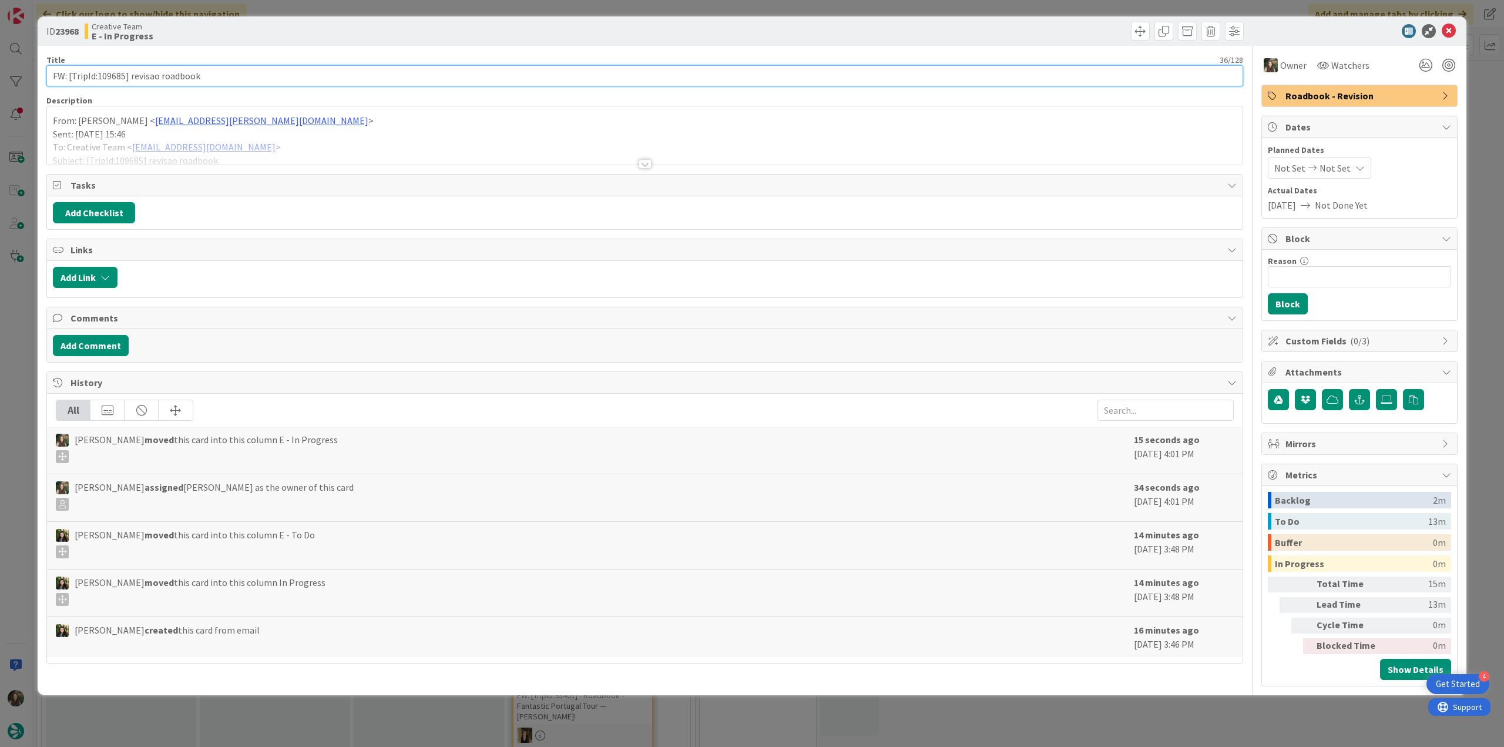
click at [117, 76] on input "FW: [TripId:109685] revisao roadbook" at bounding box center [644, 75] width 1197 height 21
click at [310, 155] on div at bounding box center [645, 150] width 1196 height 30
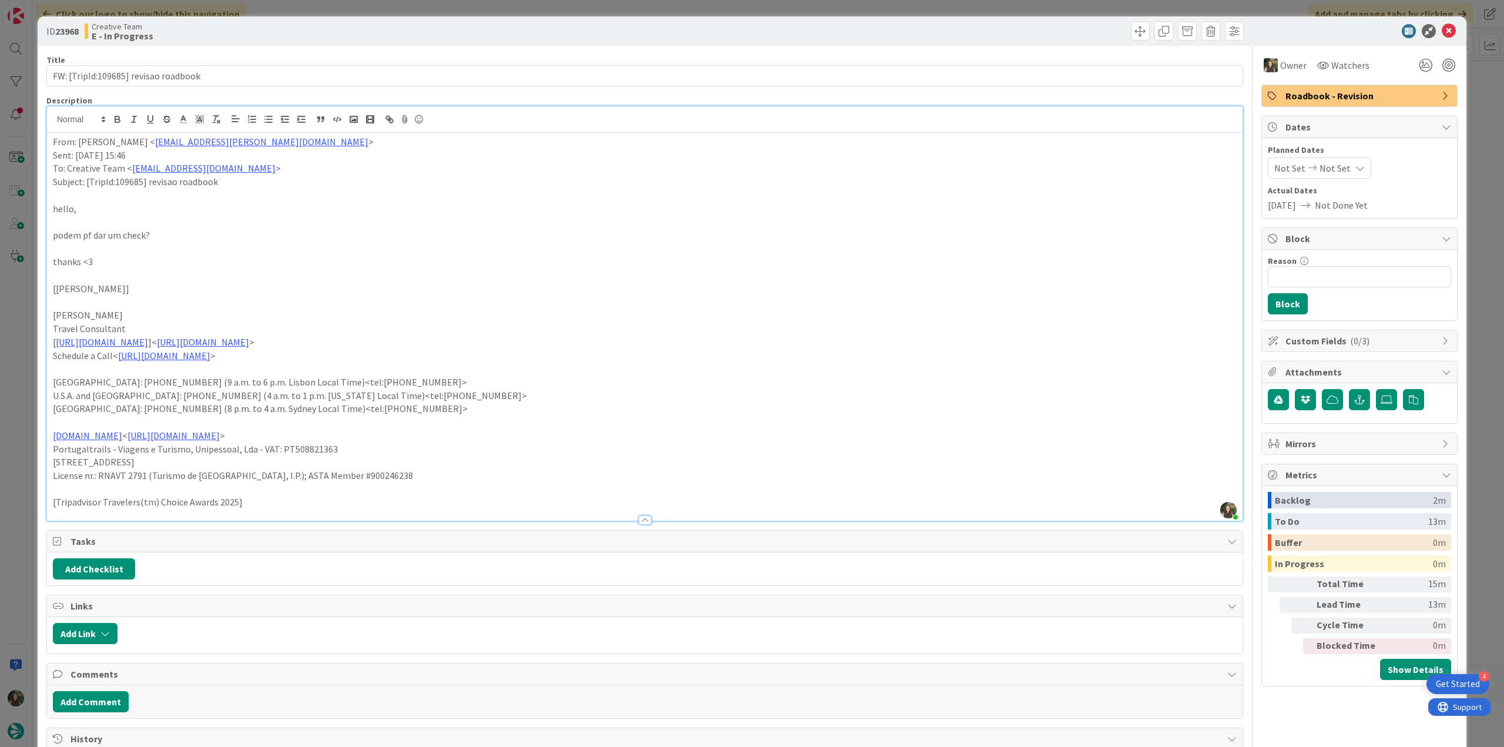
click at [27, 380] on div "ID 23968 Creative Team E - In Progress Title 36 / 128 FW: [TripId:109685] revis…" at bounding box center [752, 373] width 1504 height 747
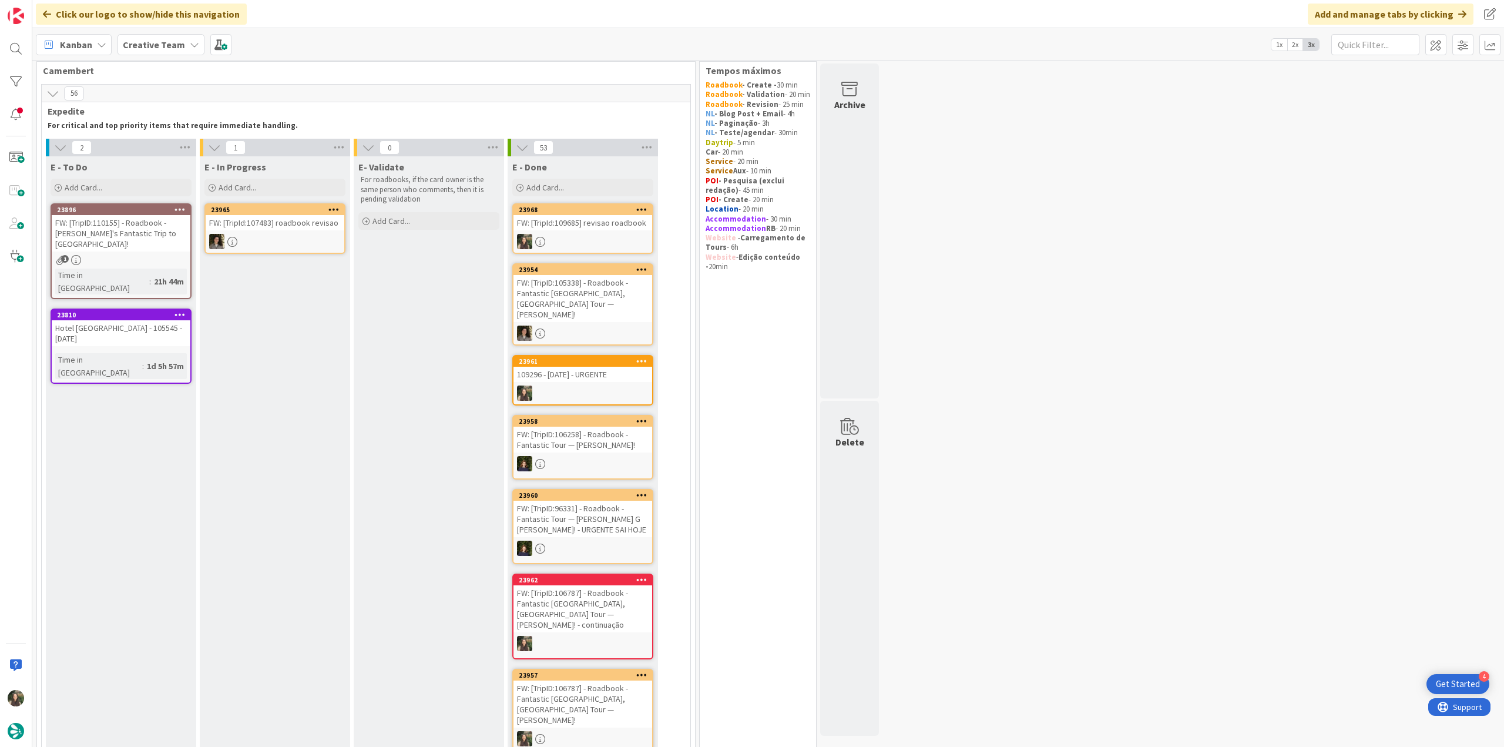
click at [584, 226] on div "FW: [TripId:109685] revisao roadbook" at bounding box center [583, 222] width 139 height 15
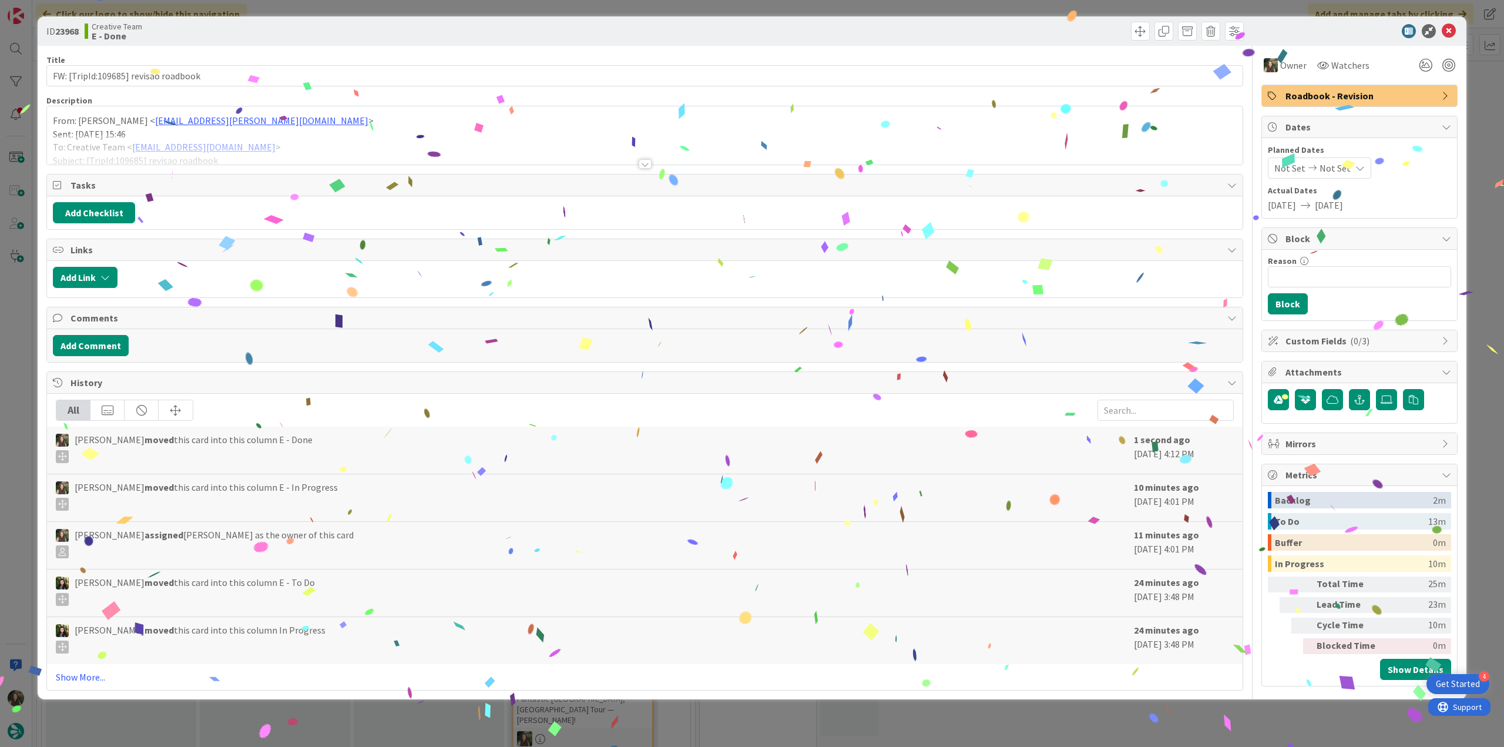
click at [1182, 716] on div "ID 23968 Creative Team E - Done Title 36 / 128 FW: [TripId:109685] revisao road…" at bounding box center [752, 373] width 1504 height 747
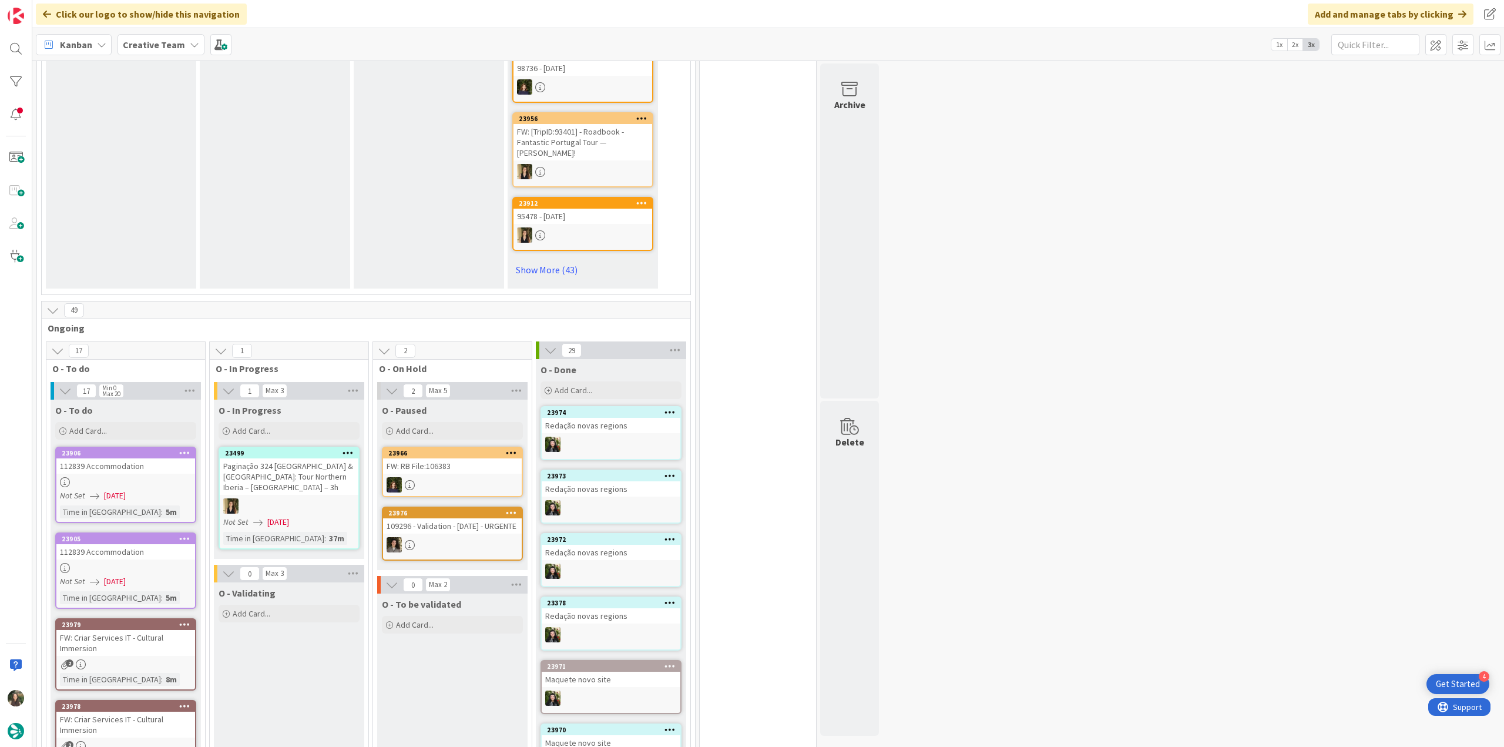
scroll to position [843, 0]
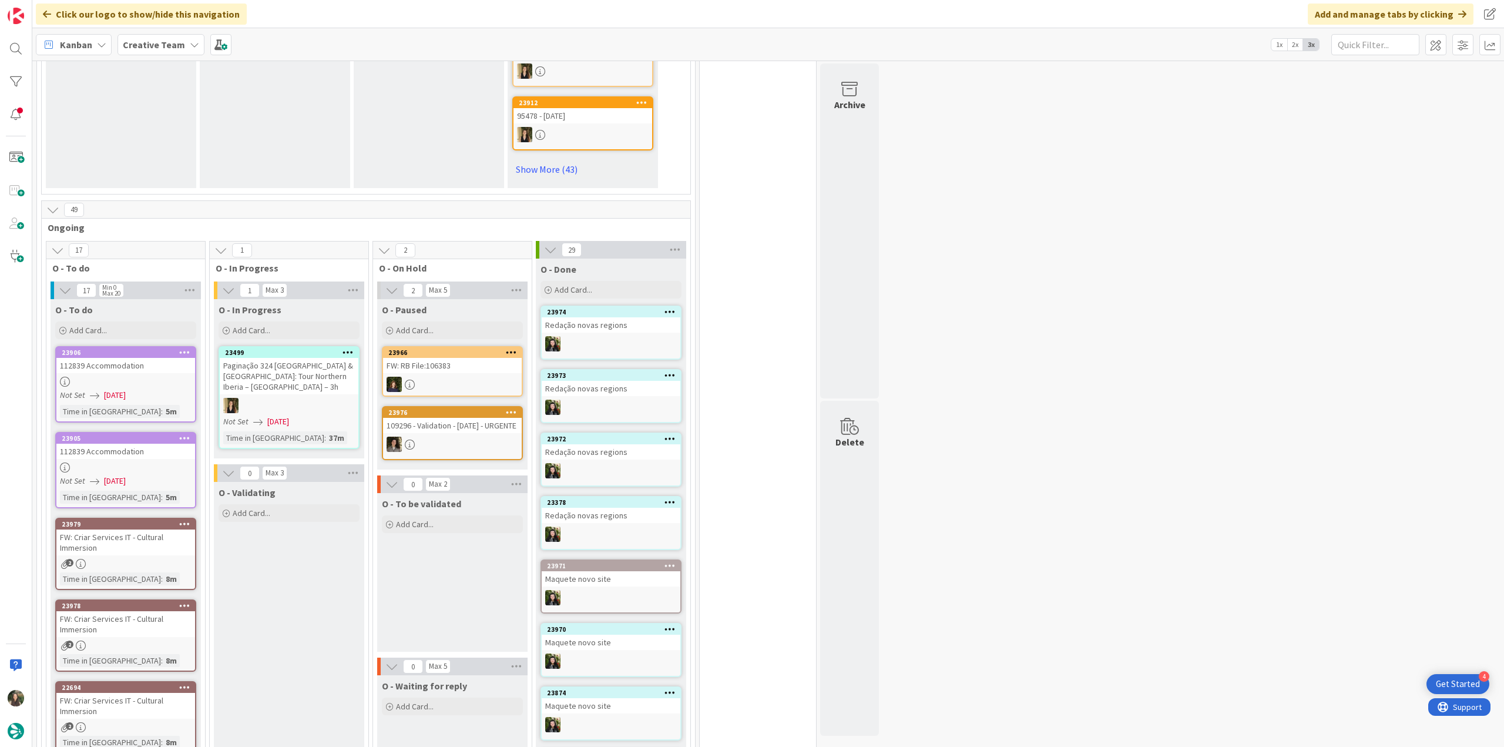
click at [164, 377] on div at bounding box center [125, 382] width 139 height 10
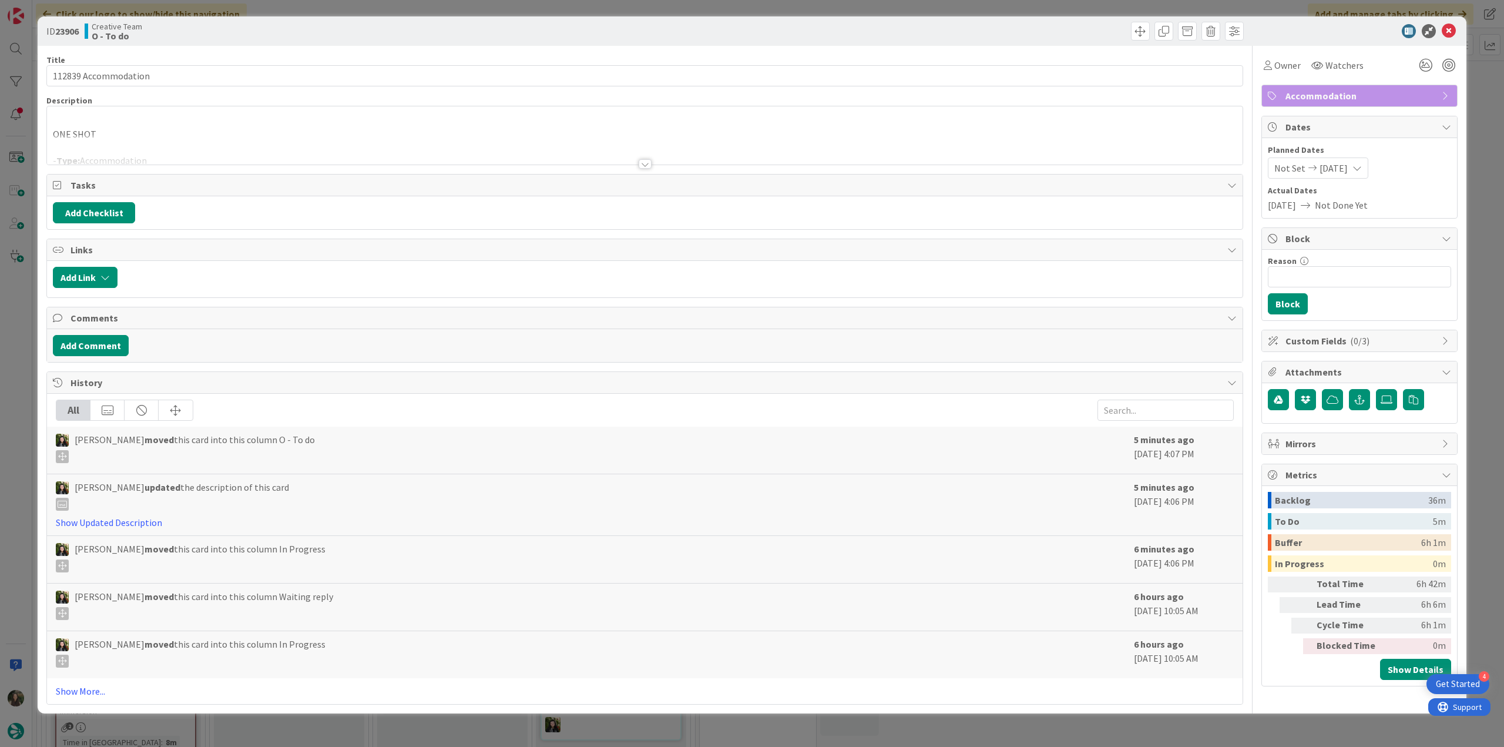
click at [257, 151] on div at bounding box center [645, 150] width 1196 height 30
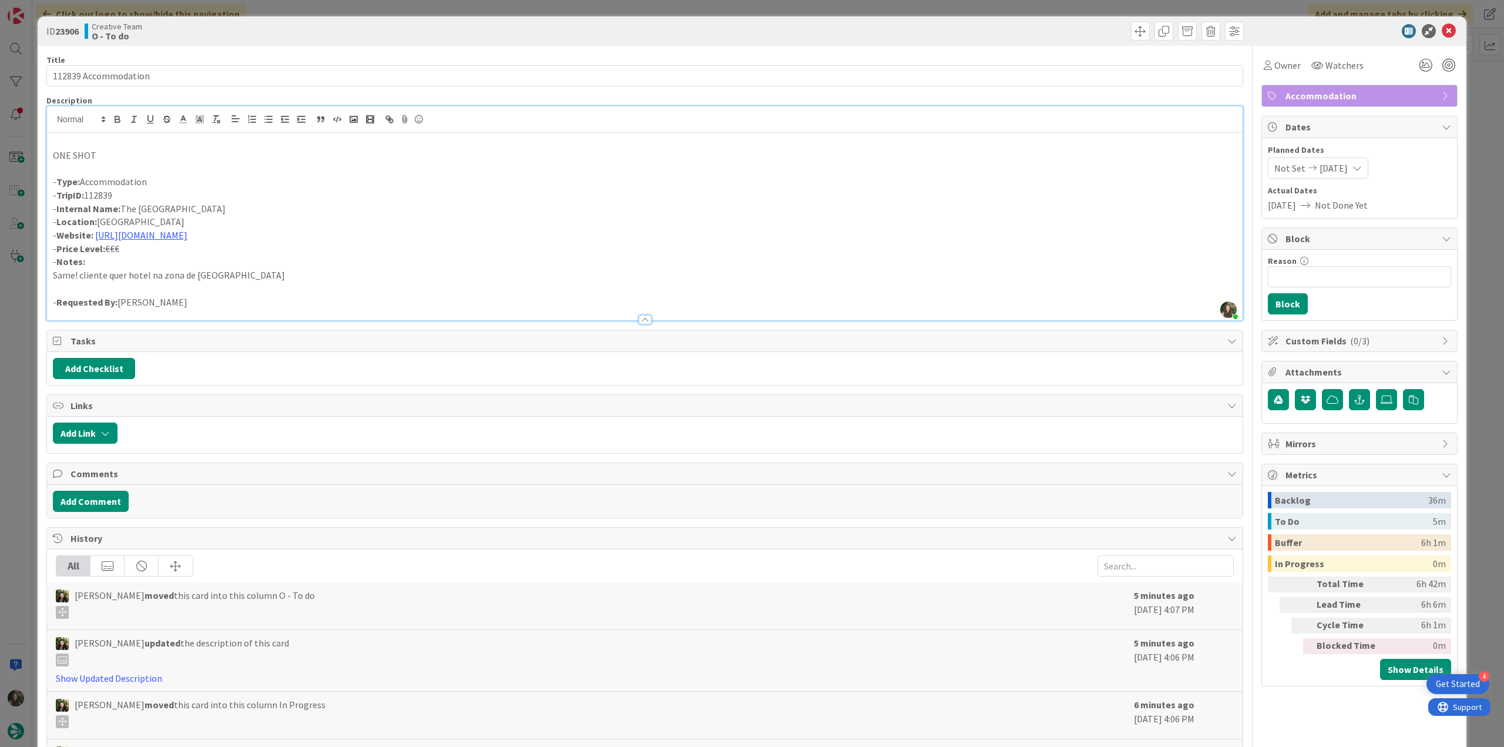
click at [11, 367] on div "ID 23906 Creative Team O - To do Title 20 / 128 112839 Accommodation Descriptio…" at bounding box center [752, 373] width 1504 height 747
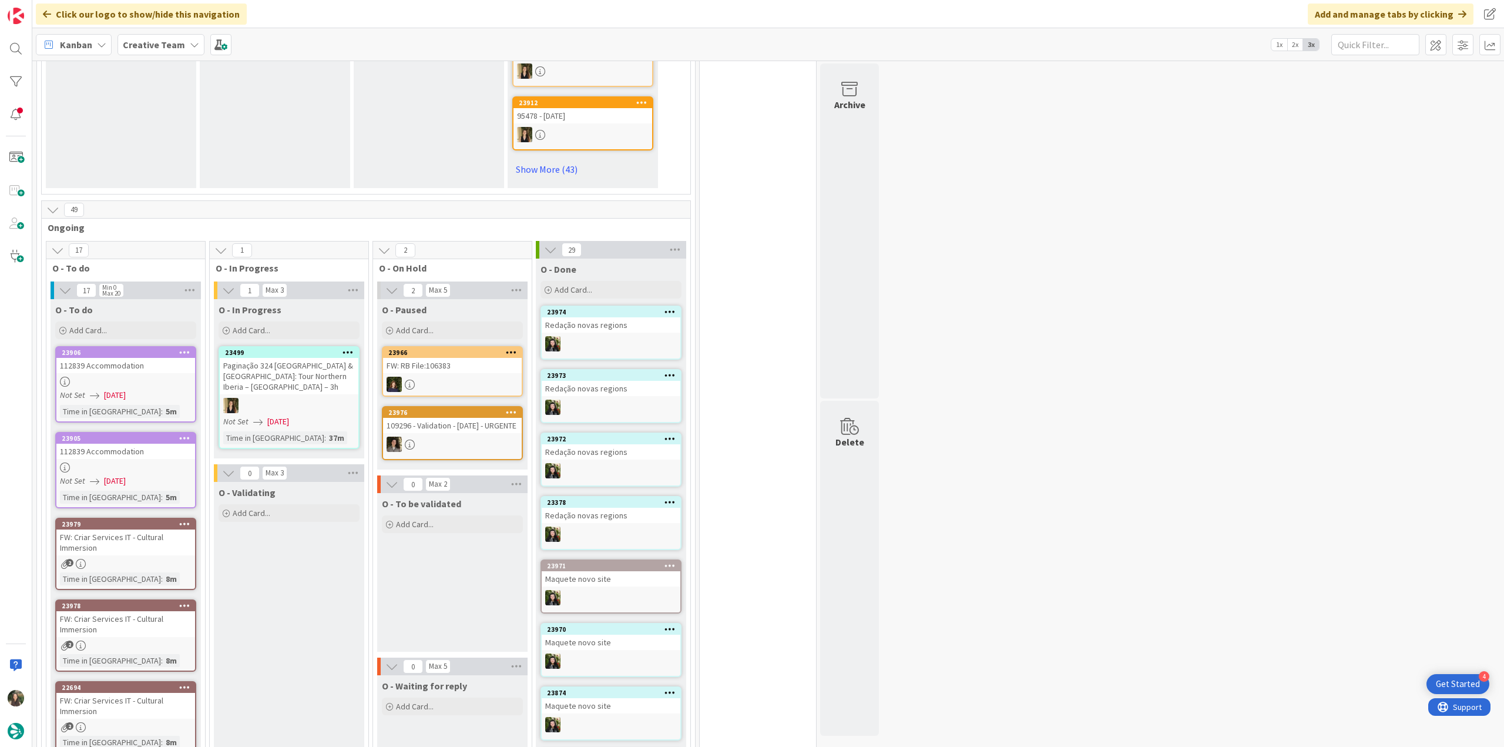
click at [165, 462] on div at bounding box center [125, 467] width 139 height 10
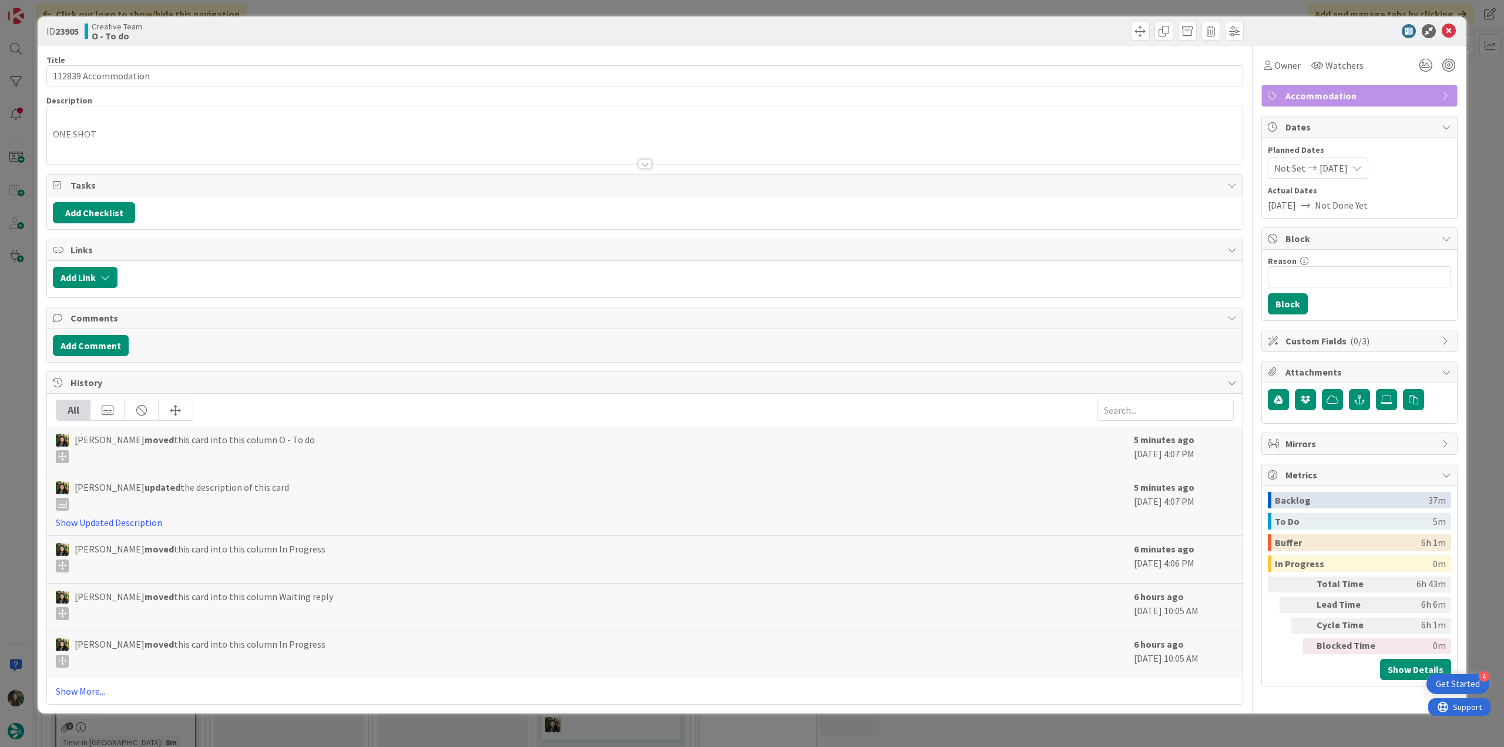
click at [335, 141] on div at bounding box center [645, 150] width 1196 height 30
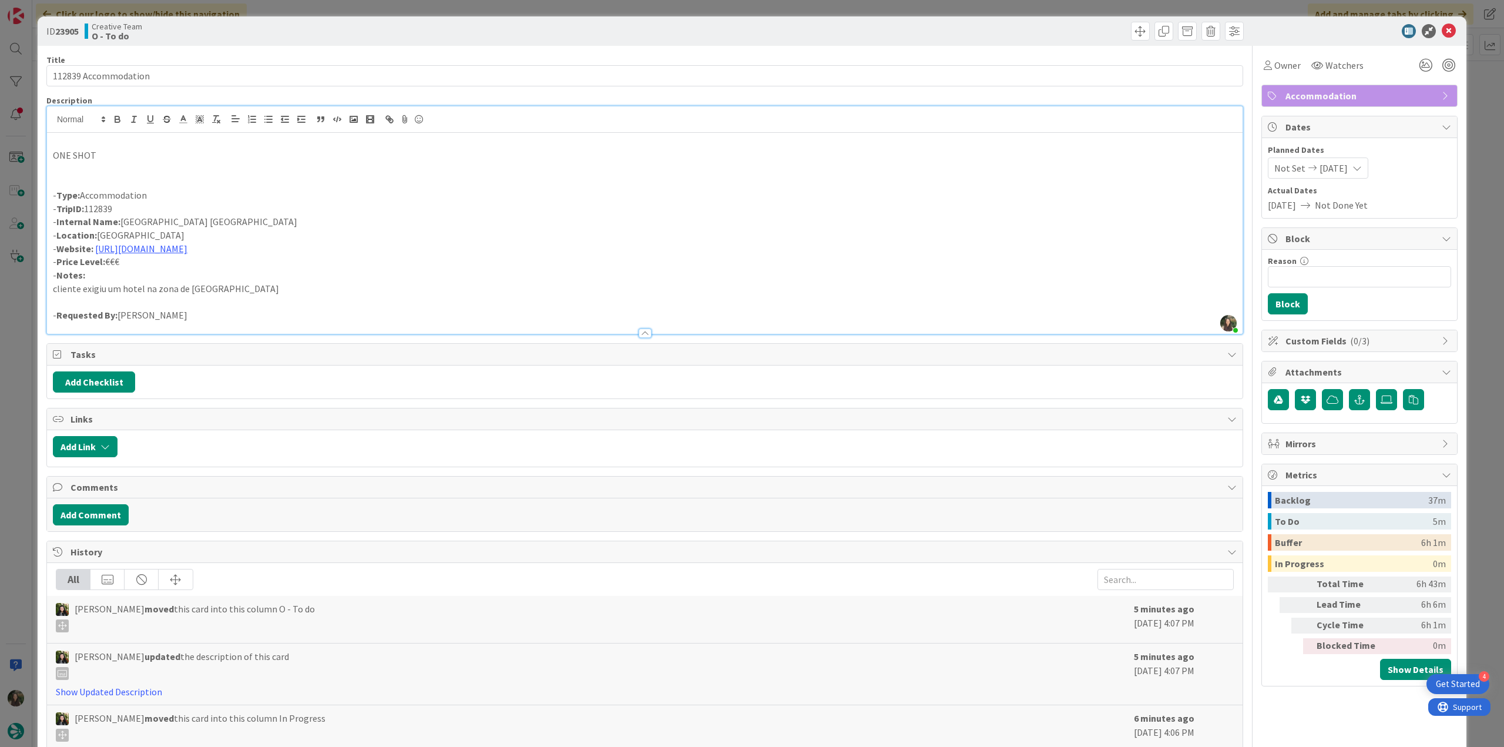
click at [8, 394] on div "ID 23905 Creative Team O - To do Title 20 / 128 112839 Accommodation Descriptio…" at bounding box center [752, 373] width 1504 height 747
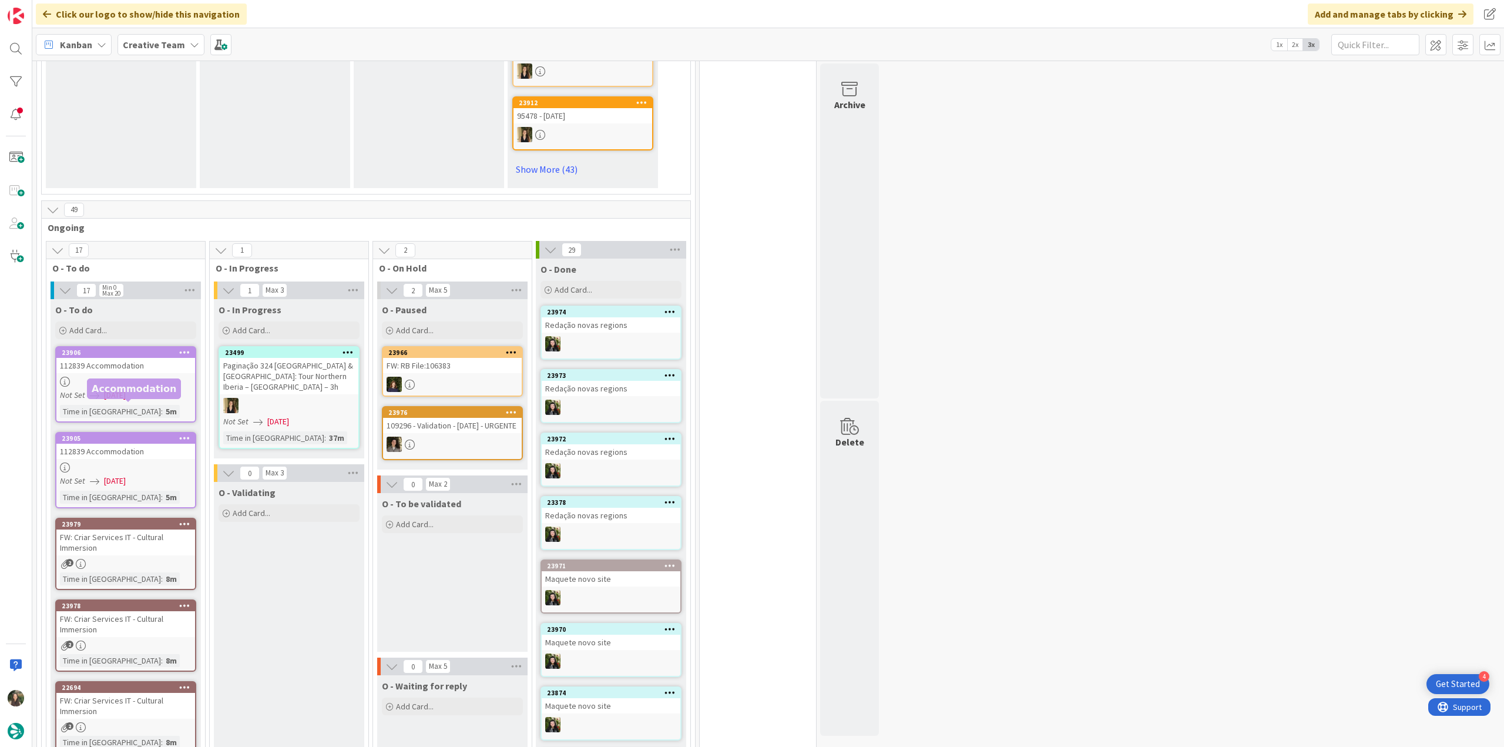
click at [149, 432] on link "23905 112839 Accommodation Not Set 09/25/2025 Time in Column : 5m" at bounding box center [125, 470] width 141 height 76
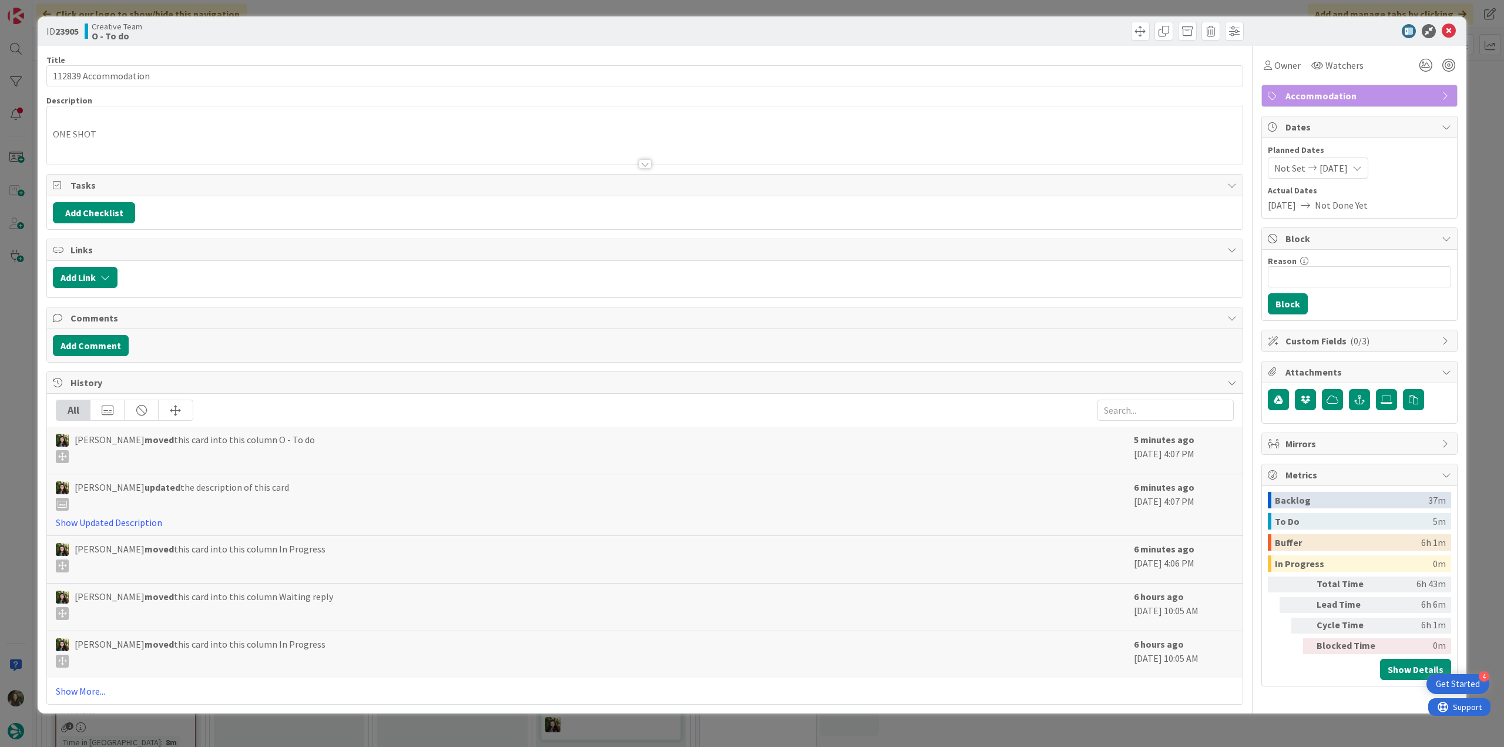
click at [364, 133] on p "ONE SHOT" at bounding box center [645, 135] width 1184 height 14
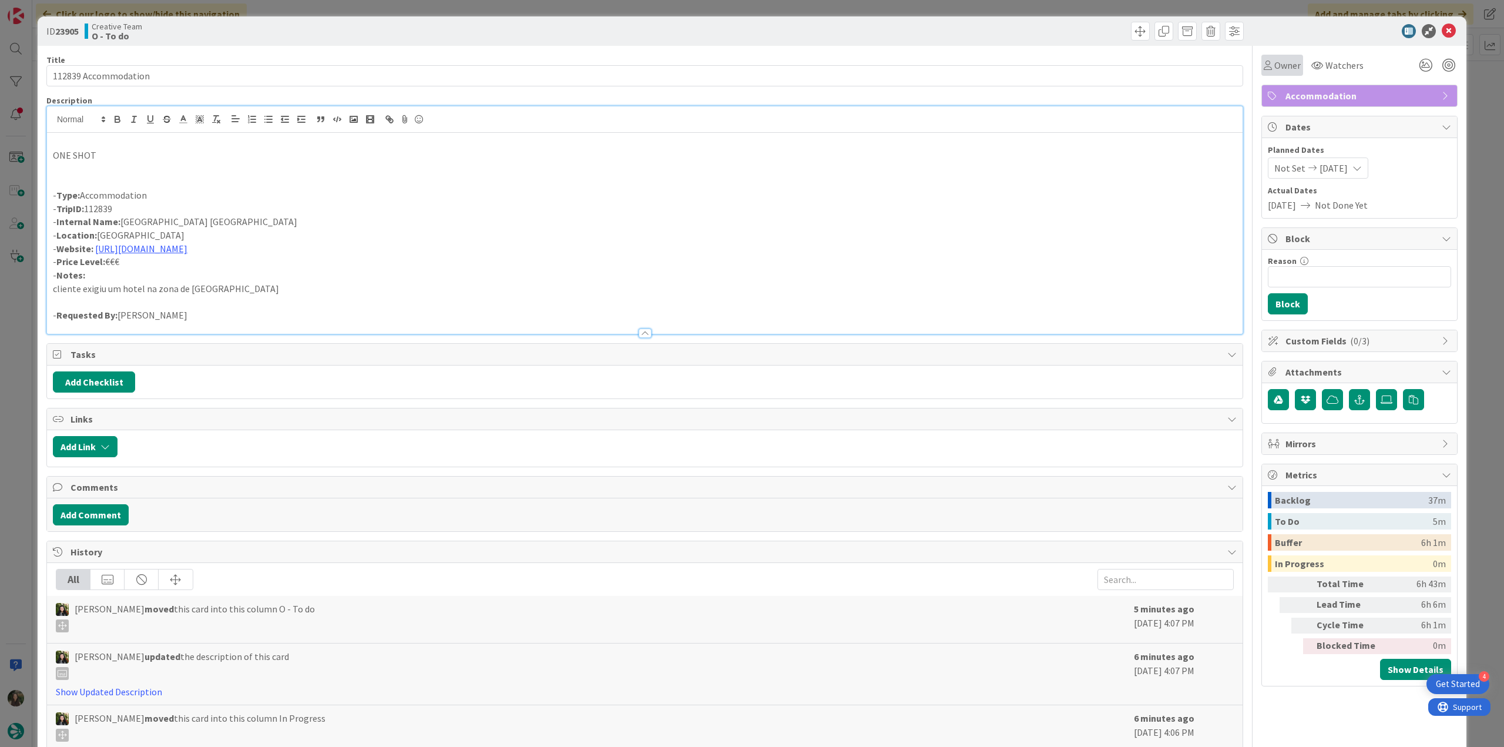
click at [1275, 65] on span "Owner" at bounding box center [1288, 65] width 26 height 14
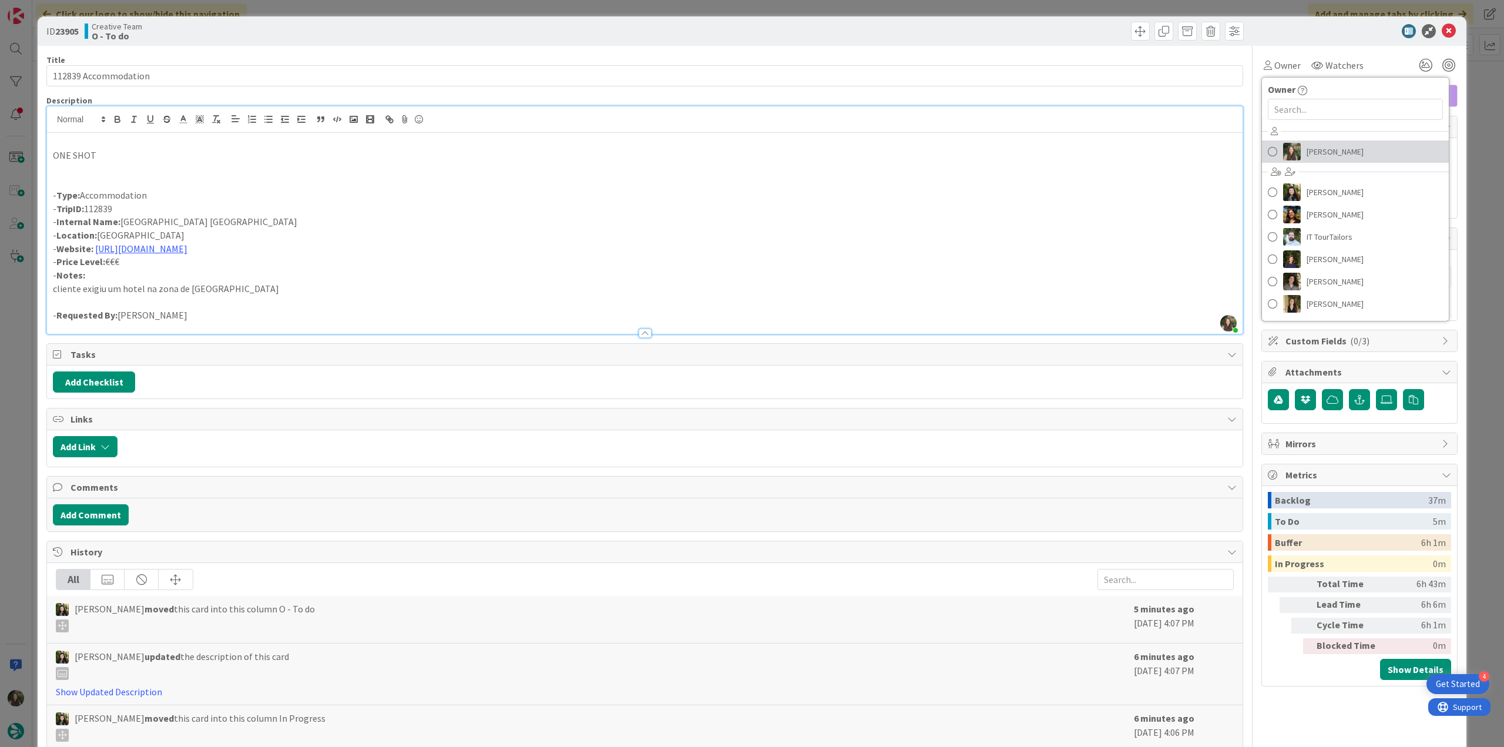
click at [1332, 150] on span "[PERSON_NAME]" at bounding box center [1335, 152] width 57 height 18
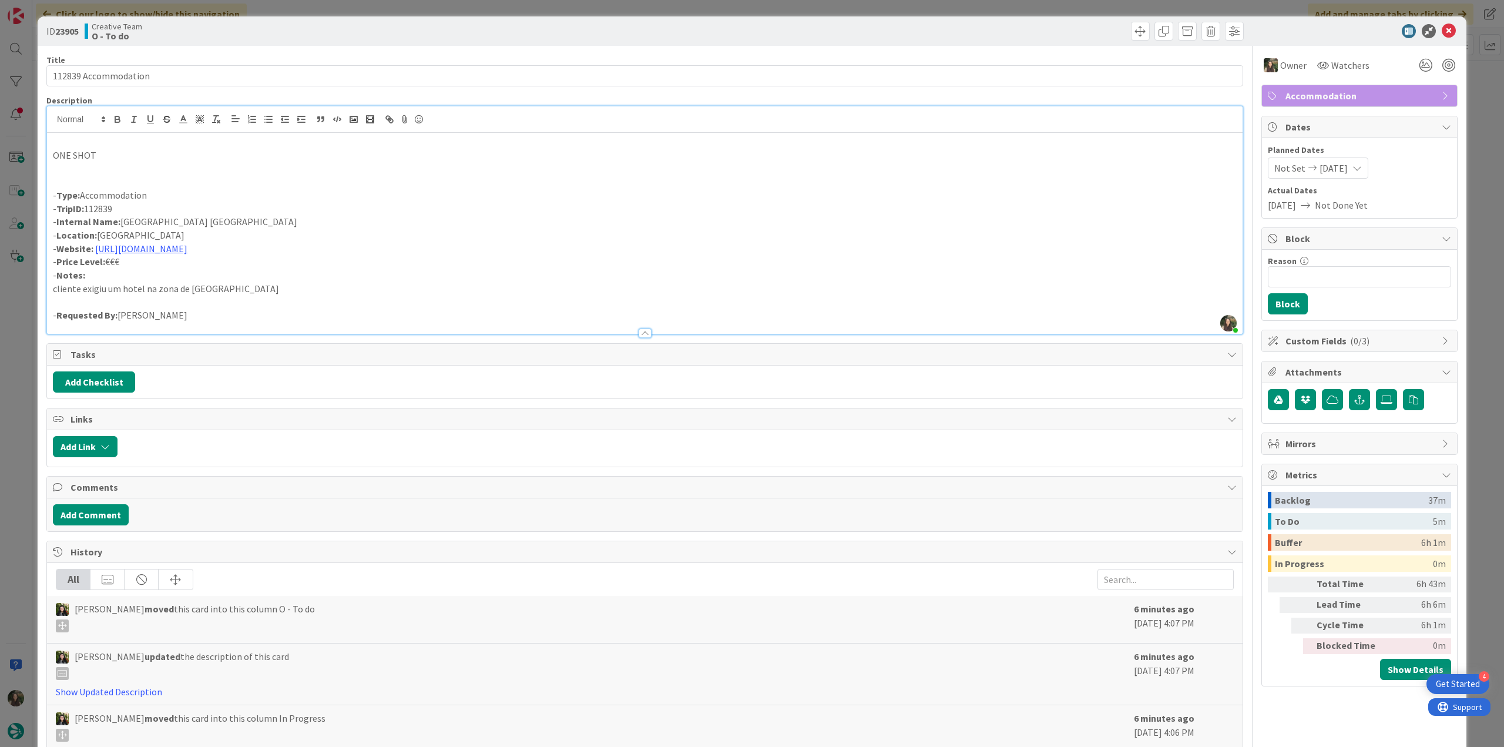
click at [1473, 76] on div "ID 23905 Creative Team O - To do Title 20 / 128 112839 Accommodation Descriptio…" at bounding box center [752, 373] width 1504 height 747
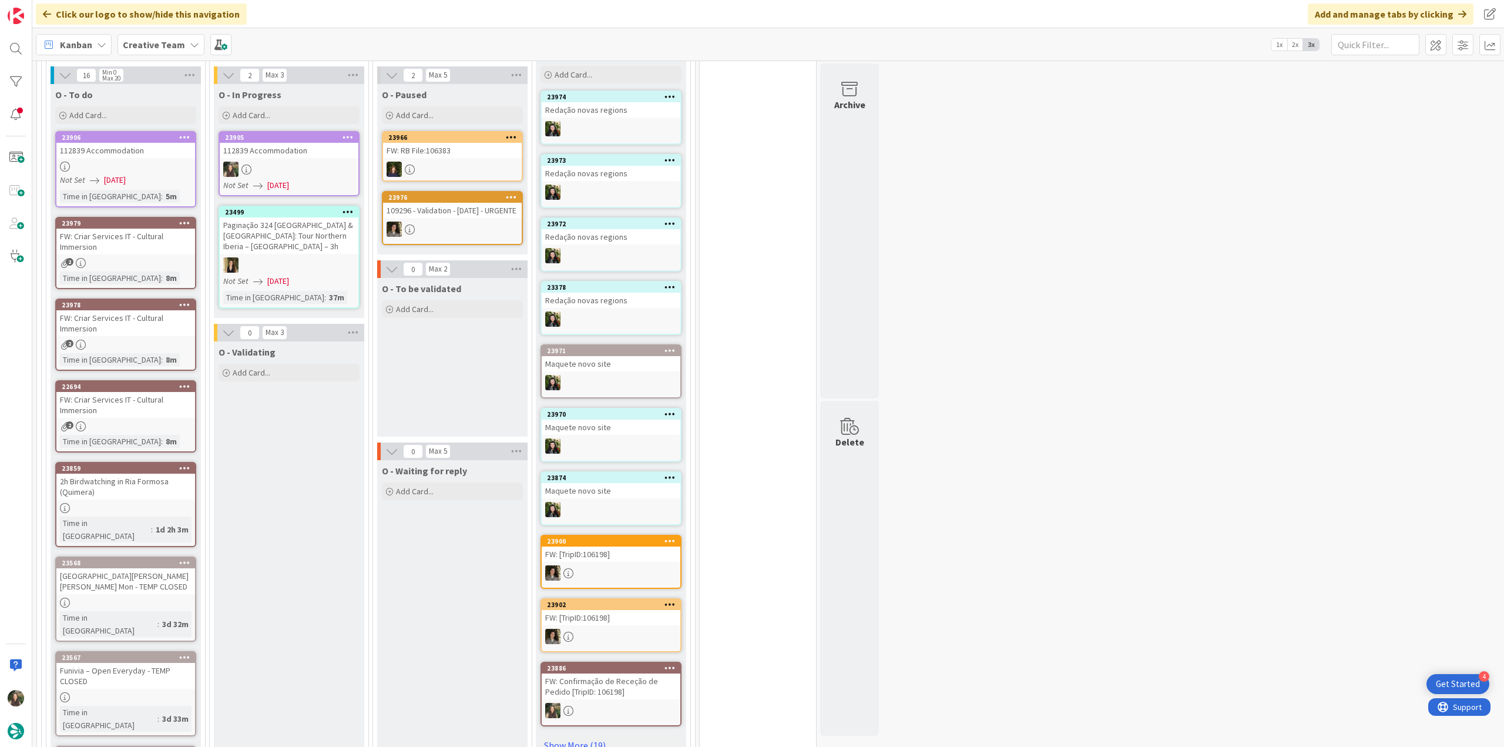
scroll to position [823, 0]
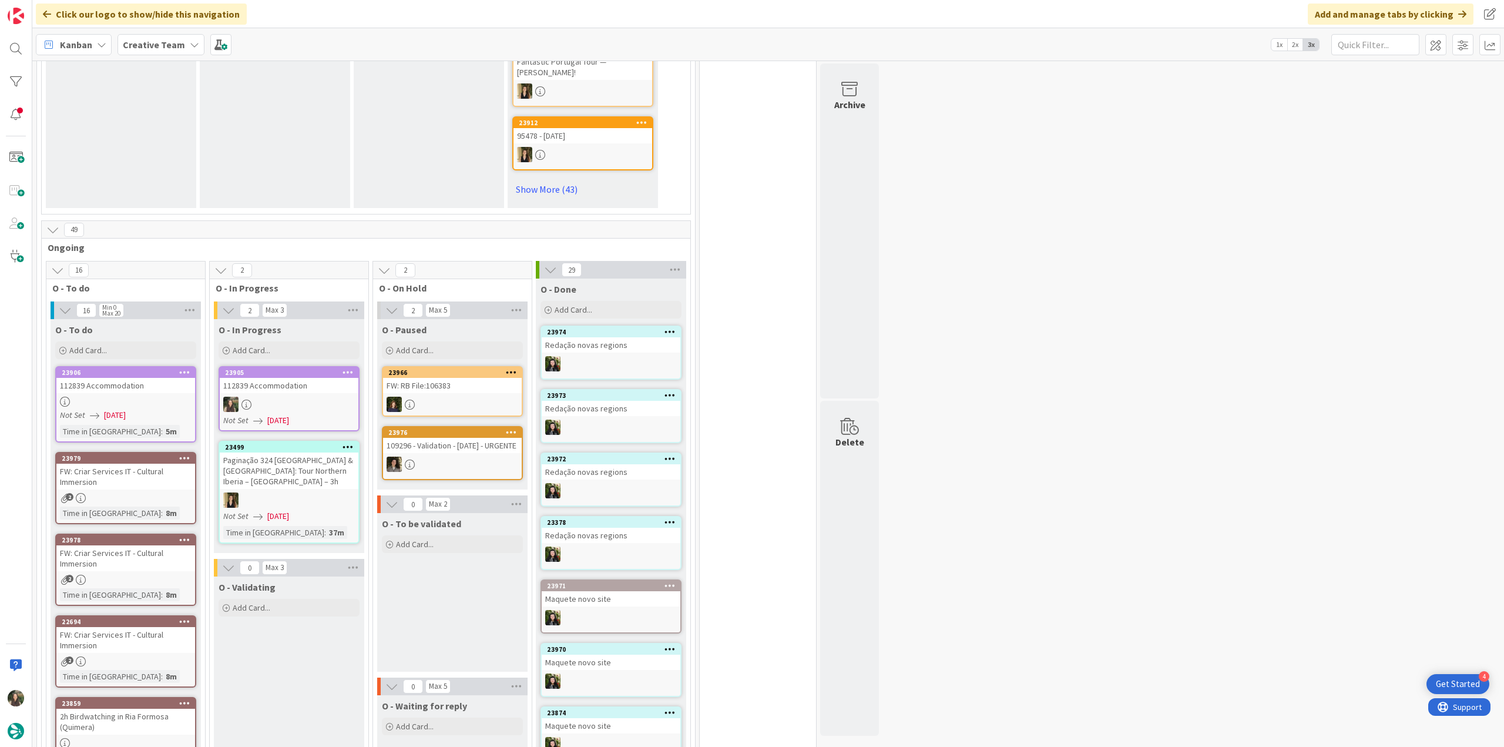
click at [323, 397] on div at bounding box center [289, 404] width 139 height 15
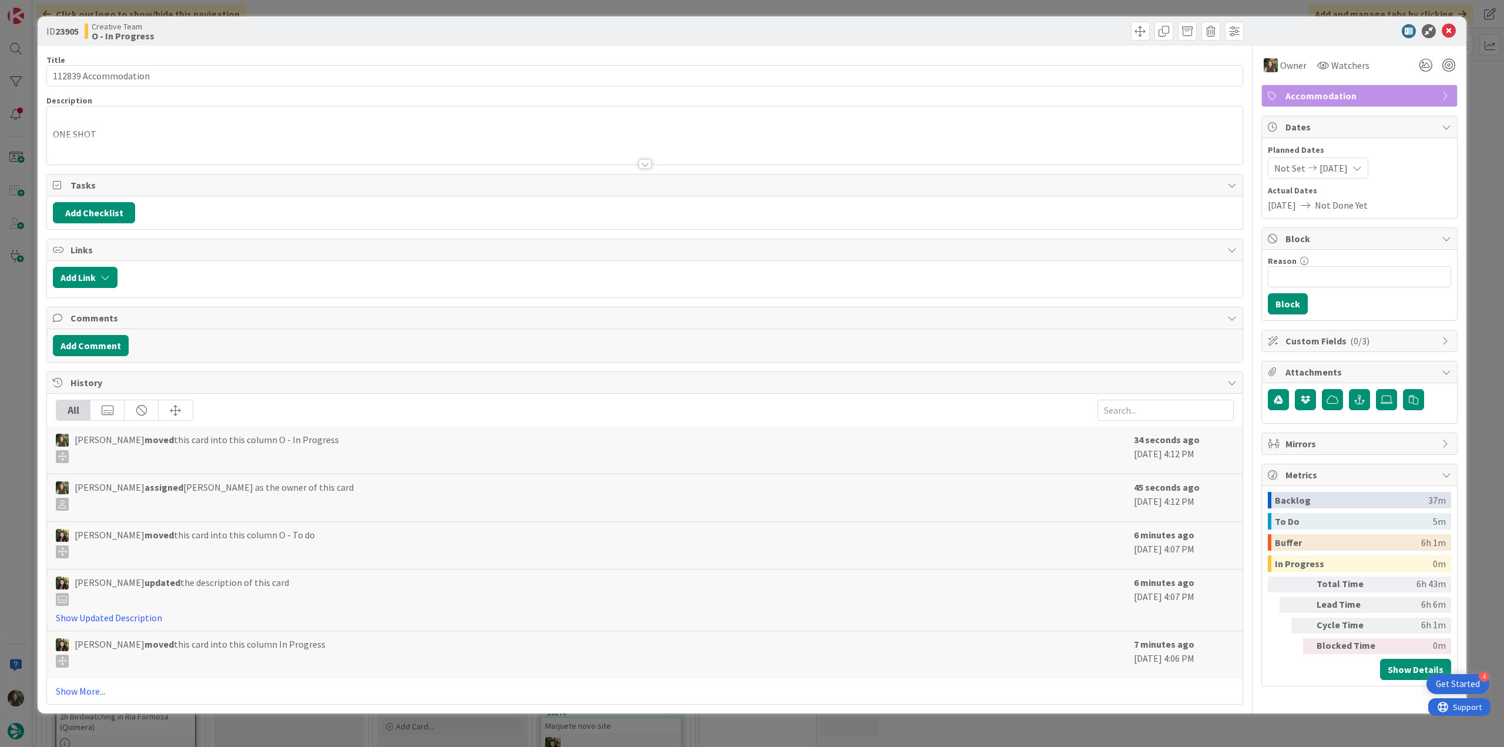
click at [207, 133] on p "ONE SHOT" at bounding box center [645, 135] width 1184 height 14
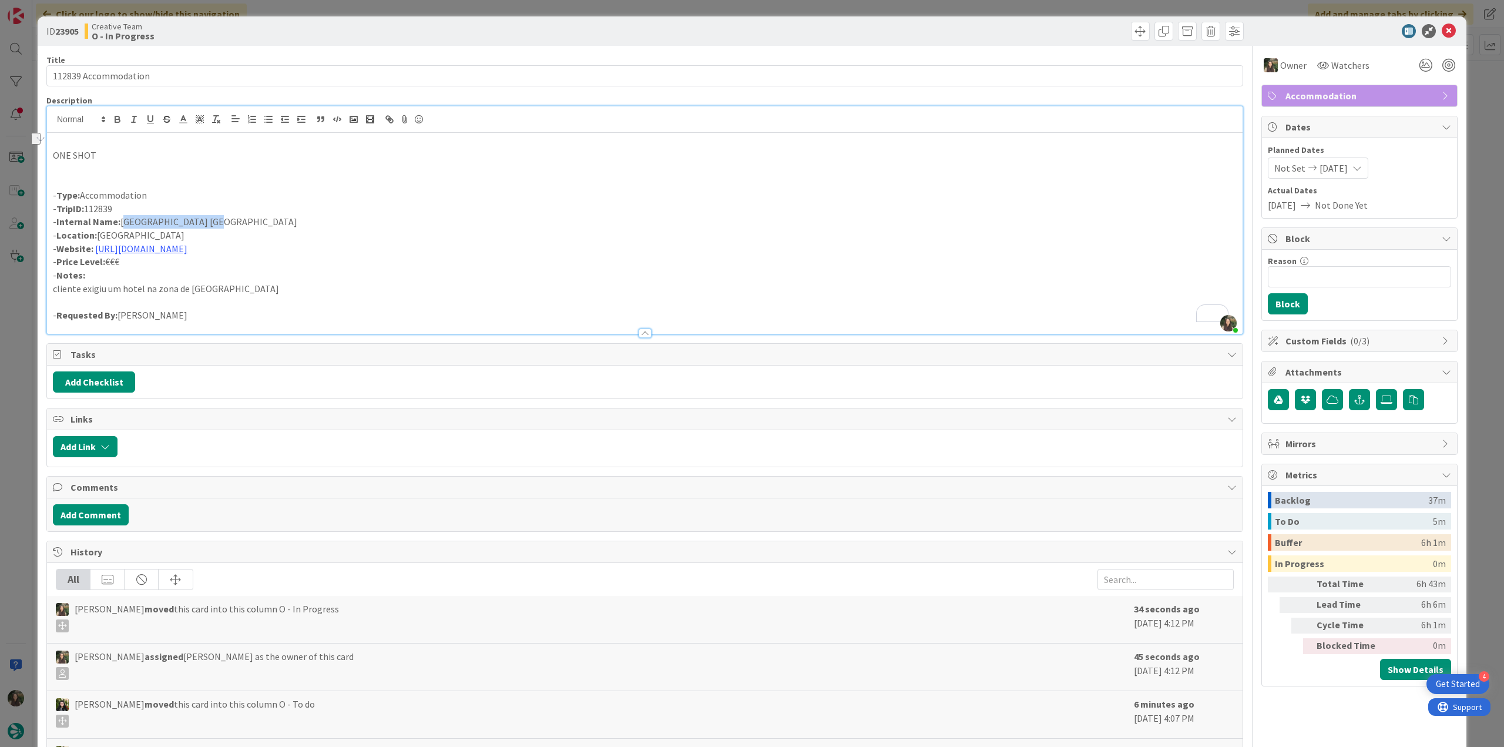
drag, startPoint x: 208, startPoint y: 225, endPoint x: 123, endPoint y: 223, distance: 85.2
click at [123, 223] on p "- Internal Name: Hotel Manzoni Milano" at bounding box center [645, 222] width 1184 height 14
copy p "Hotel Manzoni Milano"
click at [187, 252] on link "https://hotelmanzoni.com/?utm_source=google&utm_medium=organic&utm_campaign=Goo…" at bounding box center [141, 249] width 92 height 12
click at [273, 271] on link "https://hotelmanzoni.com" at bounding box center [294, 271] width 81 height 15
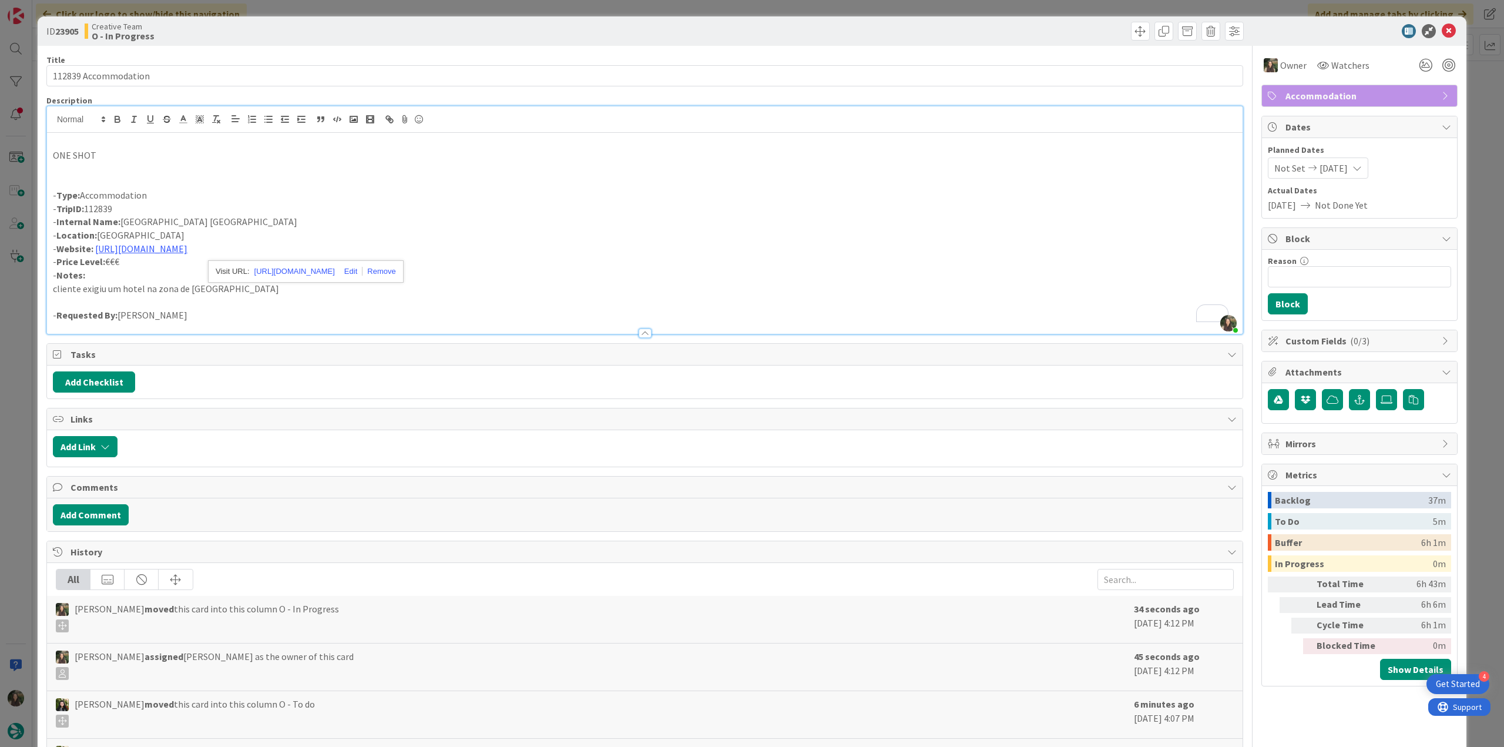
click at [21, 383] on div "ID 23905 Creative Team O - In Progress Title 20 / 128 112839 Accommodation Desc…" at bounding box center [752, 373] width 1504 height 747
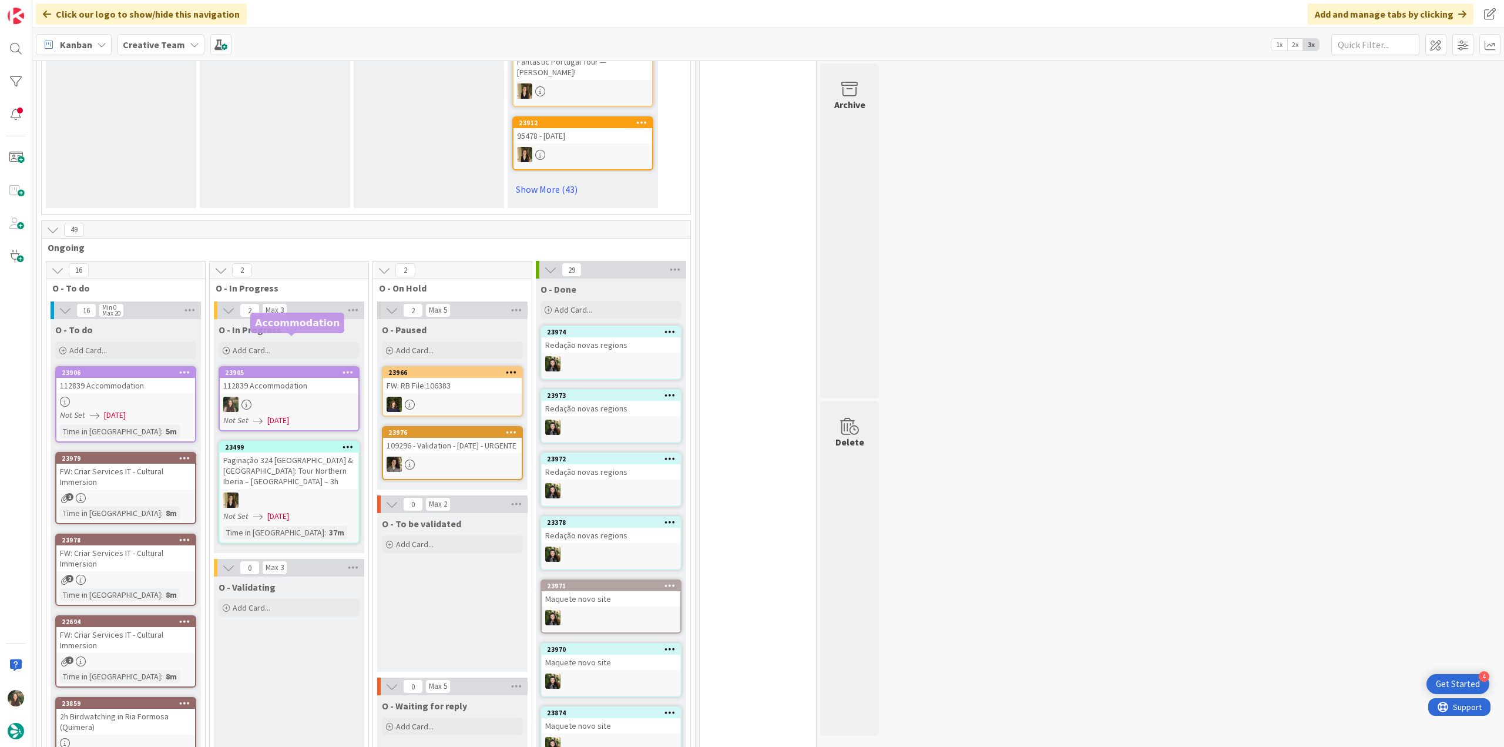
click at [334, 378] on div "112839 Accommodation" at bounding box center [289, 385] width 139 height 15
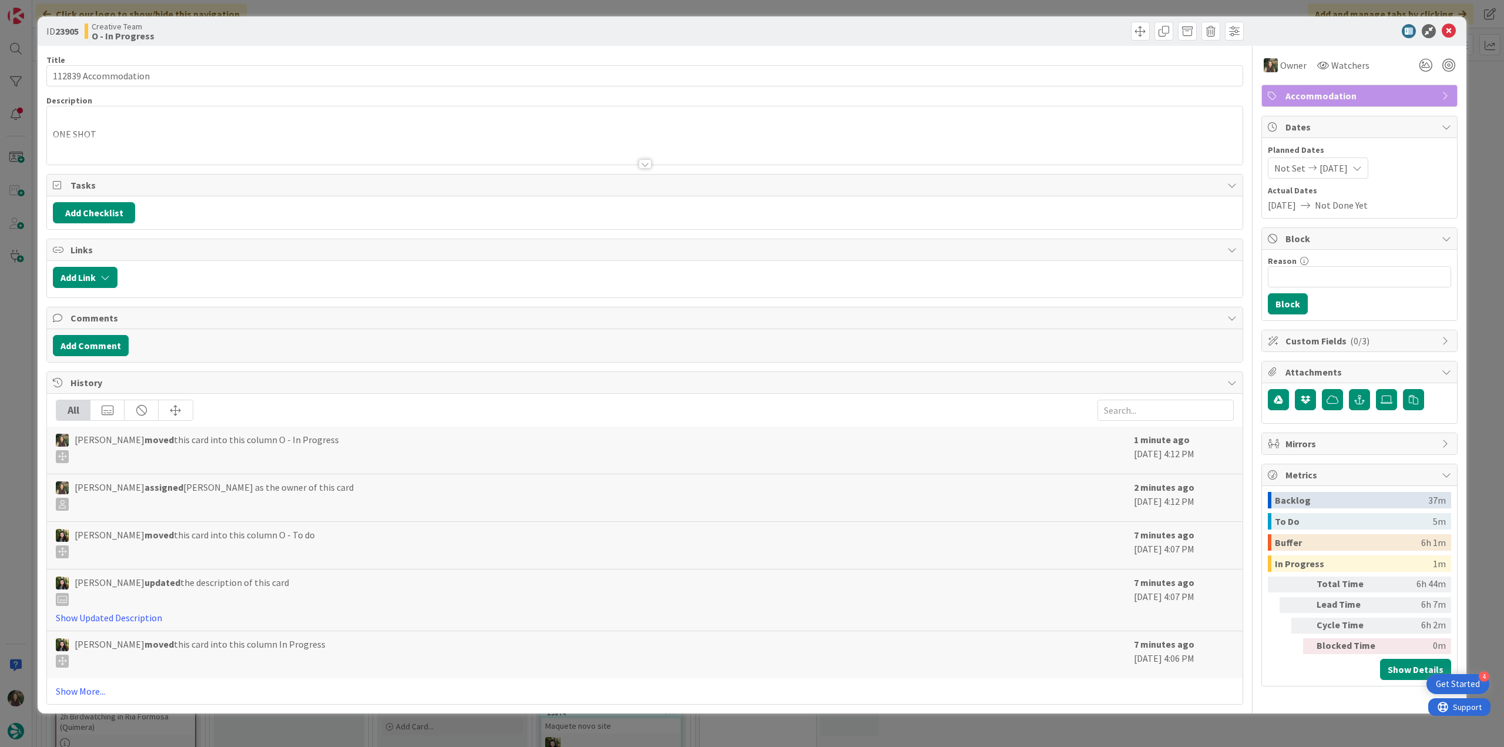
click at [26, 311] on div "ID 23905 Creative Team O - In Progress Title 20 / 128 112839 Accommodation Desc…" at bounding box center [752, 373] width 1504 height 747
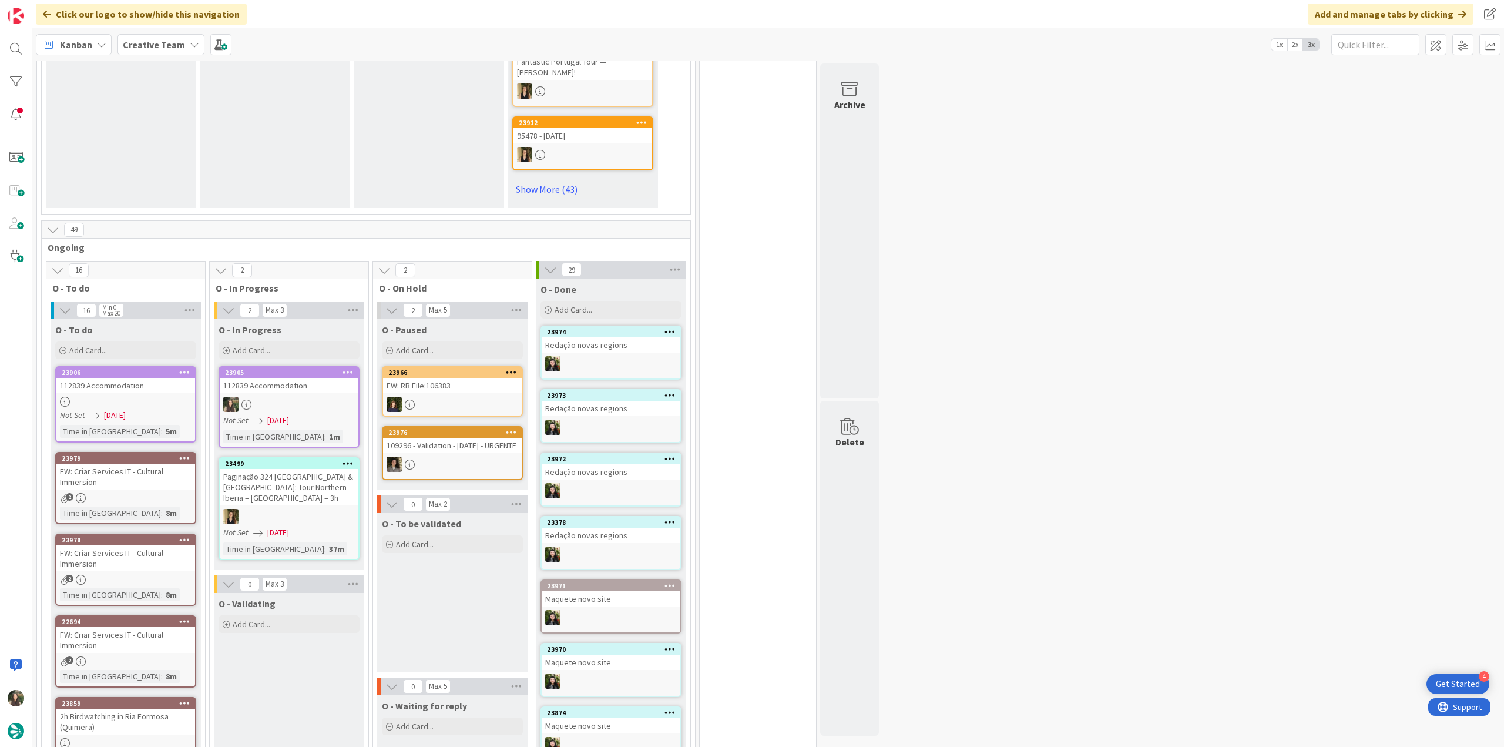
click at [329, 414] on div "Not Set 09/25/2025" at bounding box center [290, 420] width 135 height 12
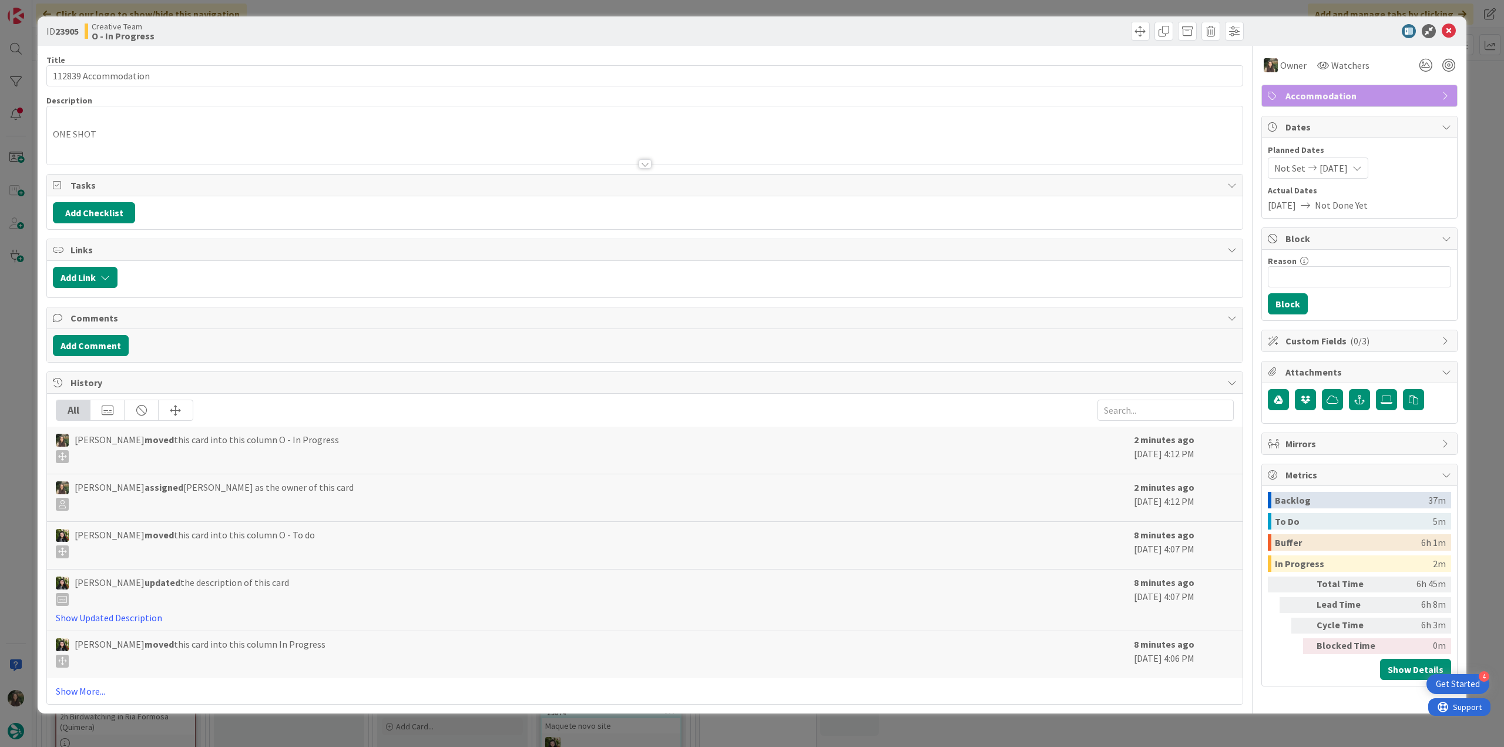
click at [212, 132] on div "ONE SHOT - Type: Accommodation - TripID: 112839 - Internal Name: Hotel Manzoni …" at bounding box center [645, 135] width 1196 height 58
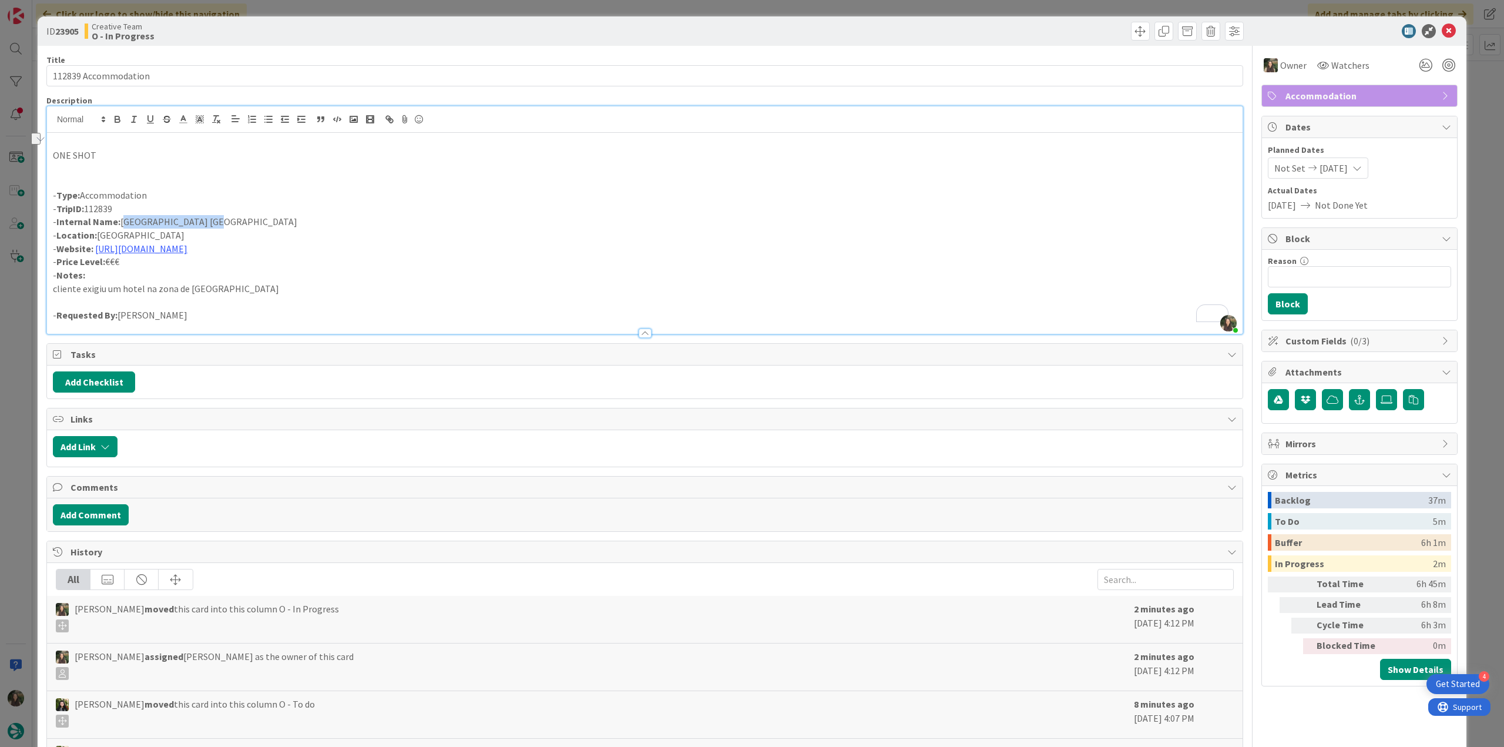
drag, startPoint x: 180, startPoint y: 225, endPoint x: 123, endPoint y: 220, distance: 57.2
click at [123, 220] on p "- Internal Name: Hotel Manzoni Milano" at bounding box center [645, 222] width 1184 height 14
copy p "Hotel Manzoni Milano"
click at [71, 76] on input "112839 Accommodation" at bounding box center [644, 75] width 1197 height 21
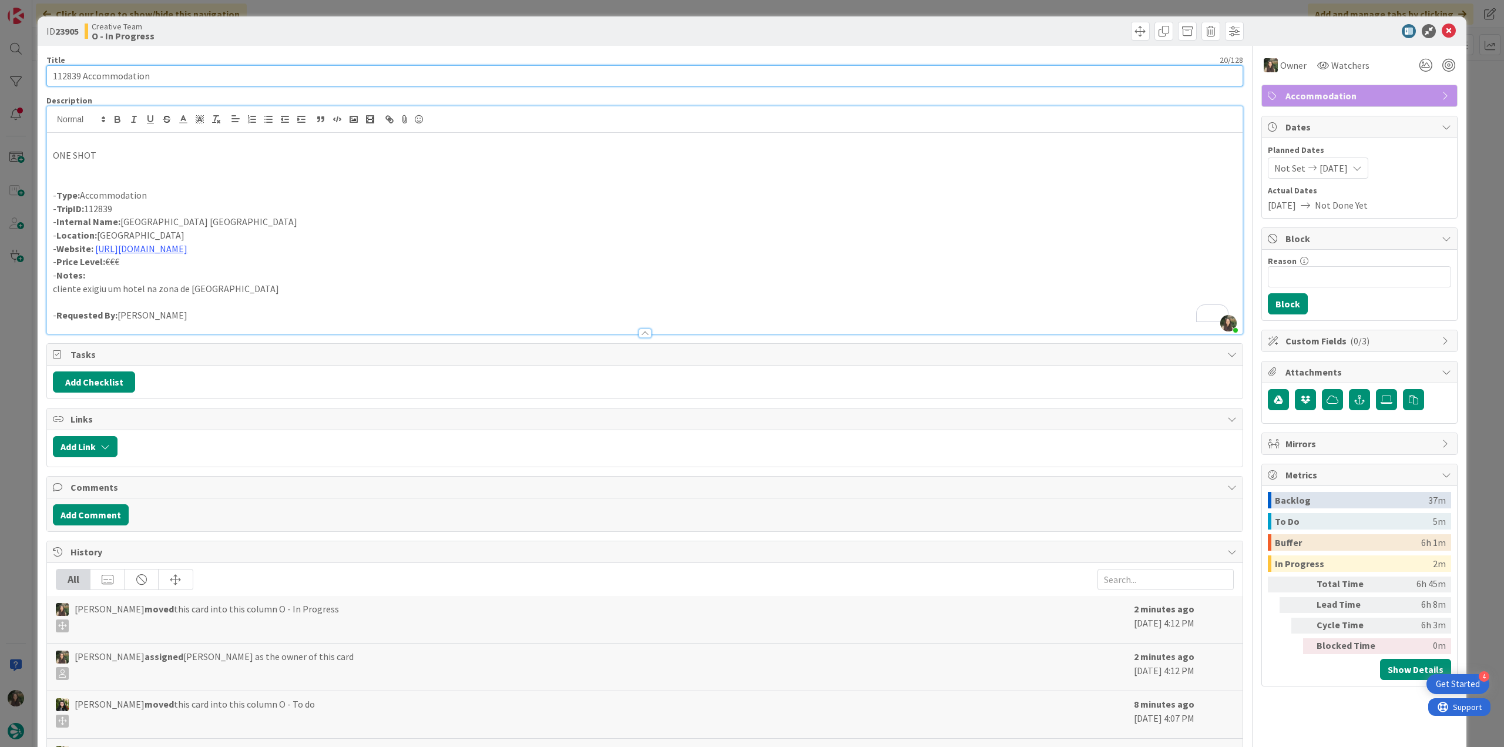
click at [71, 76] on input "112839 Accommodation" at bounding box center [644, 75] width 1197 height 21
click at [29, 361] on div "ID 23905 Creative Team O - In Progress Title 20 / 128 112839 Accommodation Desc…" at bounding box center [752, 373] width 1504 height 747
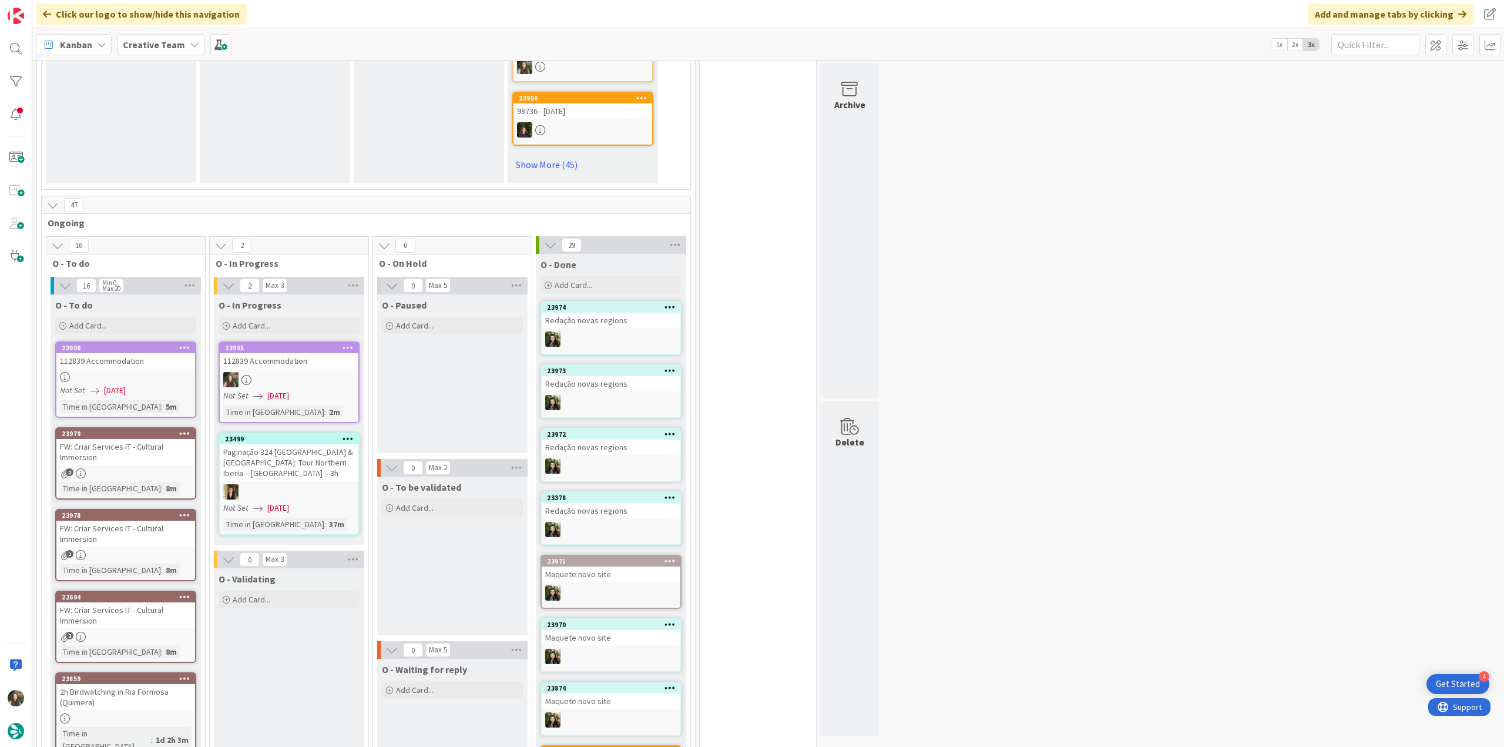
click at [300, 341] on link "23905 112839 Accommodation Not Set 09/25/2025 Time in Column : 2m" at bounding box center [289, 382] width 141 height 82
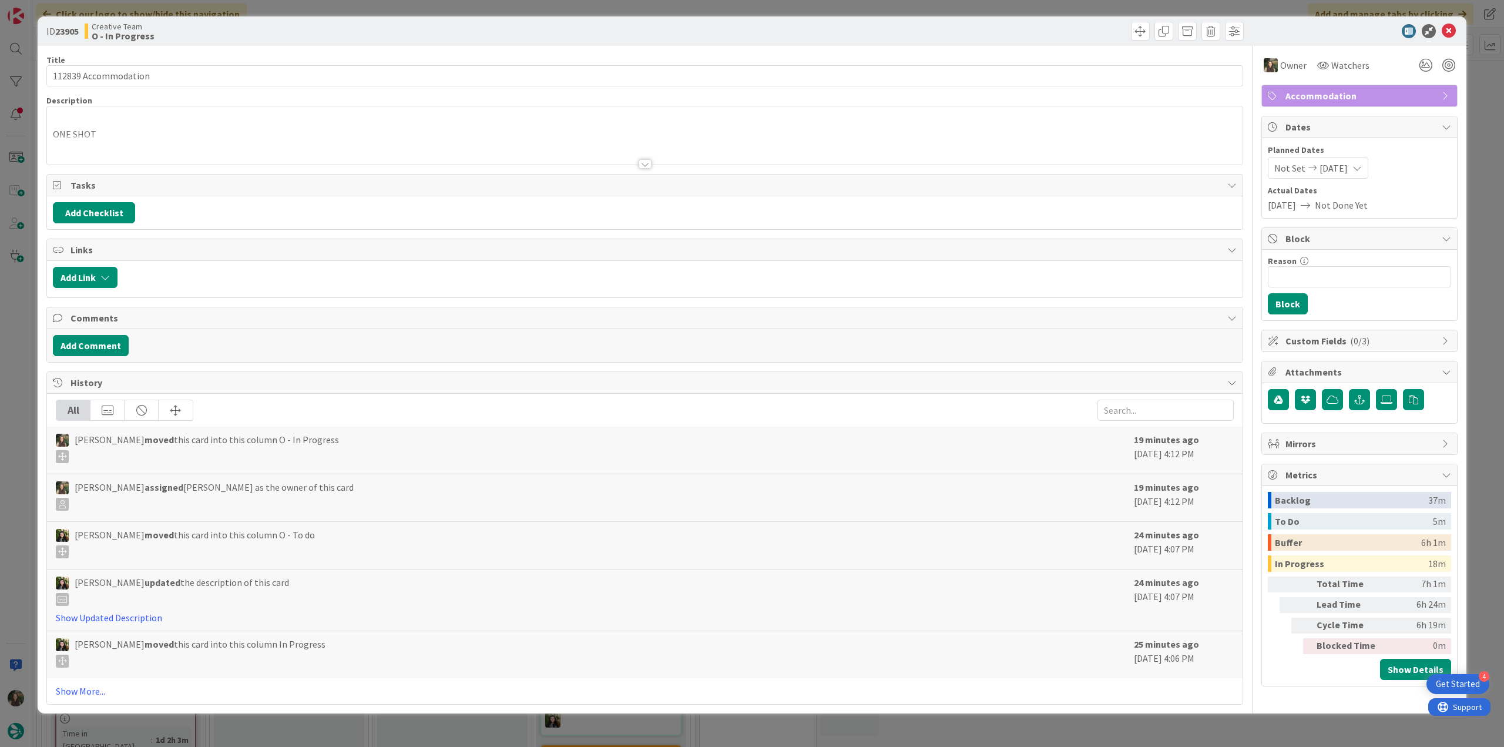
click at [1219, 729] on div "ID 23905 Creative Team O - In Progress Title 20 / 128 112839 Accommodation Desc…" at bounding box center [752, 373] width 1504 height 747
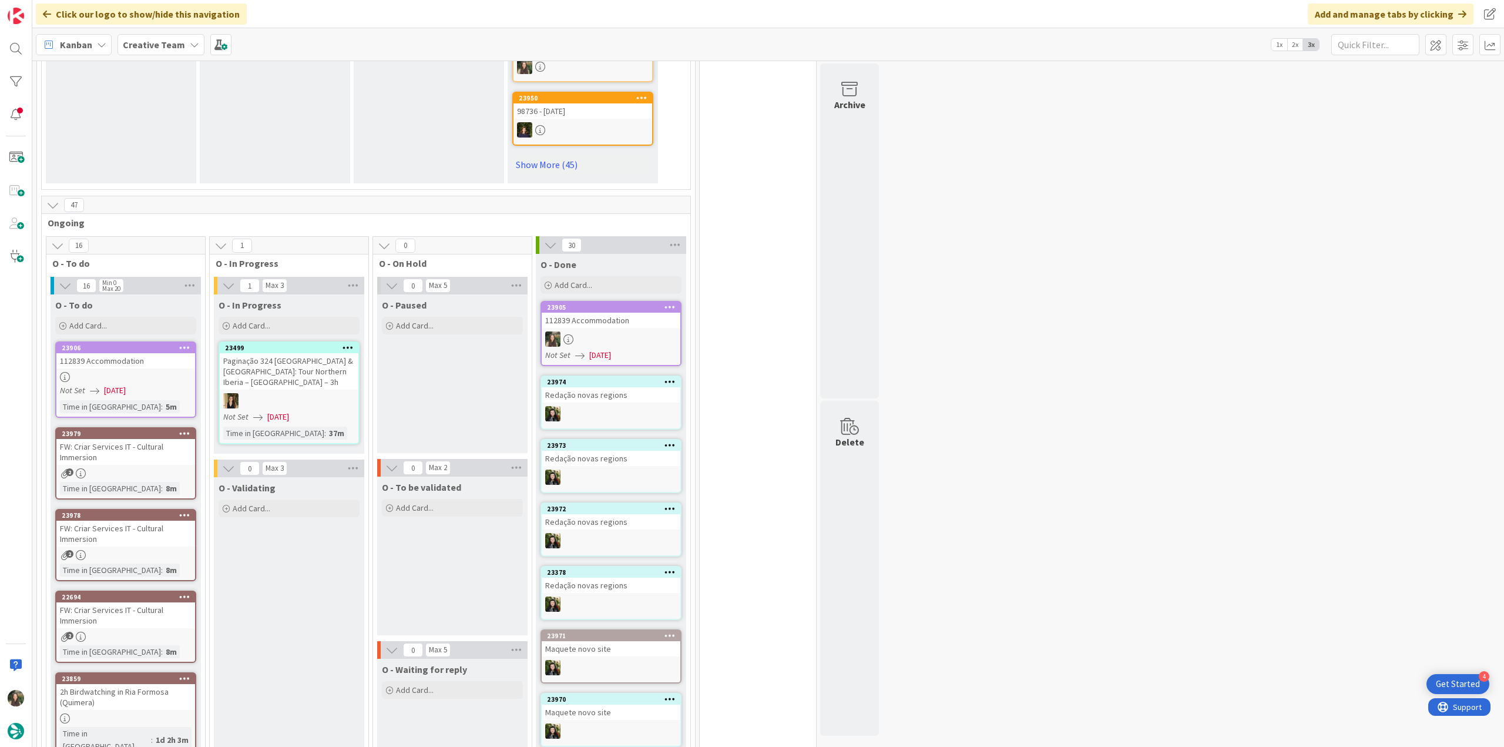
click at [185, 372] on div at bounding box center [125, 377] width 139 height 10
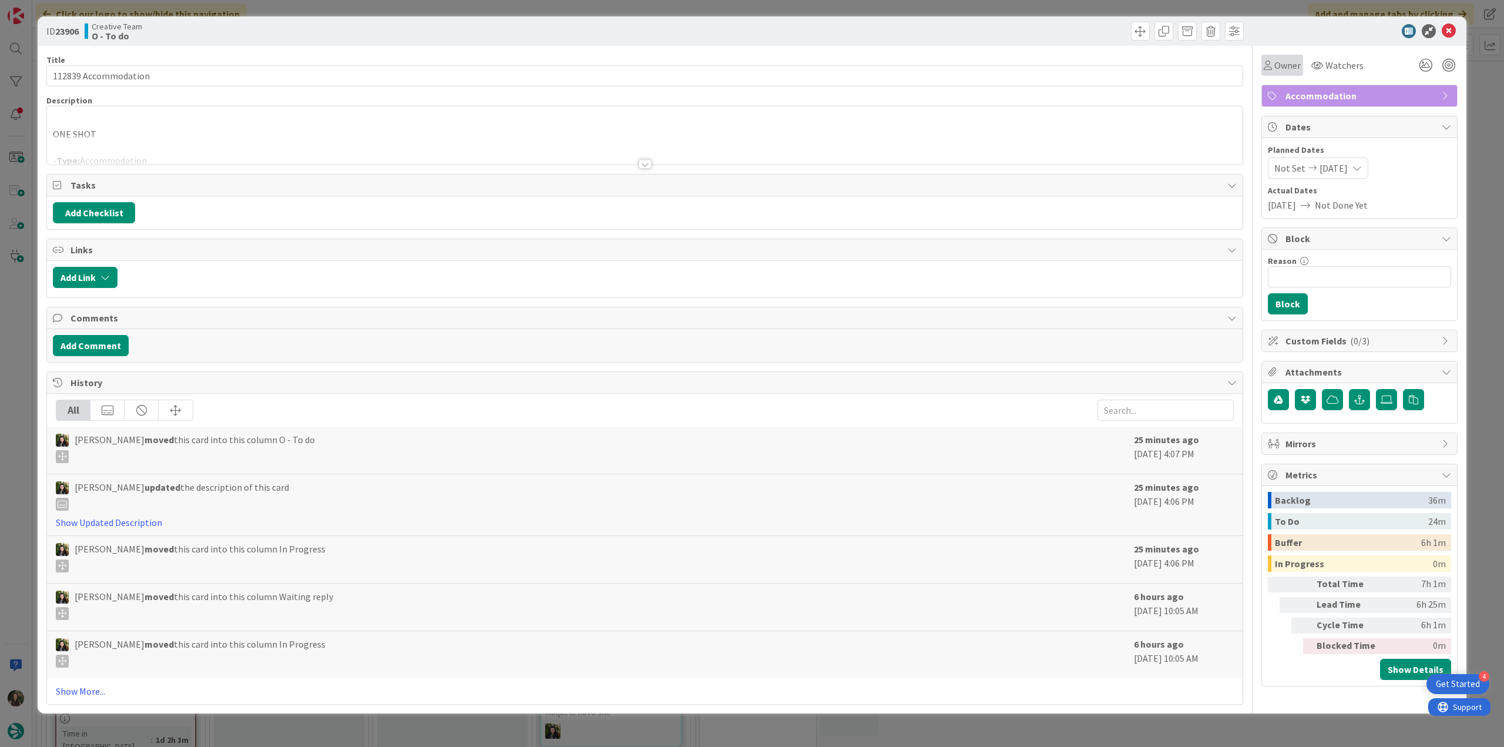
click at [1282, 69] on span "Owner" at bounding box center [1288, 65] width 26 height 14
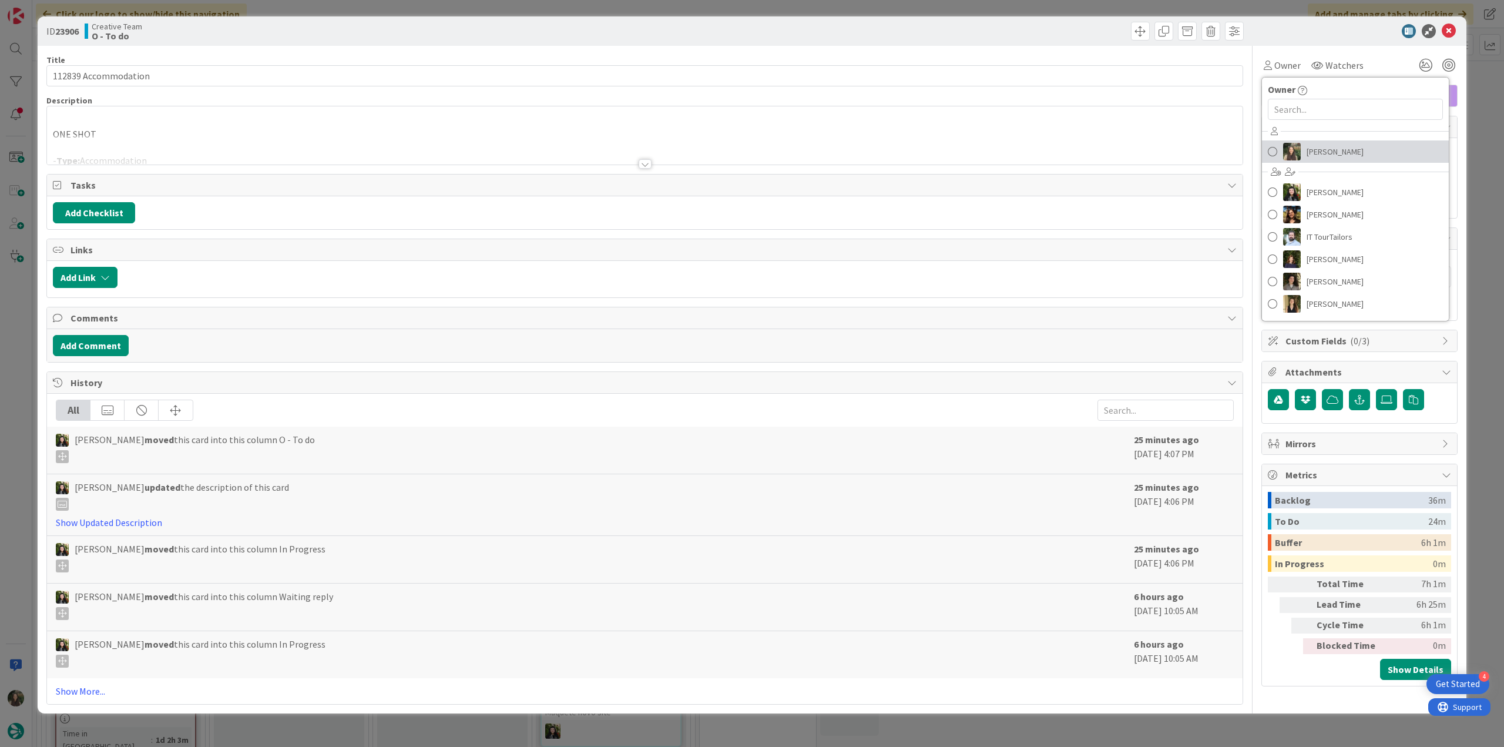
click at [1311, 157] on span "[PERSON_NAME]" at bounding box center [1335, 152] width 57 height 18
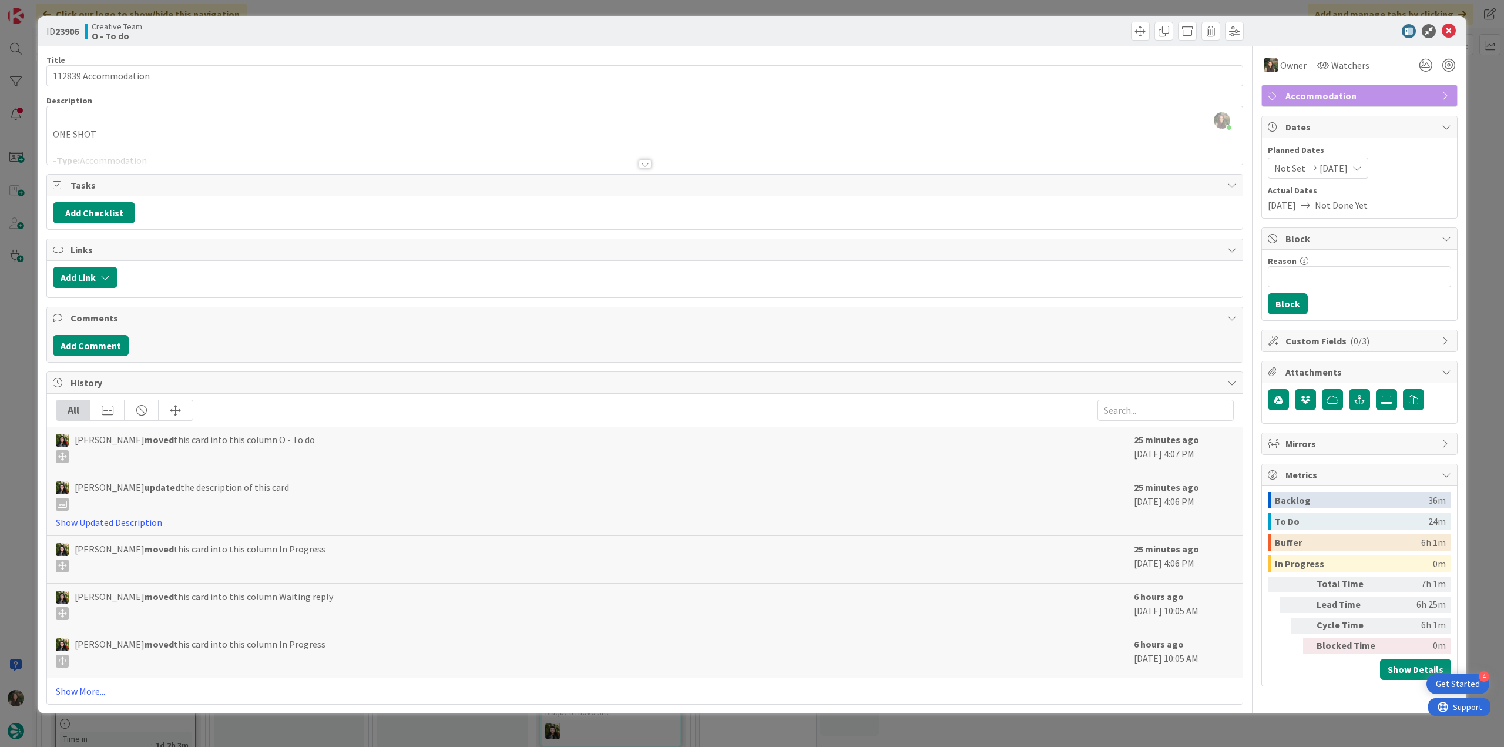
click at [1480, 94] on div "ID 23906 Creative Team O - To do Title 20 / 128 112839 Accommodation Descriptio…" at bounding box center [752, 373] width 1504 height 747
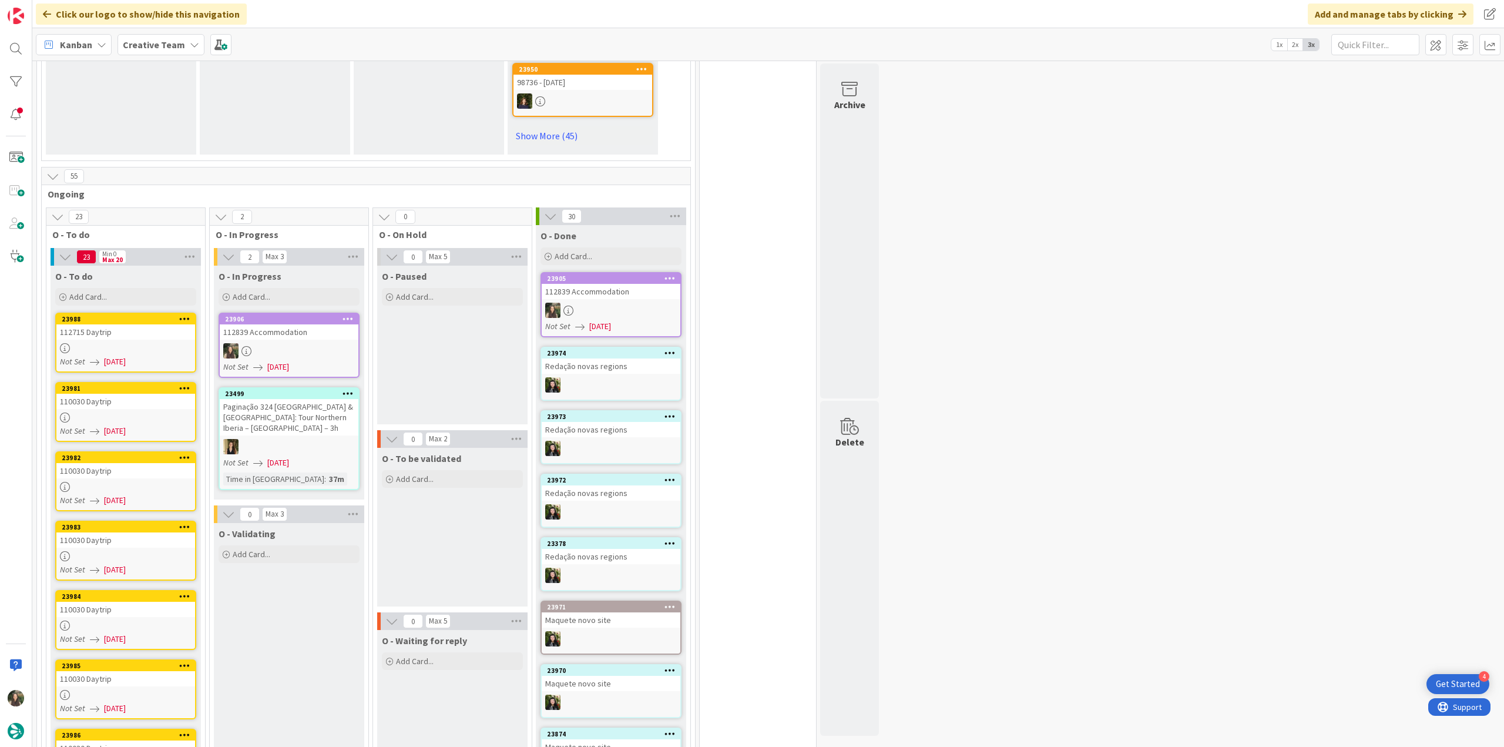
scroll to position [764, 0]
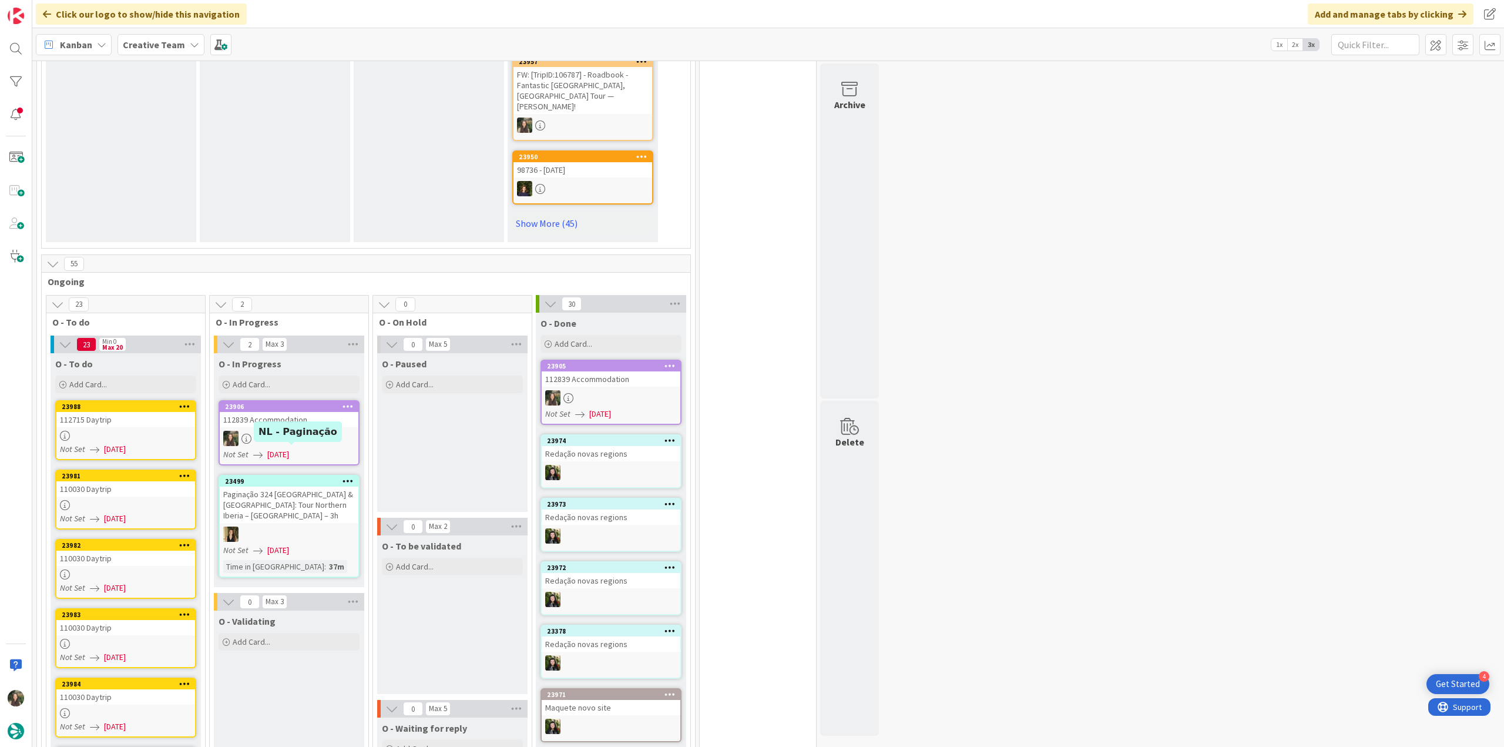
click at [265, 431] on div at bounding box center [289, 438] width 139 height 15
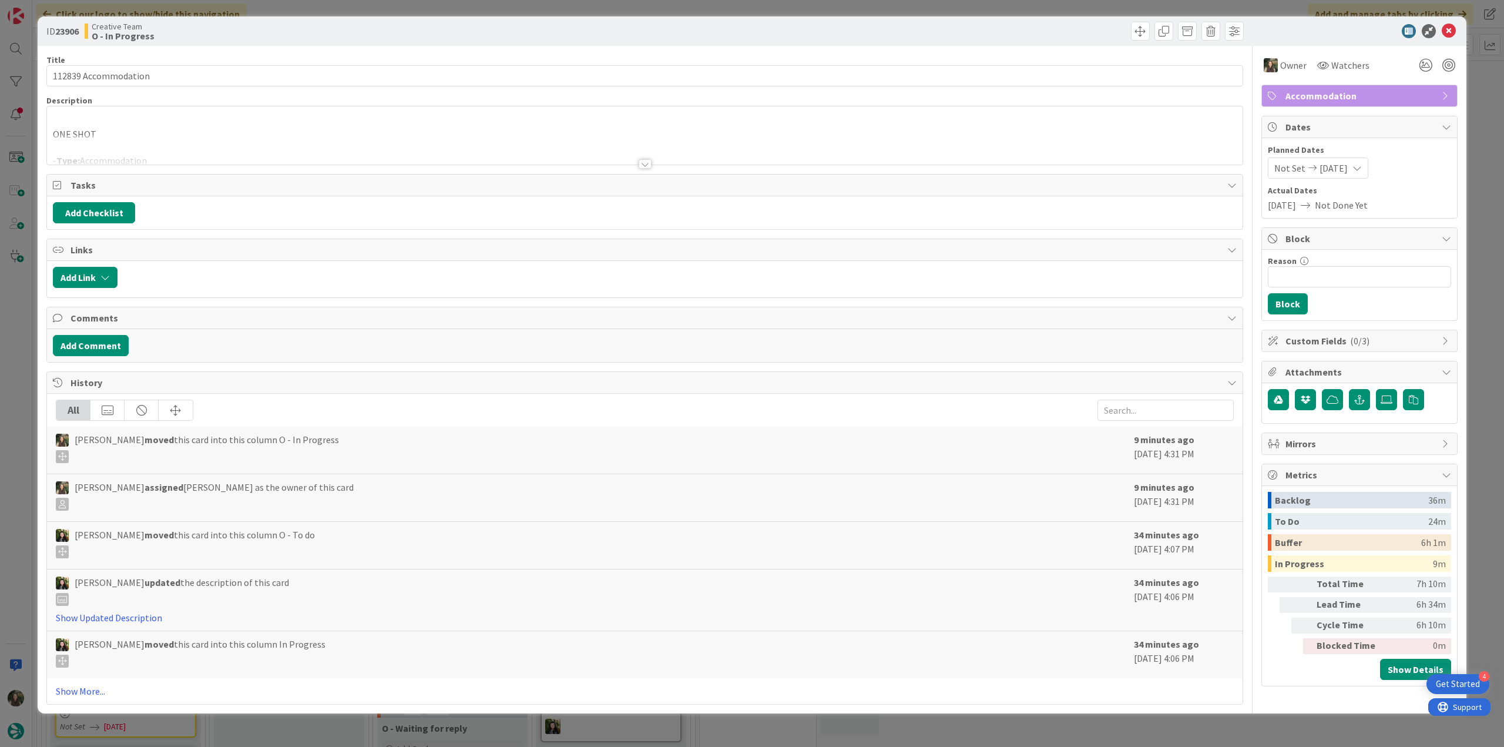
click at [182, 139] on div at bounding box center [645, 150] width 1196 height 30
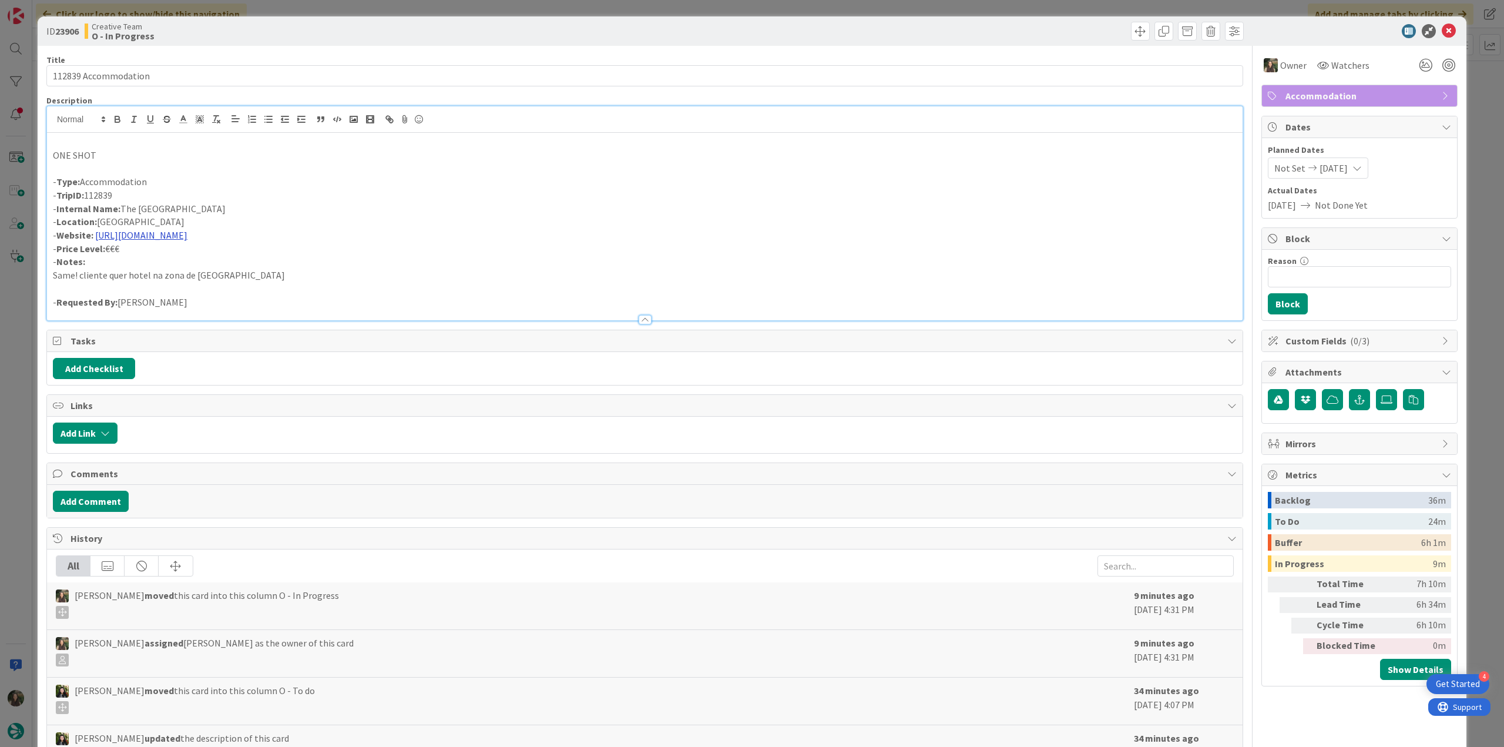
click at [179, 237] on link "[URL][DOMAIN_NAME]" at bounding box center [141, 235] width 92 height 12
click at [172, 260] on link "[URL][DOMAIN_NAME]" at bounding box center [139, 257] width 81 height 15
drag, startPoint x: 199, startPoint y: 210, endPoint x: 123, endPoint y: 210, distance: 75.8
click at [123, 210] on p "- Internal Name: The Unique Hotel" at bounding box center [645, 209] width 1184 height 14
copy p "The [GEOGRAPHIC_DATA]"
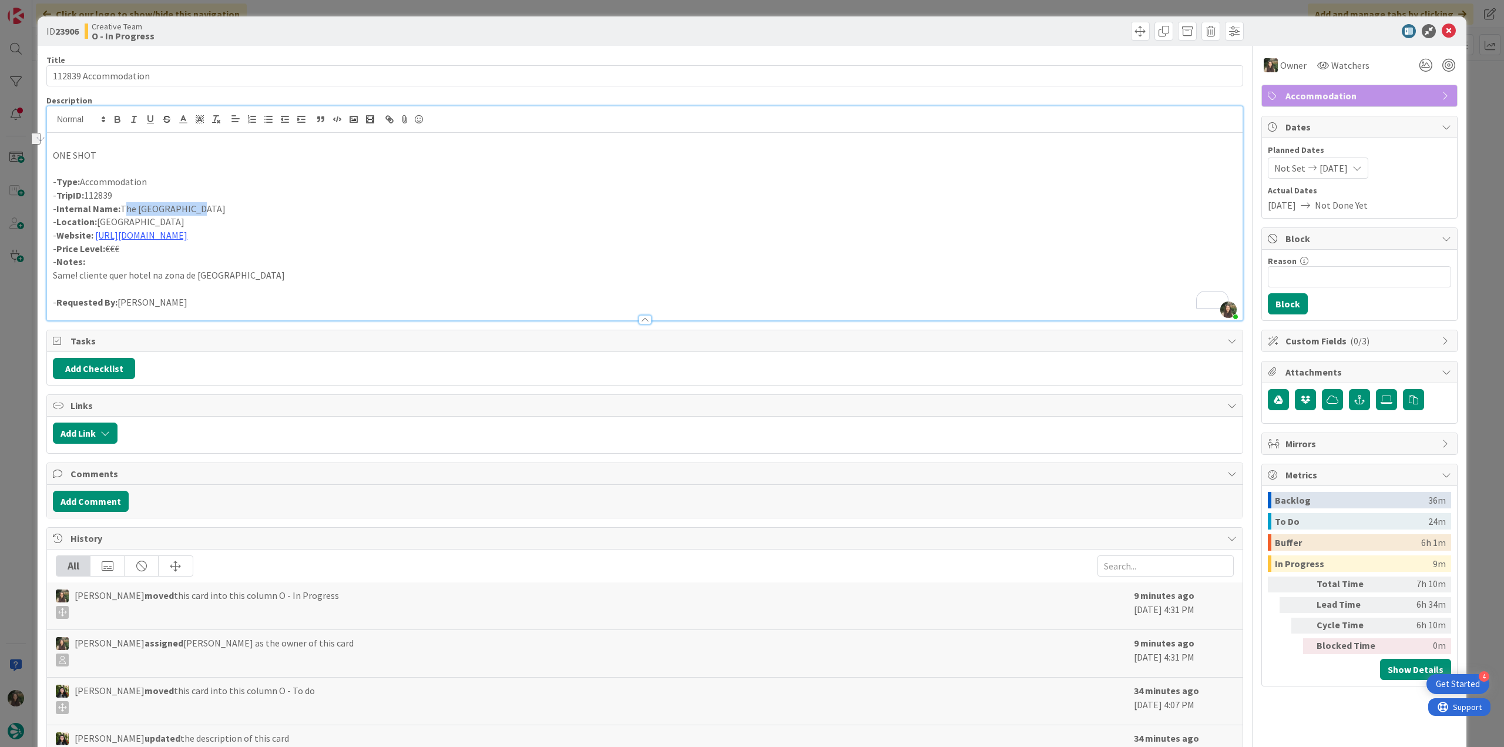
copy p "The [GEOGRAPHIC_DATA]"
click at [69, 78] on input "112839 Accommodation" at bounding box center [644, 75] width 1197 height 21
click at [170, 73] on input "112839 Accommodation" at bounding box center [644, 75] width 1197 height 21
drag, startPoint x: 166, startPoint y: 73, endPoint x: -28, endPoint y: 186, distance: 223.9
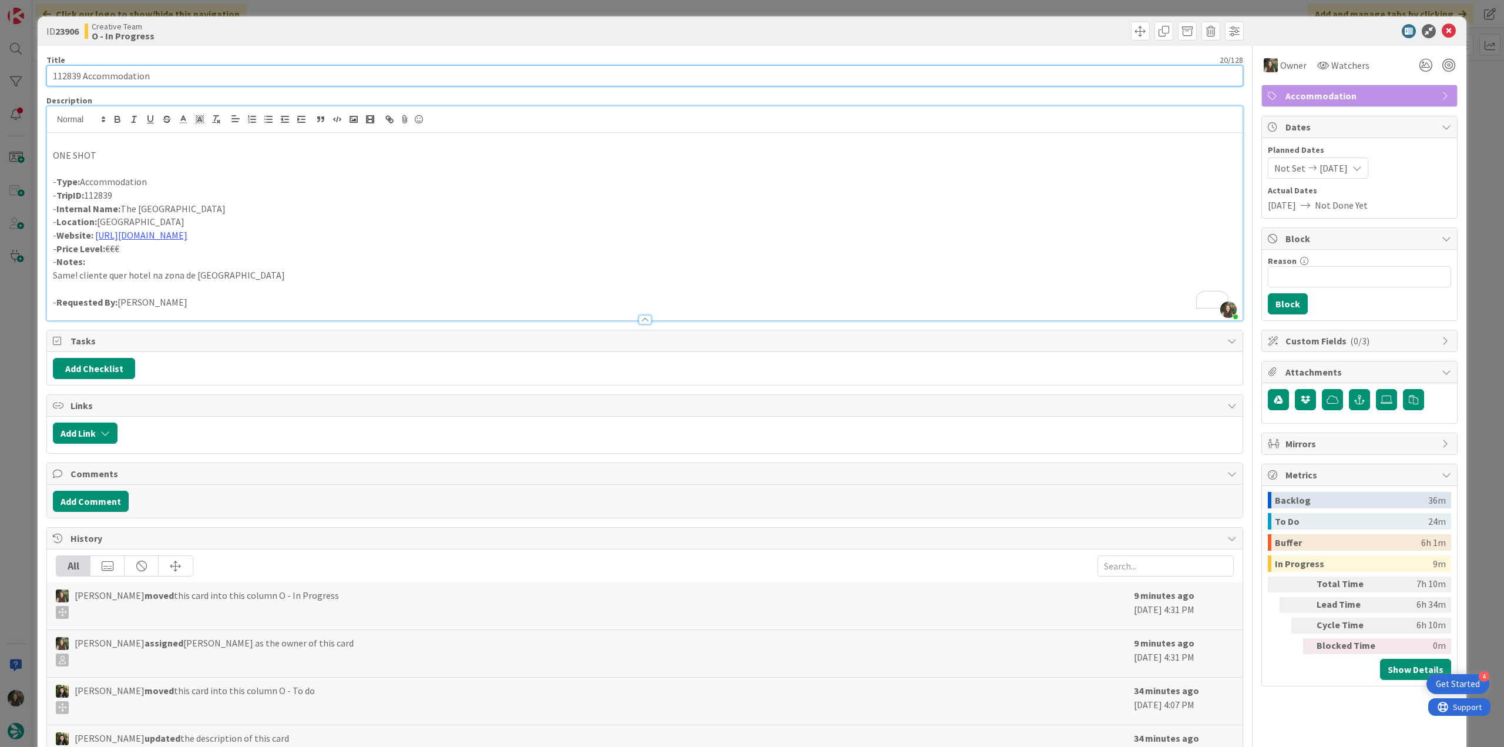
click at [0, 186] on html "4 Get Started Click our logo to show/hide this navigation Add and manage tabs b…" at bounding box center [752, 373] width 1504 height 747
click at [27, 305] on div "ID 23906 Creative Team O - In Progress Title 20 / 128 112839 Accommodation Desc…" at bounding box center [752, 373] width 1504 height 747
click at [21, 308] on div "ID 23906 Creative Team O - In Progress Title 20 / 128 112839 Accommodation Desc…" at bounding box center [752, 373] width 1504 height 747
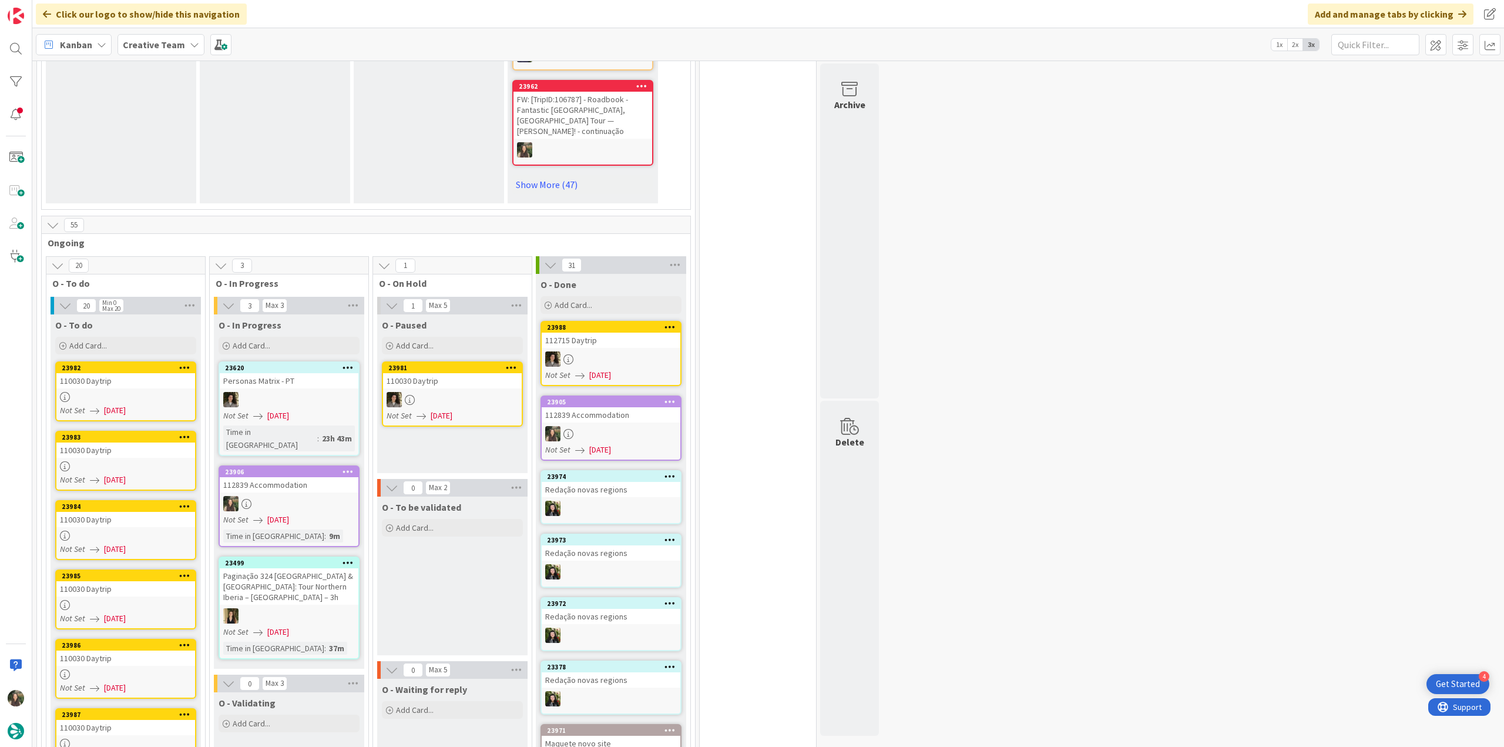
click at [314, 496] on div at bounding box center [289, 503] width 139 height 15
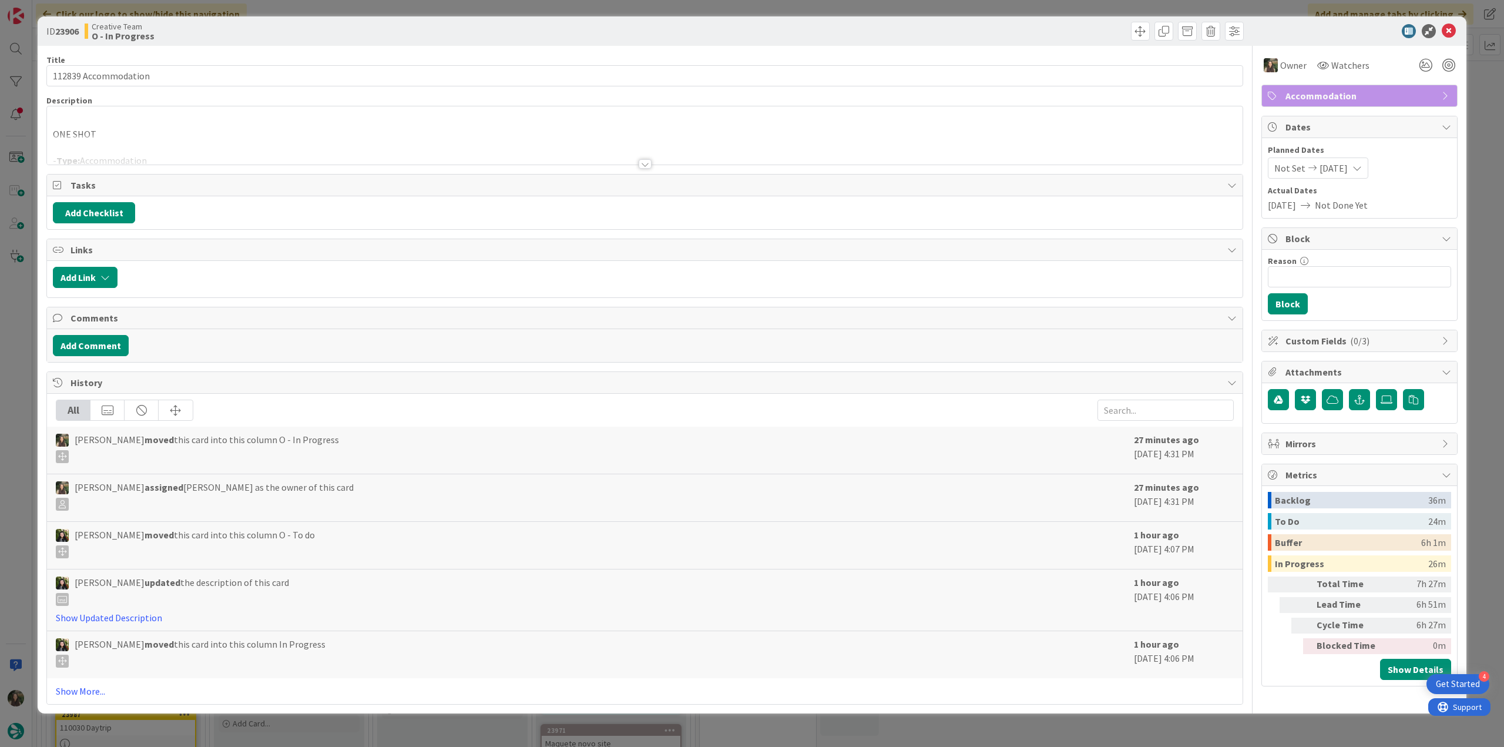
click at [1194, 723] on div "ID 23906 Creative Team O - In Progress Title 20 / 128 112839 Accommodation Desc…" at bounding box center [752, 373] width 1504 height 747
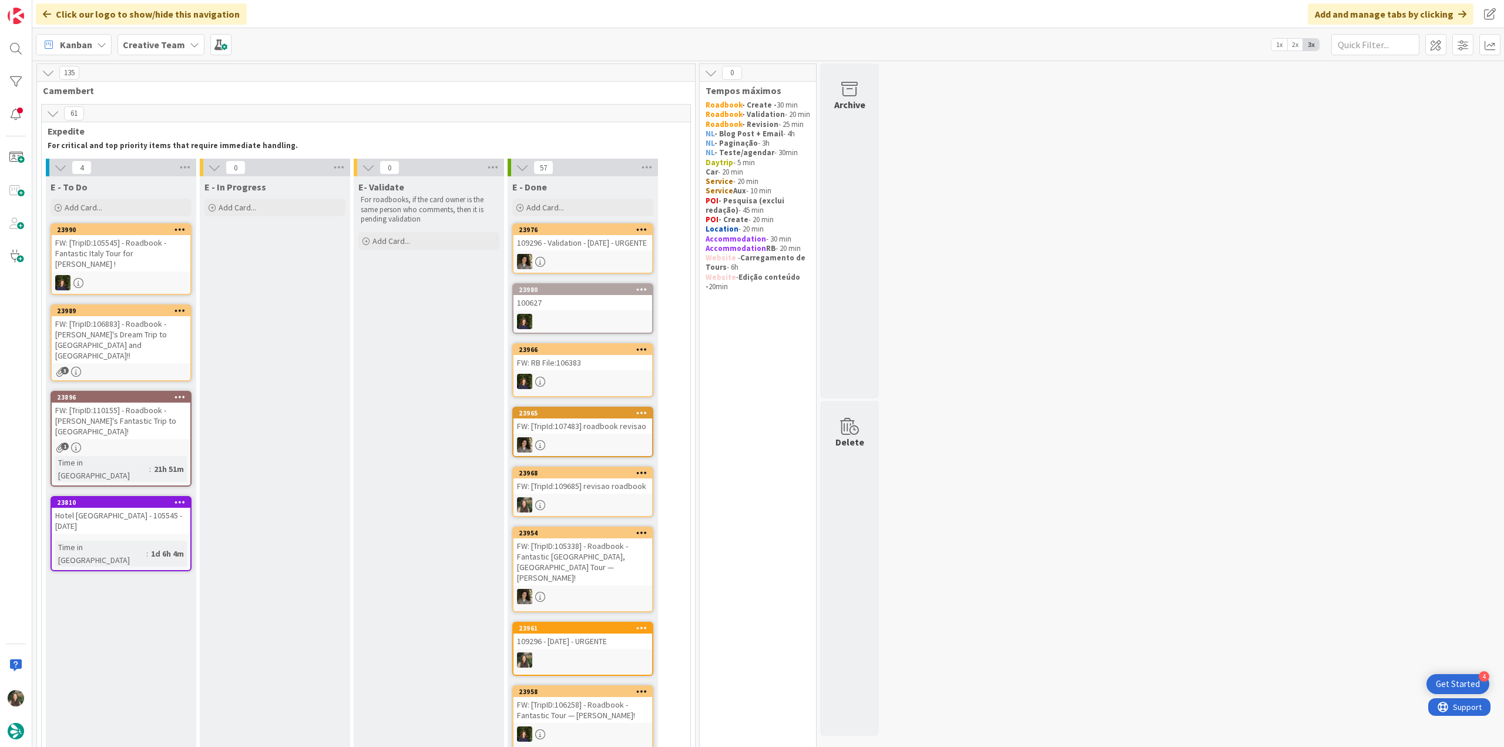
click at [156, 330] on div "FW: [TripID:106883] - Roadbook - [PERSON_NAME]'s Dream Trip to [GEOGRAPHIC_DATA…" at bounding box center [121, 339] width 139 height 47
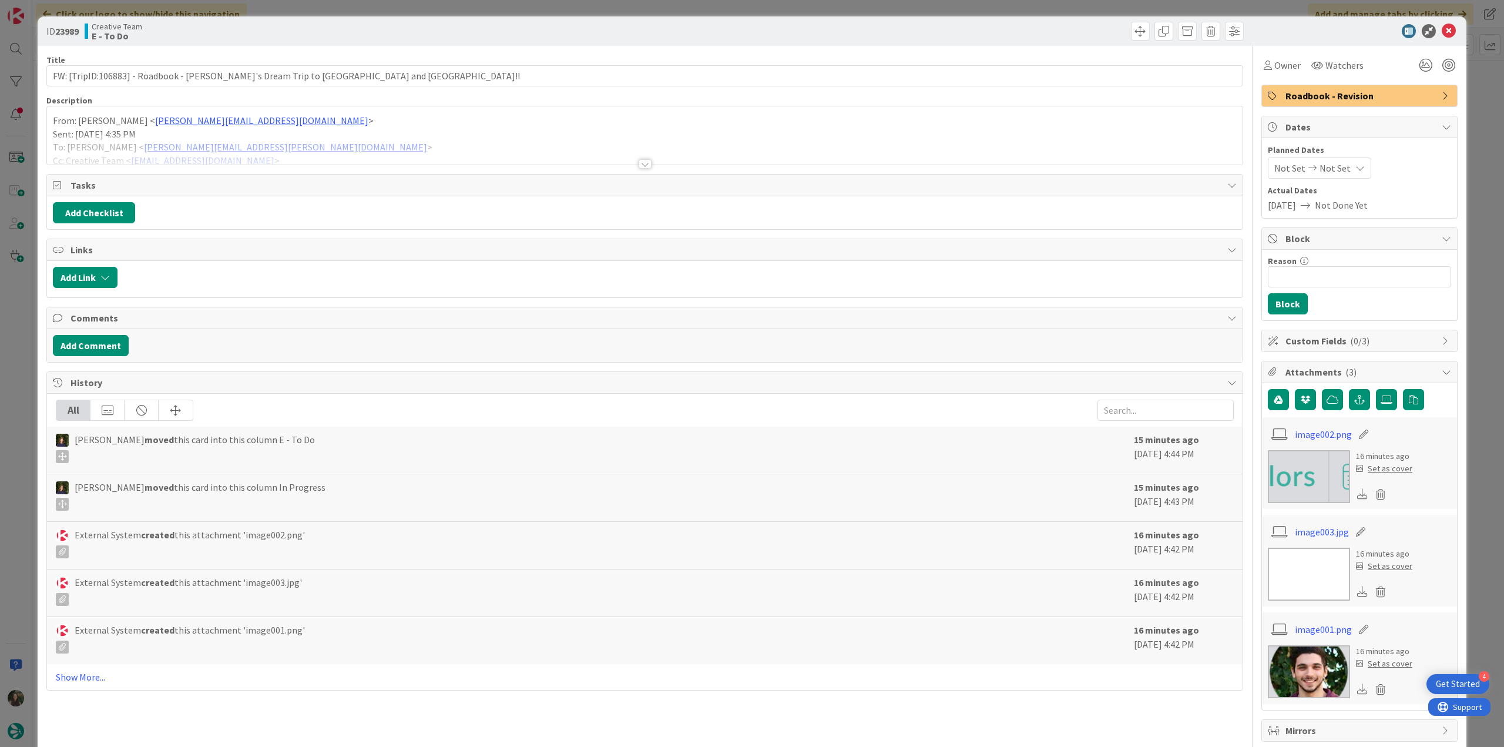
click at [341, 141] on div at bounding box center [645, 150] width 1196 height 30
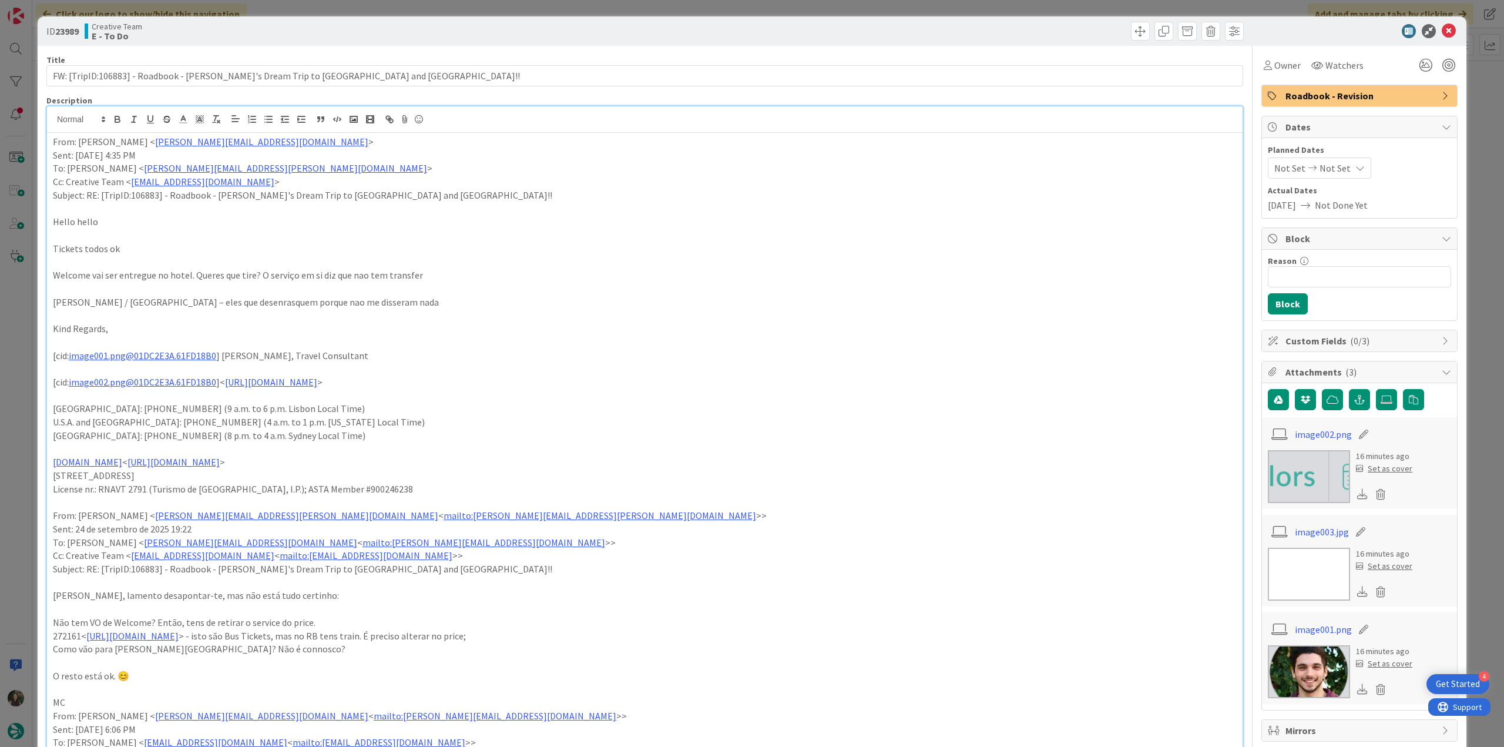
click at [18, 348] on div "ID 23989 Creative Team E - To Do Title 73 / 128 FW: [TripID:106883] - Roadbook …" at bounding box center [752, 373] width 1504 height 747
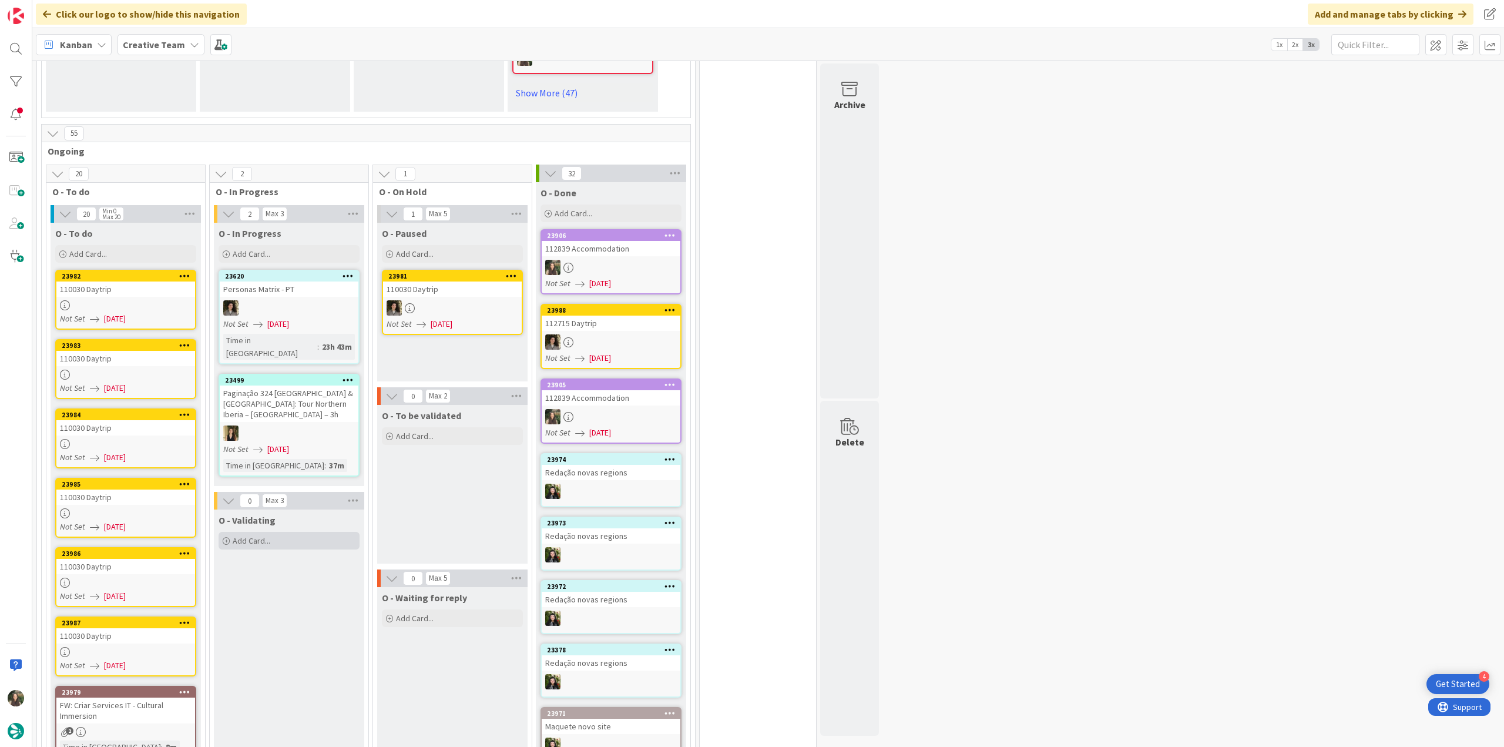
scroll to position [1058, 0]
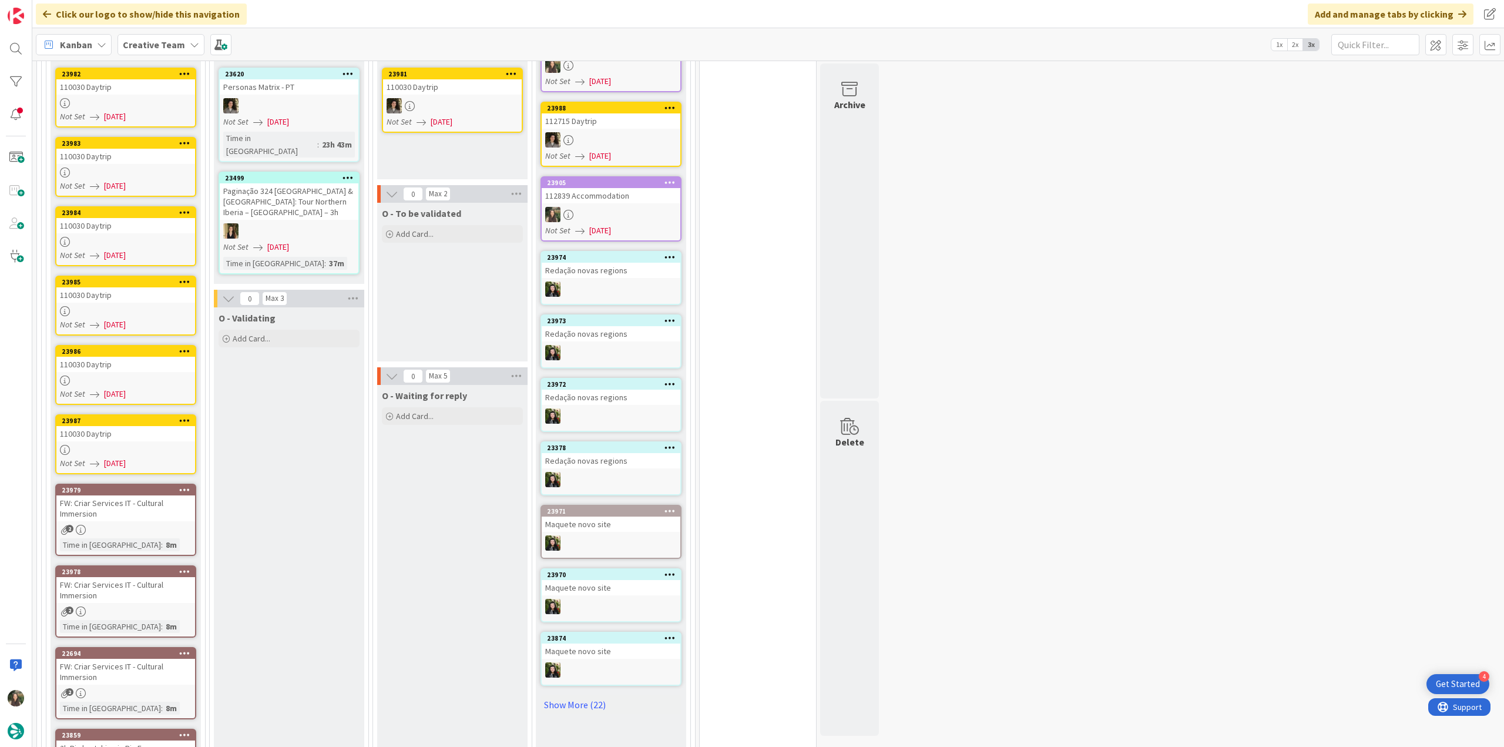
click at [170, 500] on div "FW: Criar Services IT - Cultural Immersion" at bounding box center [125, 508] width 139 height 26
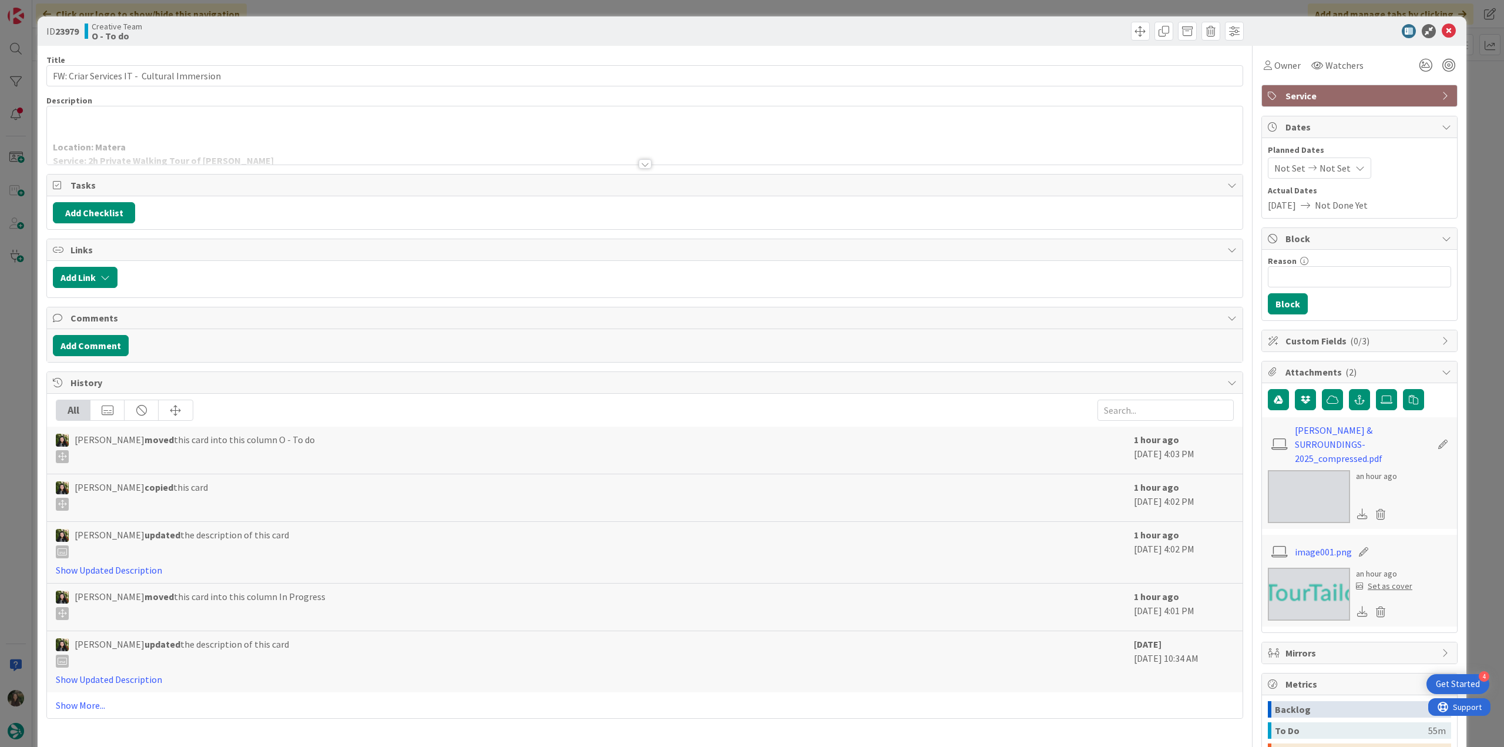
click at [224, 141] on div at bounding box center [645, 150] width 1196 height 30
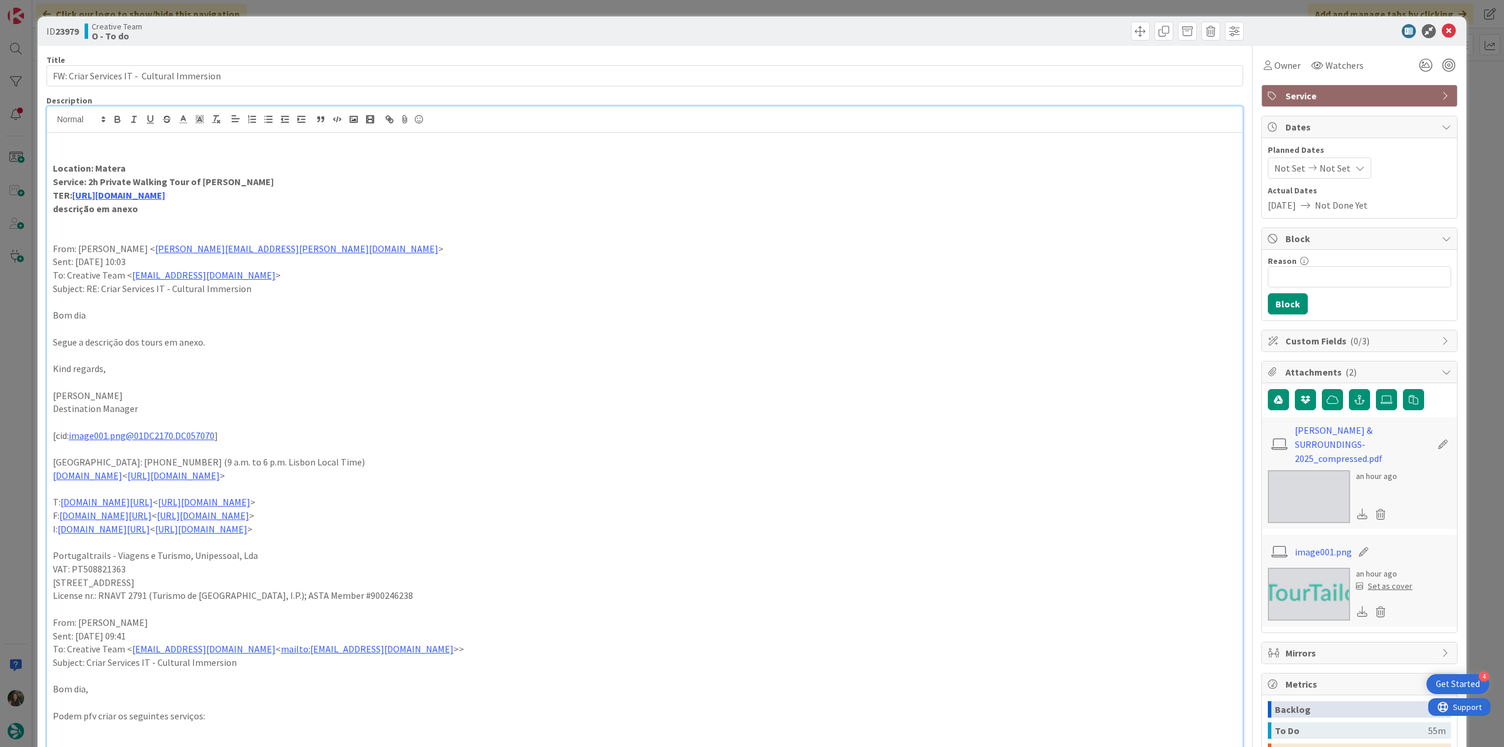
click at [24, 347] on div "ID 23979 Creative Team O - To do Title 43 / 128 FW: Criar Services IT - Cultura…" at bounding box center [752, 373] width 1504 height 747
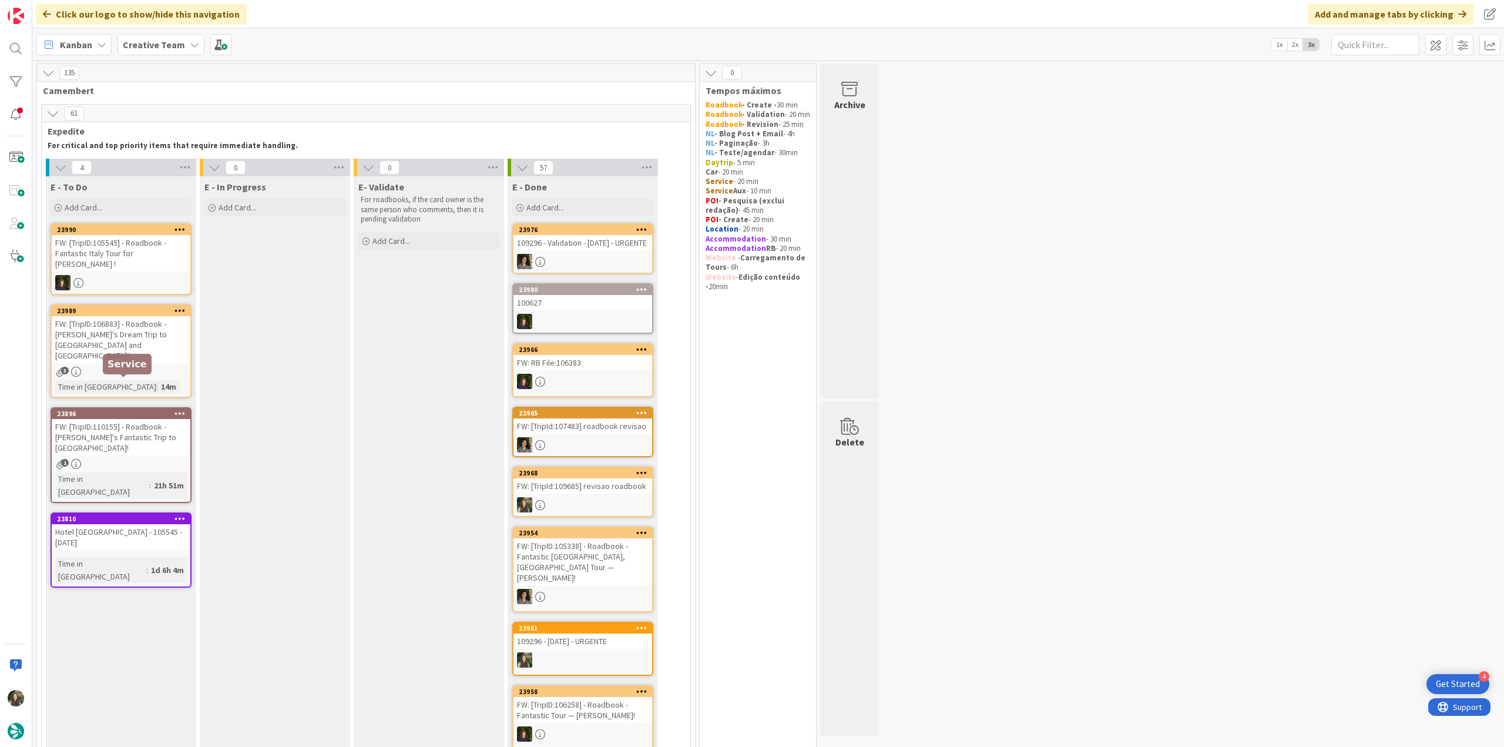
click at [163, 414] on link "23896 FW: [TripID:110155] - Roadbook - [PERSON_NAME]'s Fantastic Trip to [GEOGR…" at bounding box center [121, 455] width 141 height 96
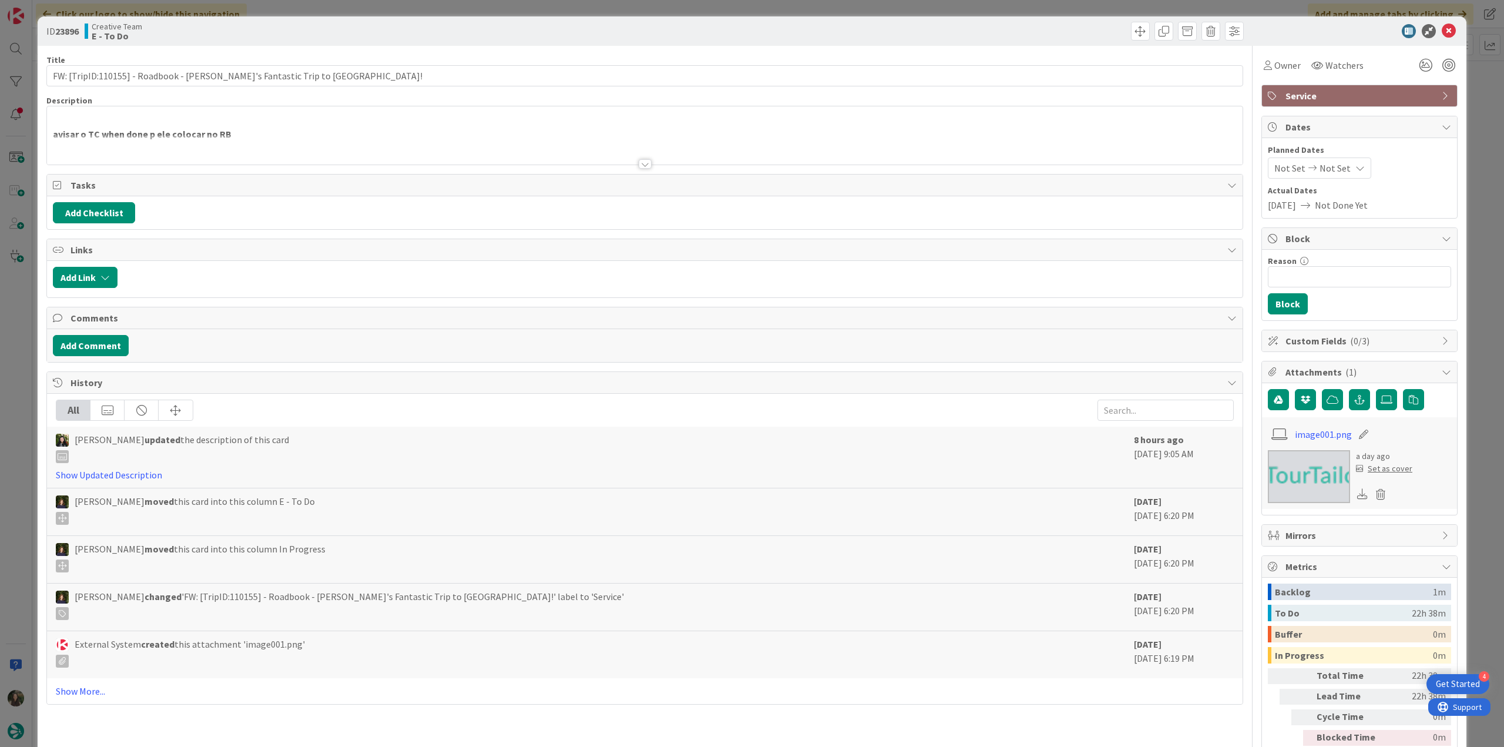
click at [363, 142] on div at bounding box center [645, 150] width 1196 height 30
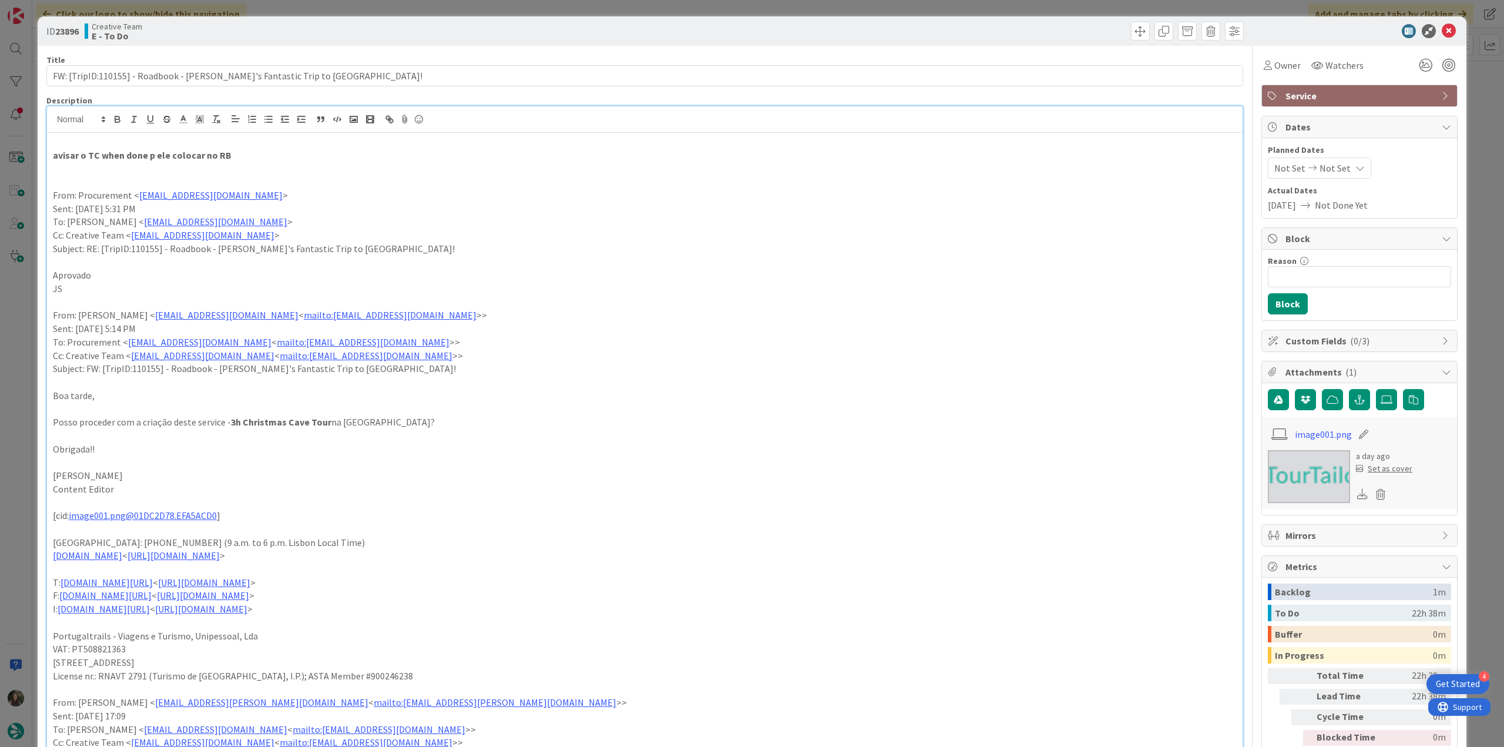
click at [22, 388] on div "ID 23896 Creative Team E - To Do Title 66 / 128 FW: [TripID:110155] - Roadbook …" at bounding box center [752, 373] width 1504 height 747
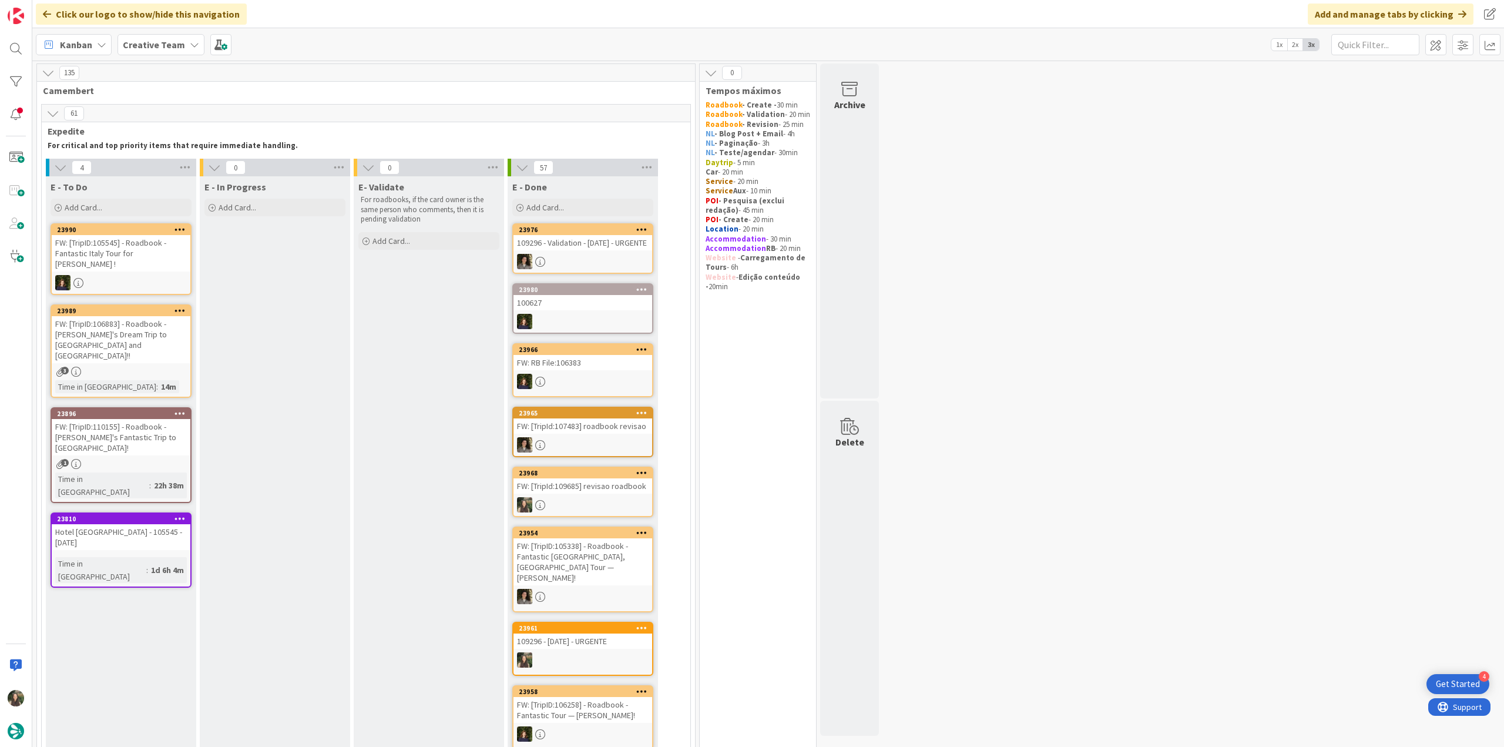
click at [132, 323] on div "FW: [TripID:106883] - Roadbook - [PERSON_NAME]'s Dream Trip to [GEOGRAPHIC_DATA…" at bounding box center [121, 339] width 139 height 47
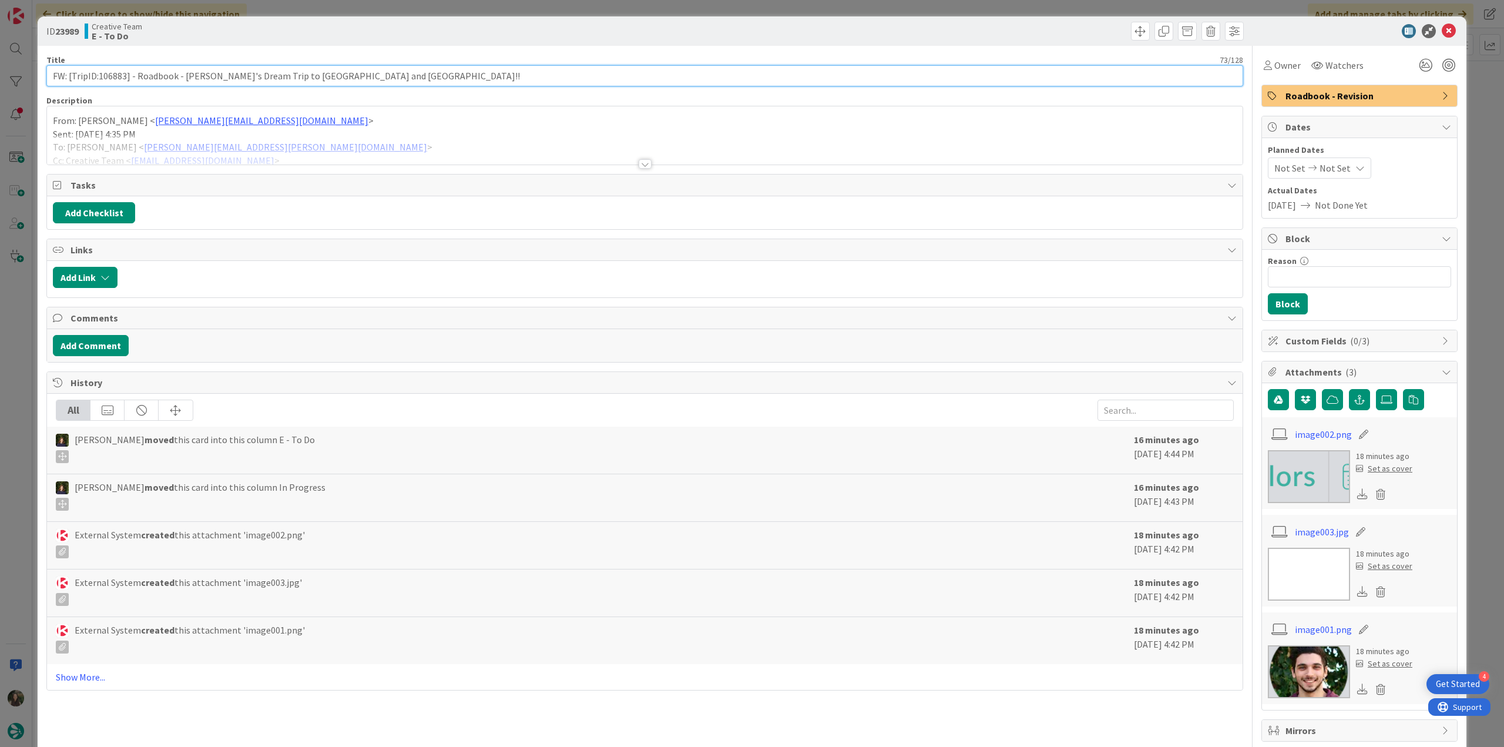
click at [117, 76] on input "FW: [TripID:106883] - Roadbook - [PERSON_NAME]'s Dream Trip to [GEOGRAPHIC_DATA…" at bounding box center [644, 75] width 1197 height 21
click at [21, 376] on div "ID 23989 Creative Team E - To Do Title 73 / 128 FW: [TripID:106883] - Roadbook …" at bounding box center [752, 373] width 1504 height 747
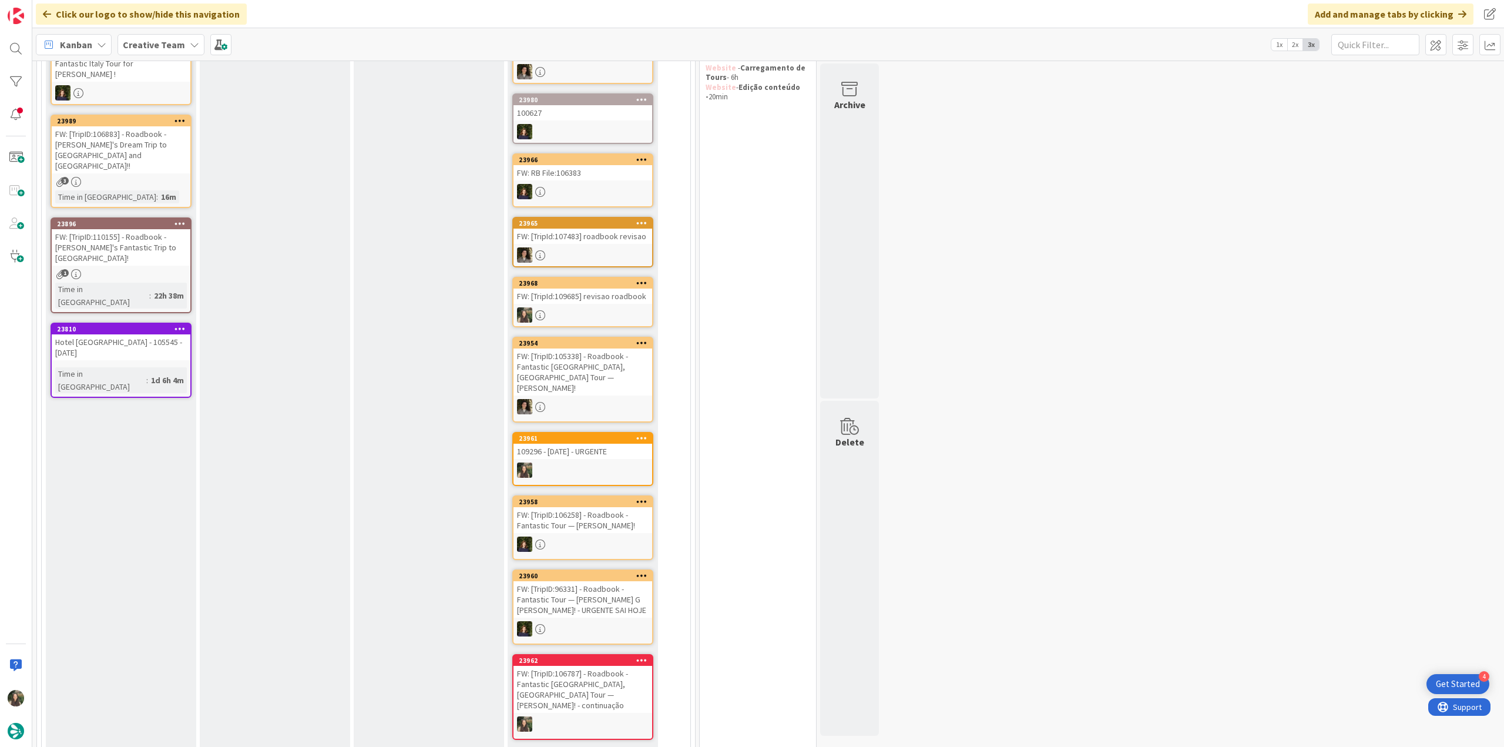
scroll to position [59, 0]
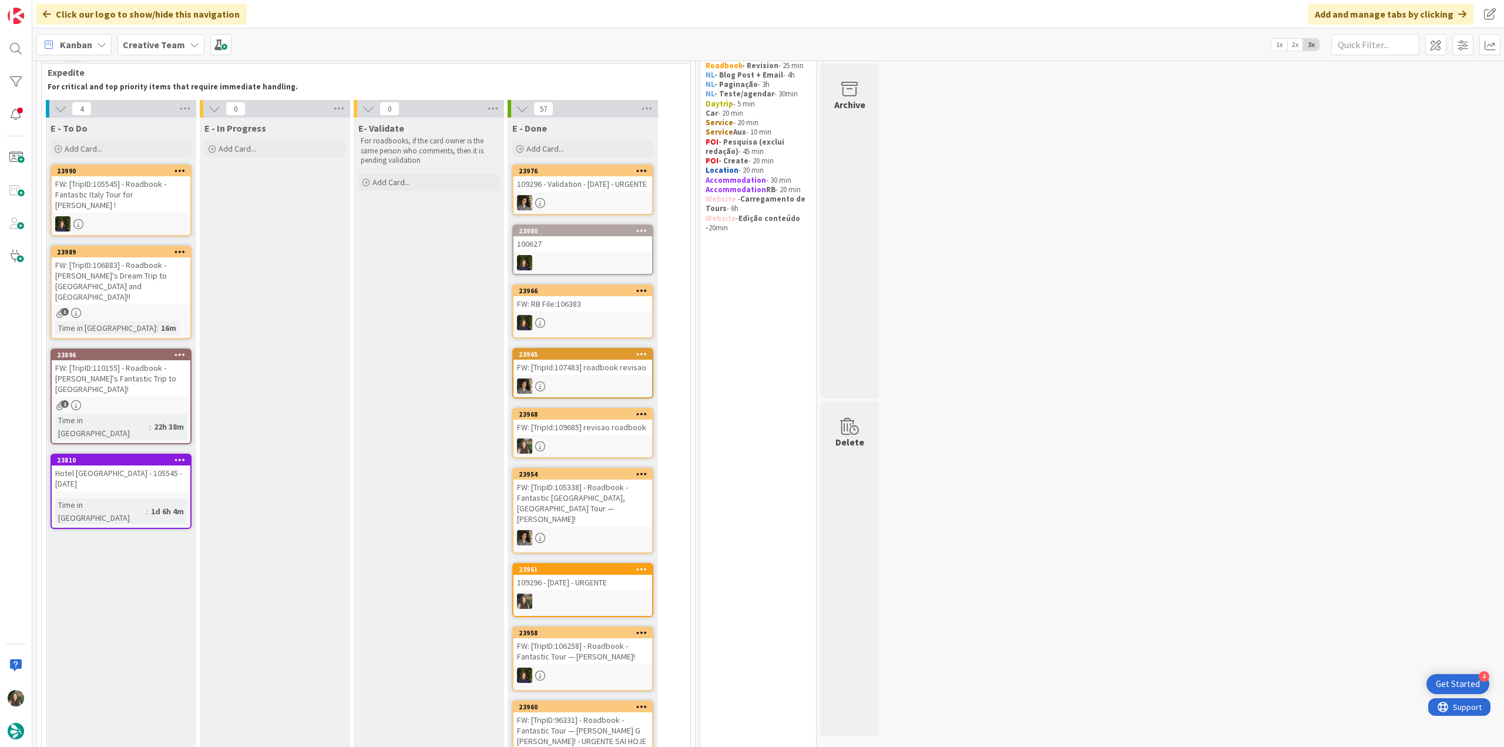
click at [140, 360] on div "FW: [TripID:110155] - Roadbook - [PERSON_NAME]'s Fantastic Trip to [GEOGRAPHIC_…" at bounding box center [121, 378] width 139 height 36
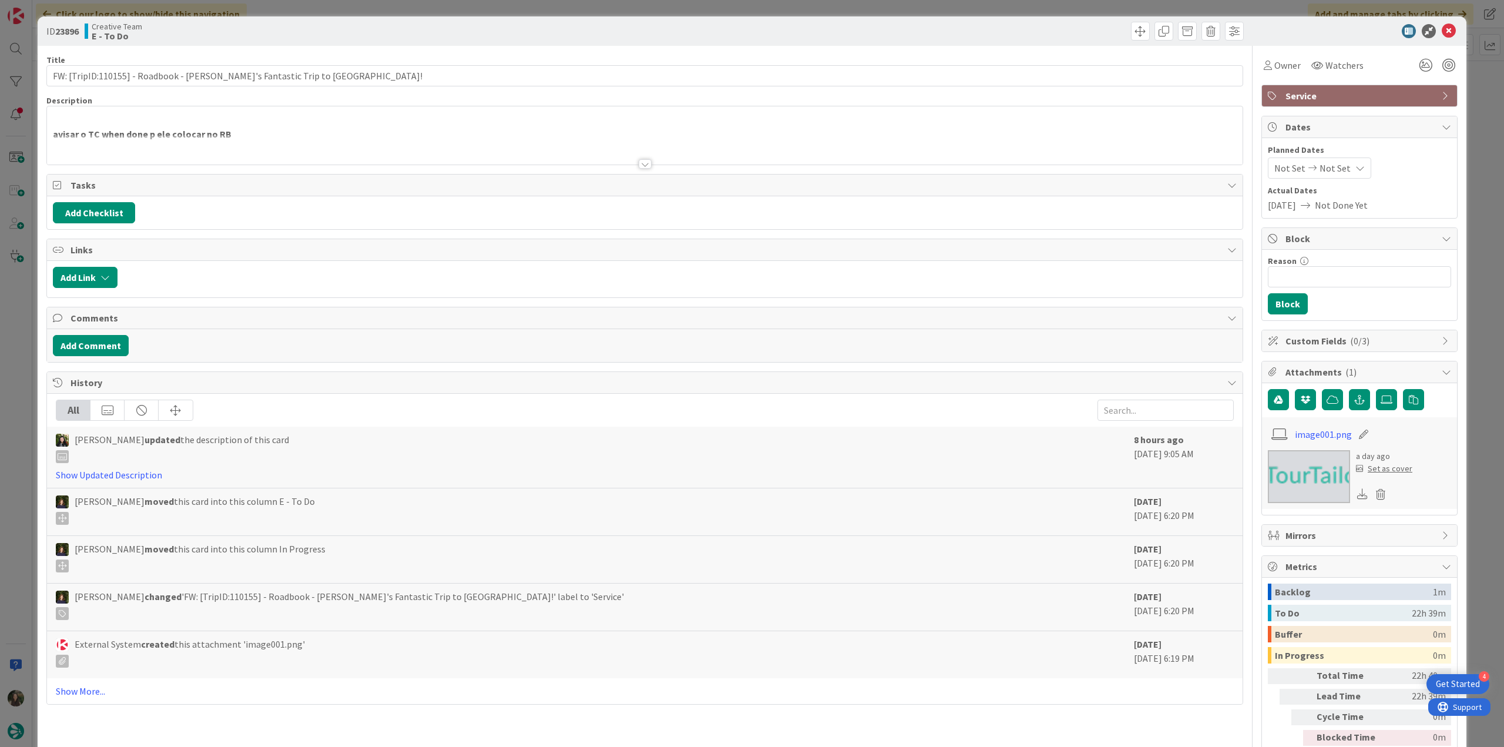
click at [237, 148] on div at bounding box center [645, 150] width 1196 height 30
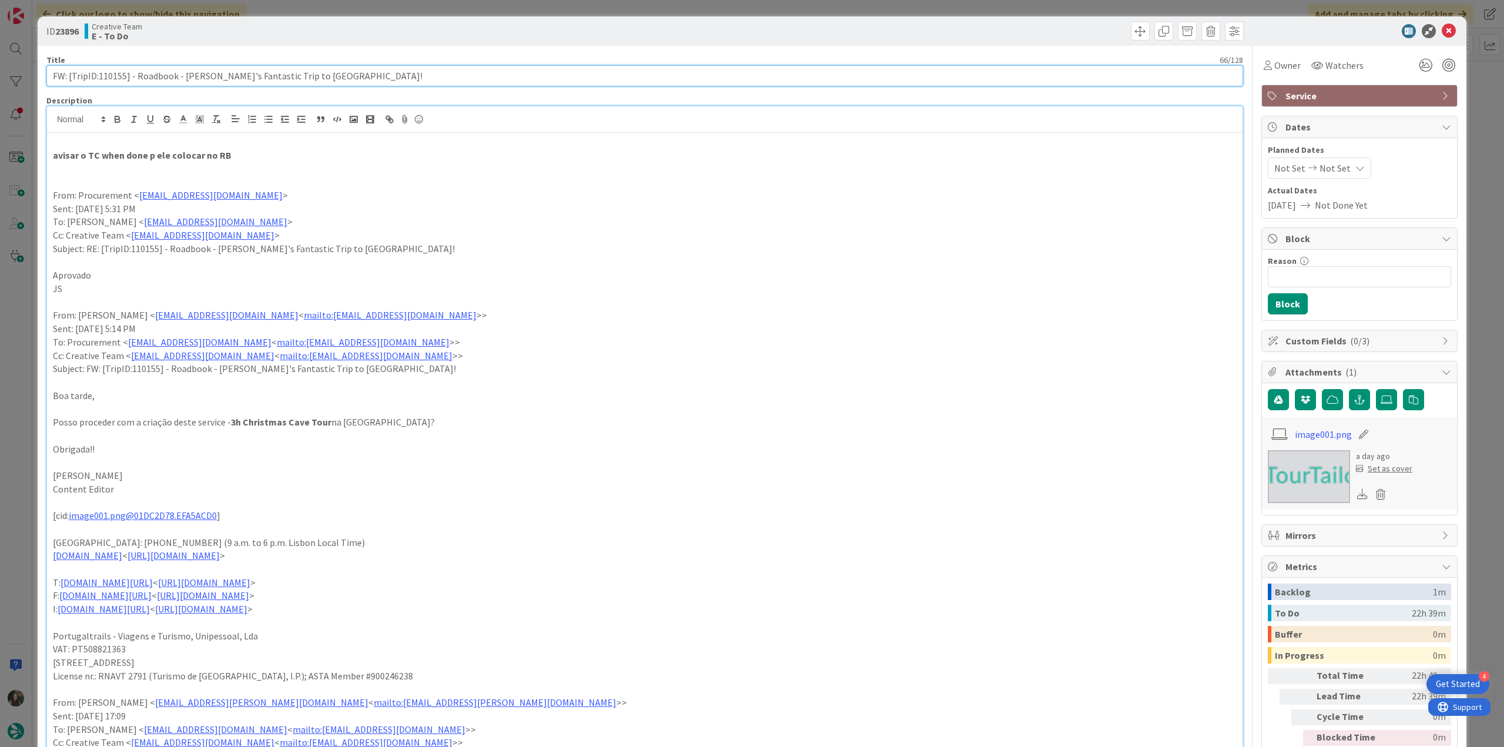
click at [120, 73] on input "FW: [TripID:110155] - Roadbook - [PERSON_NAME]'s Fantastic Trip to [GEOGRAPHIC_…" at bounding box center [644, 75] width 1197 height 21
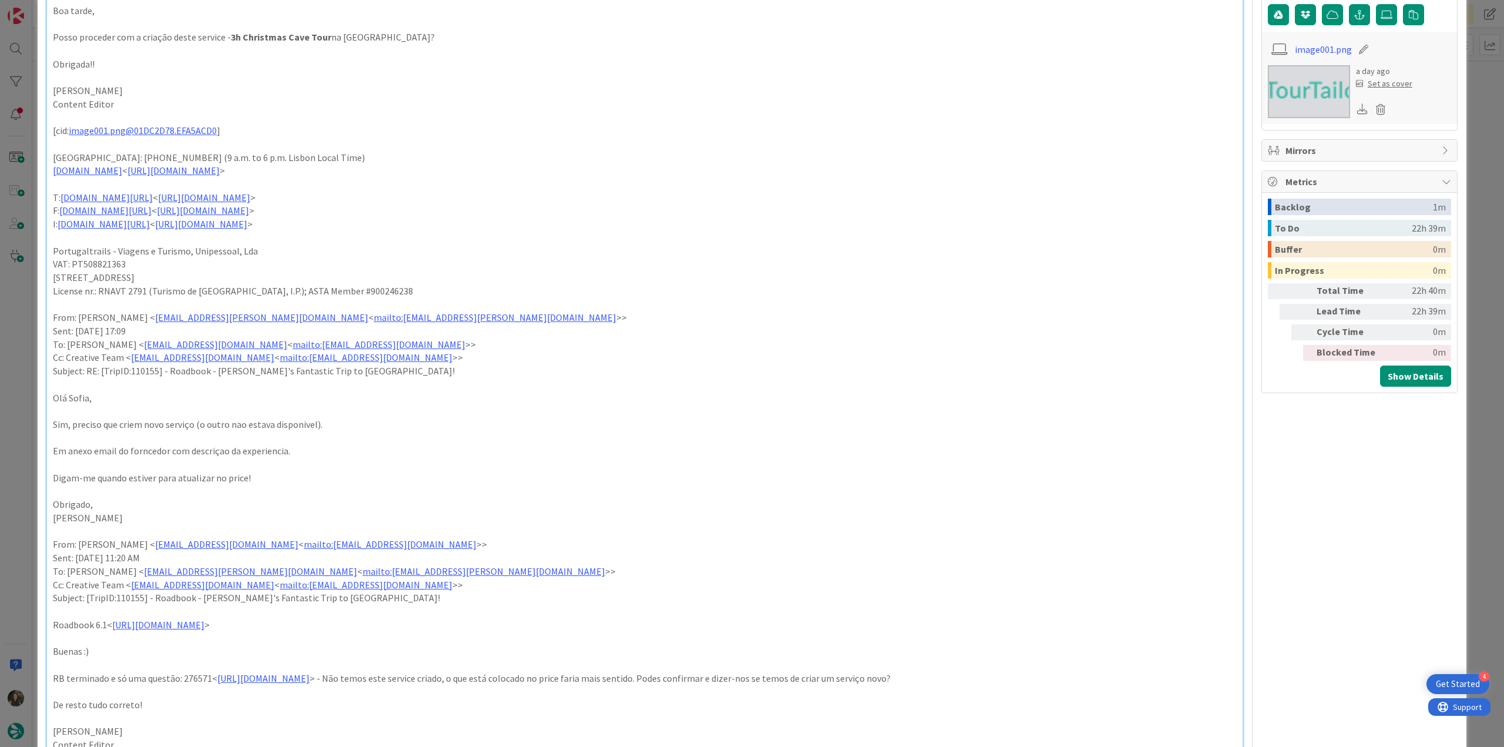
scroll to position [470, 0]
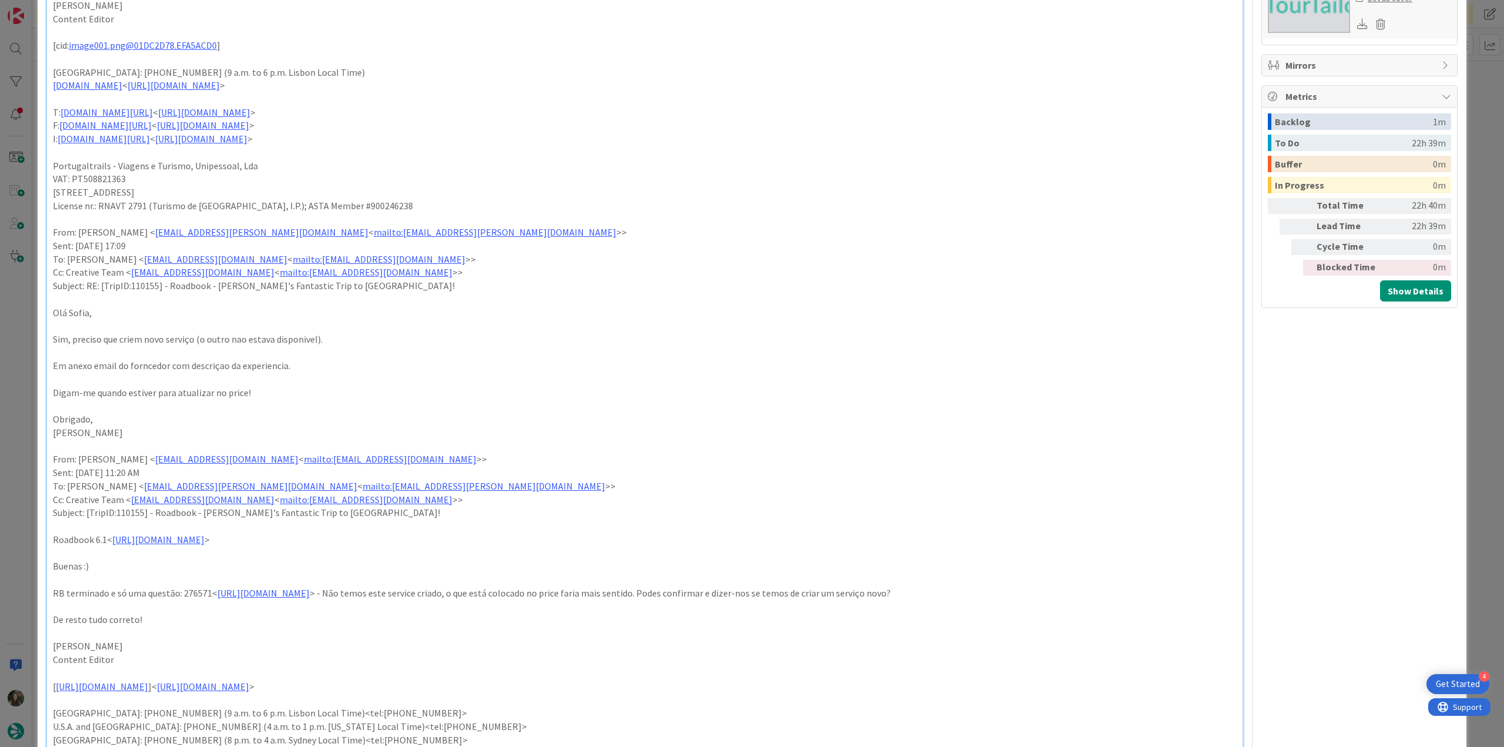
click at [353, 601] on p "To enrich screen reader interactions, please activate Accessibility in Grammarl…" at bounding box center [645, 606] width 1184 height 14
click at [310, 594] on link "[URL][DOMAIN_NAME]" at bounding box center [263, 593] width 92 height 12
click at [344, 610] on link "[URL][DOMAIN_NAME]" at bounding box center [304, 615] width 81 height 15
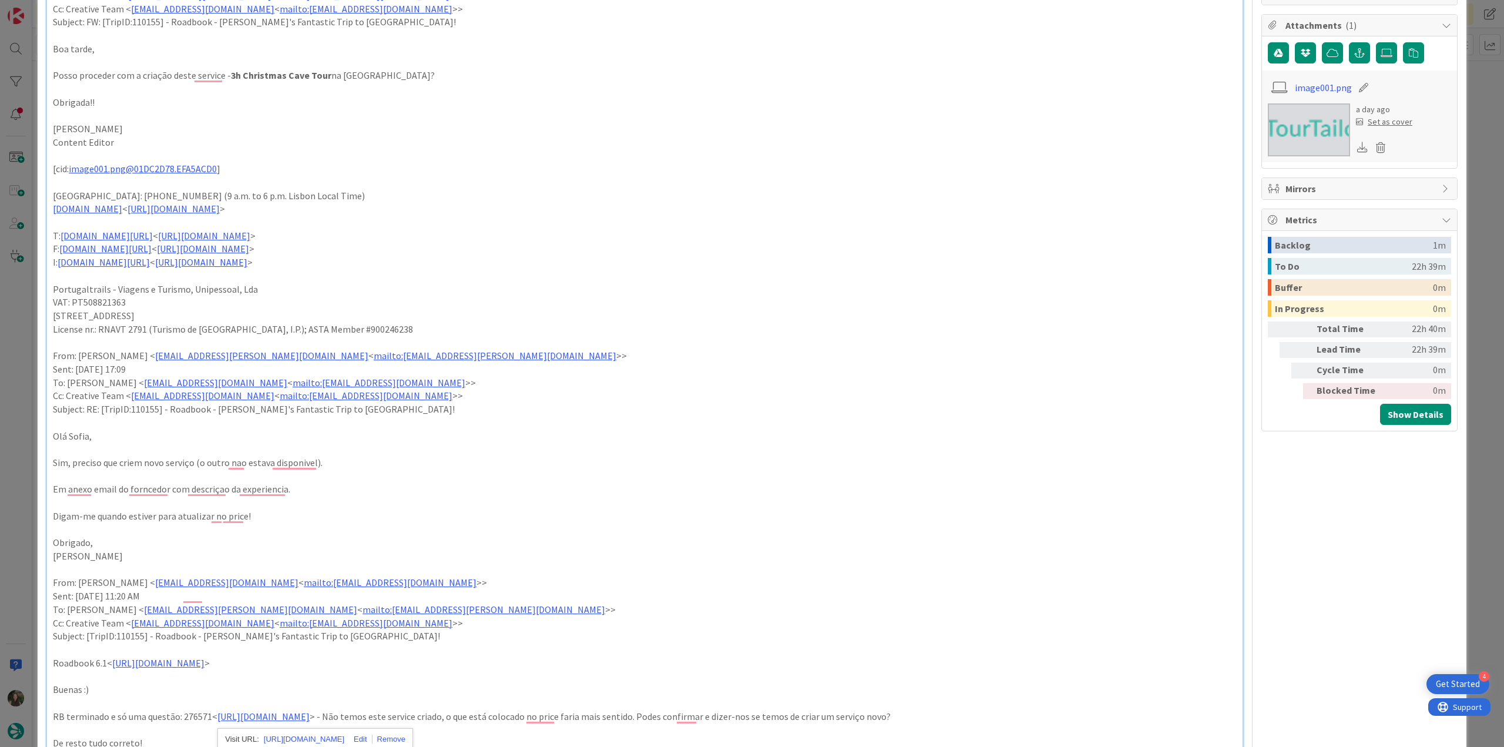
scroll to position [294, 0]
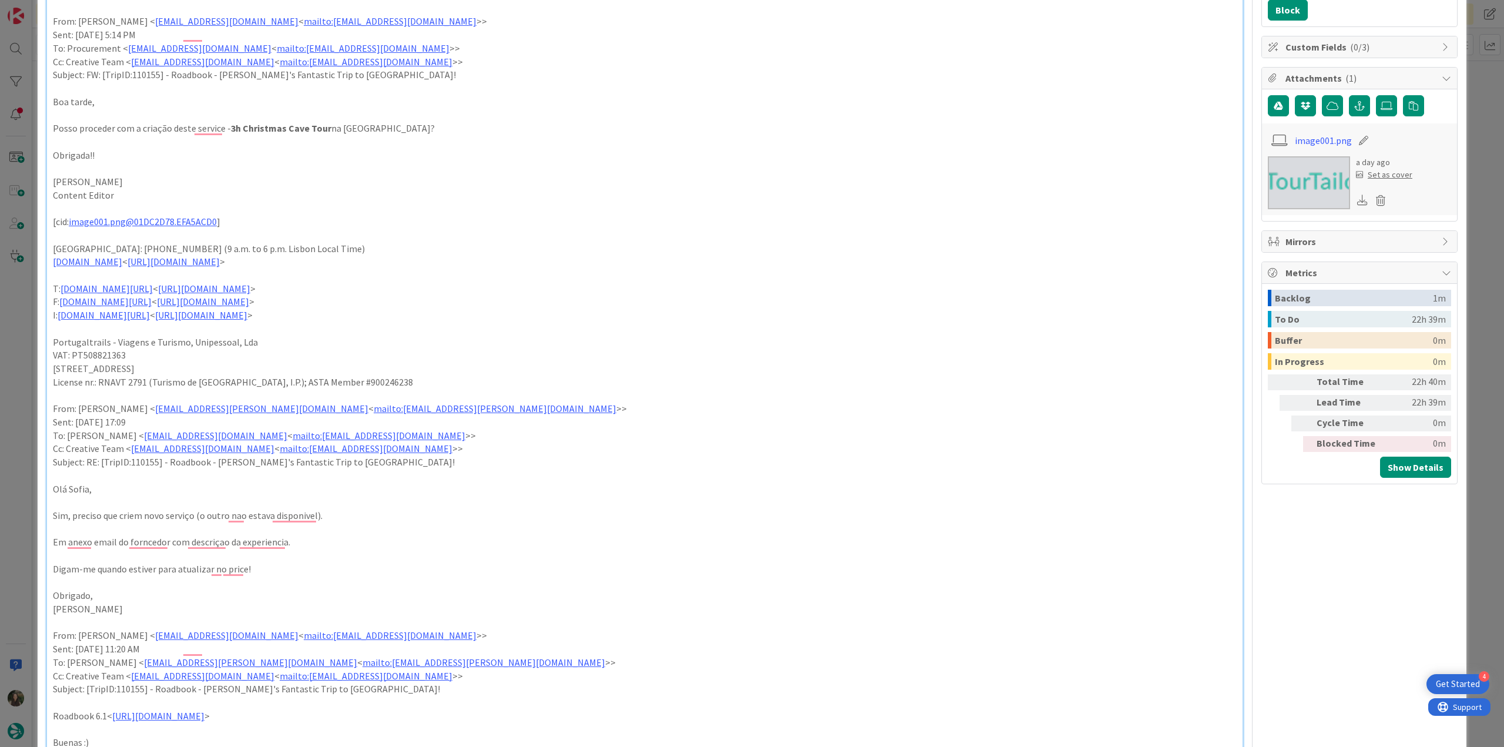
click at [25, 361] on div "ID 23896 Creative Team E - To Do Title 66 / 128 FW: [TripID:110155] - Roadbook …" at bounding box center [752, 373] width 1504 height 747
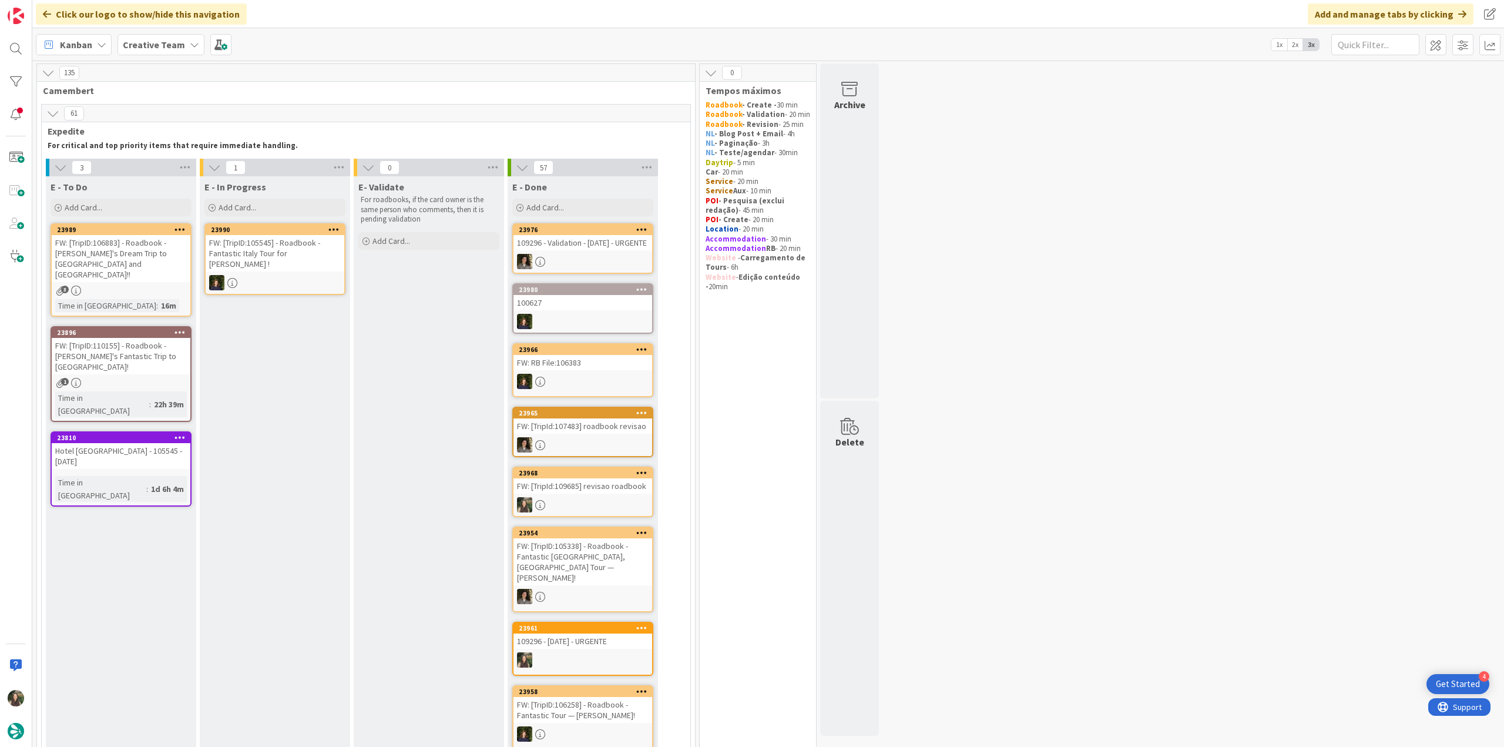
click at [160, 443] on div "Hotel [GEOGRAPHIC_DATA] - 105545 - [DATE]" at bounding box center [121, 456] width 139 height 26
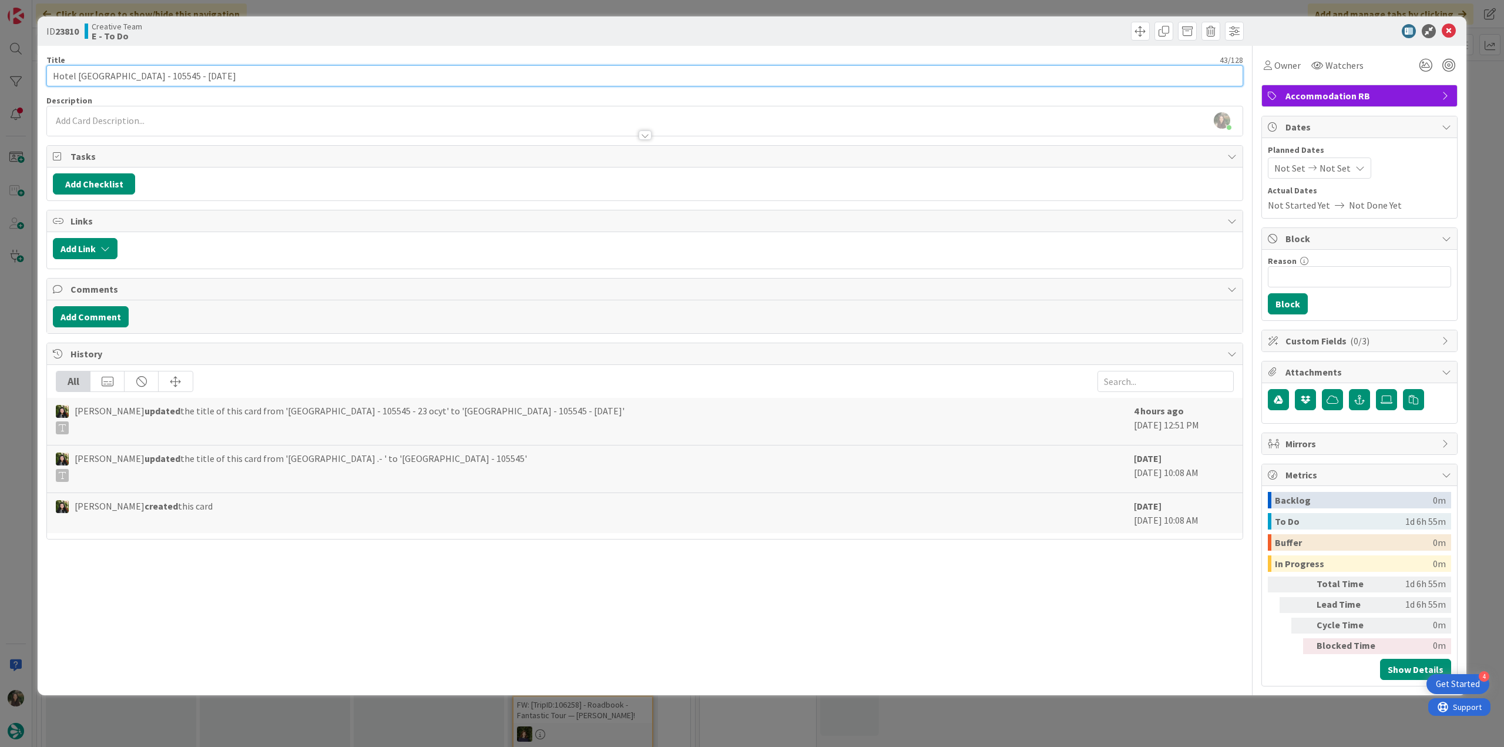
drag, startPoint x: 155, startPoint y: 77, endPoint x: 38, endPoint y: 74, distance: 117.0
click at [38, 74] on div "ID 23810 Creative Team E - To Do Title 43 / 128 Hotel [GEOGRAPHIC_DATA] - 10554…" at bounding box center [752, 355] width 1429 height 679
click at [1473, 100] on div "ID 23810 Creative Team E - In Progress Title 43 / 128 Hotel [GEOGRAPHIC_DATA] -…" at bounding box center [752, 373] width 1504 height 747
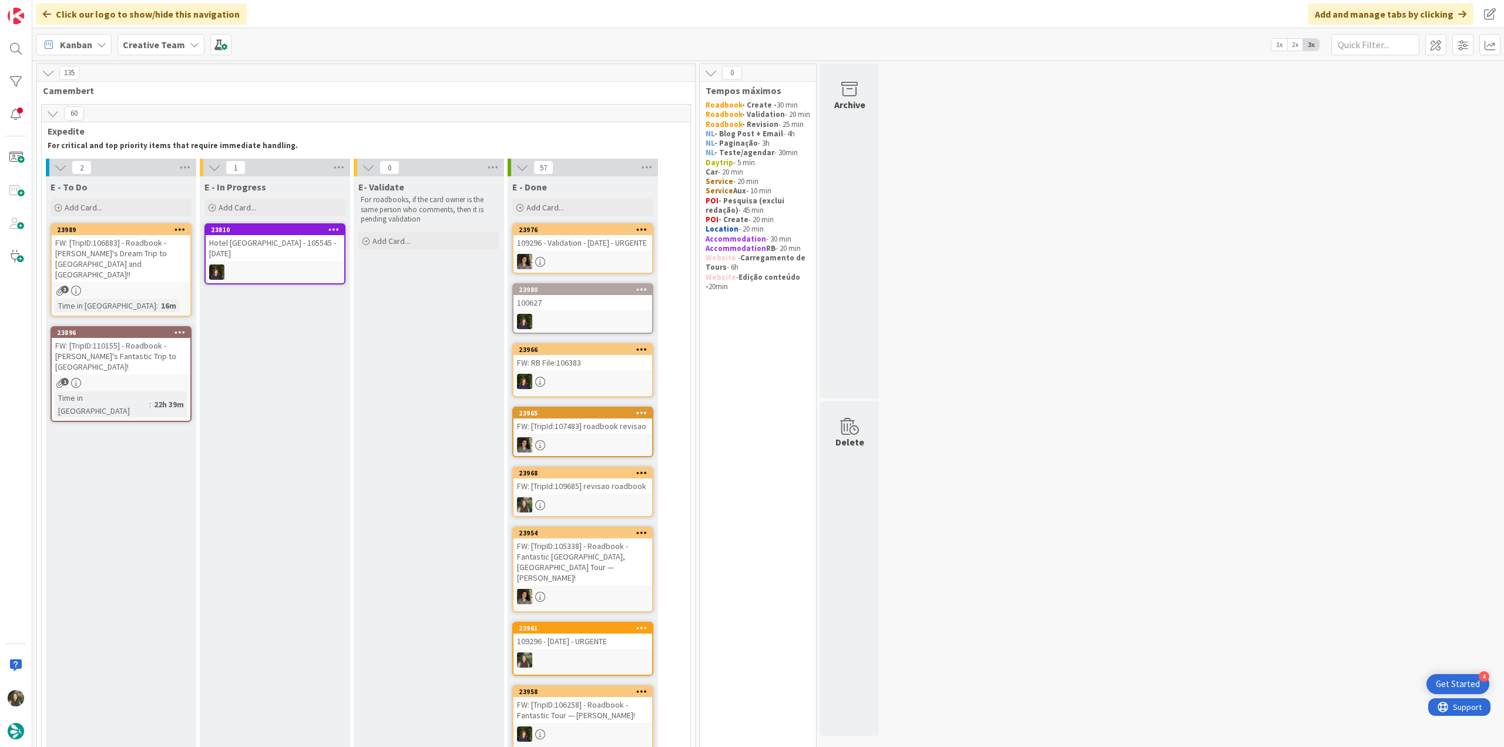
click at [153, 286] on div "3" at bounding box center [121, 291] width 139 height 10
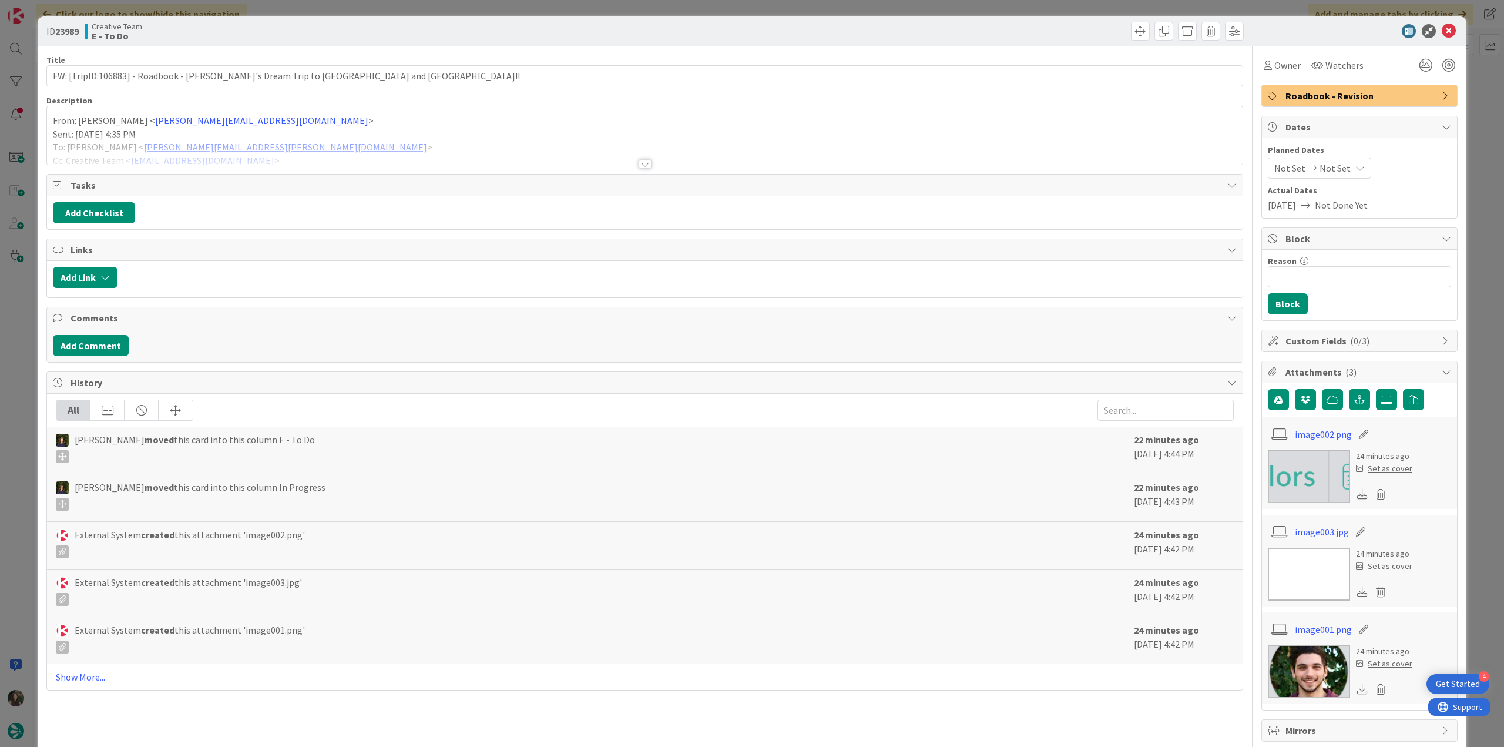
click at [361, 135] on div at bounding box center [645, 150] width 1196 height 30
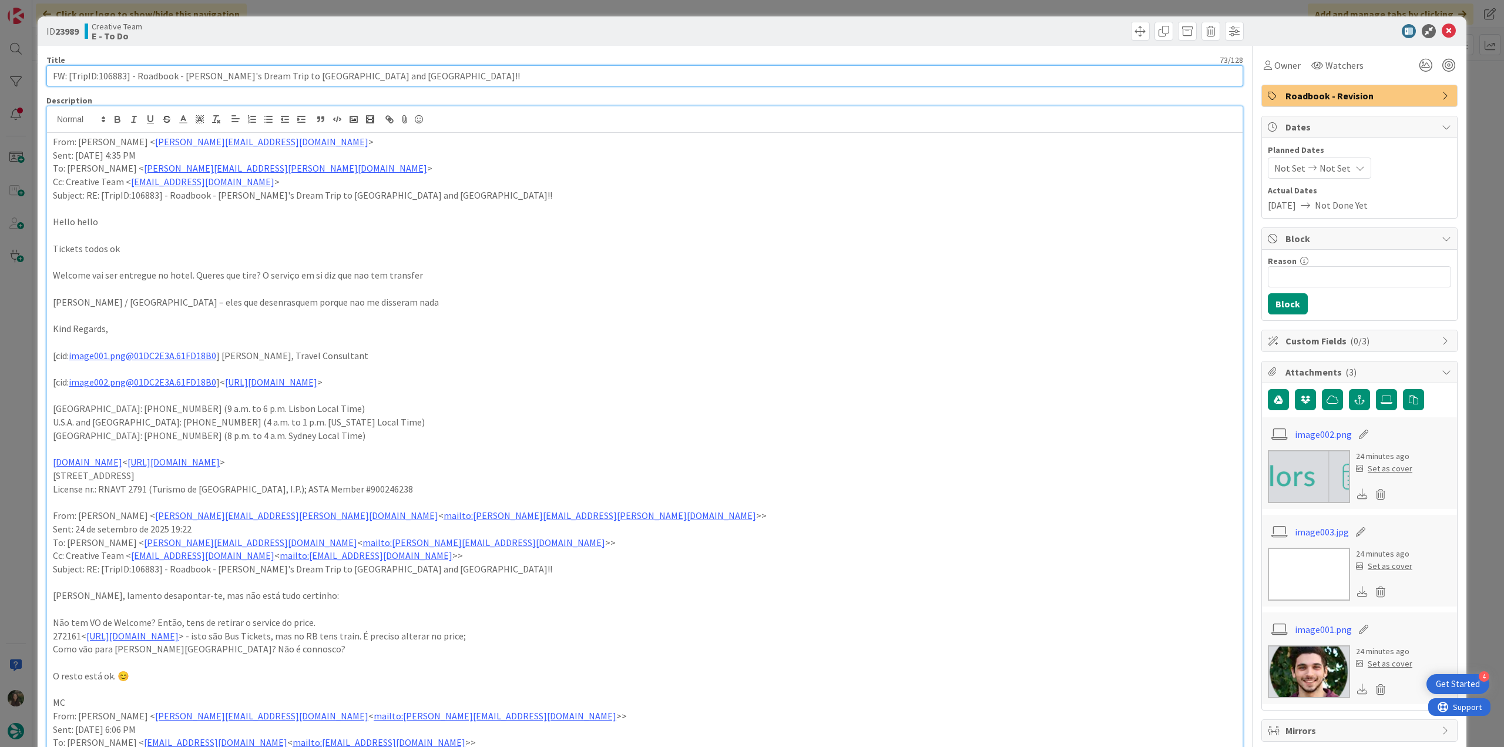
click at [118, 76] on input "FW: [TripID:106883] - Roadbook - [PERSON_NAME]'s Dream Trip to [GEOGRAPHIC_DATA…" at bounding box center [644, 75] width 1197 height 21
click at [1282, 65] on span "Owner" at bounding box center [1288, 65] width 26 height 14
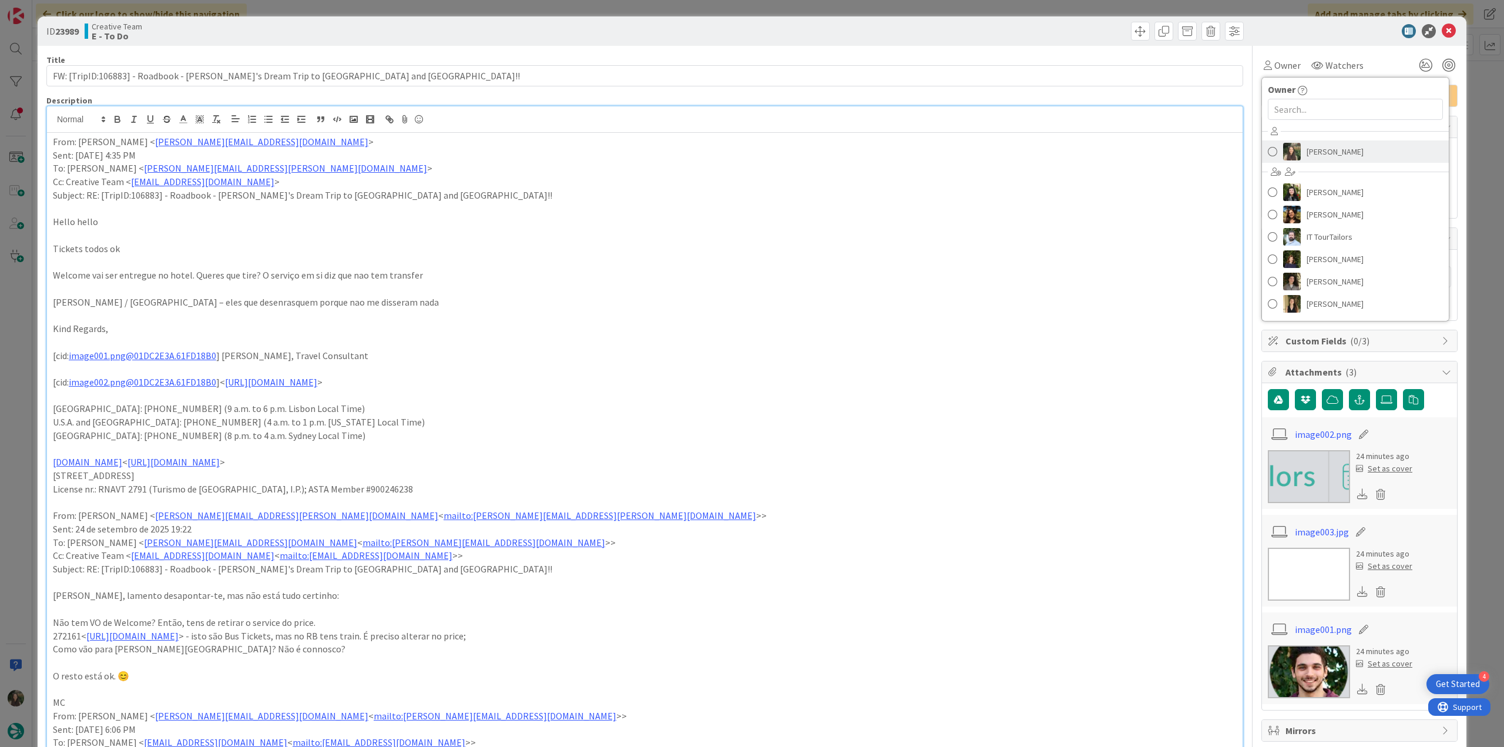
click at [1312, 152] on span "[PERSON_NAME]" at bounding box center [1335, 152] width 57 height 18
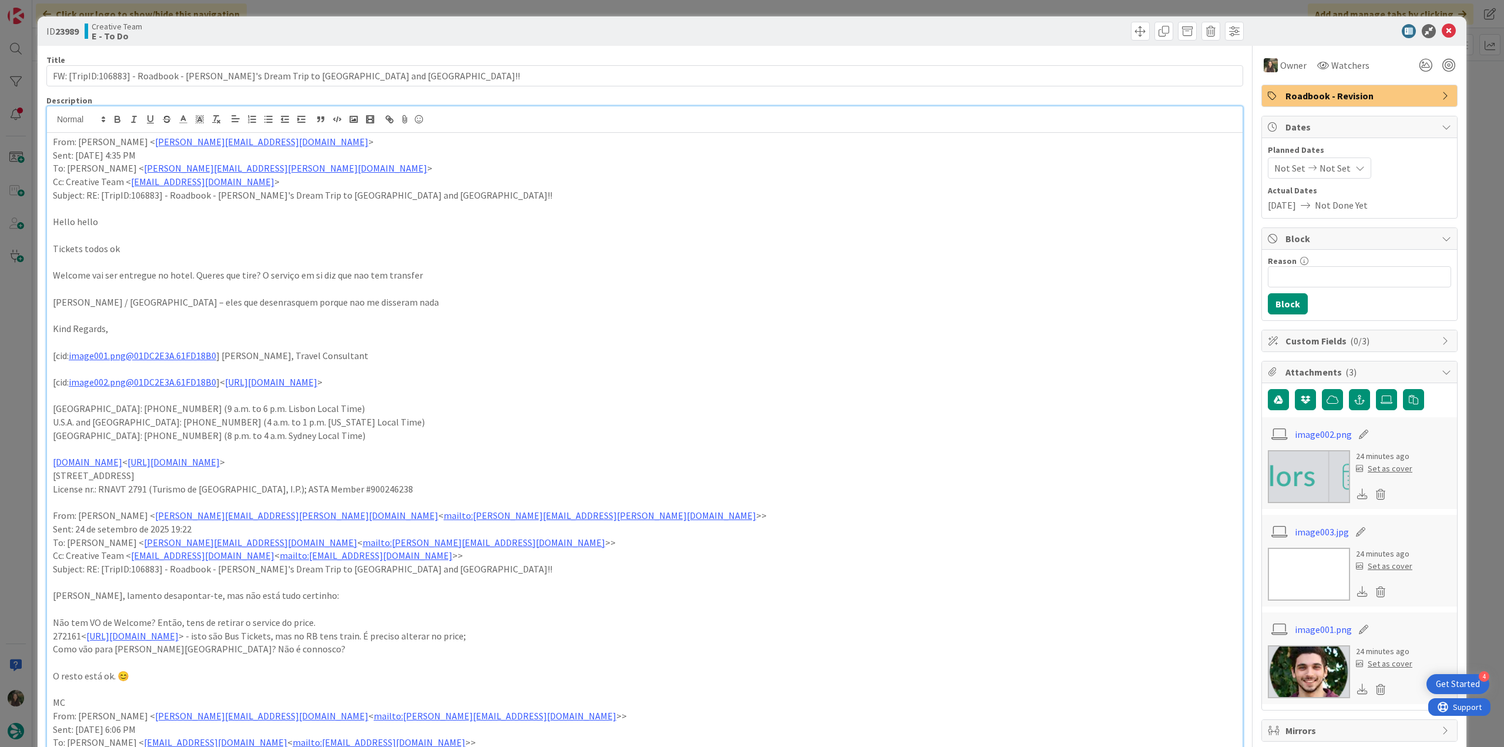
click at [1469, 85] on div "ID 23989 Creative Team E - To Do Title 73 / 128 FW: [TripID:106883] - Roadbook …" at bounding box center [752, 373] width 1504 height 747
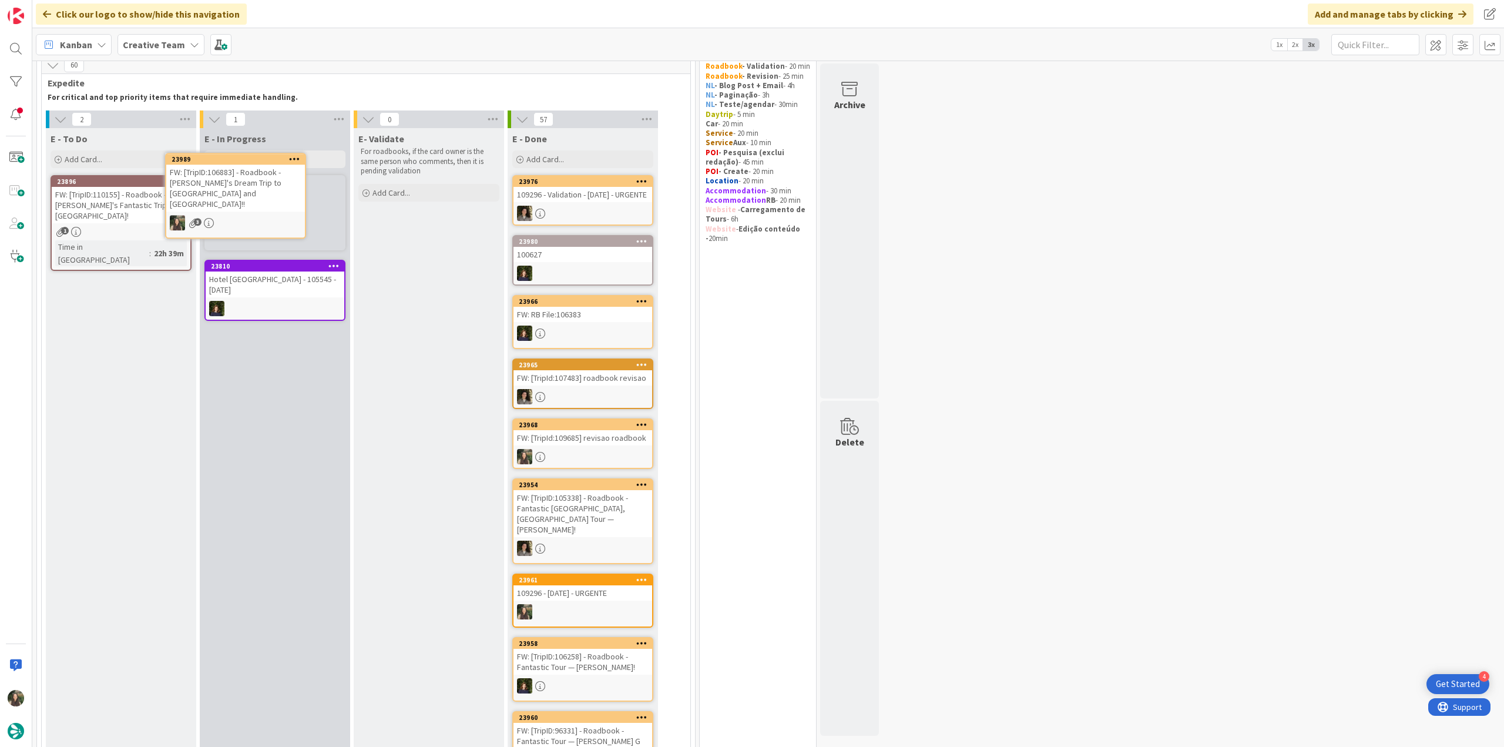
scroll to position [34, 0]
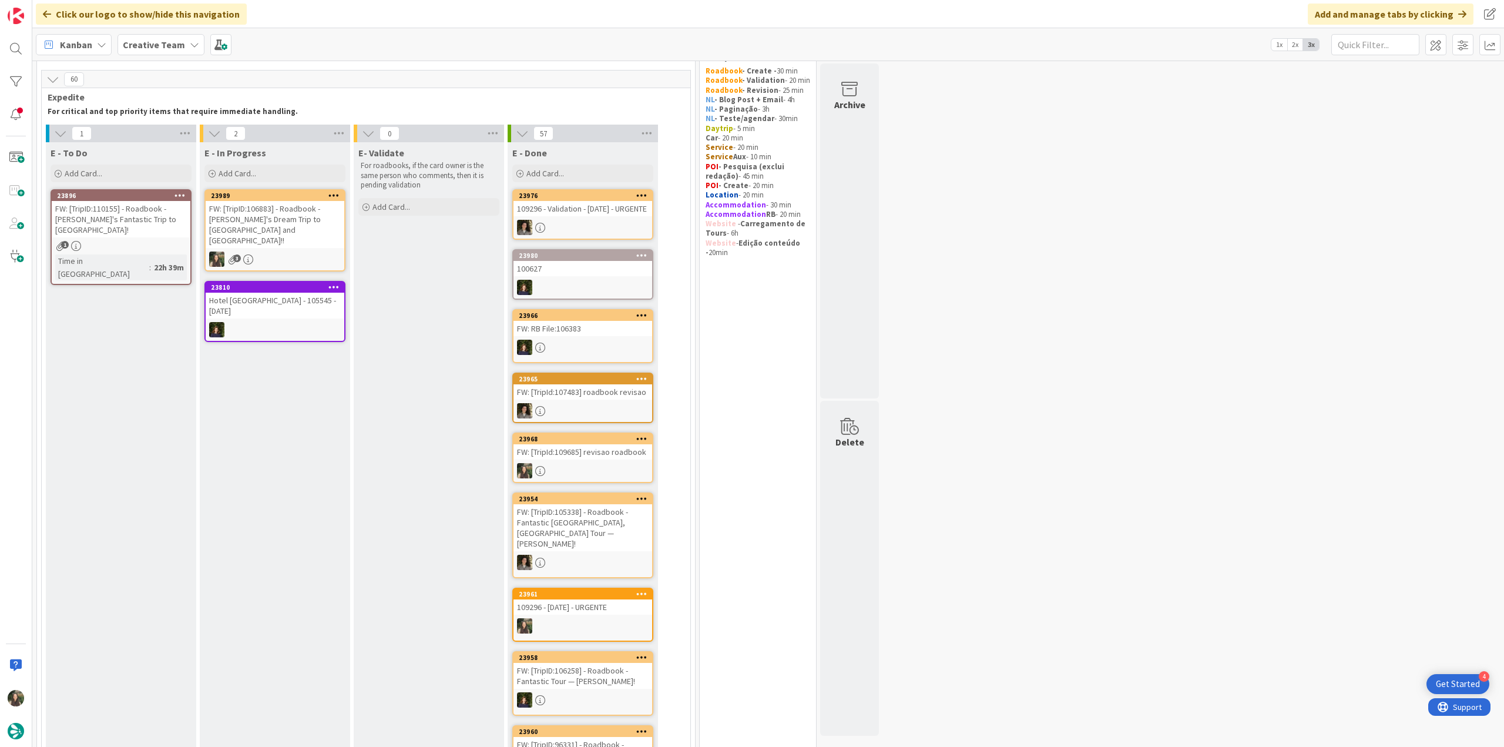
click at [300, 252] on div "3" at bounding box center [275, 259] width 139 height 15
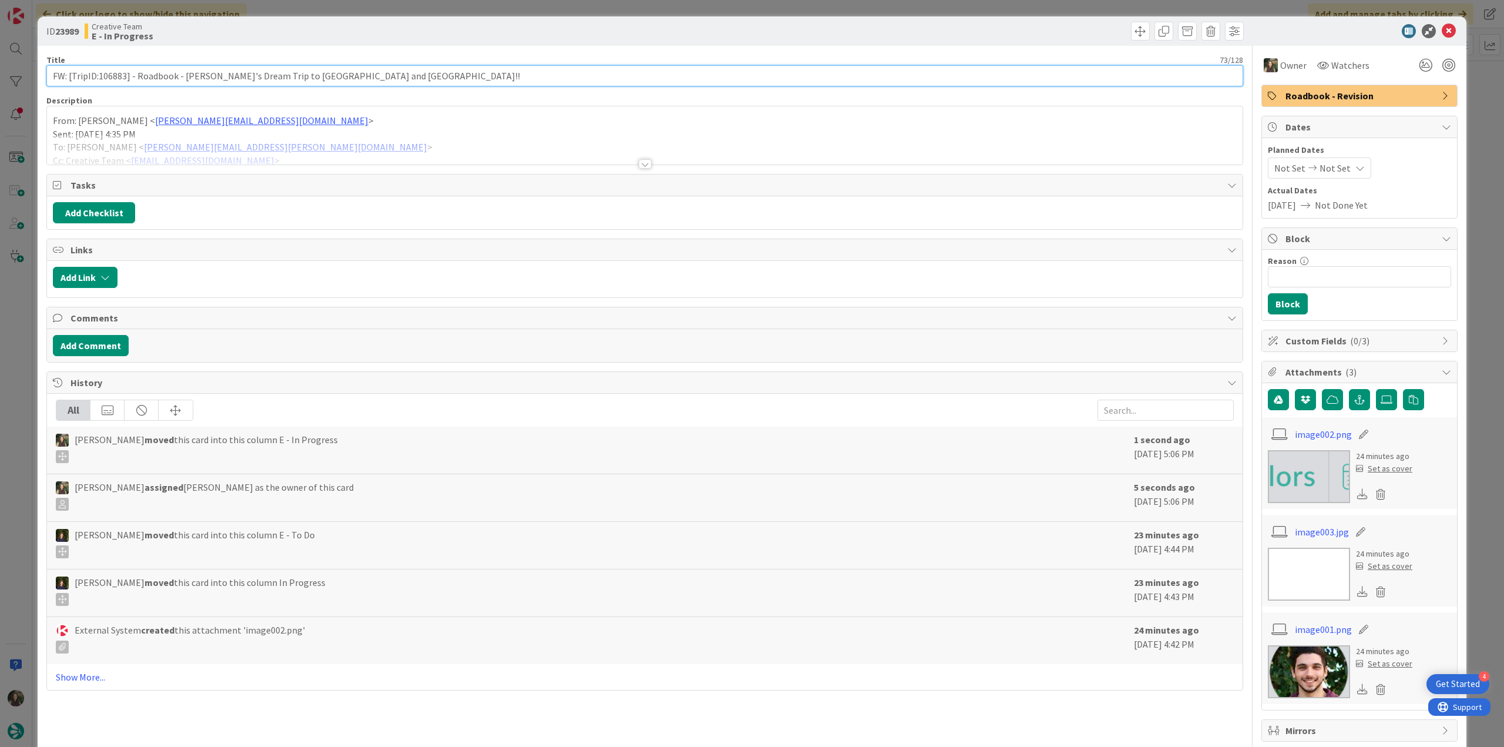
click at [118, 75] on input "FW: [TripID:106883] - Roadbook - [PERSON_NAME]'s Dream Trip to [GEOGRAPHIC_DATA…" at bounding box center [644, 75] width 1197 height 21
click at [351, 145] on div at bounding box center [645, 150] width 1196 height 30
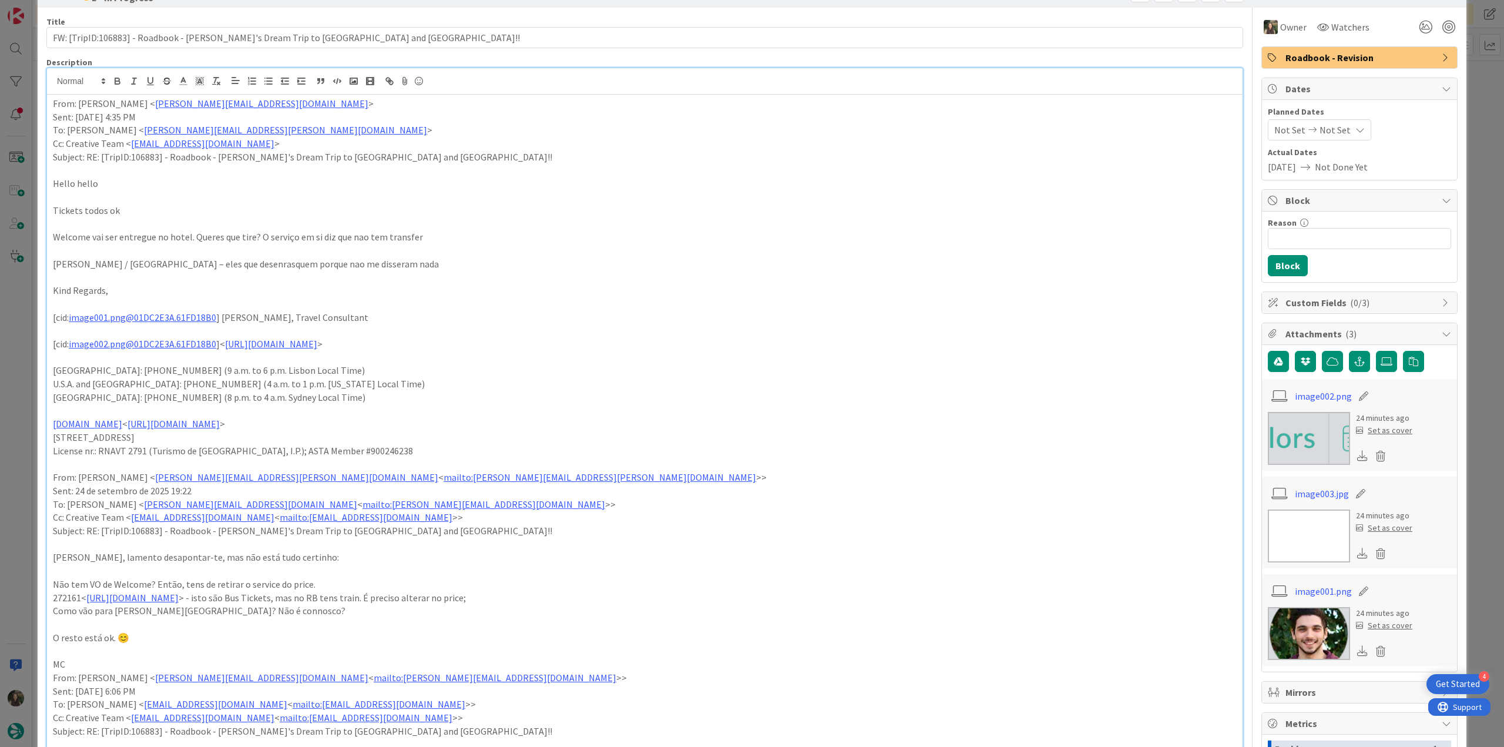
scroll to position [59, 0]
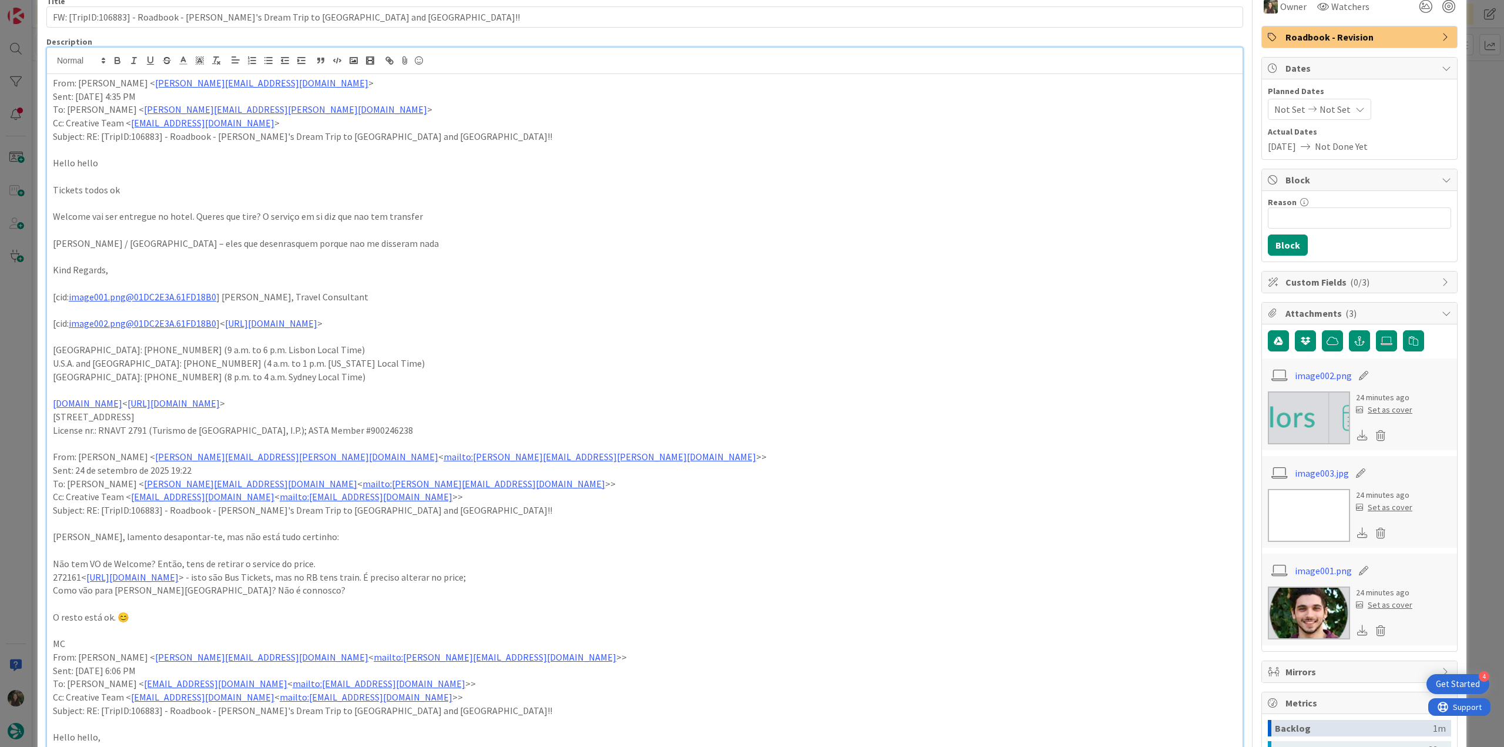
click at [22, 342] on div "ID 23989 Creative Team E - In Progress Title 73 / 128 FW: [TripID:106883] - Roa…" at bounding box center [752, 373] width 1504 height 747
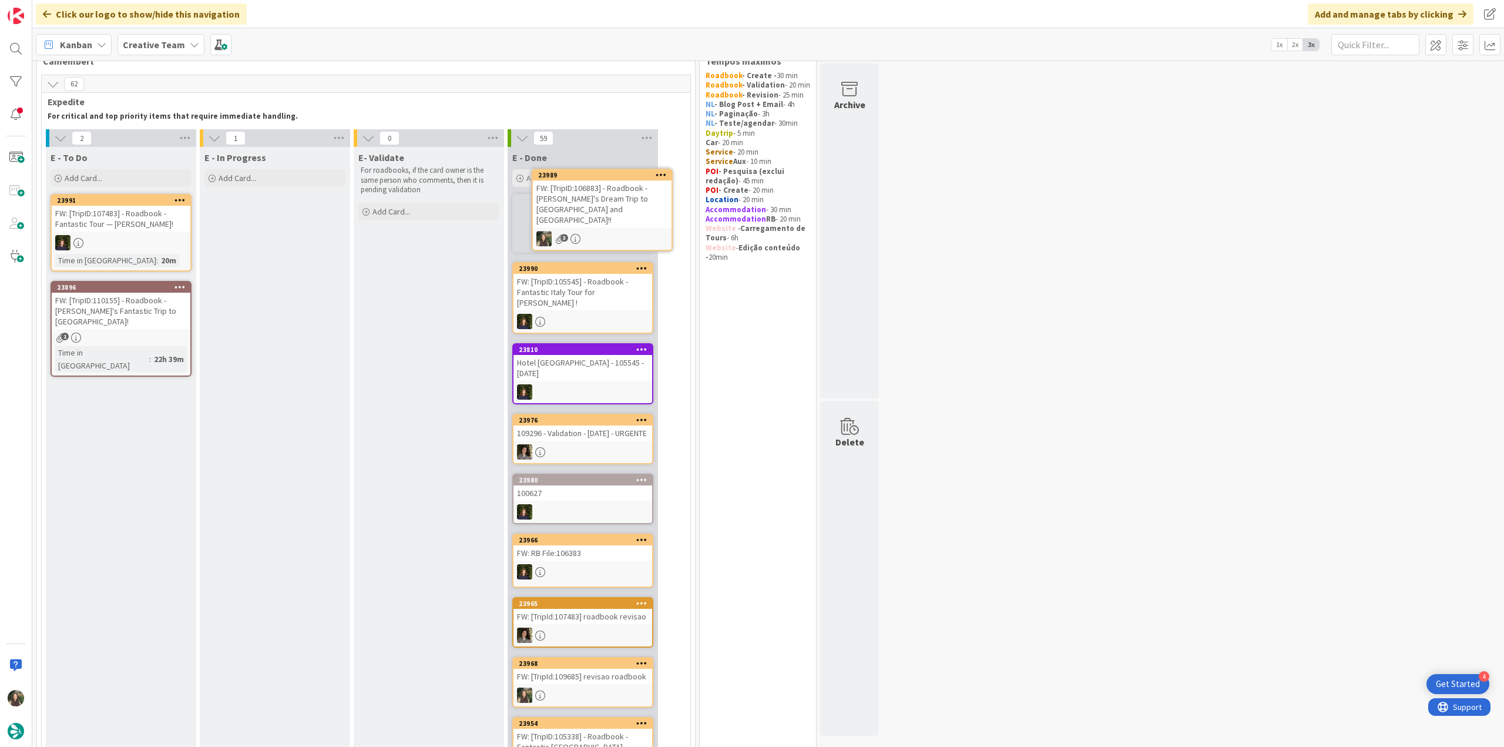
scroll to position [26, 0]
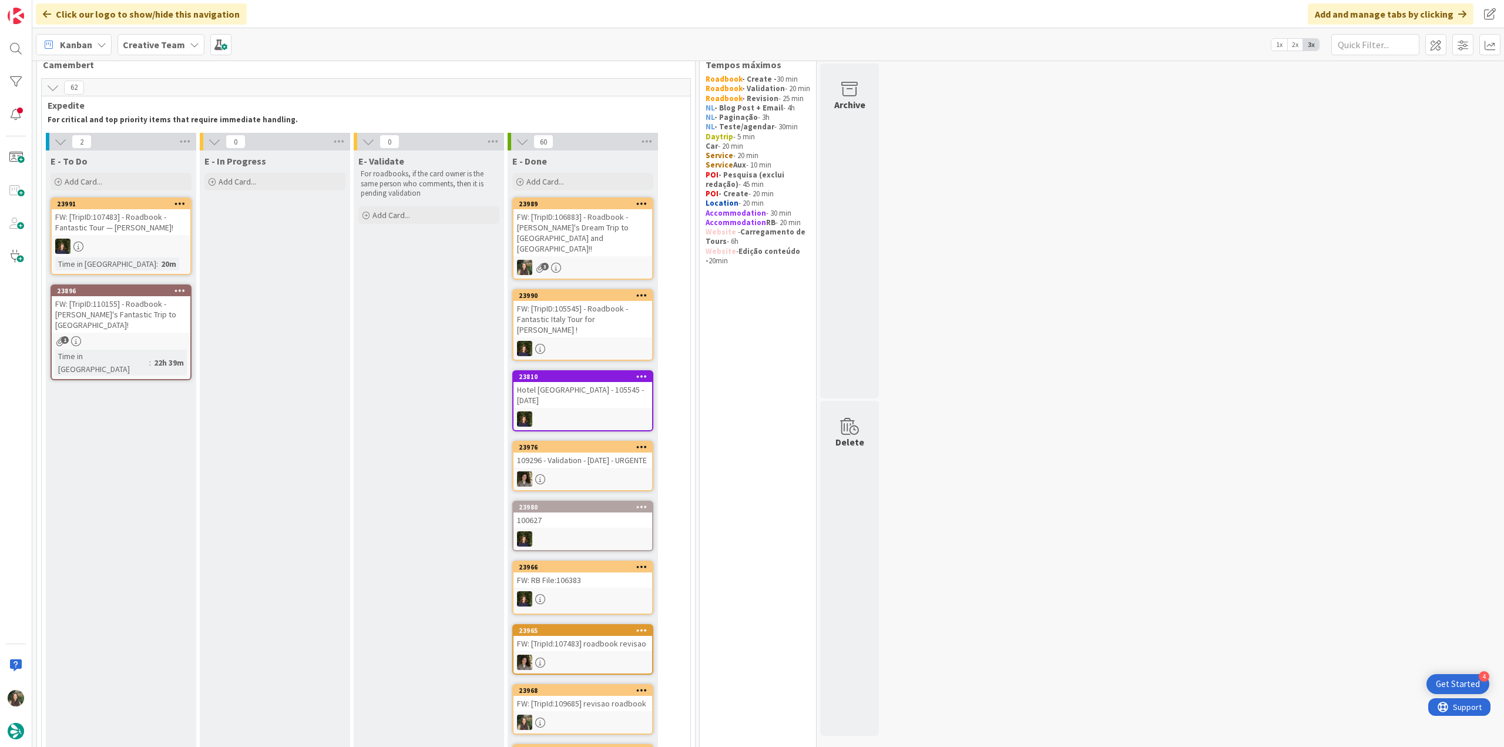
click at [620, 226] on div "FW: [TripID:106883] - Roadbook - [PERSON_NAME]'s Dream Trip to [GEOGRAPHIC_DATA…" at bounding box center [583, 232] width 139 height 47
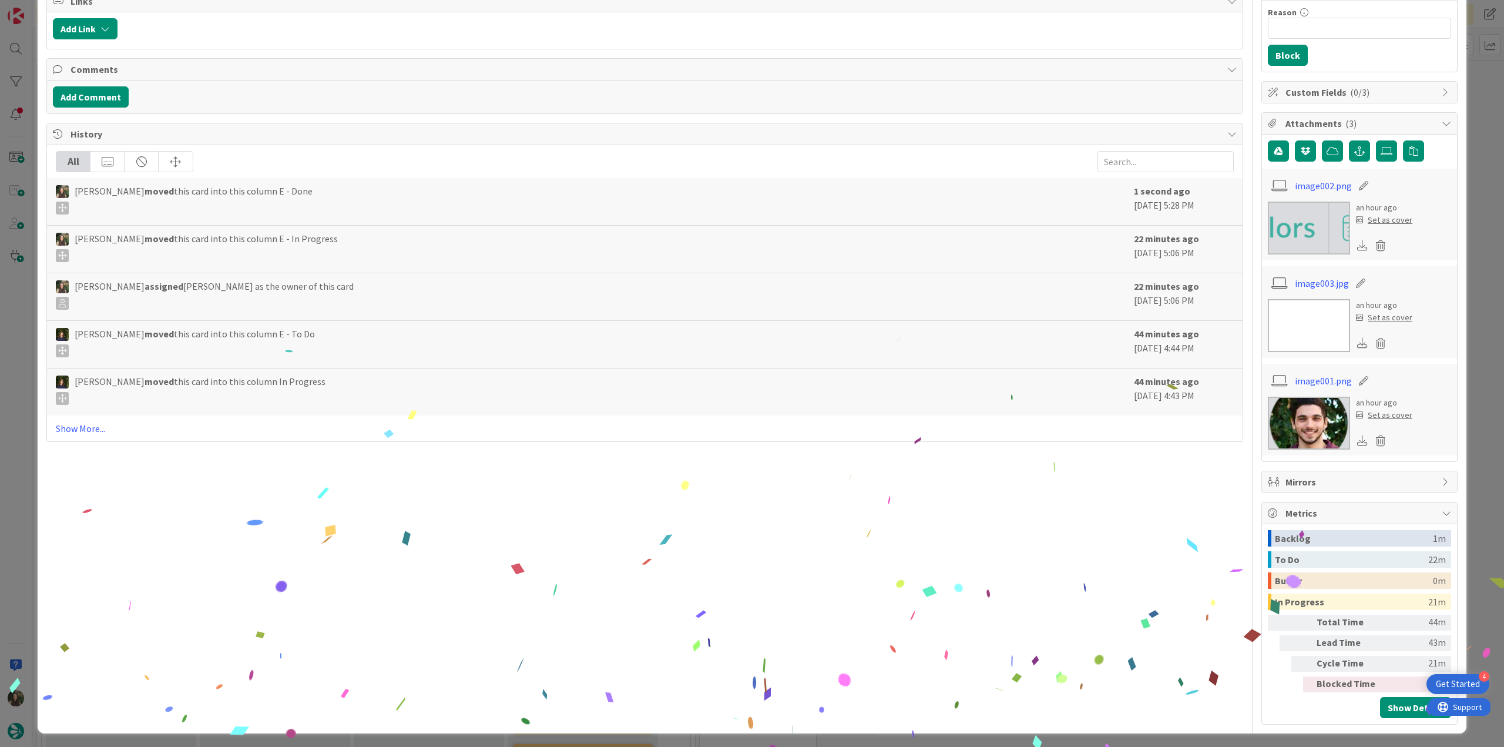
scroll to position [252, 0]
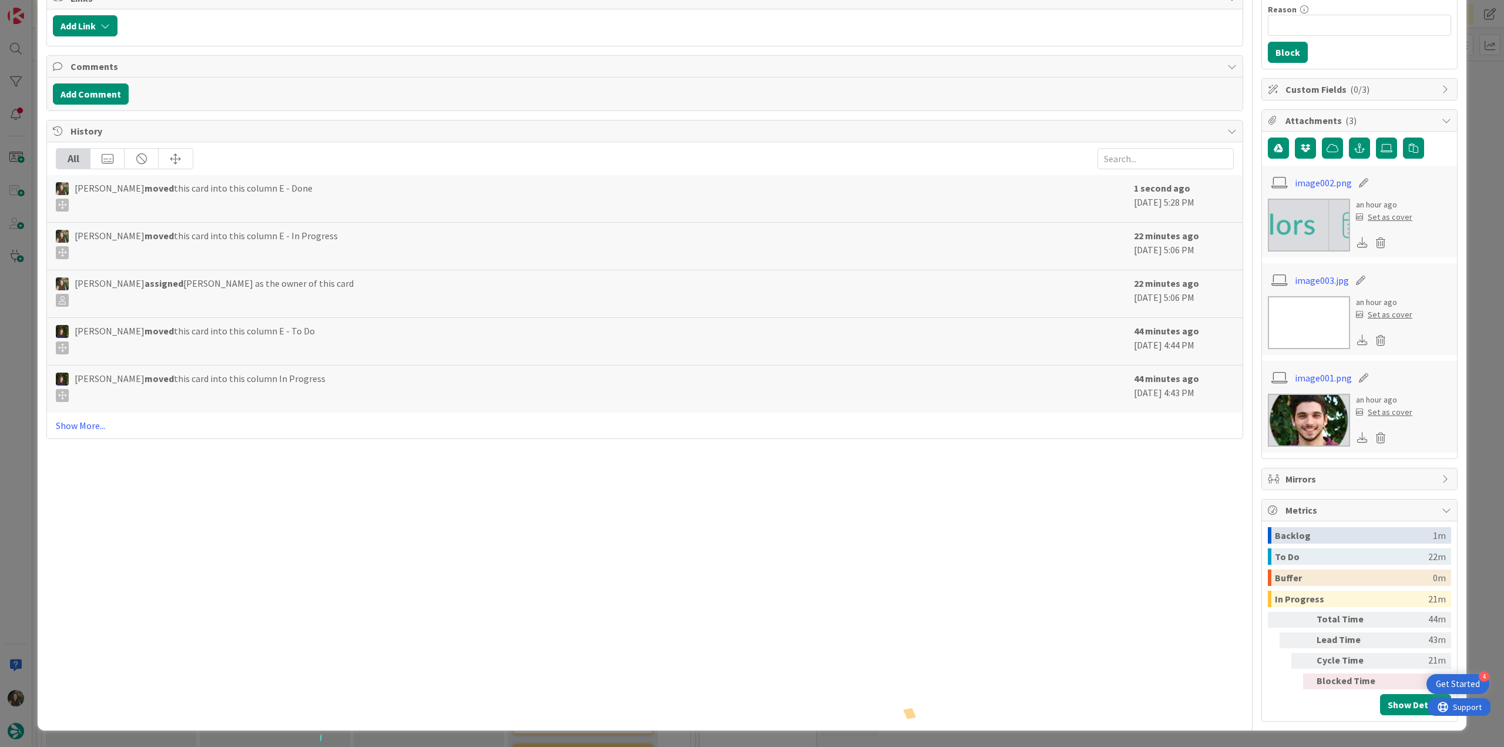
click at [1466, 450] on div "ID 23989 Creative Team E - Done Title 73 / 128 FW: [TripID:106883] - Roadbook -…" at bounding box center [752, 373] width 1504 height 747
